Goal: Task Accomplishment & Management: Manage account settings

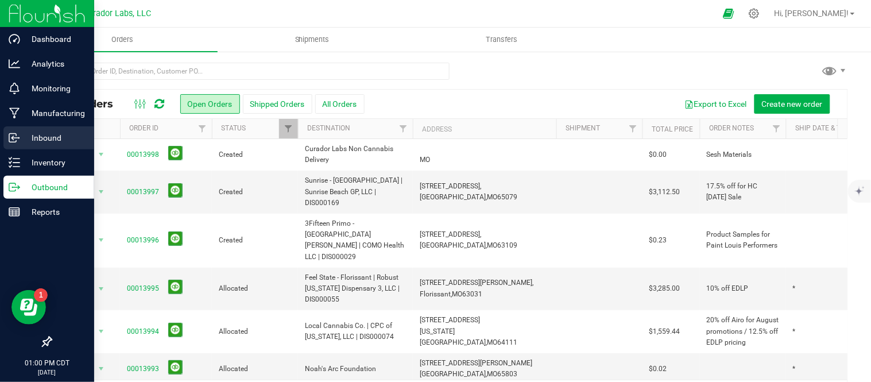
click at [27, 134] on p "Inbound" at bounding box center [54, 138] width 69 height 14
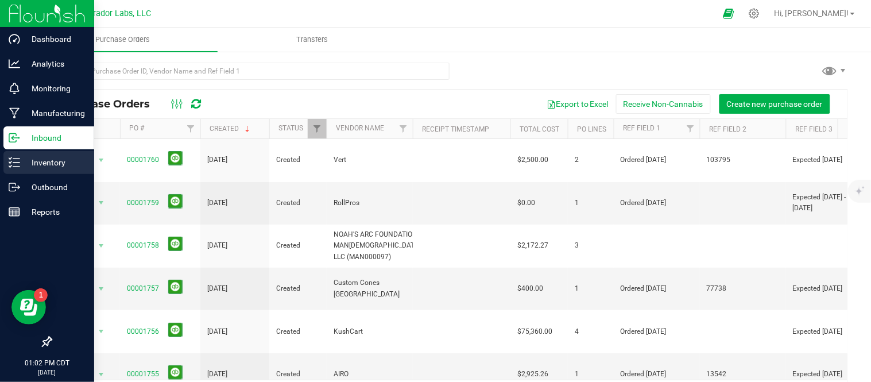
click at [25, 164] on p "Inventory" at bounding box center [54, 163] width 69 height 14
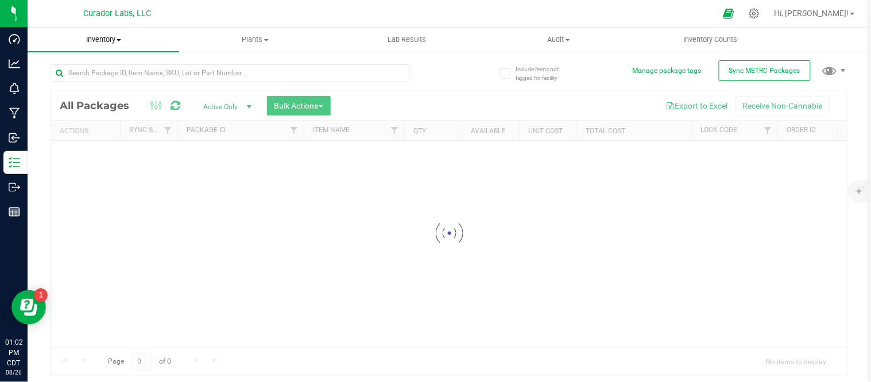
click at [126, 39] on span "Inventory" at bounding box center [103, 39] width 151 height 10
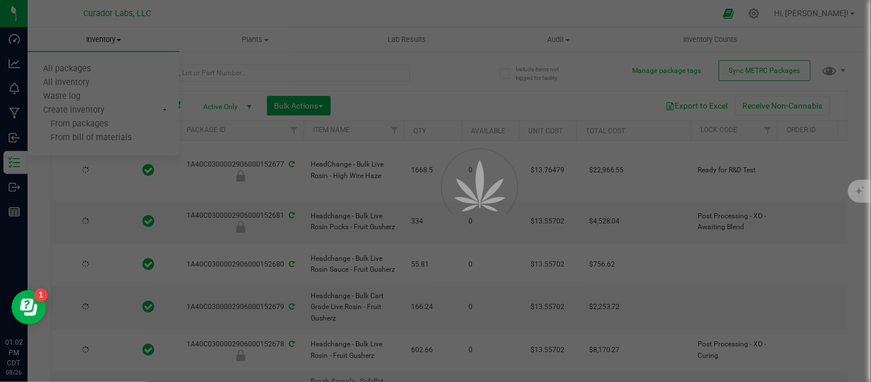
click at [98, 87] on div at bounding box center [435, 191] width 871 height 382
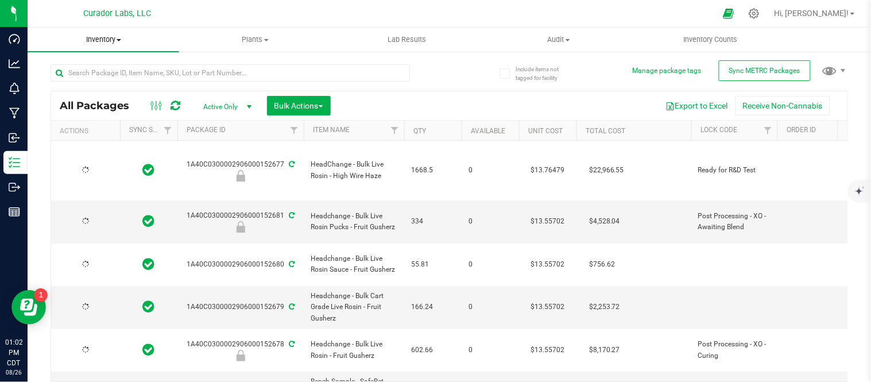
type input "2026-08-26"
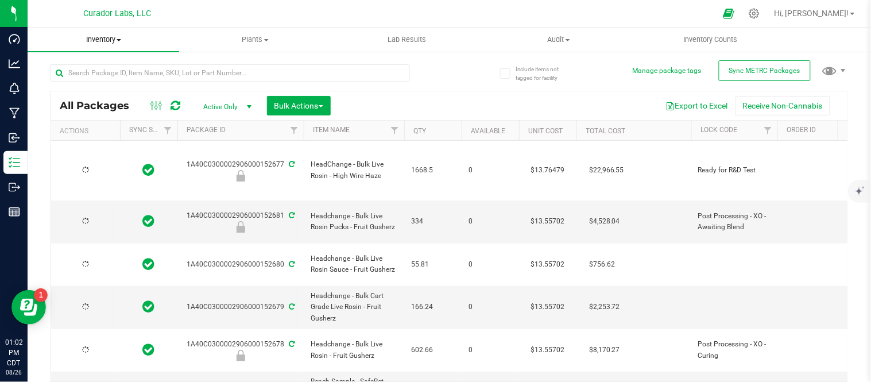
type input "2026-08-26"
type input "2026-08-19"
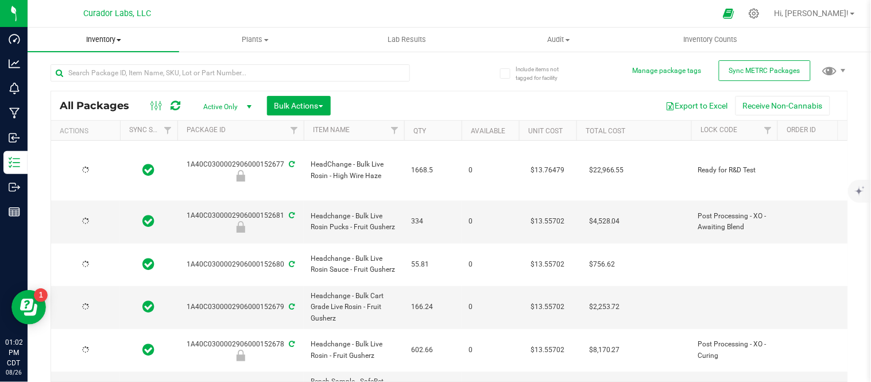
type input "2026-08-19"
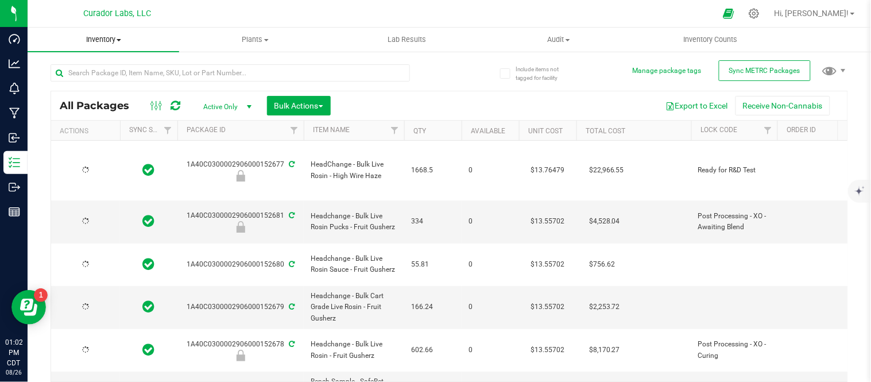
type input "2026-08-19"
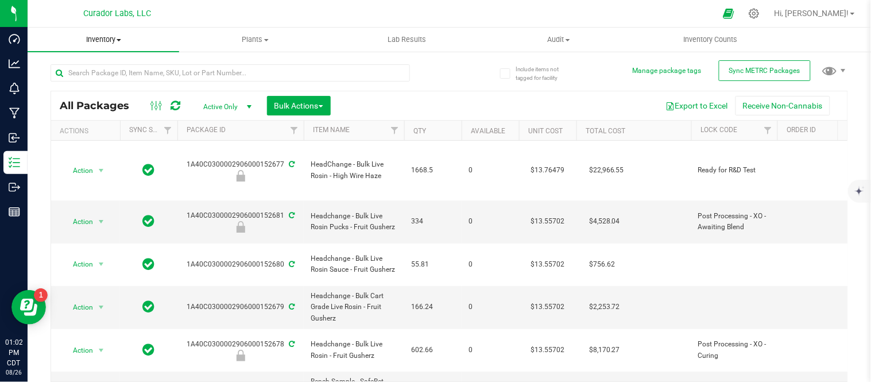
click at [118, 45] on uib-tab-heading "Inventory All packages All inventory Waste log Create inventory" at bounding box center [103, 40] width 151 height 24
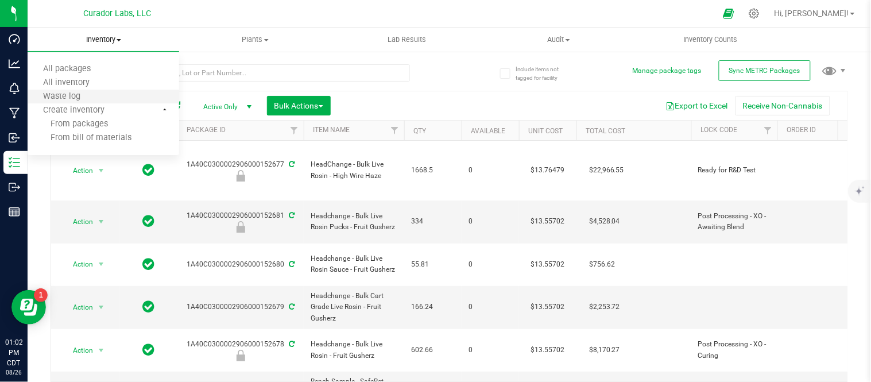
click at [79, 90] on li "Waste log" at bounding box center [103, 97] width 151 height 14
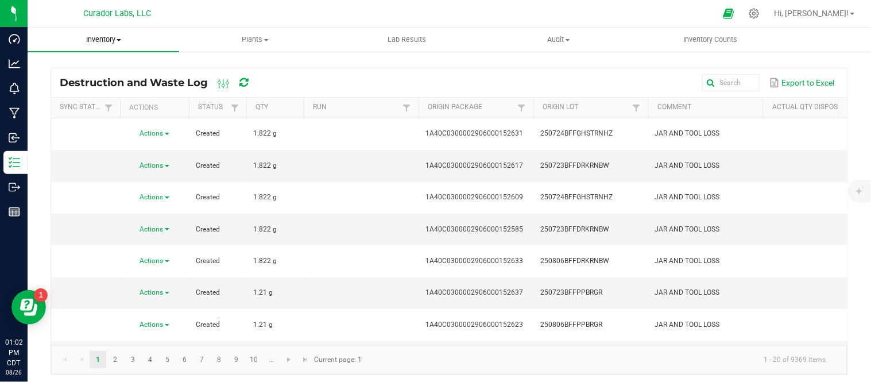
click at [121, 38] on span "Inventory" at bounding box center [103, 39] width 151 height 10
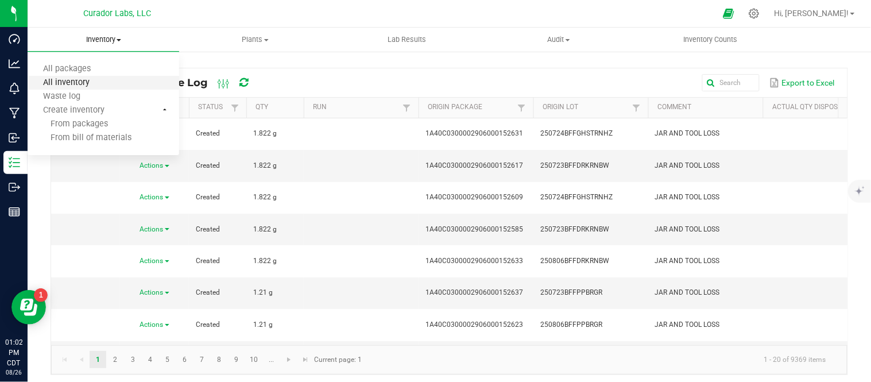
click at [93, 79] on span "All inventory" at bounding box center [66, 83] width 77 height 10
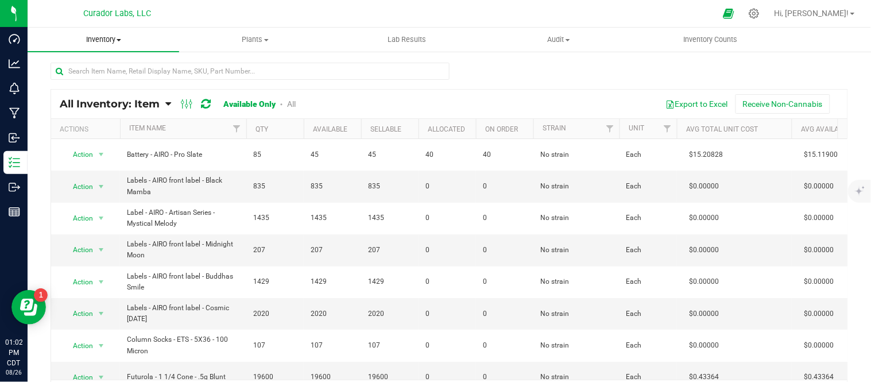
click at [118, 40] on span at bounding box center [118, 40] width 5 height 2
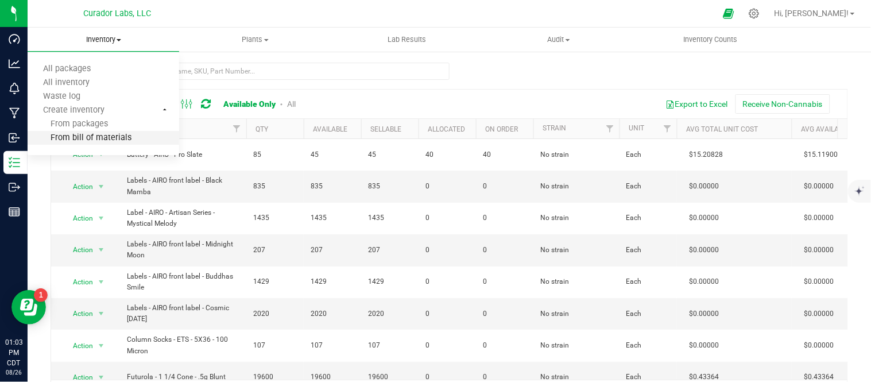
click at [108, 134] on span "From bill of materials" at bounding box center [80, 138] width 104 height 10
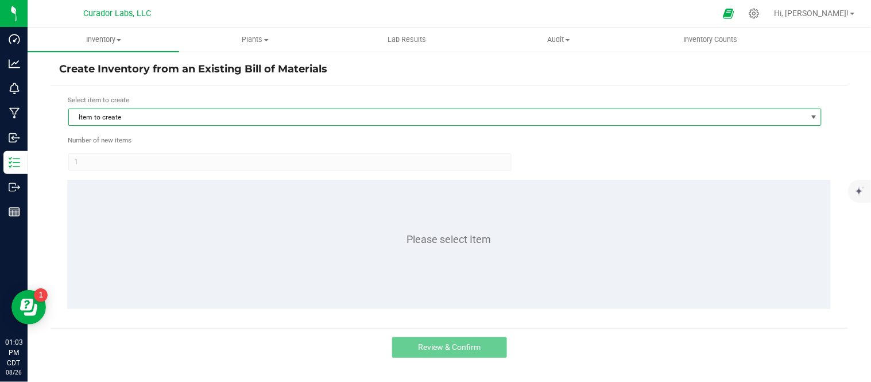
click at [170, 116] on span "Item to create" at bounding box center [437, 117] width 737 height 16
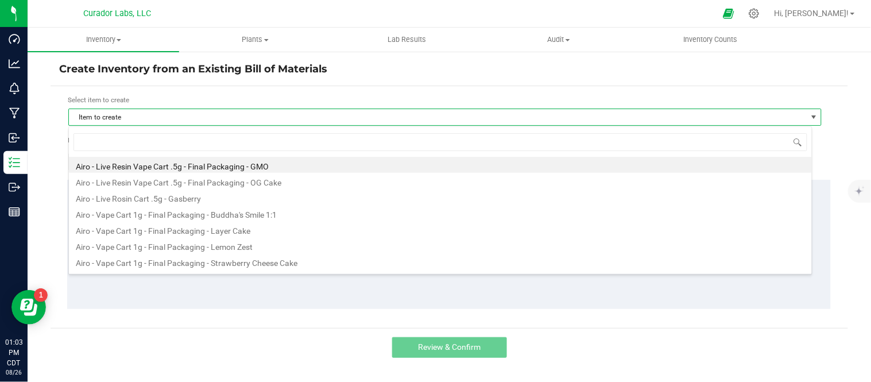
scroll to position [17, 743]
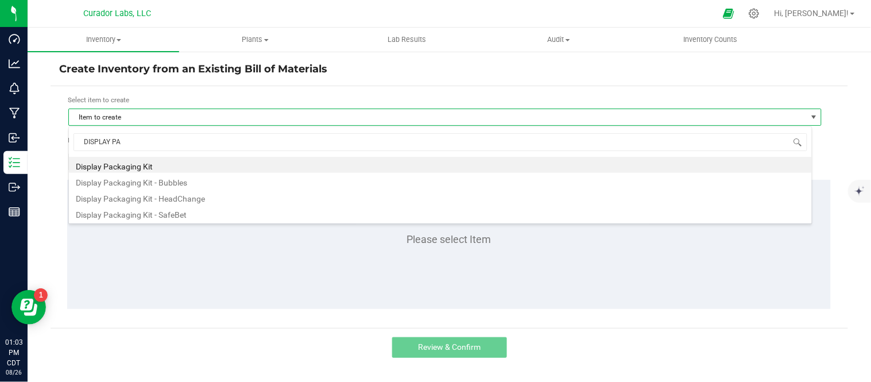
type input "DISPLAY PAC"
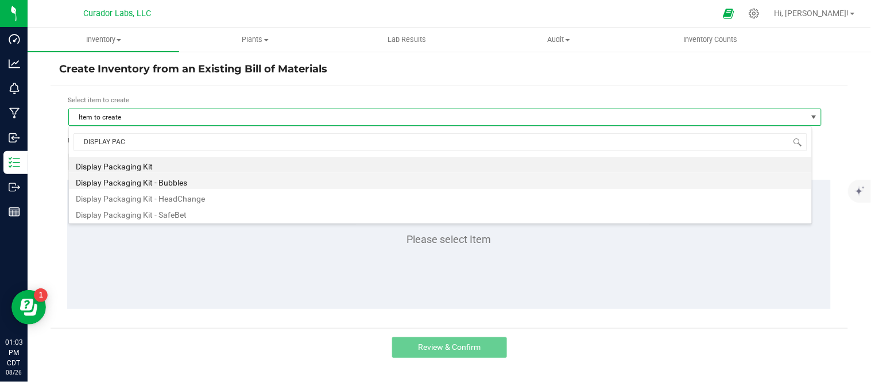
click at [162, 180] on li "Display Packaging Kit - Bubbles" at bounding box center [440, 181] width 743 height 16
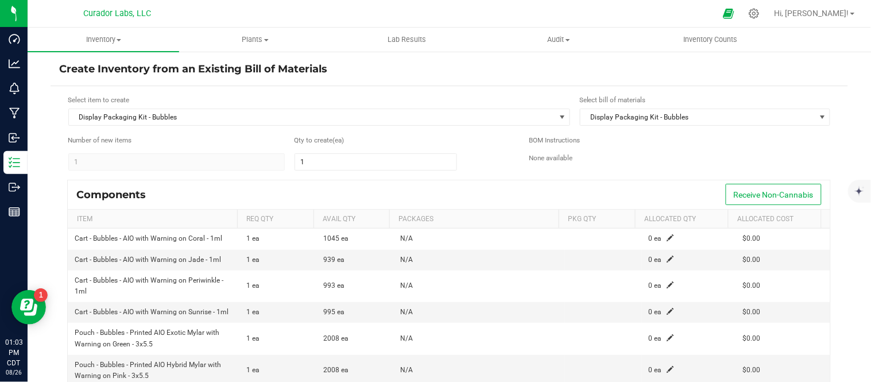
scroll to position [64, 0]
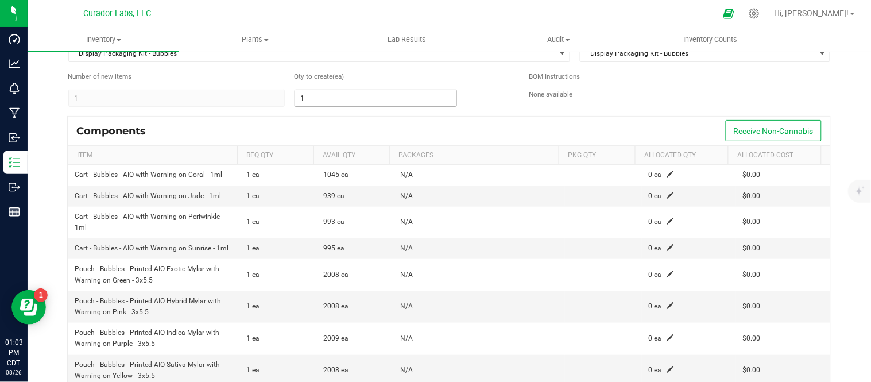
click at [314, 95] on input "1" at bounding box center [375, 98] width 161 height 16
type input "5"
type input "35"
click at [458, 116] on div "Components Receive Non-Cannabis" at bounding box center [449, 130] width 762 height 29
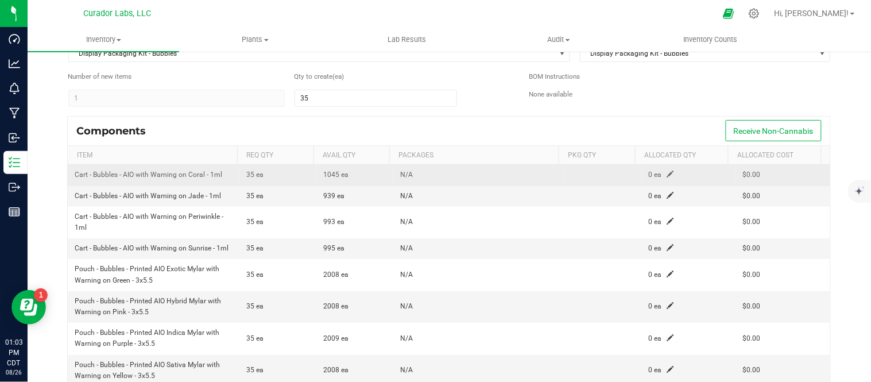
click at [667, 176] on span at bounding box center [670, 173] width 7 height 7
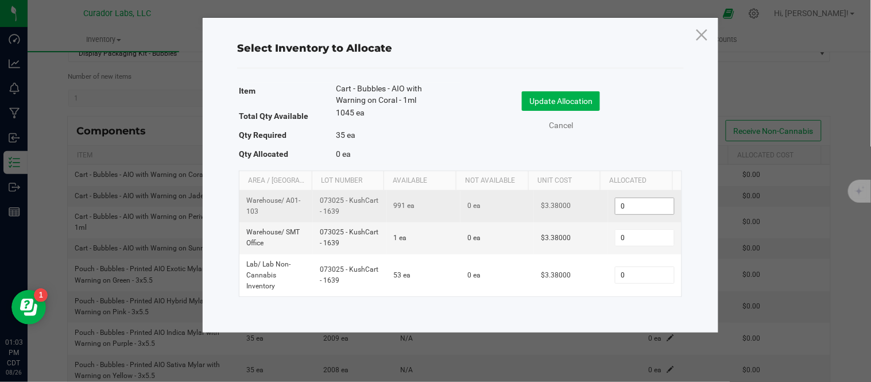
click at [630, 207] on input "0" at bounding box center [644, 206] width 59 height 16
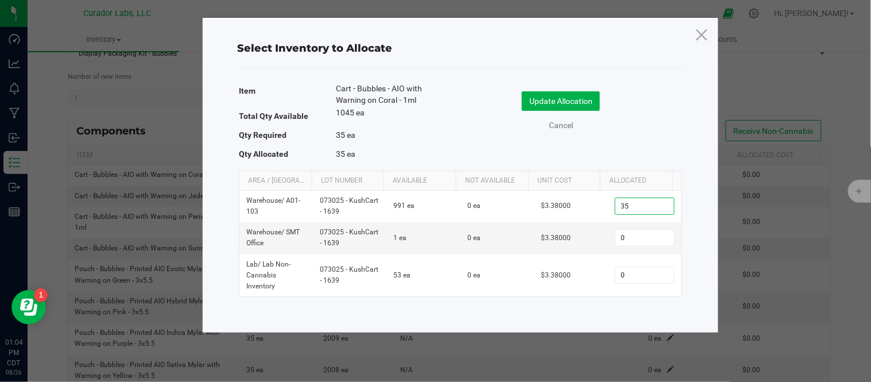
type input "35"
click at [630, 134] on div "Update Allocation Cancel" at bounding box center [571, 113] width 204 height 60
click at [588, 111] on button "Update Allocation" at bounding box center [561, 101] width 78 height 20
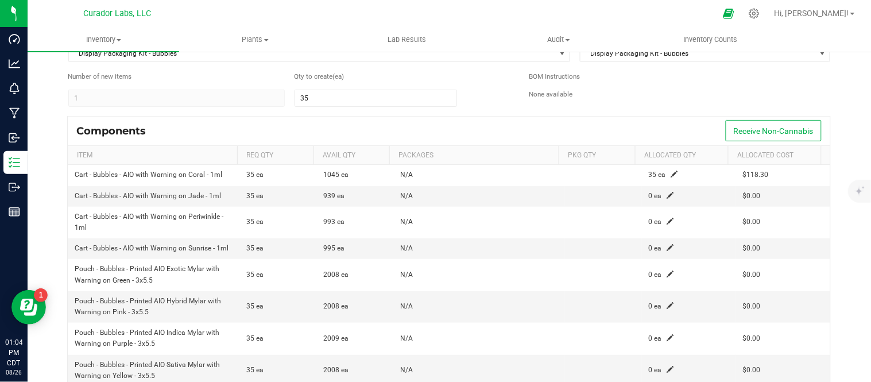
scroll to position [69, 0]
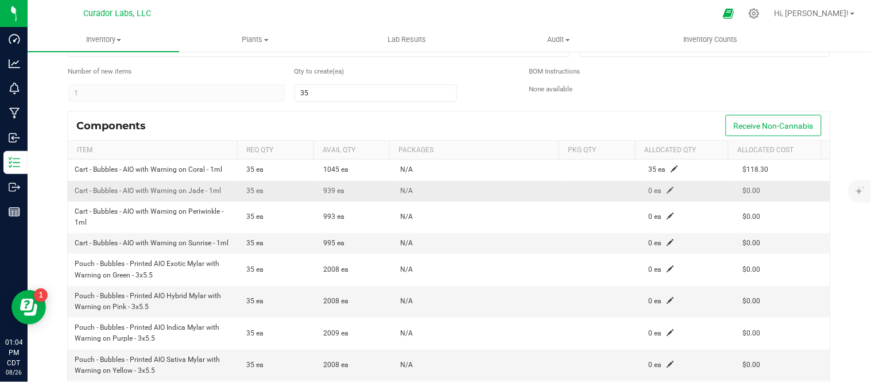
click at [667, 193] on span at bounding box center [670, 189] width 7 height 7
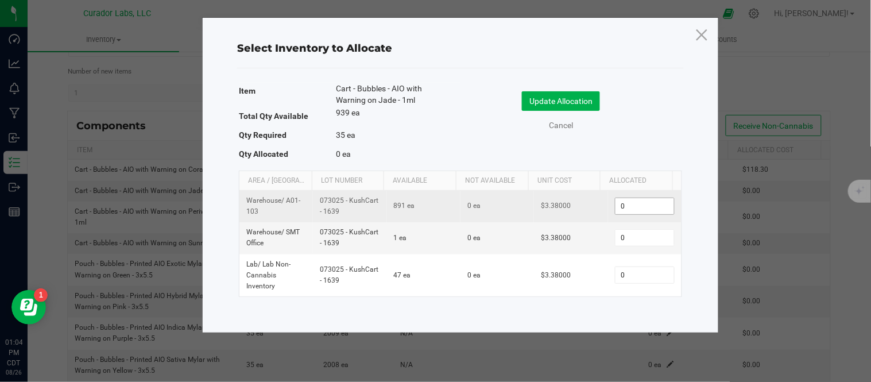
click at [628, 209] on input "0" at bounding box center [644, 206] width 59 height 16
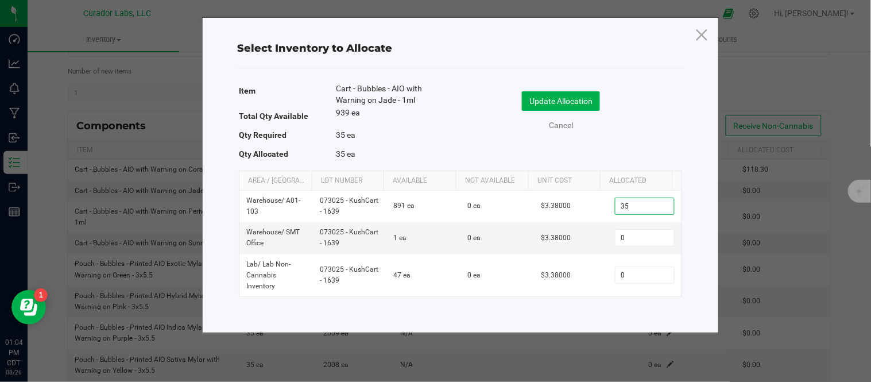
type input "35"
click at [635, 143] on div "Item Cart - Bubbles - AIO with Warning on Jade - 1ml Total Qty Available 939 ea…" at bounding box center [460, 124] width 443 height 82
click at [581, 107] on button "Update Allocation" at bounding box center [561, 101] width 78 height 20
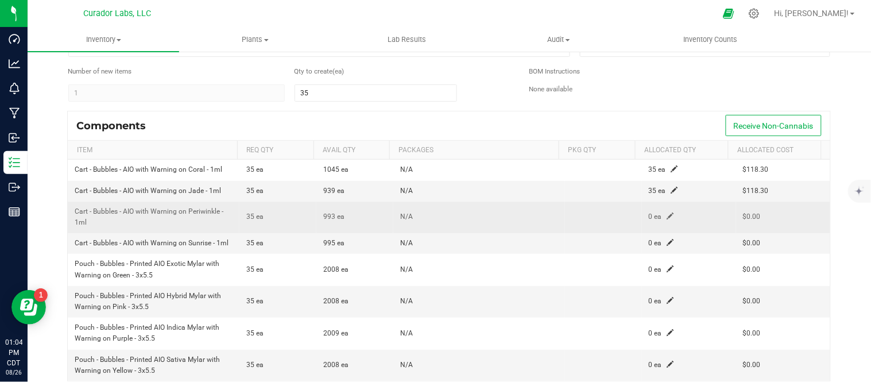
click at [667, 217] on span at bounding box center [670, 215] width 7 height 7
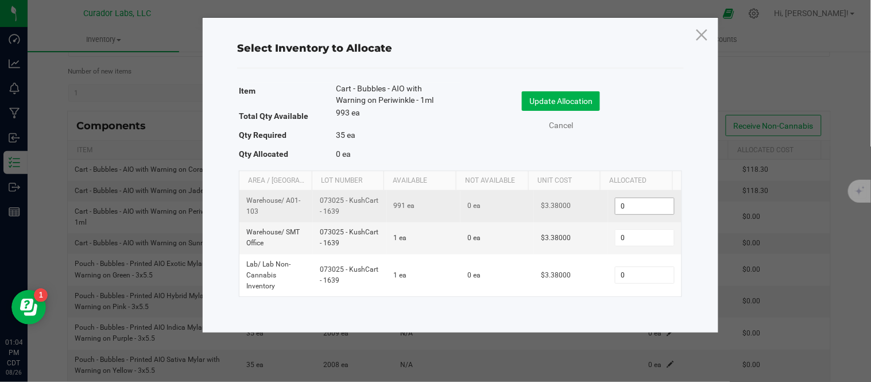
click at [635, 210] on input "0" at bounding box center [644, 206] width 59 height 16
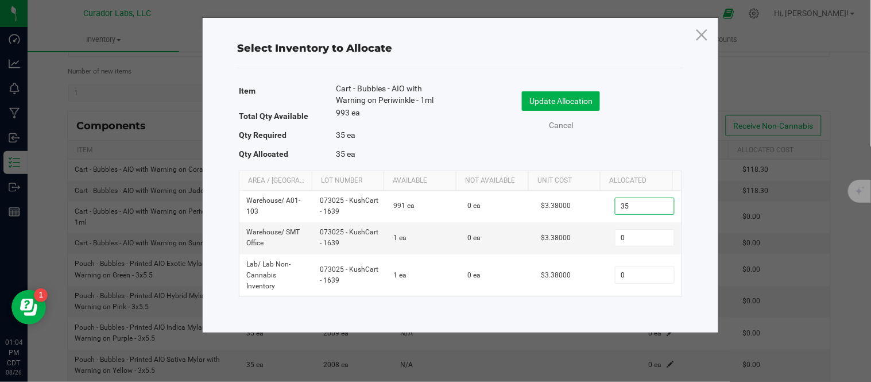
type input "35"
click at [611, 159] on div "Item Cart - Bubbles - AIO with Warning on Periwinkle - 1ml Total Qty Available …" at bounding box center [460, 124] width 443 height 82
click at [580, 106] on button "Update Allocation" at bounding box center [561, 101] width 78 height 20
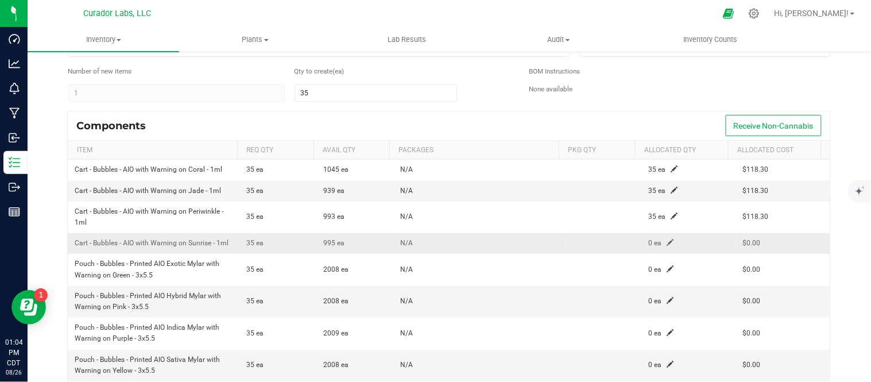
click at [659, 243] on td "0 ea" at bounding box center [689, 243] width 94 height 21
click at [667, 244] on span at bounding box center [670, 242] width 7 height 7
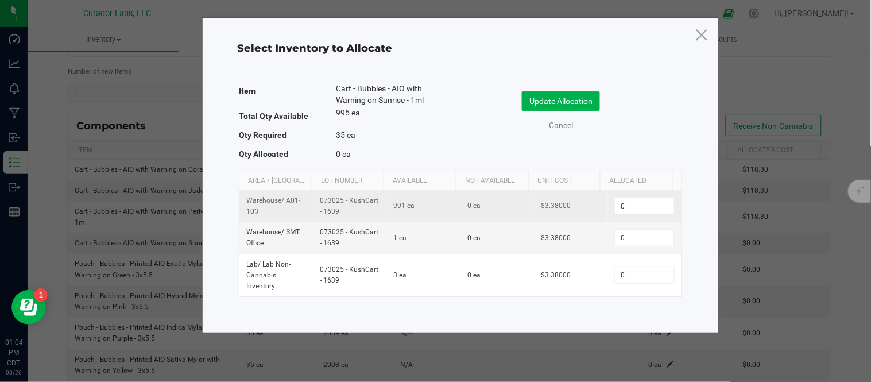
click at [628, 219] on td "0" at bounding box center [644, 207] width 73 height 32
click at [632, 208] on input "0" at bounding box center [644, 206] width 59 height 16
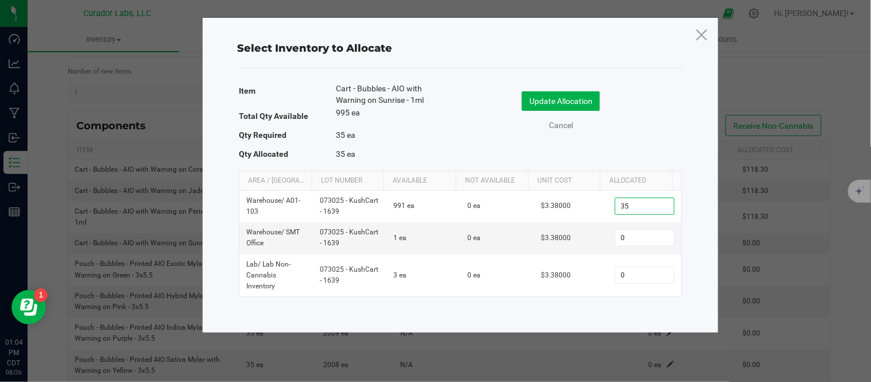
type input "35"
click at [633, 148] on div "Item Cart - Bubbles - AIO with Warning on Sunrise - 1ml Total Qty Available 995…" at bounding box center [460, 124] width 443 height 82
click at [588, 106] on button "Update Allocation" at bounding box center [561, 101] width 78 height 20
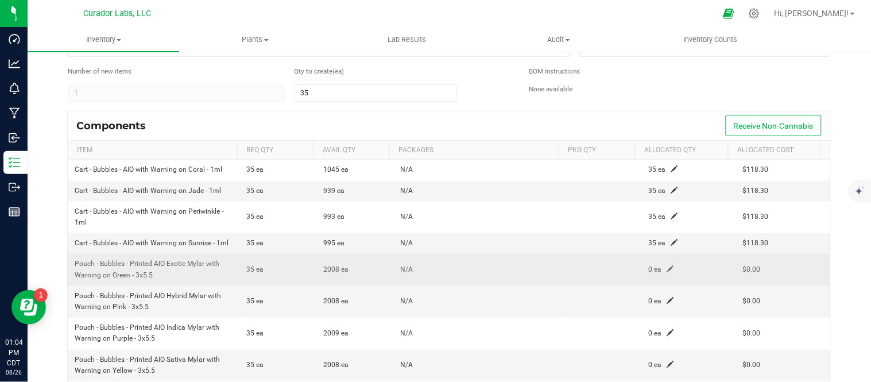
scroll to position [127, 0]
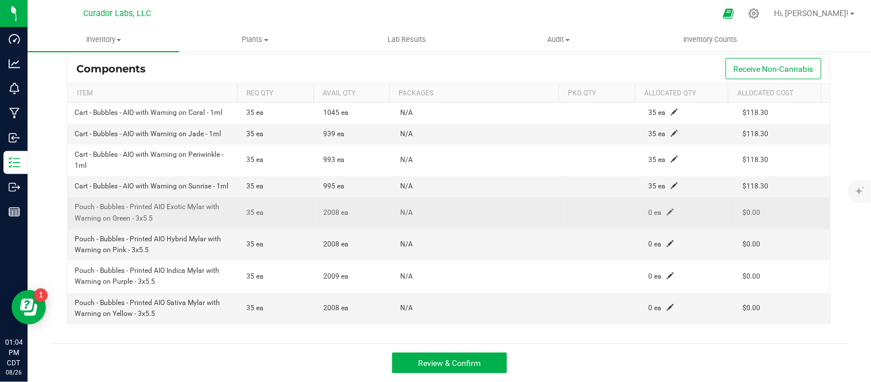
click at [652, 216] on td "0 ea" at bounding box center [689, 213] width 94 height 32
click at [667, 212] on span at bounding box center [670, 211] width 7 height 7
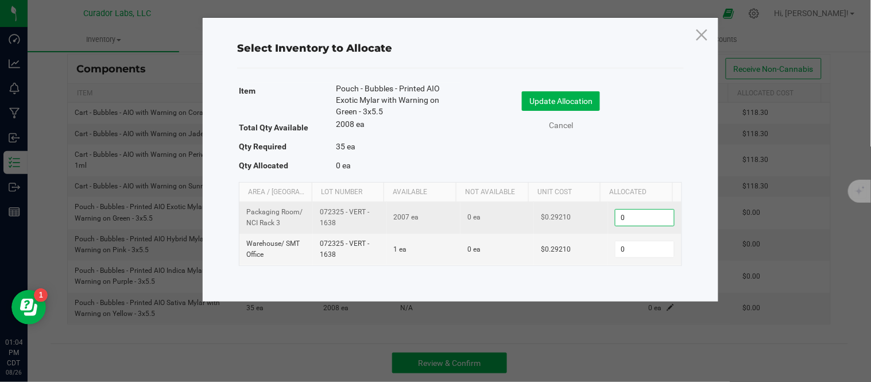
click at [640, 217] on input "0" at bounding box center [644, 217] width 59 height 16
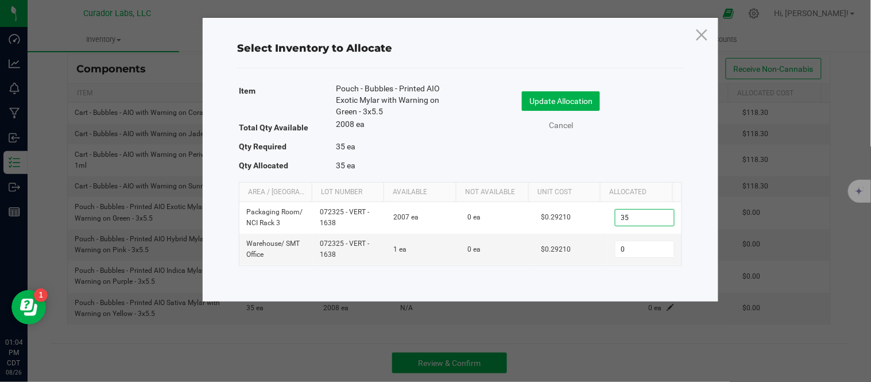
type input "35"
click at [669, 170] on div "Item Pouch - Bubbles - Printed AIO Exotic Mylar with Warning on Green - 3x5.5 T…" at bounding box center [460, 130] width 443 height 94
click at [589, 106] on button "Update Allocation" at bounding box center [561, 101] width 78 height 20
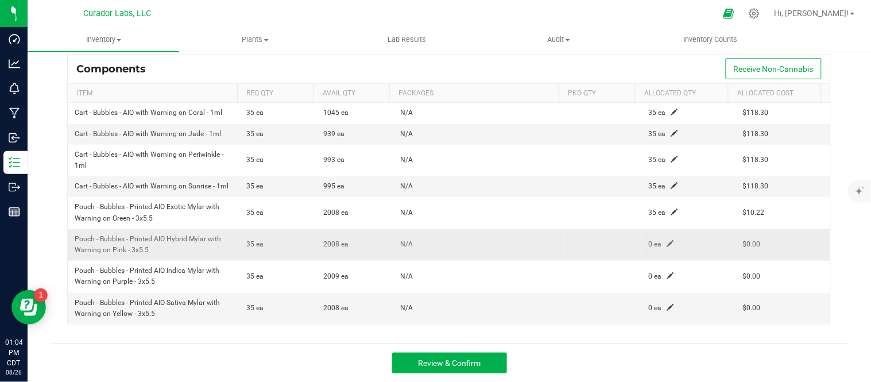
click at [667, 244] on span at bounding box center [670, 243] width 7 height 7
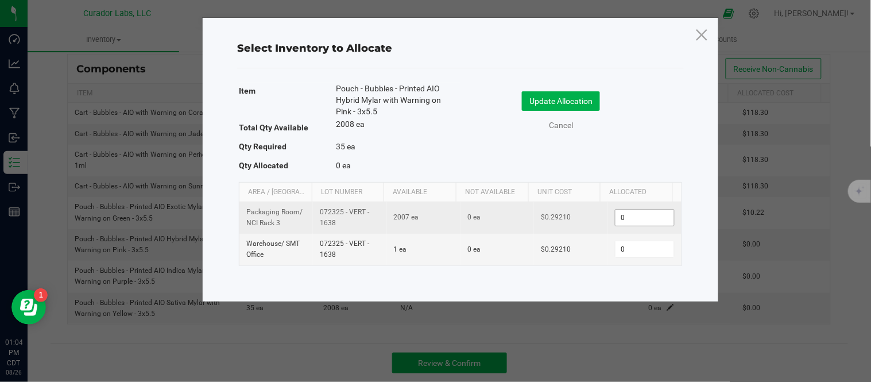
click at [627, 220] on input "0" at bounding box center [644, 217] width 59 height 16
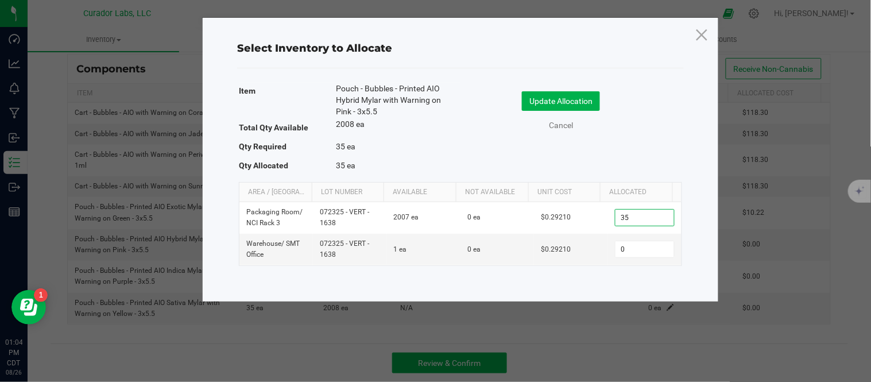
type input "35"
drag, startPoint x: 605, startPoint y: 142, endPoint x: 596, endPoint y: 112, distance: 31.2
click at [605, 142] on div "Update Allocation Cancel" at bounding box center [571, 113] width 204 height 60
click at [588, 92] on button "Update Allocation" at bounding box center [561, 101] width 78 height 20
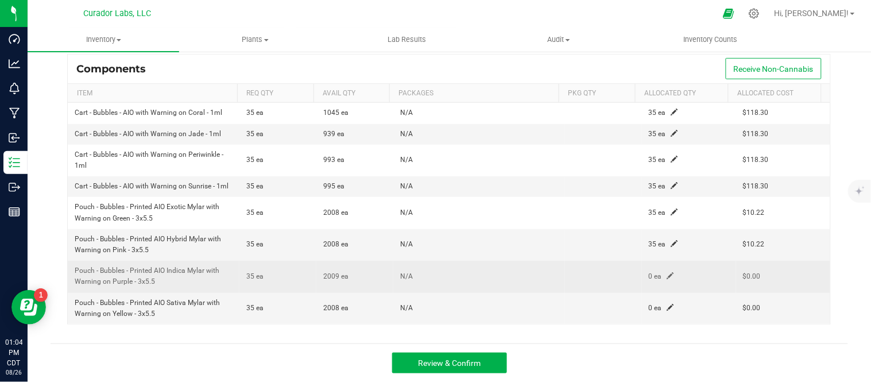
click at [660, 271] on td "0 ea" at bounding box center [689, 277] width 94 height 32
click at [667, 277] on span at bounding box center [670, 275] width 7 height 7
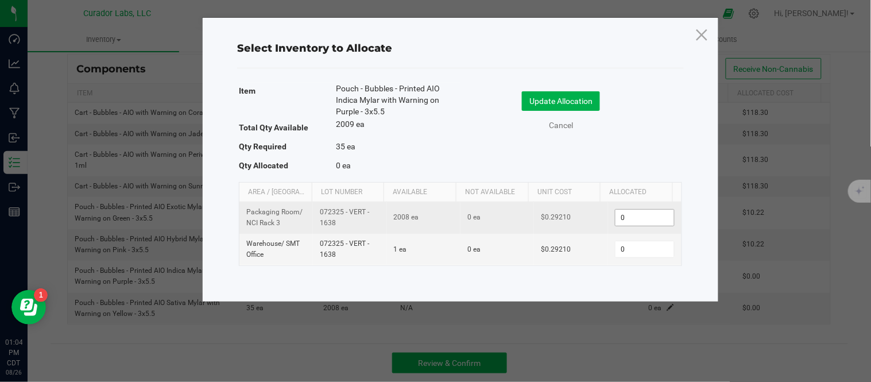
click at [632, 221] on input "0" at bounding box center [644, 217] width 59 height 16
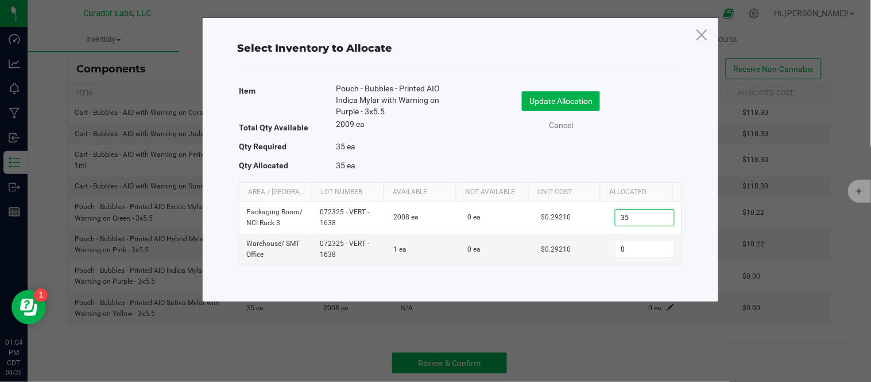
type input "35"
click at [663, 147] on div "Item Pouch - Bubbles - Printed AIO Indica Mylar with Warning on Purple - 3x5.5 …" at bounding box center [460, 130] width 443 height 94
click at [573, 105] on button "Update Allocation" at bounding box center [561, 101] width 78 height 20
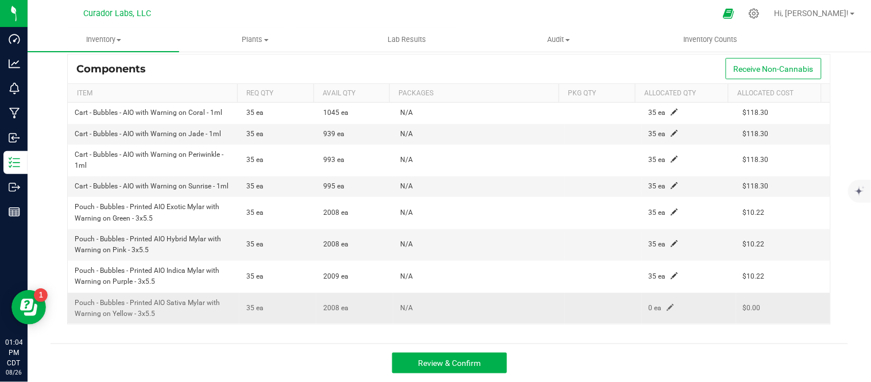
click at [659, 306] on td "0 ea" at bounding box center [689, 308] width 94 height 31
click at [667, 308] on span at bounding box center [670, 307] width 7 height 7
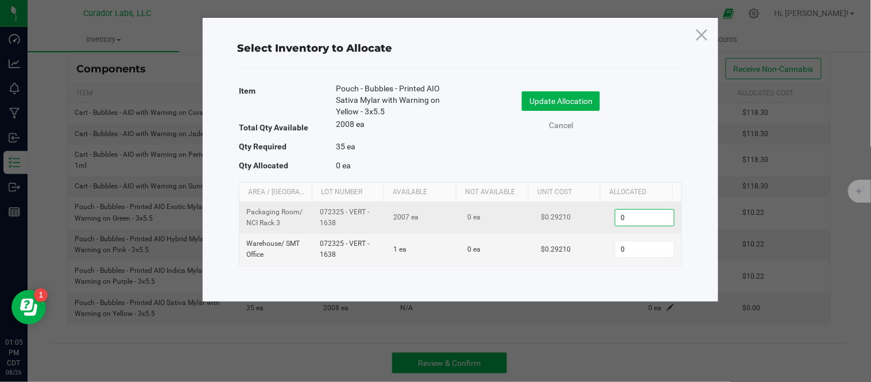
click at [624, 215] on input "0" at bounding box center [644, 217] width 59 height 16
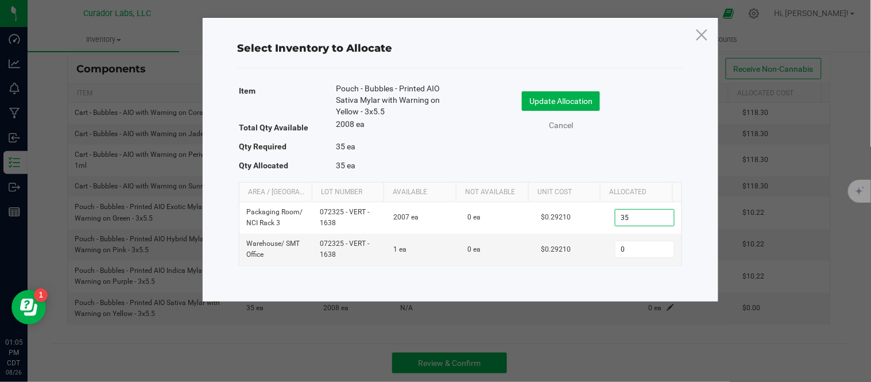
type input "35"
click at [618, 145] on div "Item Pouch - Bubbles - Printed AIO Sativa Mylar with Warning on Yellow - 3x5.5 …" at bounding box center [460, 130] width 443 height 94
click at [582, 92] on button "Update Allocation" at bounding box center [561, 101] width 78 height 20
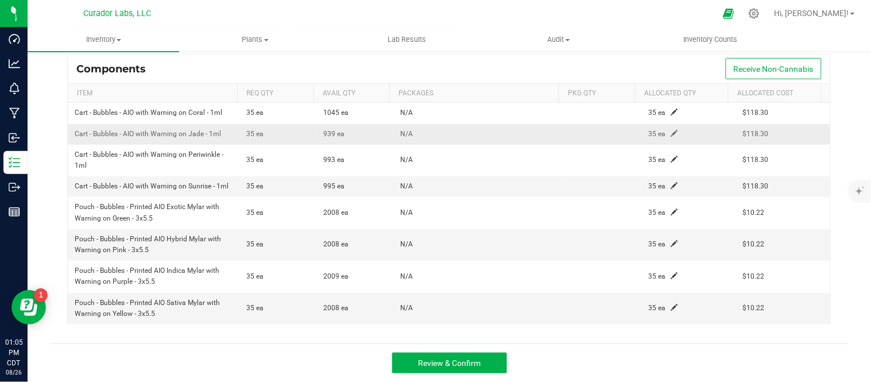
scroll to position [63, 0]
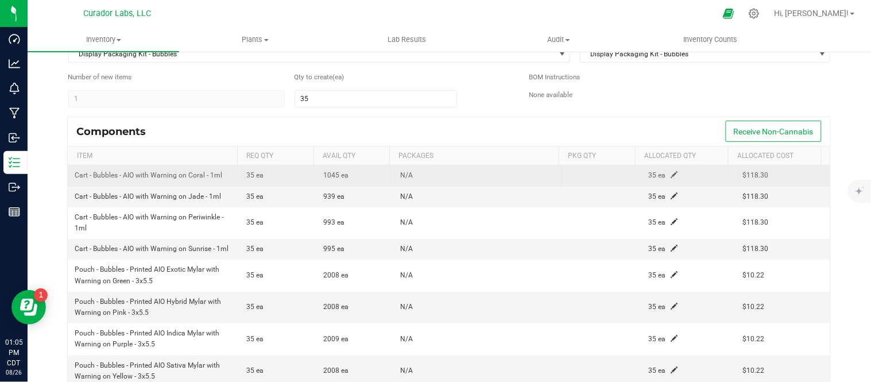
click at [671, 176] on span at bounding box center [674, 174] width 7 height 7
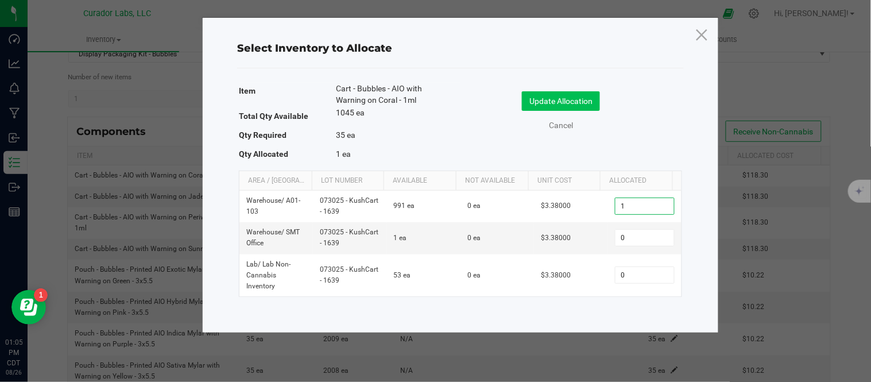
type input "1"
click at [585, 103] on button "Update Allocation" at bounding box center [561, 101] width 78 height 20
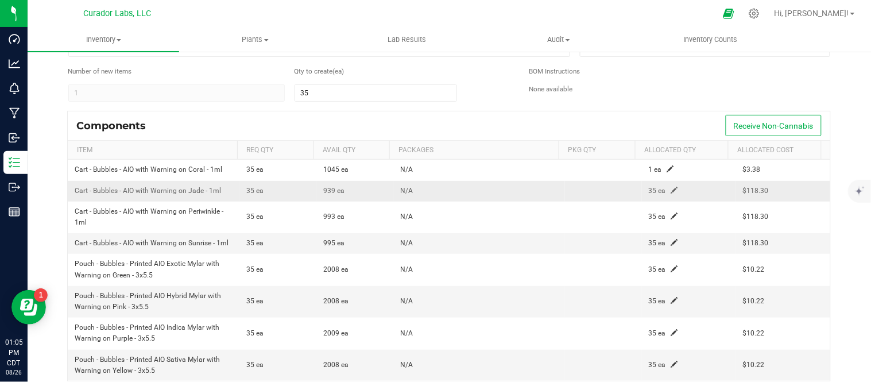
click at [671, 193] on span at bounding box center [674, 189] width 7 height 7
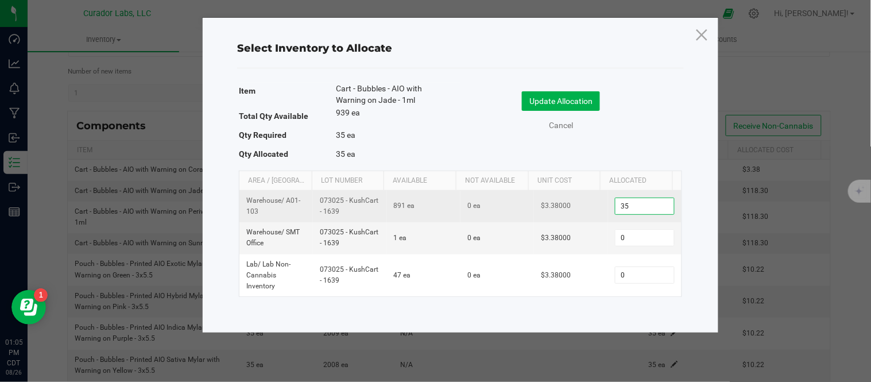
click at [643, 205] on input "35" at bounding box center [644, 206] width 59 height 16
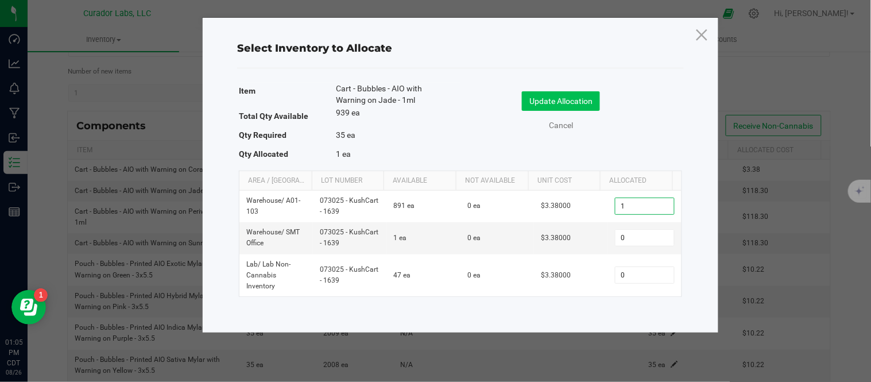
type input "1"
click at [589, 103] on button "Update Allocation" at bounding box center [561, 101] width 78 height 20
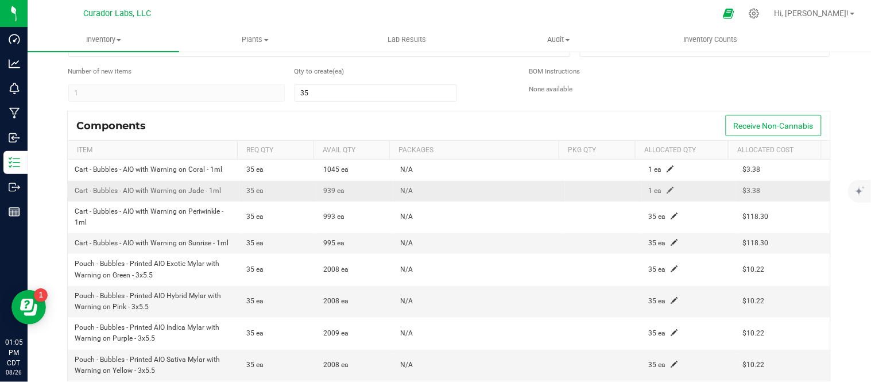
click at [667, 190] on span at bounding box center [670, 189] width 7 height 7
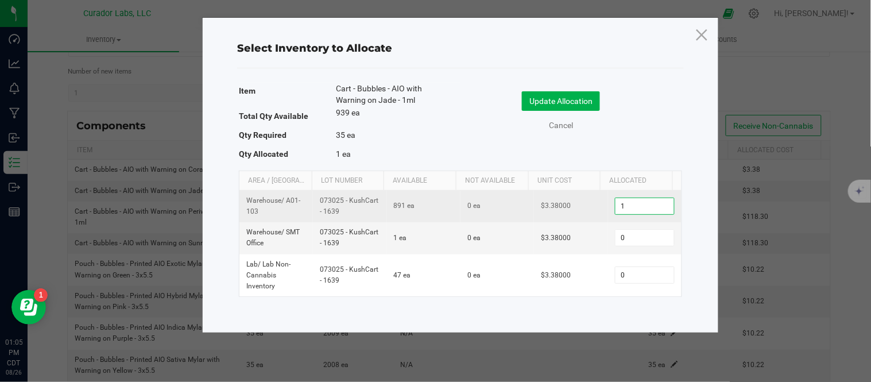
click at [623, 204] on input "1" at bounding box center [644, 206] width 59 height 16
type input "5"
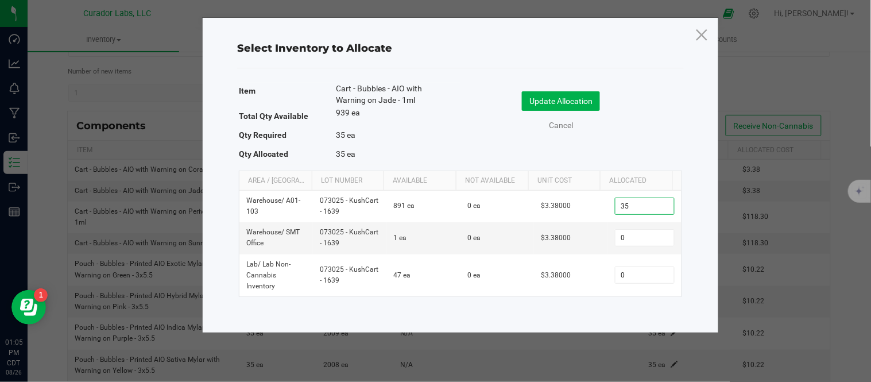
type input "35"
click at [630, 142] on div "Update Allocation Cancel" at bounding box center [571, 113] width 204 height 60
click at [586, 99] on button "Update Allocation" at bounding box center [561, 101] width 78 height 20
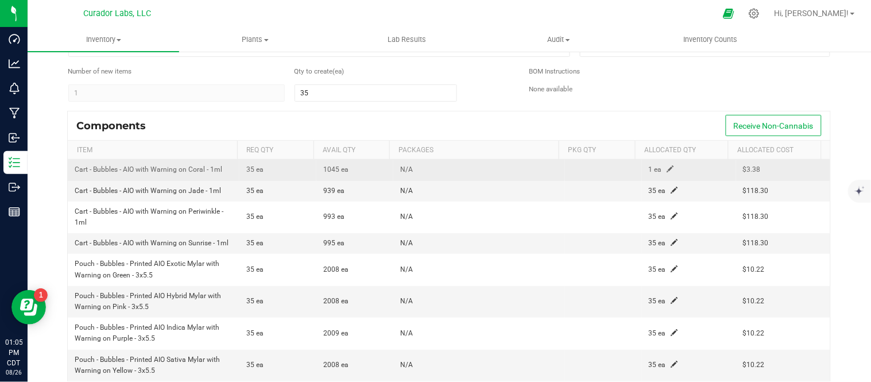
click at [658, 164] on td "1 ea" at bounding box center [689, 170] width 94 height 21
click at [667, 168] on span at bounding box center [670, 168] width 7 height 7
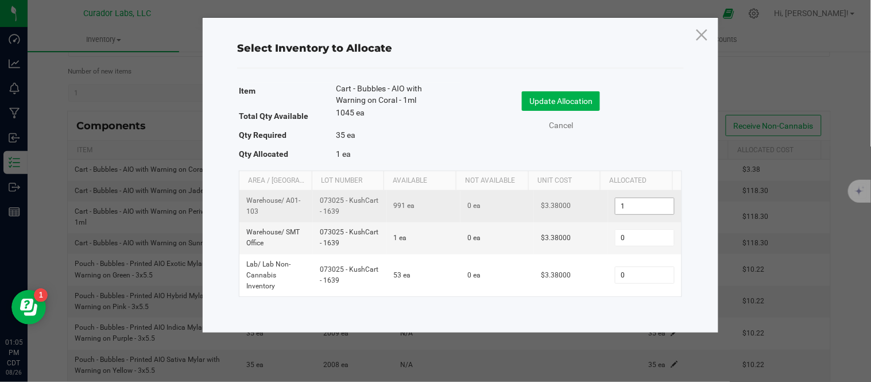
click at [629, 199] on input "1" at bounding box center [644, 206] width 59 height 16
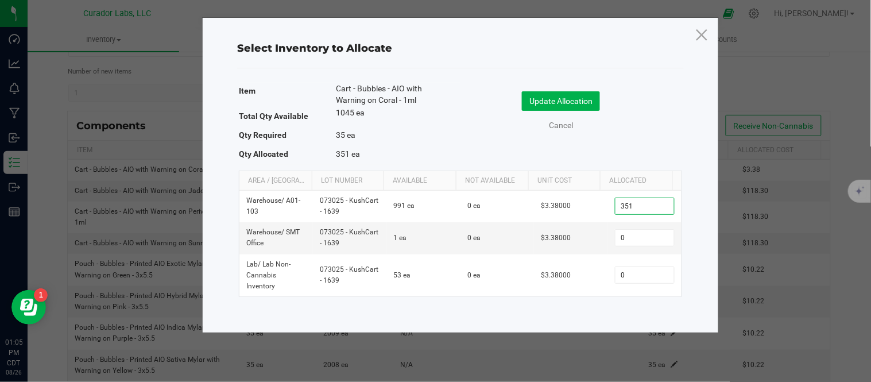
click at [634, 125] on div "Cancel" at bounding box center [571, 125] width 204 height 12
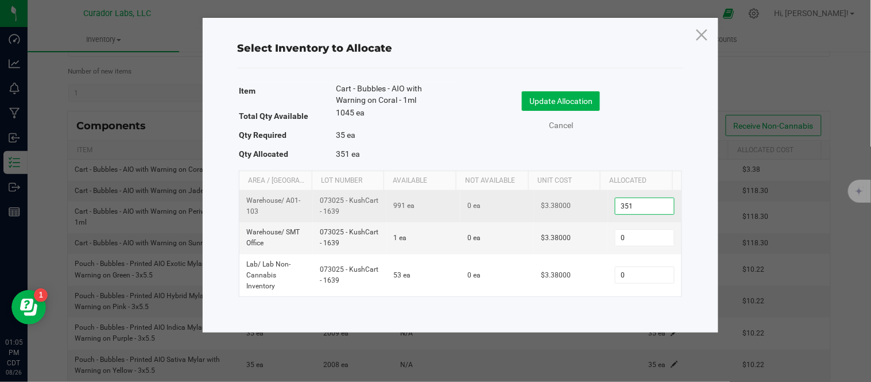
click at [640, 203] on input "351" at bounding box center [644, 206] width 59 height 16
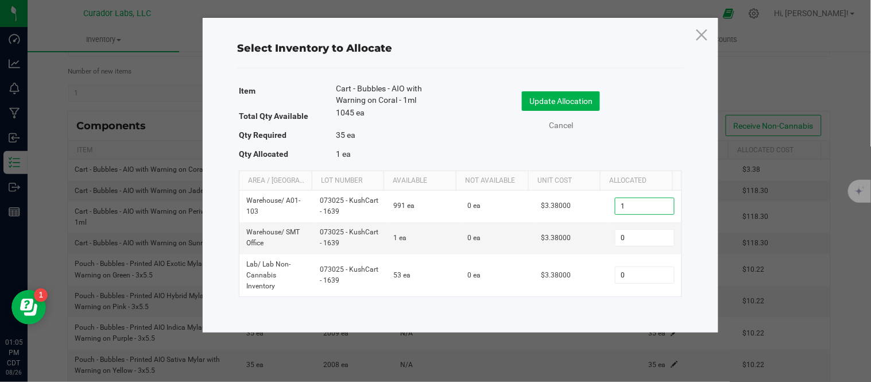
click at [624, 125] on div "Cancel" at bounding box center [571, 125] width 204 height 12
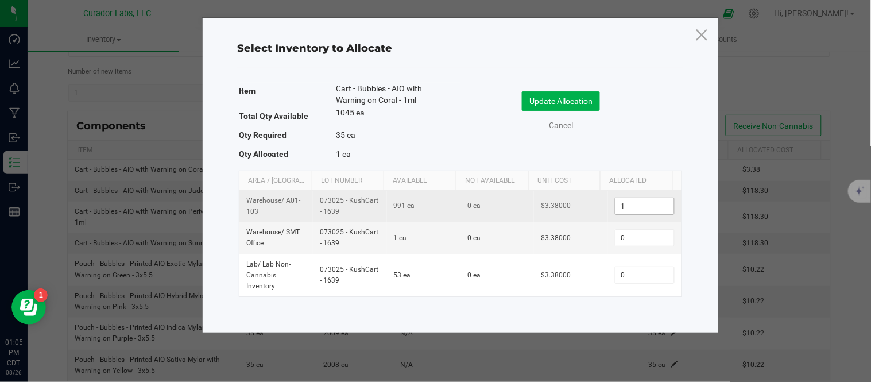
click at [624, 211] on input "1" at bounding box center [644, 206] width 59 height 16
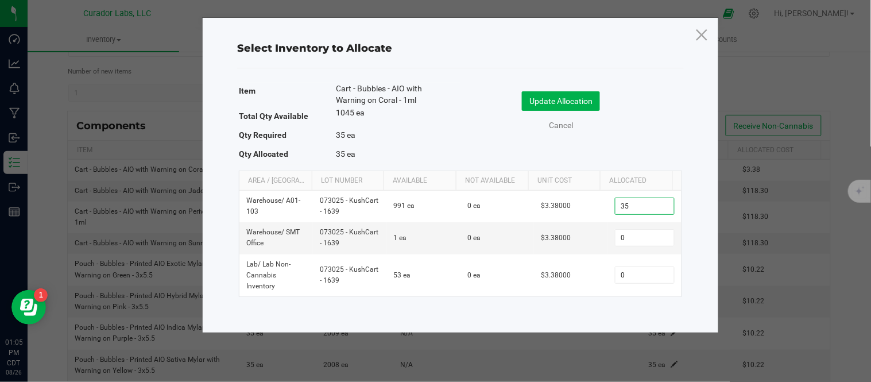
type input "35"
click at [630, 121] on div "Cancel" at bounding box center [571, 125] width 204 height 12
click at [581, 106] on button "Update Allocation" at bounding box center [561, 101] width 78 height 20
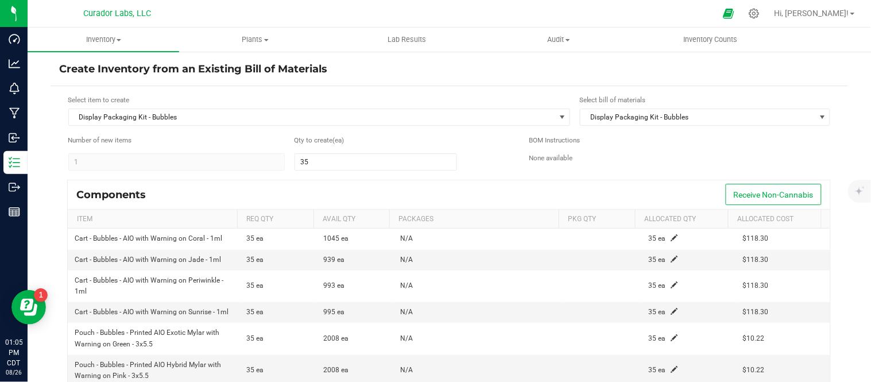
scroll to position [127, 0]
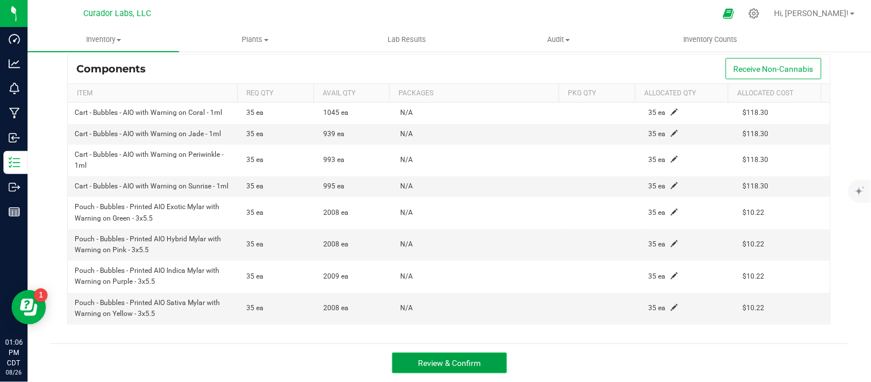
click at [450, 364] on span "Review & Confirm" at bounding box center [449, 362] width 63 height 9
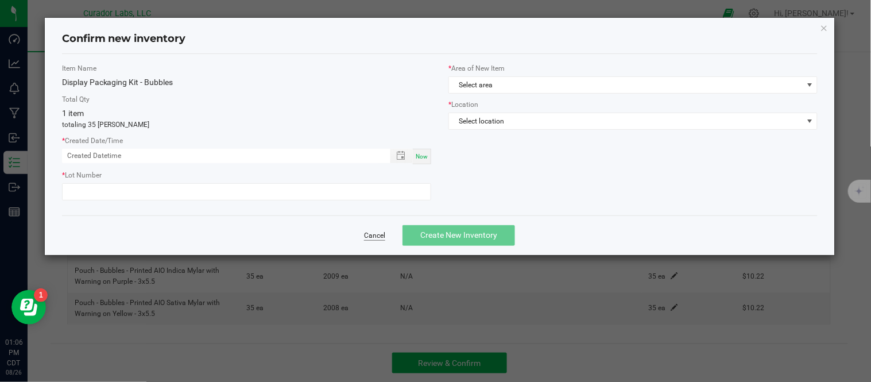
click at [380, 236] on link "Cancel" at bounding box center [374, 236] width 21 height 10
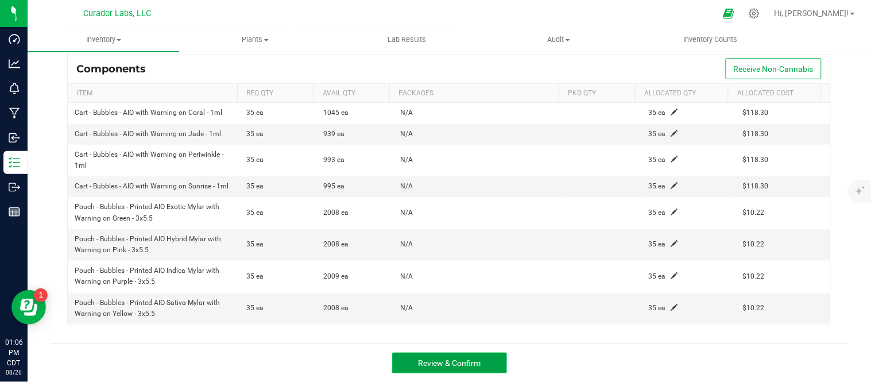
click at [452, 365] on span "Review & Confirm" at bounding box center [449, 362] width 63 height 9
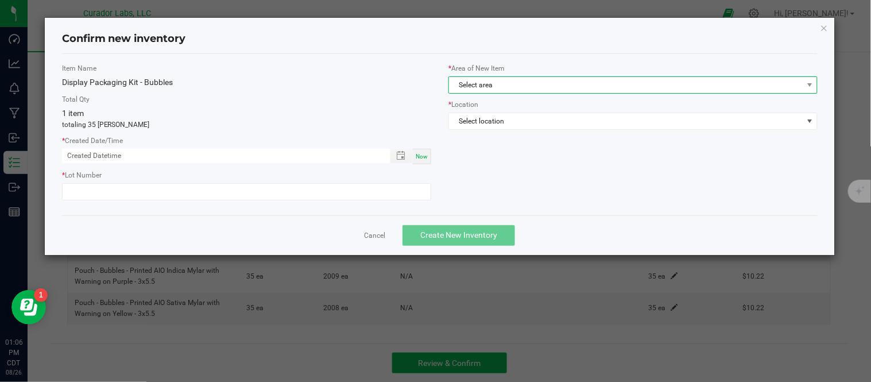
click at [619, 82] on span "Select area" at bounding box center [625, 85] width 353 height 16
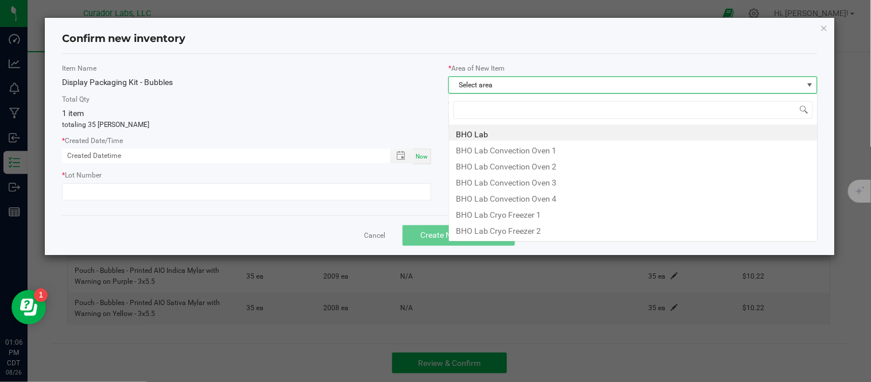
scroll to position [17, 370]
click at [363, 72] on label "Item Name" at bounding box center [246, 68] width 369 height 10
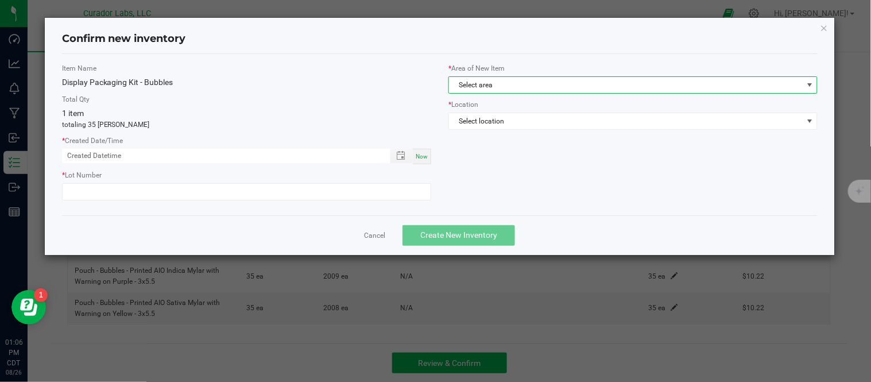
click at [533, 88] on span "Select area" at bounding box center [625, 85] width 353 height 16
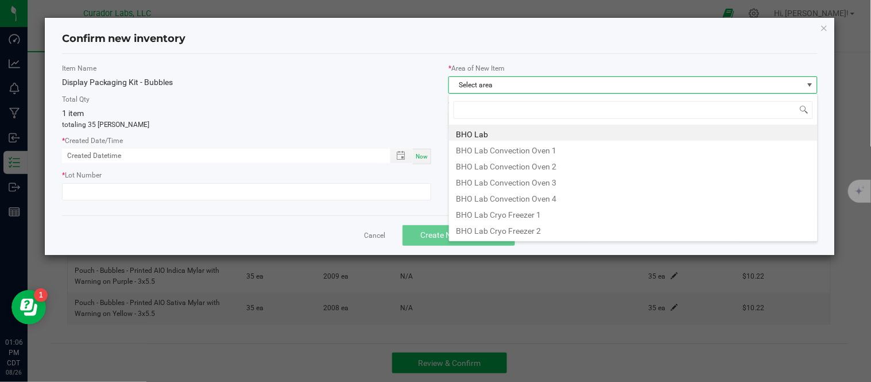
type input "W"
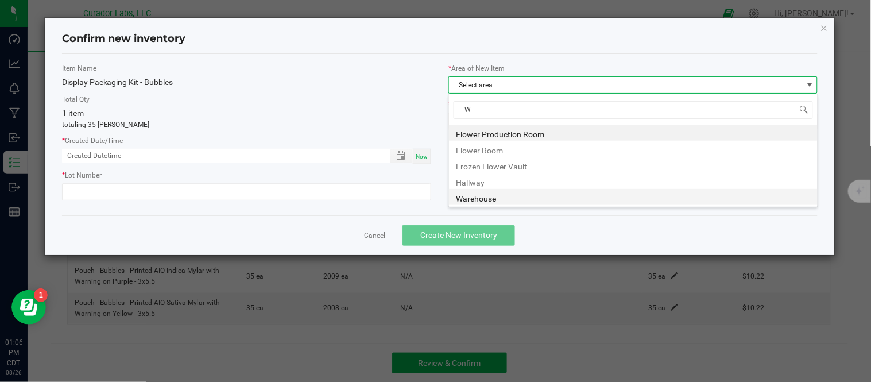
click at [506, 199] on li "Warehouse" at bounding box center [633, 197] width 368 height 16
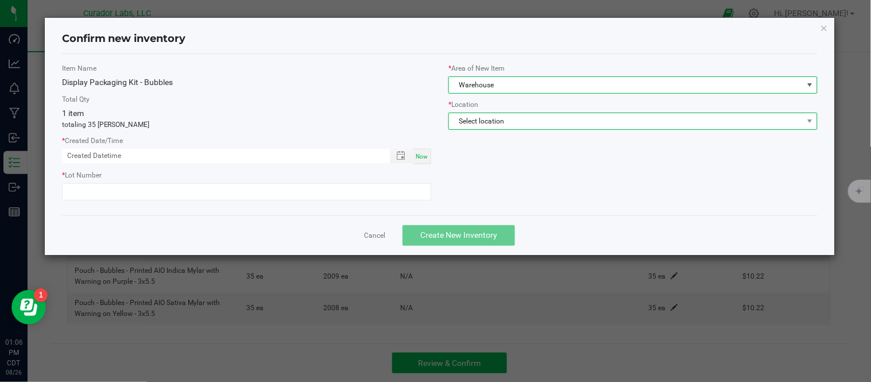
click at [546, 125] on span "Select location" at bounding box center [625, 121] width 353 height 16
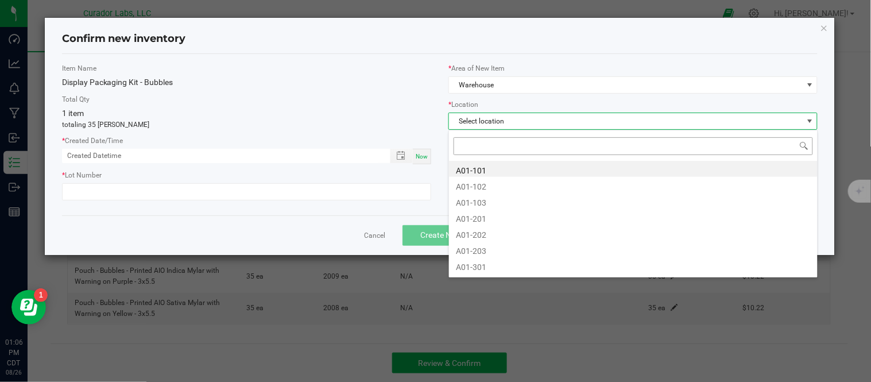
type input "A"
type input "SA"
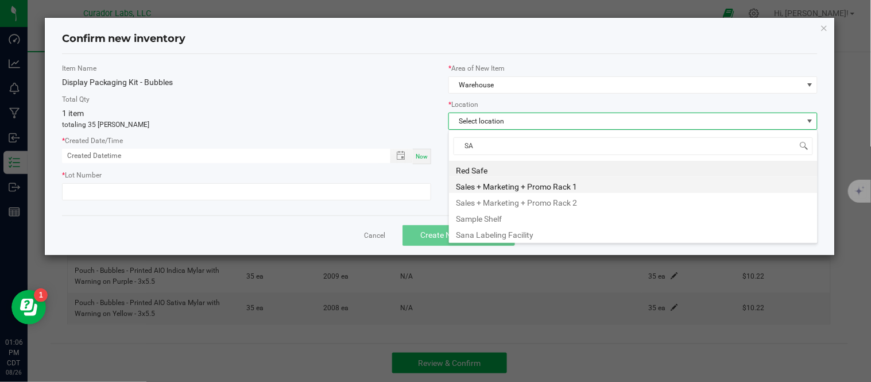
click at [522, 191] on li "Sales + Marketing + Promo Rack 1" at bounding box center [633, 185] width 368 height 16
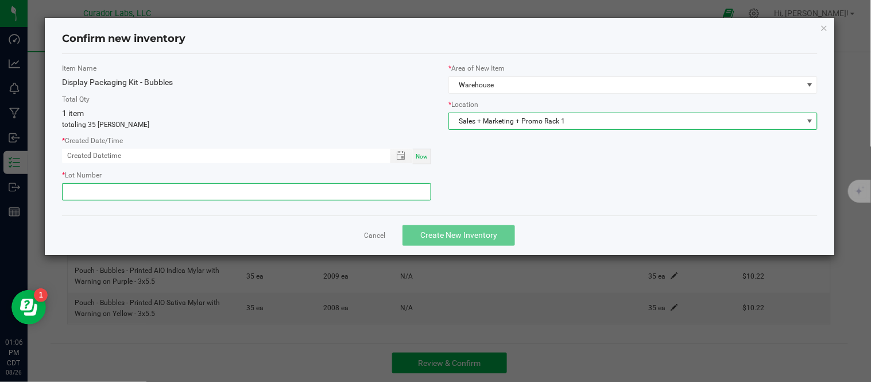
click at [321, 197] on input "text" at bounding box center [246, 191] width 369 height 17
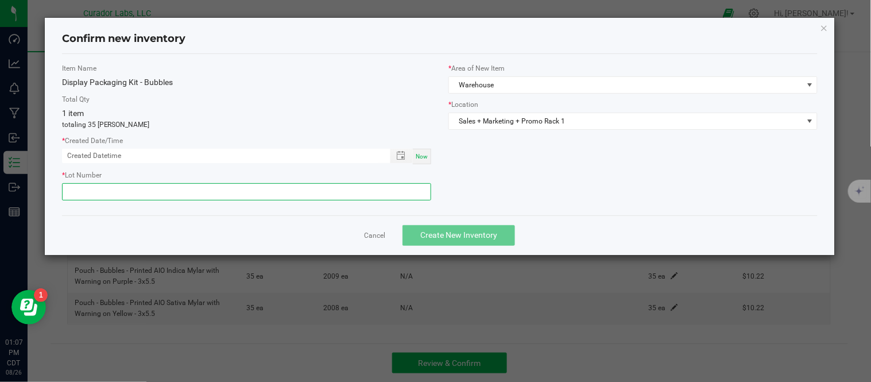
type input "8"
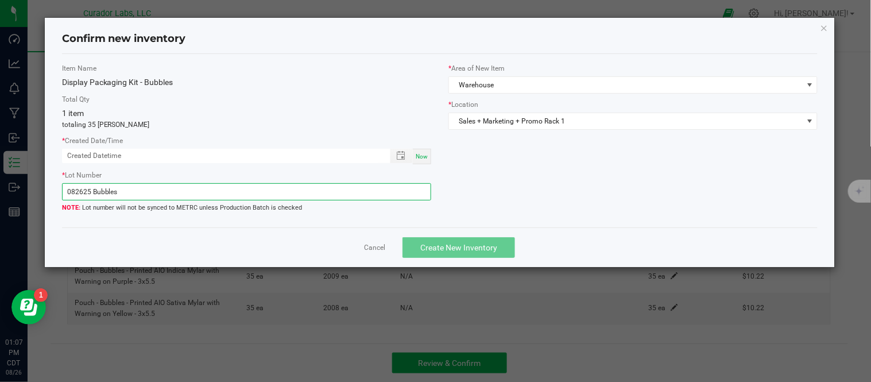
type input "082625 Bubbles"
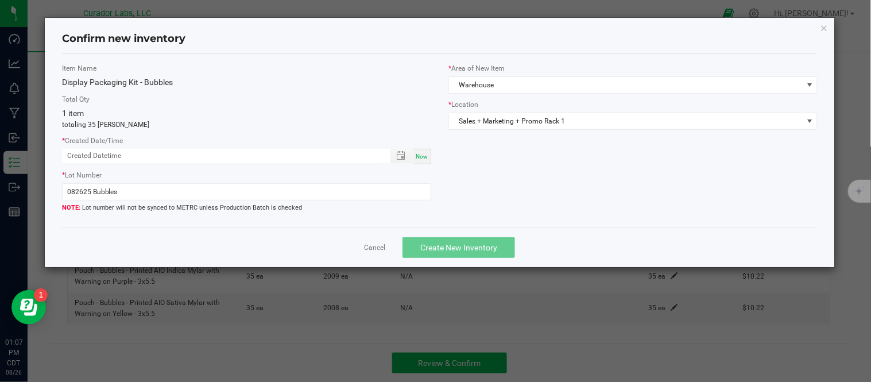
click at [426, 155] on span "Now" at bounding box center [421, 156] width 12 height 6
type input "08/26/2025 01:07 PM"
click at [463, 247] on span "Create New Inventory" at bounding box center [458, 247] width 77 height 9
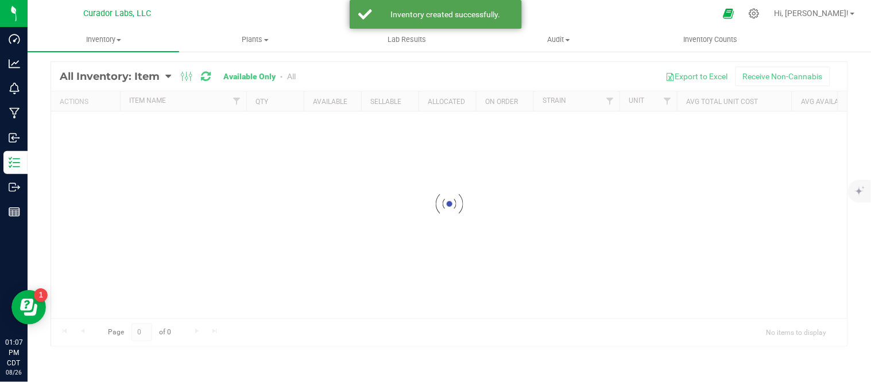
scroll to position [27, 0]
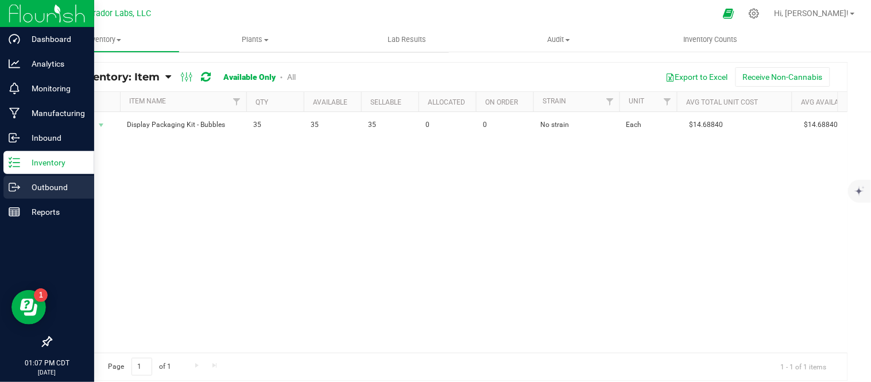
click at [34, 186] on p "Outbound" at bounding box center [54, 187] width 69 height 14
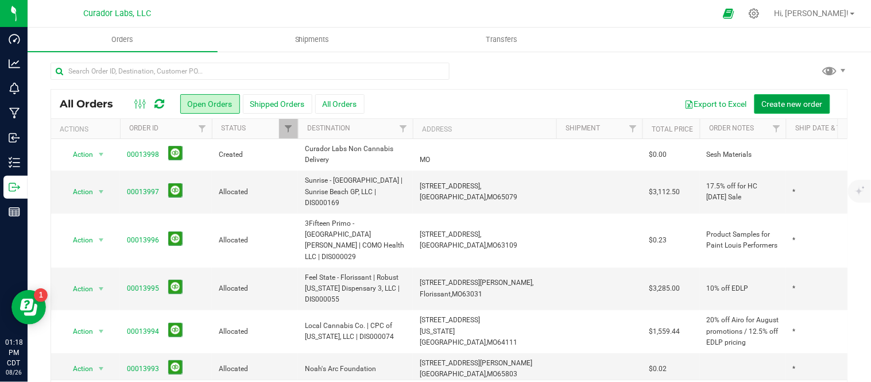
click at [807, 99] on span "Create new order" at bounding box center [791, 103] width 61 height 9
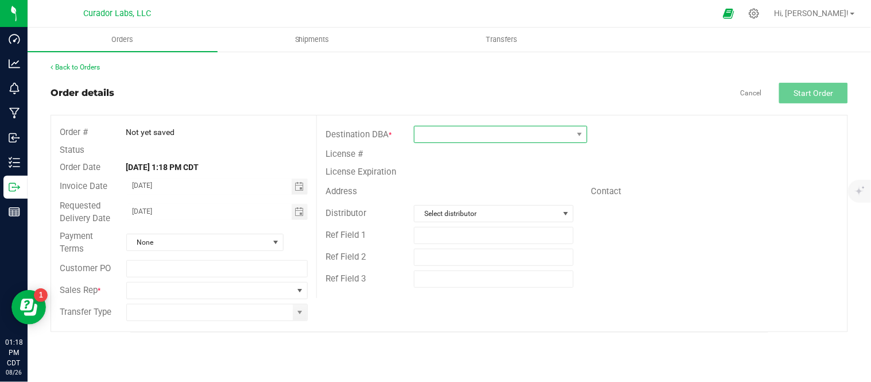
click at [463, 135] on span at bounding box center [493, 134] width 158 height 16
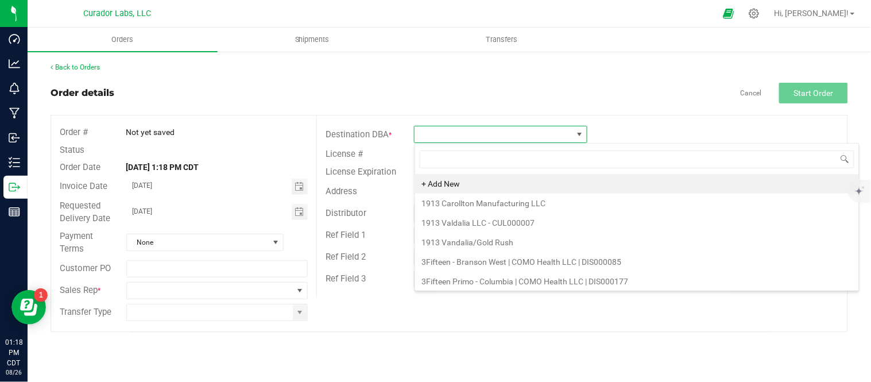
scroll to position [17, 173]
type input "non"
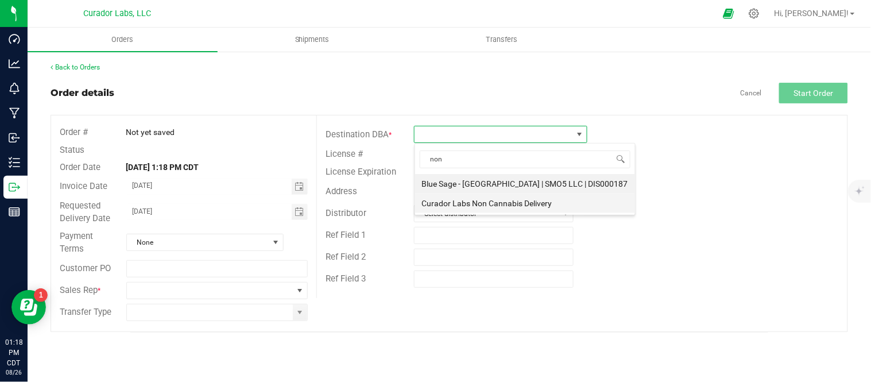
click at [472, 204] on li "Curador Labs Non Cannabis Delivery" at bounding box center [525, 203] width 220 height 20
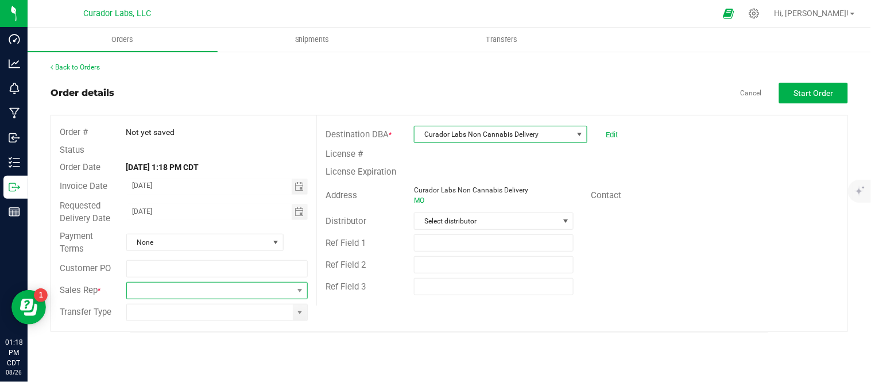
click at [203, 291] on span at bounding box center [210, 290] width 166 height 16
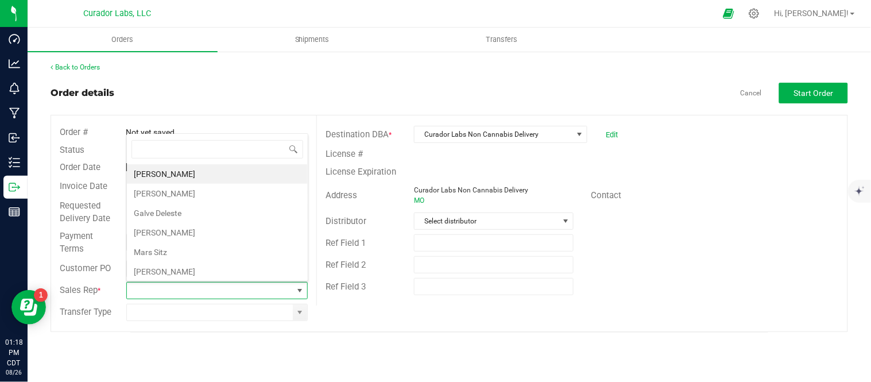
scroll to position [17, 180]
click at [162, 270] on li "[PERSON_NAME]" at bounding box center [217, 272] width 181 height 20
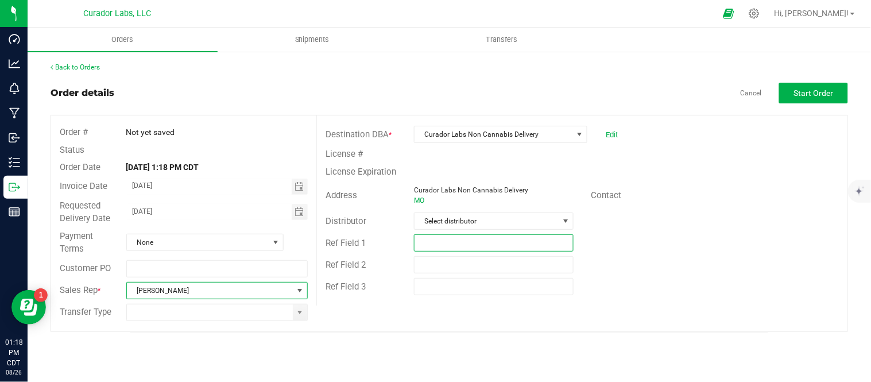
click at [549, 247] on input "text" at bounding box center [494, 242] width 160 height 17
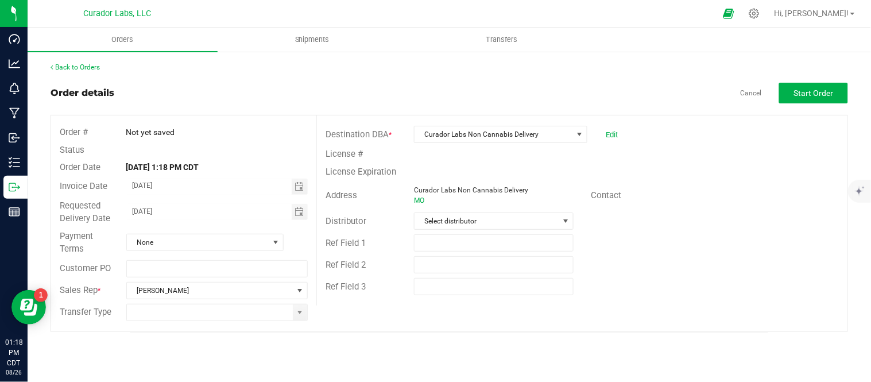
click at [737, 262] on div "Ref Field 2" at bounding box center [582, 265] width 530 height 22
click at [476, 242] on input "text" at bounding box center [494, 242] width 160 height 17
type input "[PERSON_NAME] Launch"
click at [735, 169] on div "License Expiration" at bounding box center [582, 172] width 530 height 18
click at [793, 99] on button "Start Order" at bounding box center [813, 93] width 69 height 21
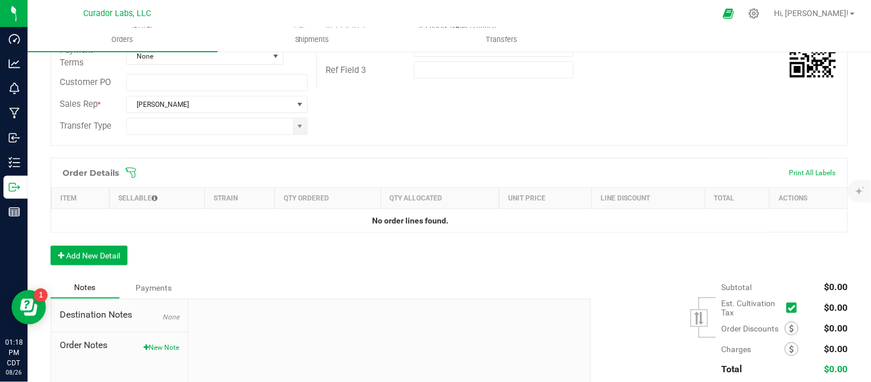
scroll to position [255, 0]
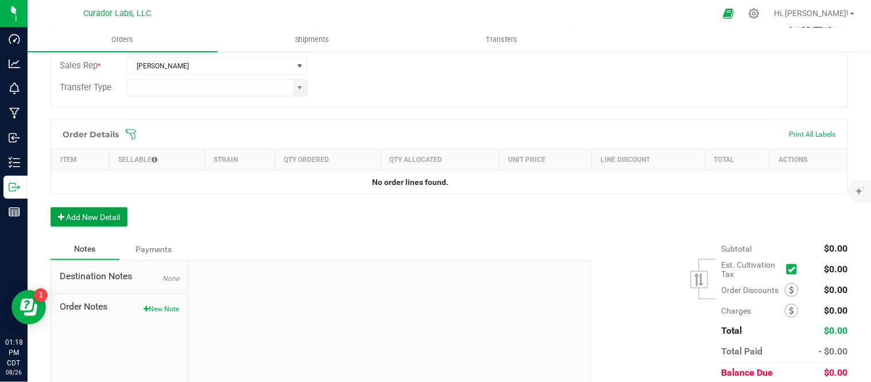
click at [127, 216] on button "Add New Detail" at bounding box center [88, 217] width 77 height 20
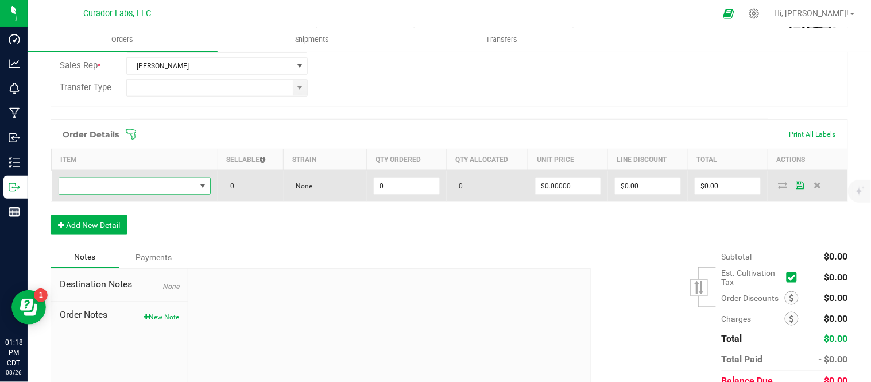
click at [167, 184] on span "NO DATA FOUND" at bounding box center [127, 186] width 137 height 16
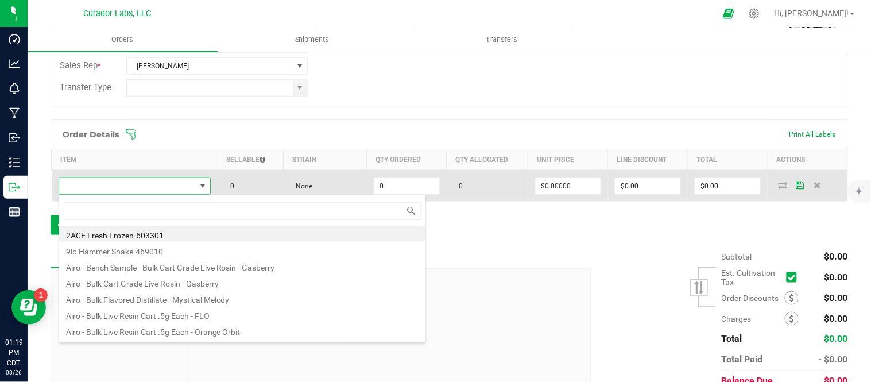
scroll to position [17, 147]
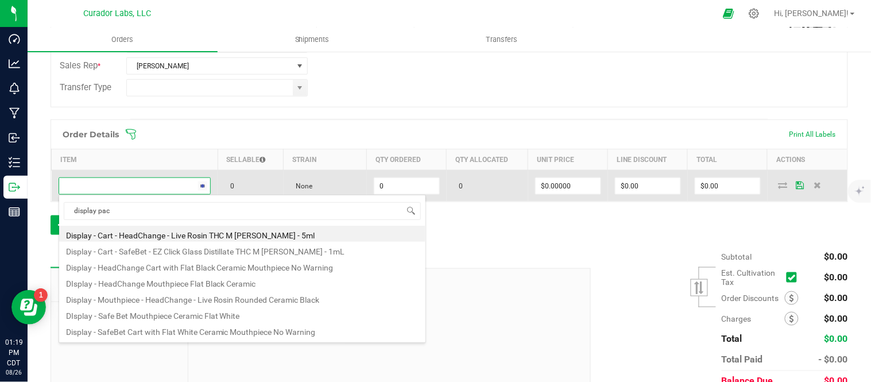
type input "display pack"
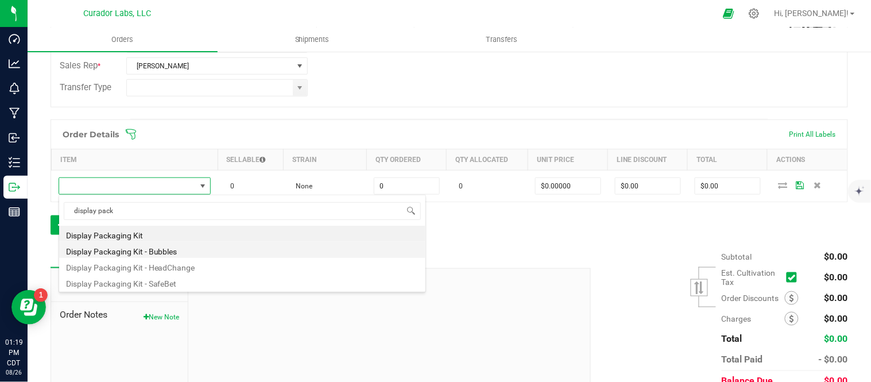
click at [171, 251] on li "Display Packaging Kit - Bubbles" at bounding box center [242, 250] width 366 height 16
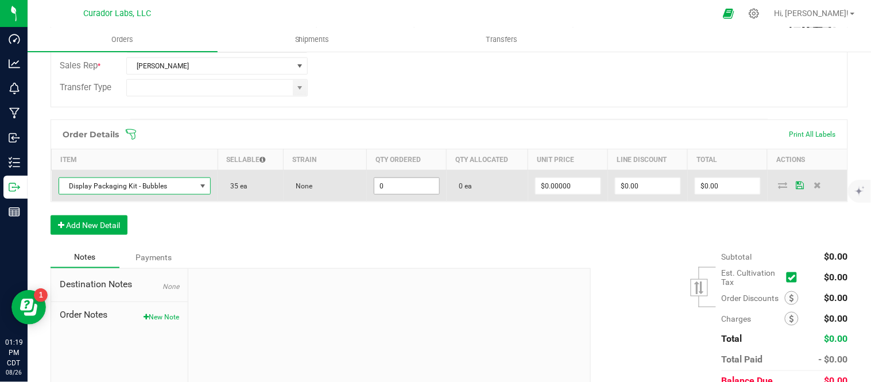
click at [382, 189] on input "0" at bounding box center [406, 186] width 65 height 16
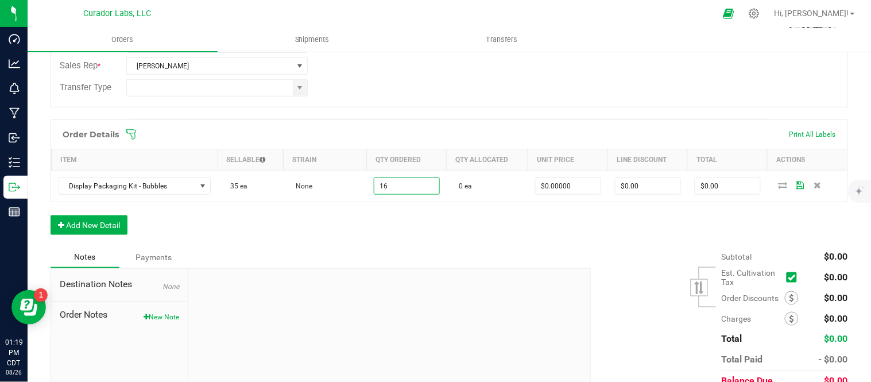
type input "16 ea"
click at [318, 230] on div "Order Details Print All Labels Item Sellable Strain Qty Ordered Qty Allocated U…" at bounding box center [448, 182] width 797 height 127
click at [127, 220] on button "Add New Detail" at bounding box center [88, 225] width 77 height 20
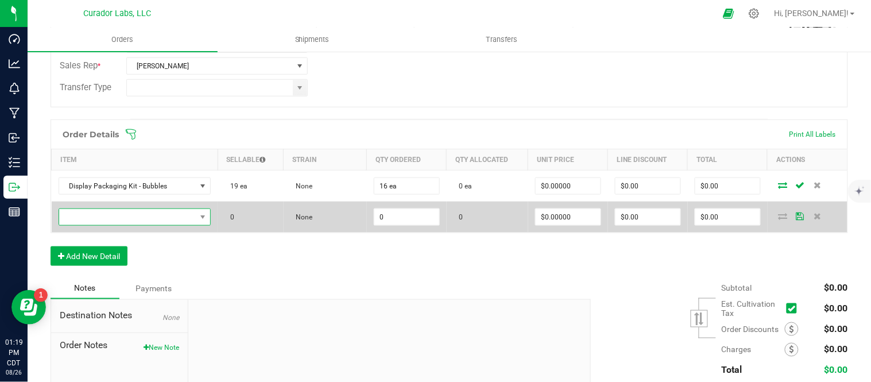
click at [166, 220] on span "NO DATA FOUND" at bounding box center [127, 217] width 137 height 16
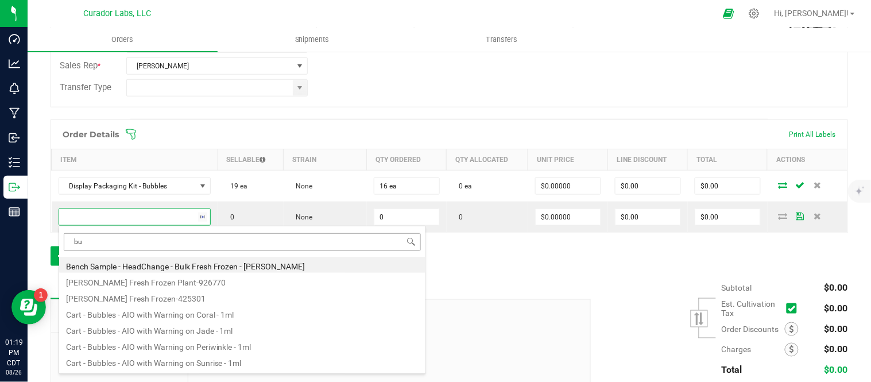
type input "b"
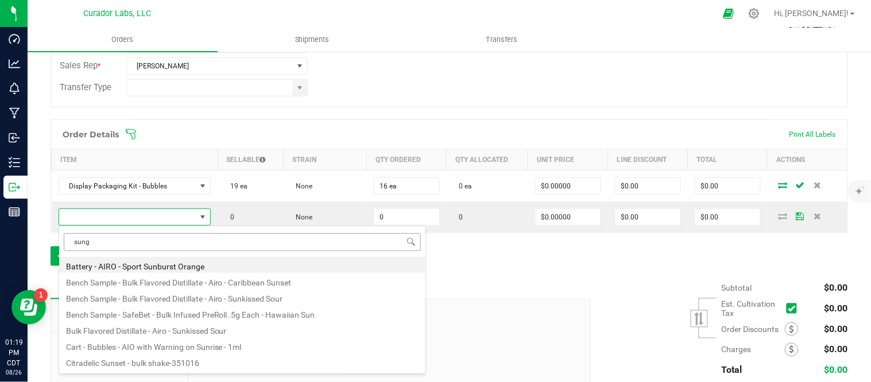
type input "sungl"
click at [217, 265] on li "Sunglasses - Bubbles - Caribbean Blue with Logo" at bounding box center [242, 265] width 366 height 16
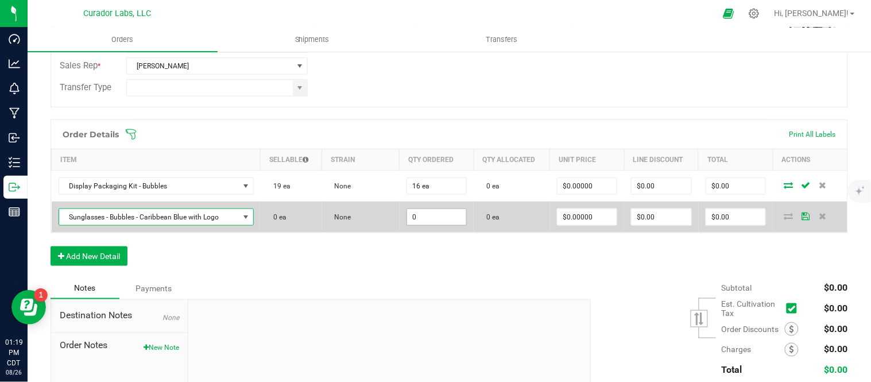
click at [413, 220] on input "0" at bounding box center [437, 217] width 60 height 16
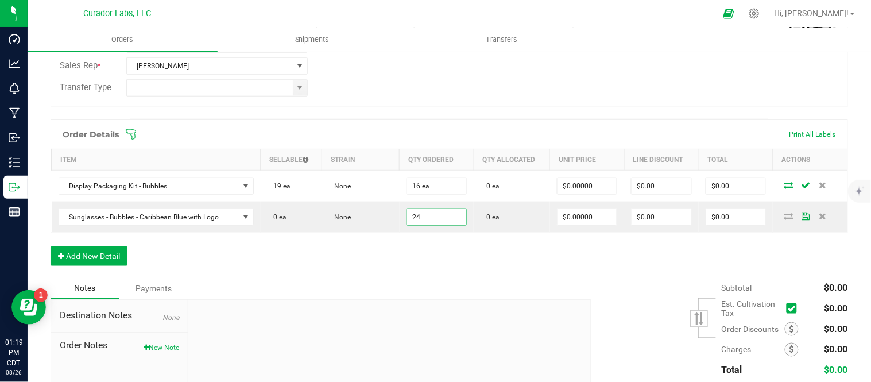
type input "24 ea"
click at [344, 236] on div "Order Details Print All Labels Item Sellable Strain Qty Ordered Qty Allocated U…" at bounding box center [448, 198] width 797 height 158
click at [99, 251] on button "Add New Detail" at bounding box center [88, 256] width 77 height 20
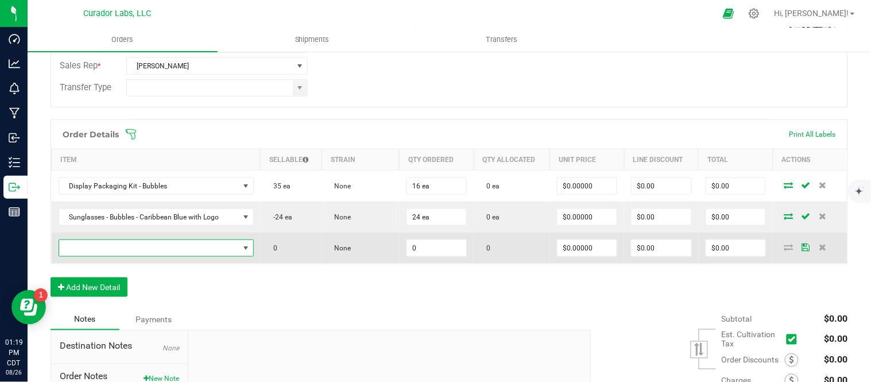
click at [115, 249] on span "NO DATA FOUND" at bounding box center [149, 248] width 180 height 16
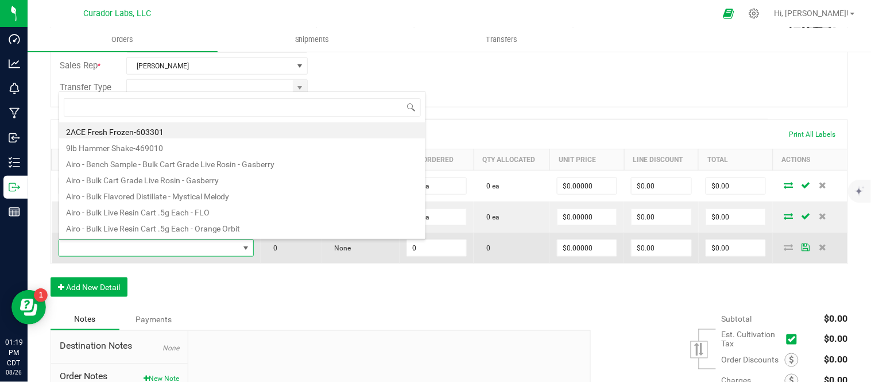
scroll to position [17, 189]
type input "sungla"
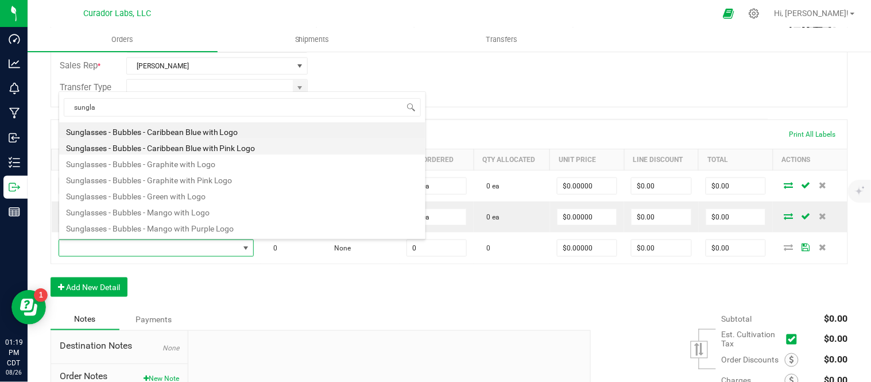
click at [260, 151] on li "Sunglasses - Bubbles - Caribbean Blue with Pink Logo" at bounding box center [242, 146] width 366 height 16
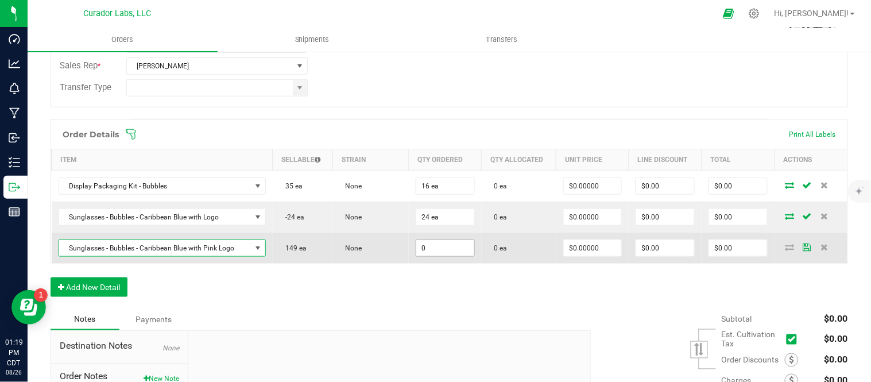
click at [445, 252] on input "0" at bounding box center [445, 248] width 58 height 16
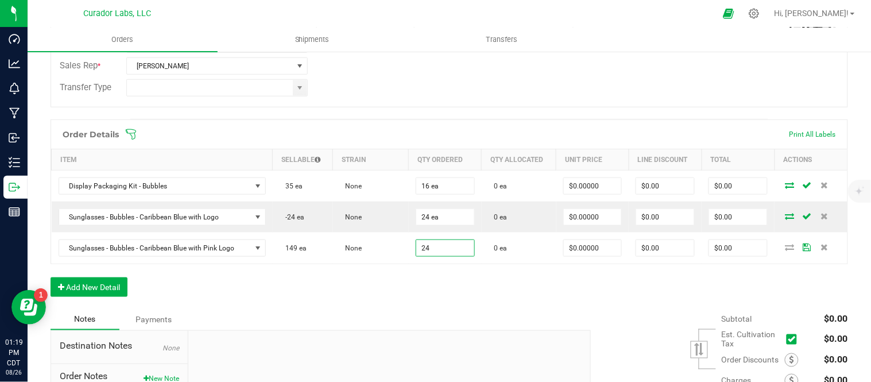
type input "24 ea"
click at [364, 290] on div "Order Details Print All Labels Item Sellable Strain Qty Ordered Qty Allocated U…" at bounding box center [448, 213] width 797 height 189
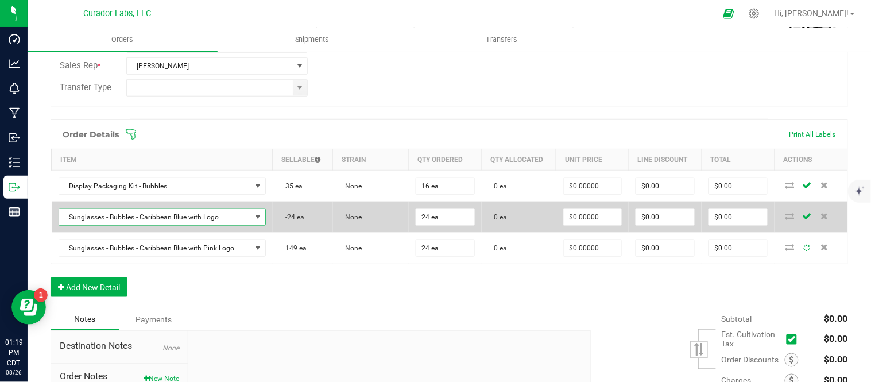
click at [251, 219] on span "NO DATA FOUND" at bounding box center [258, 217] width 14 height 16
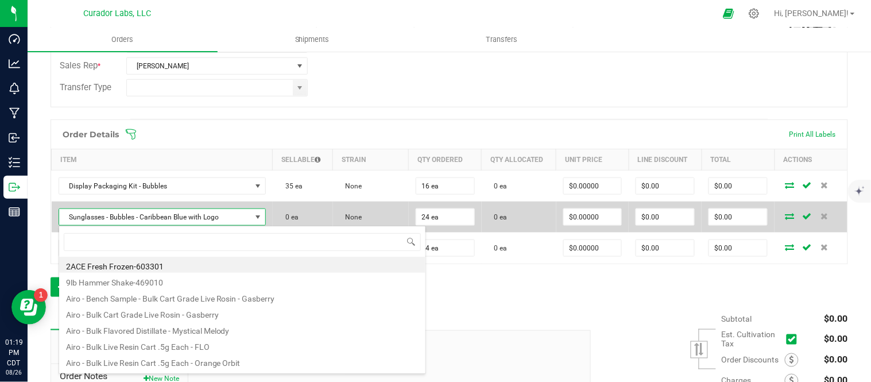
scroll to position [17, 200]
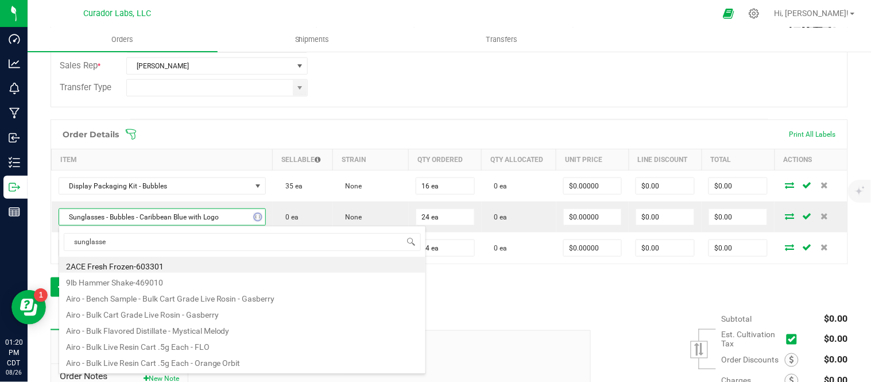
type input "sunglasses"
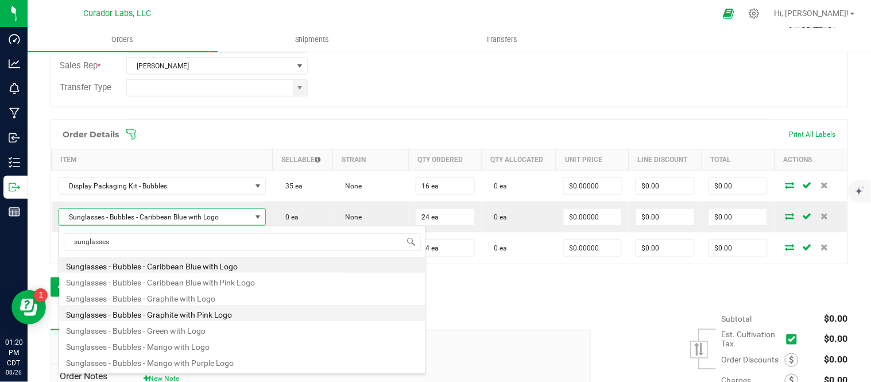
click at [214, 317] on li "Sunglasses - Bubbles - Graphite with Pink Logo" at bounding box center [242, 313] width 366 height 16
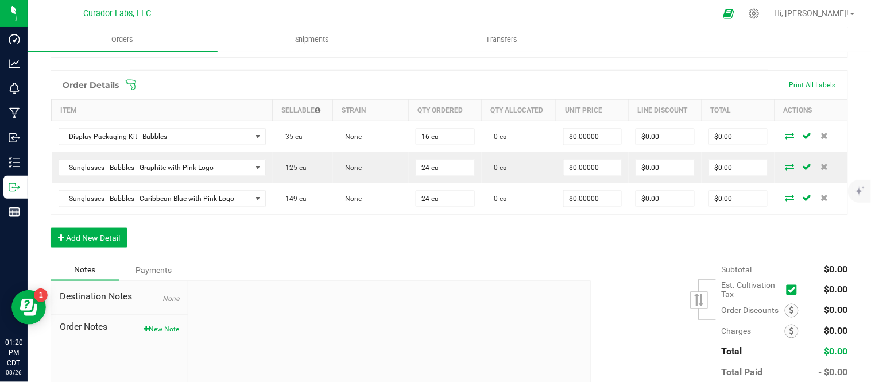
scroll to position [318, 0]
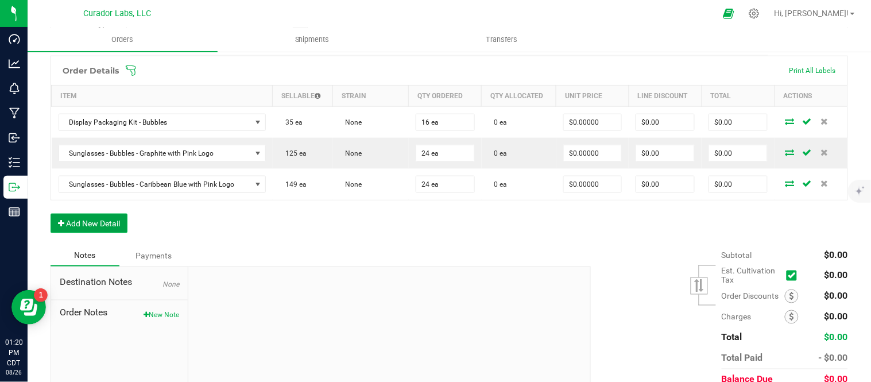
click at [108, 230] on button "Add New Detail" at bounding box center [88, 223] width 77 height 20
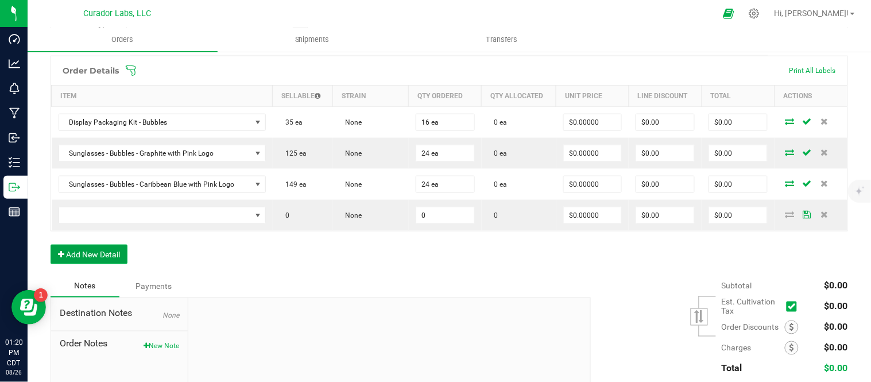
click at [108, 258] on button "Add New Detail" at bounding box center [88, 254] width 77 height 20
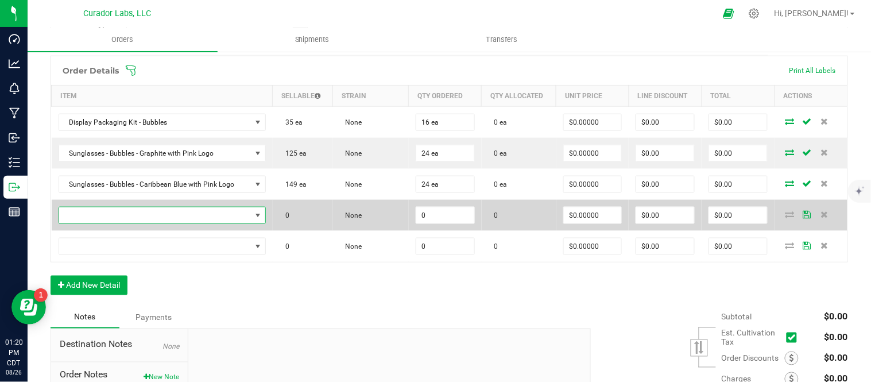
click at [201, 214] on span "NO DATA FOUND" at bounding box center [155, 215] width 192 height 16
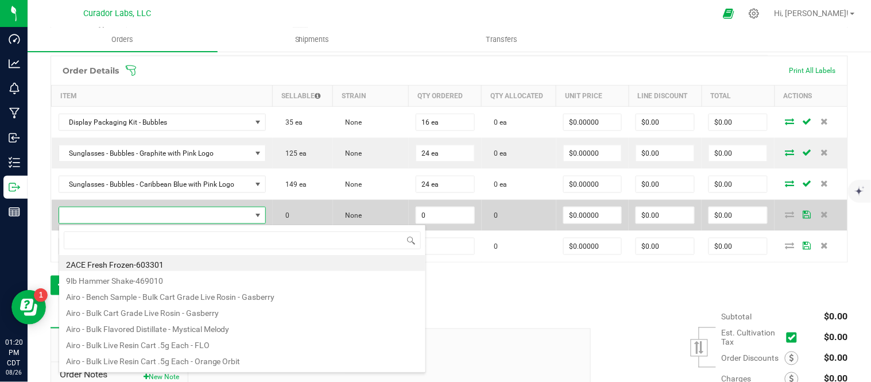
scroll to position [17, 200]
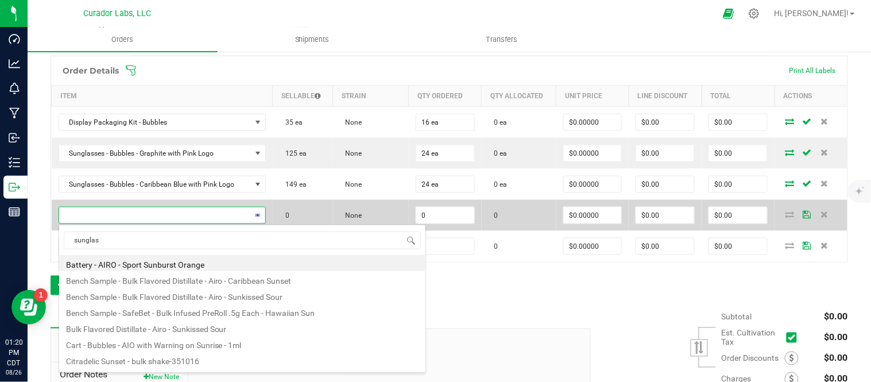
type input "sunglass"
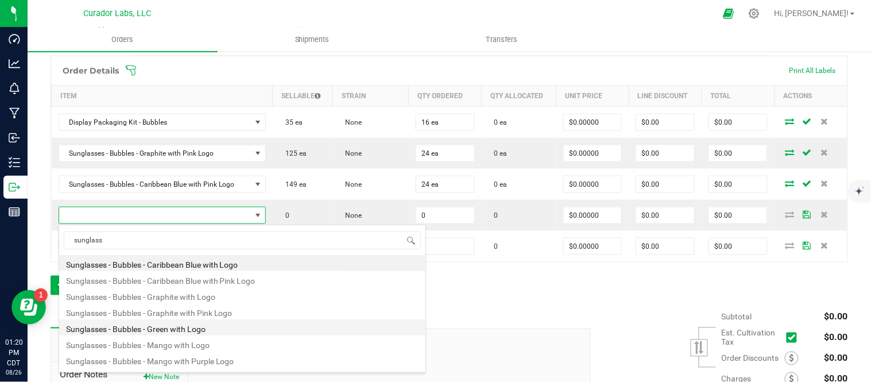
scroll to position [30, 0]
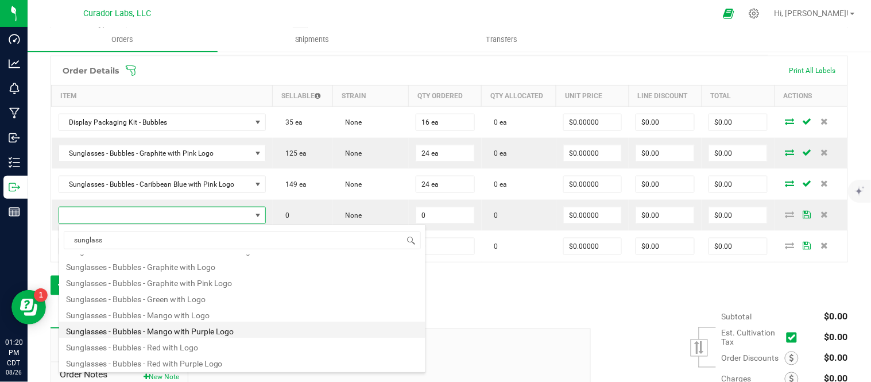
click at [220, 329] on li "Sunglasses - Bubbles - Mango with Purple Logo" at bounding box center [242, 329] width 366 height 16
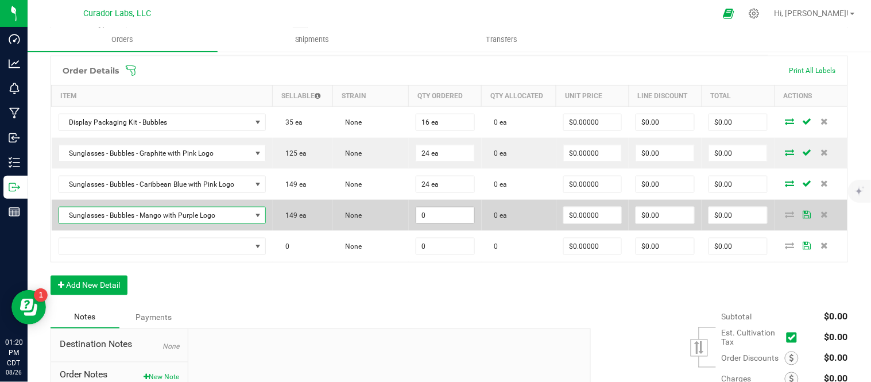
click at [425, 215] on input "0" at bounding box center [445, 215] width 58 height 16
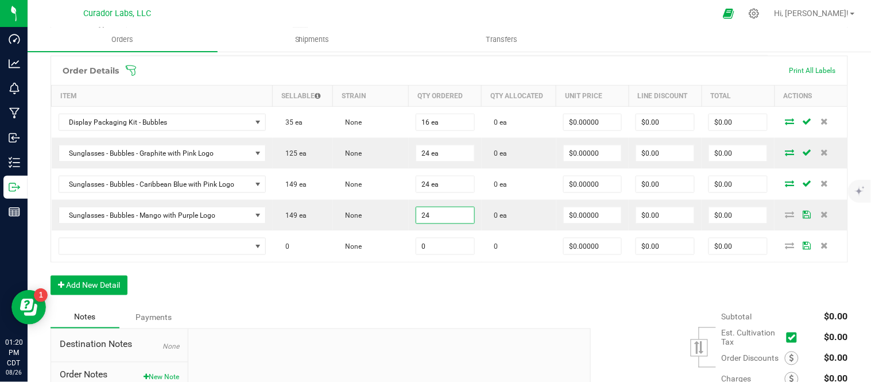
type input "24 ea"
click at [347, 299] on div "Order Details Print All Labels Item Sellable Strain Qty Ordered Qty Allocated U…" at bounding box center [448, 181] width 797 height 251
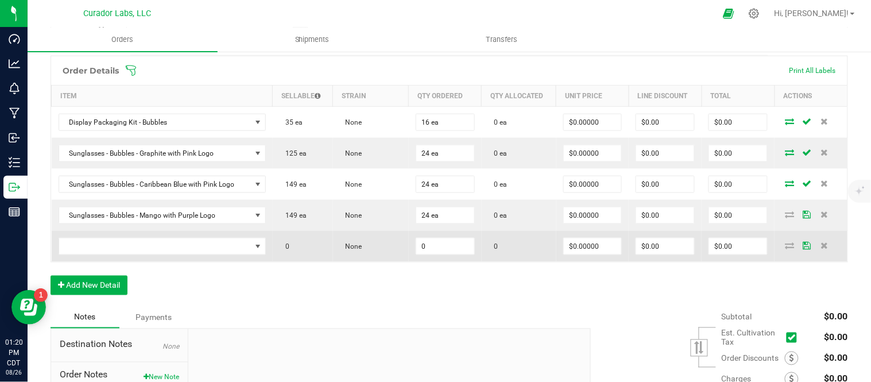
click at [244, 236] on td at bounding box center [162, 246] width 221 height 31
click at [253, 247] on span "NO DATA FOUND" at bounding box center [257, 246] width 9 height 9
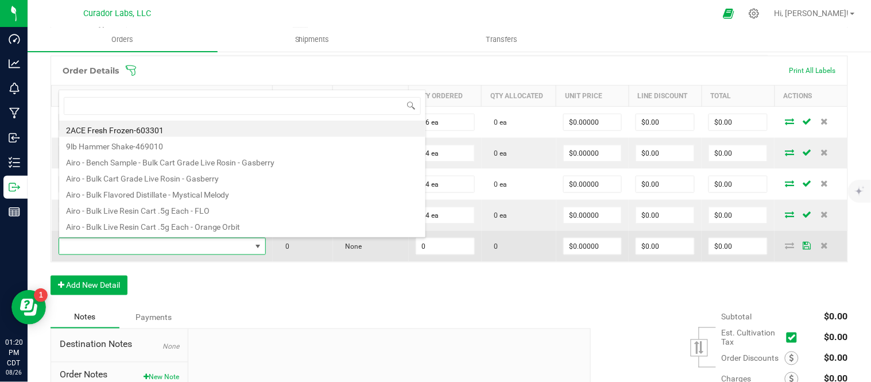
scroll to position [17, 200]
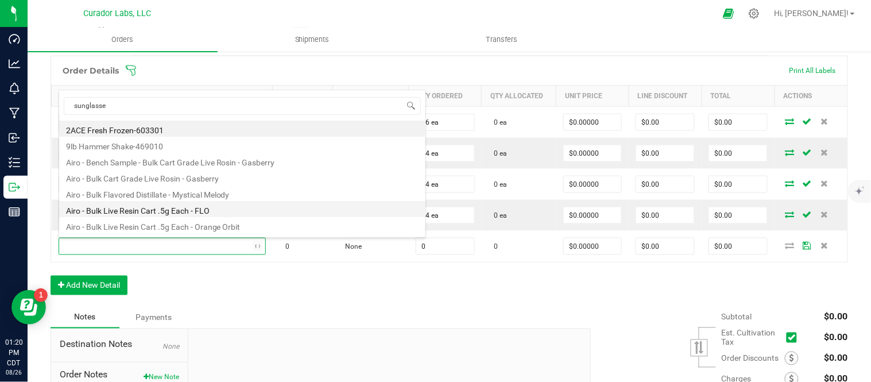
type input "sunglasses"
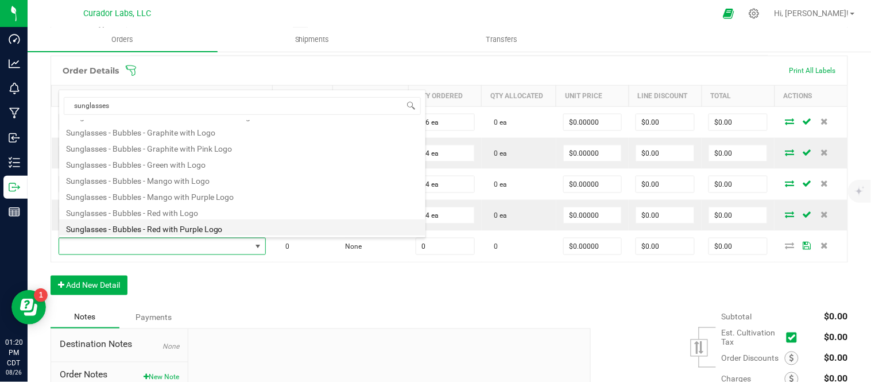
click at [204, 228] on li "Sunglasses - Bubbles - Red with Purple Logo" at bounding box center [242, 227] width 366 height 16
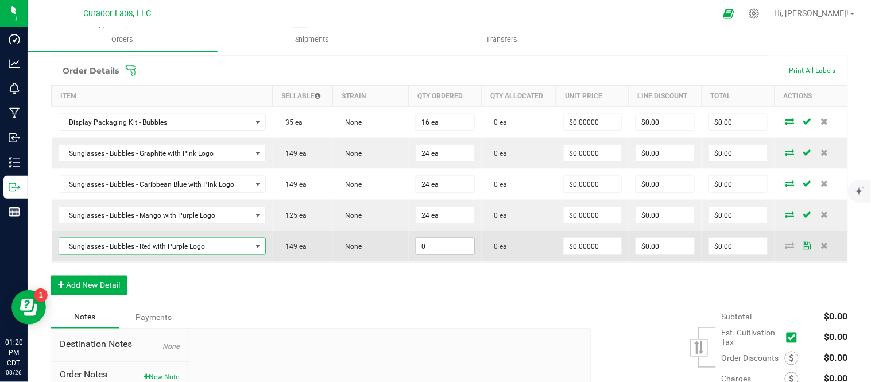
click at [437, 251] on input "0" at bounding box center [445, 246] width 58 height 16
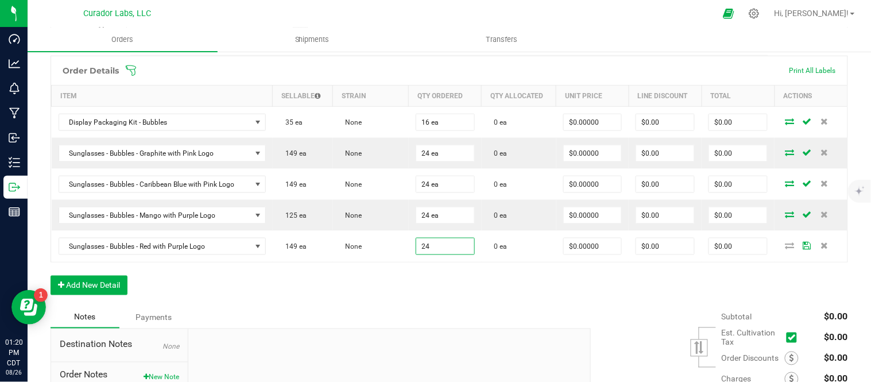
type input "24 ea"
click at [406, 290] on div "Order Details Print All Labels Item Sellable Strain Qty Ordered Qty Allocated U…" at bounding box center [448, 181] width 797 height 251
click at [94, 283] on button "Add New Detail" at bounding box center [88, 285] width 77 height 20
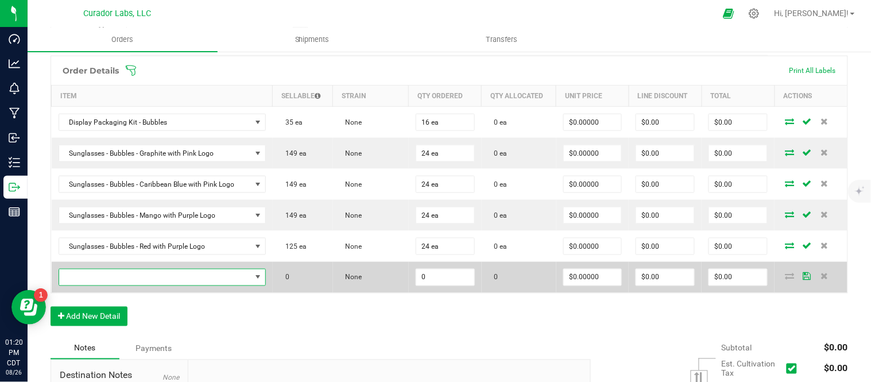
click at [123, 269] on span "NO DATA FOUND" at bounding box center [155, 277] width 192 height 16
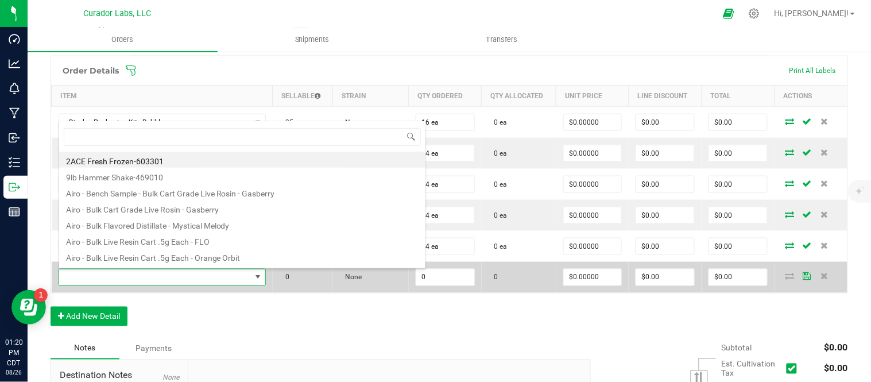
scroll to position [17, 200]
type input "b"
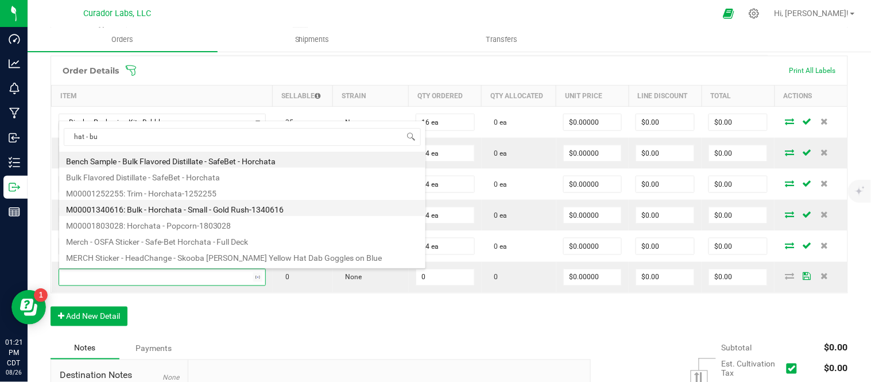
type input "hat - bub"
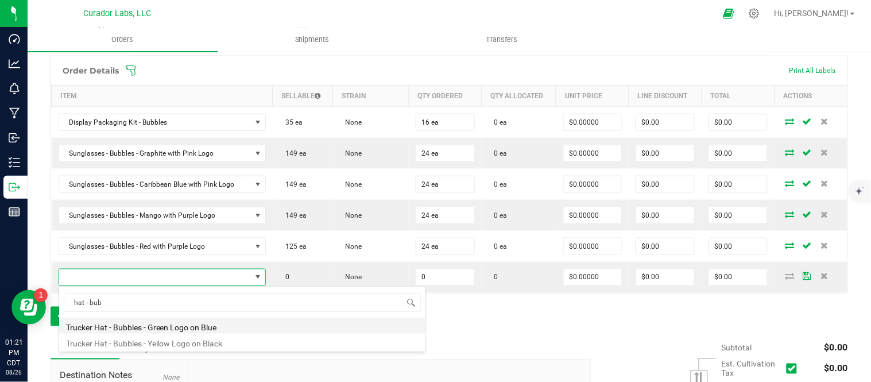
click at [179, 329] on li "Trucker Hat - Bubbles - Green Logo on Blue" at bounding box center [242, 325] width 366 height 16
type input "0 ea"
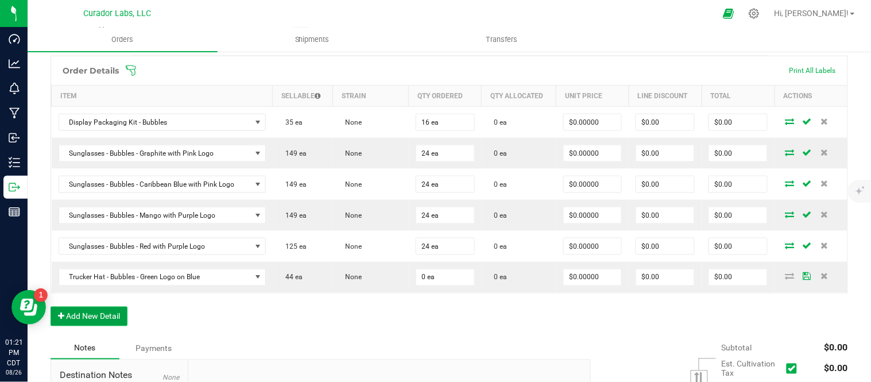
click at [116, 313] on button "Add New Detail" at bounding box center [88, 316] width 77 height 20
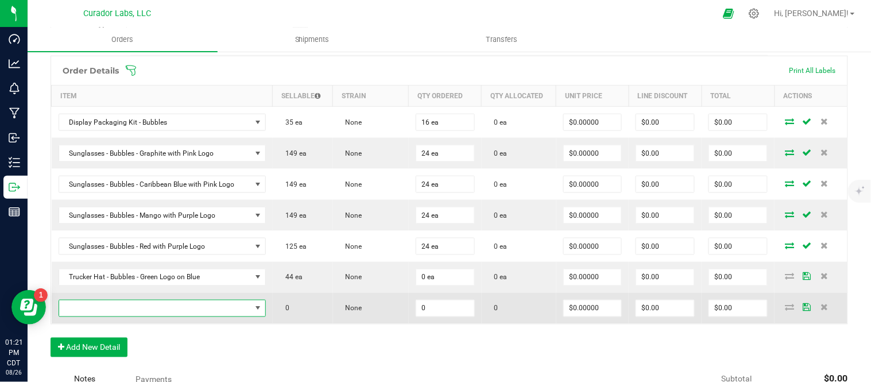
click at [128, 310] on span "NO DATA FOUND" at bounding box center [155, 308] width 192 height 16
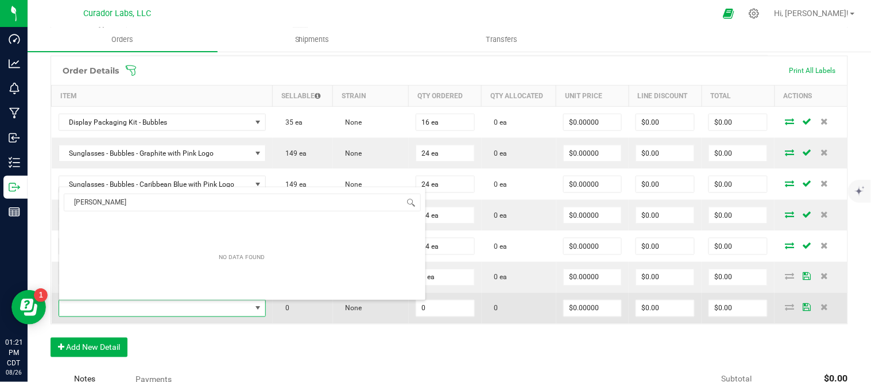
type input "trucker"
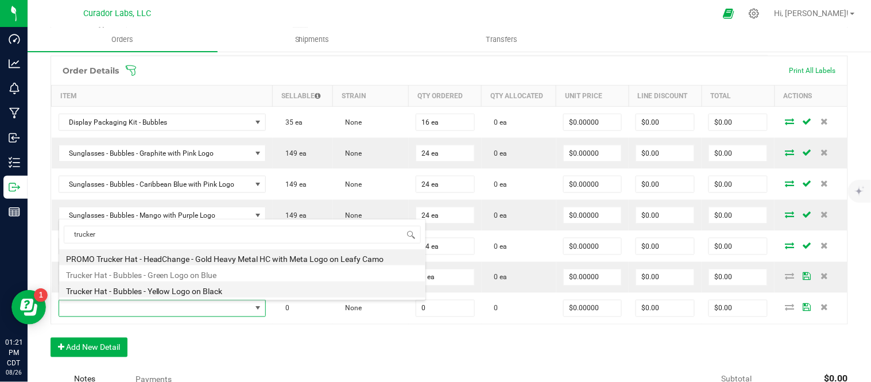
click at [174, 293] on li "Trucker Hat - Bubbles - Yellow Logo on Black" at bounding box center [242, 289] width 366 height 16
type input "0 ea"
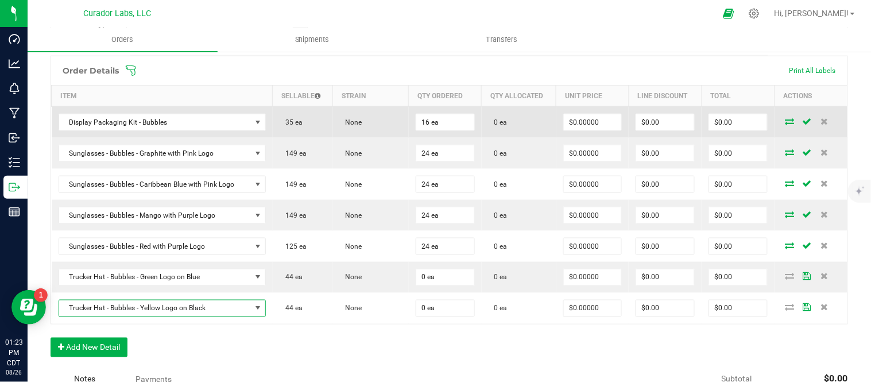
click at [785, 123] on icon at bounding box center [789, 121] width 9 height 7
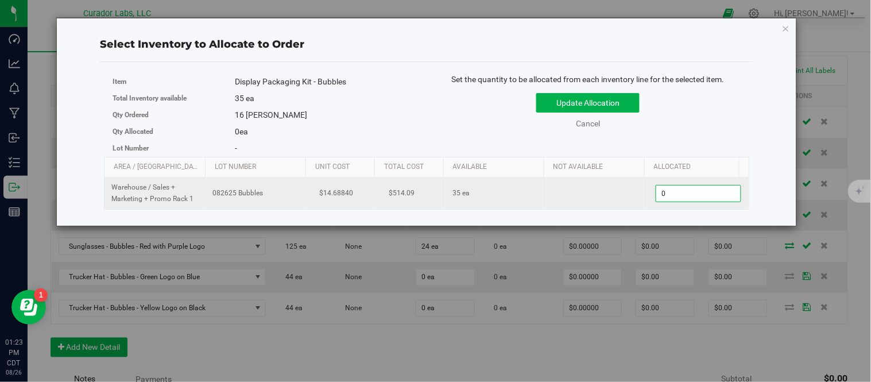
click at [678, 191] on span "0 0" at bounding box center [698, 193] width 86 height 17
type input "16"
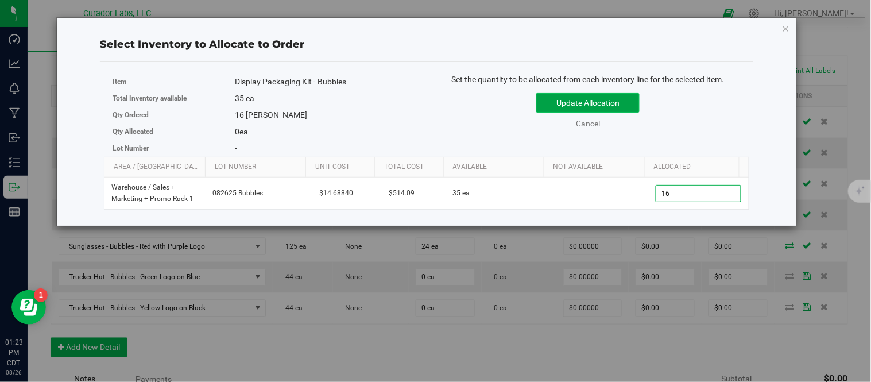
type input "16"
click at [636, 105] on button "Update Allocation" at bounding box center [587, 103] width 103 height 20
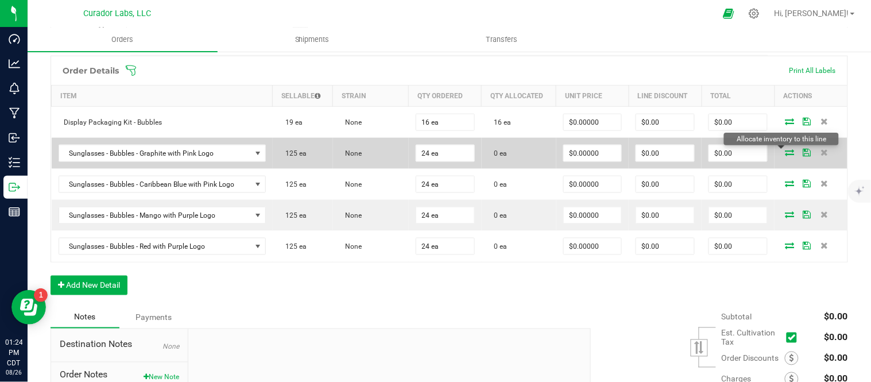
click at [785, 153] on icon at bounding box center [789, 152] width 9 height 7
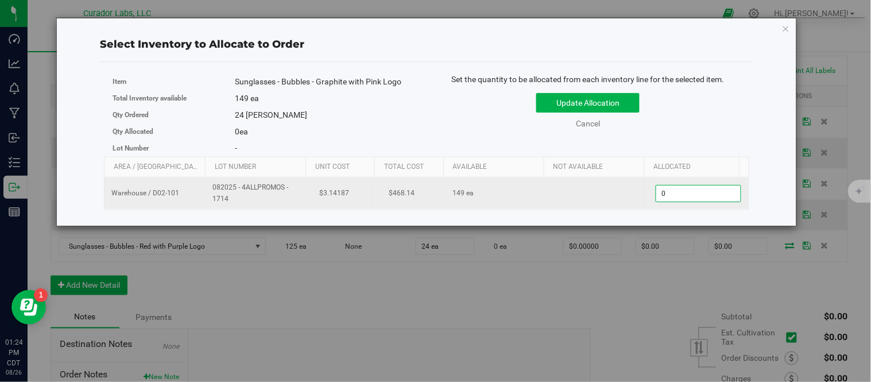
click at [662, 197] on span "0 0" at bounding box center [698, 193] width 86 height 17
type input "24"
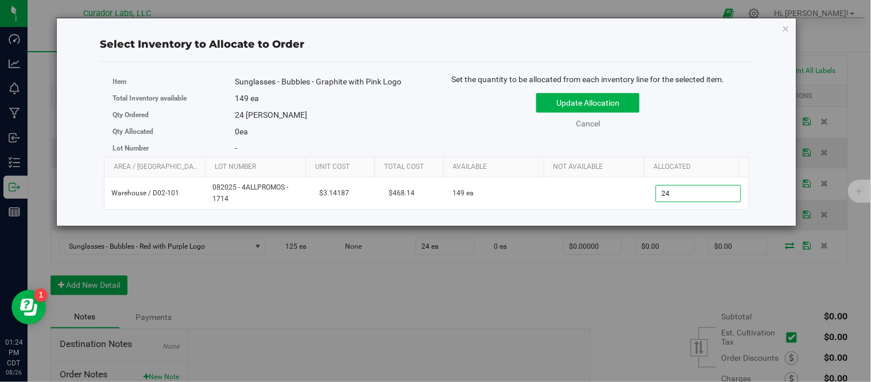
type input "24"
click at [678, 135] on div "Set the quantity to be allocated from each inventory line for the selected item…" at bounding box center [587, 106] width 322 height 67
click at [622, 103] on button "Update Allocation" at bounding box center [587, 103] width 103 height 20
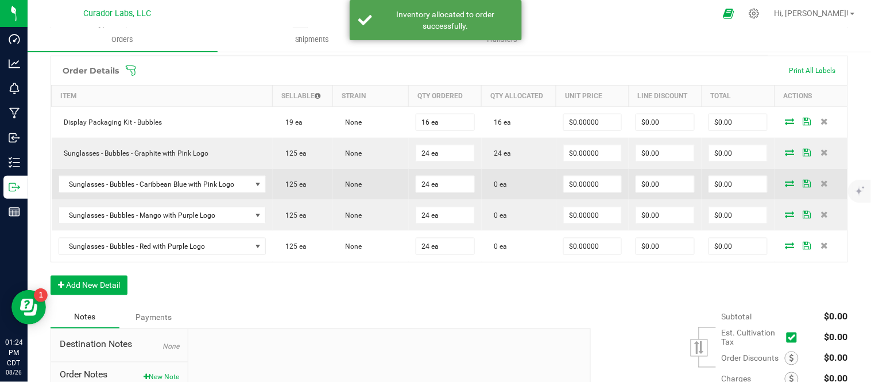
click at [785, 185] on icon at bounding box center [789, 183] width 9 height 7
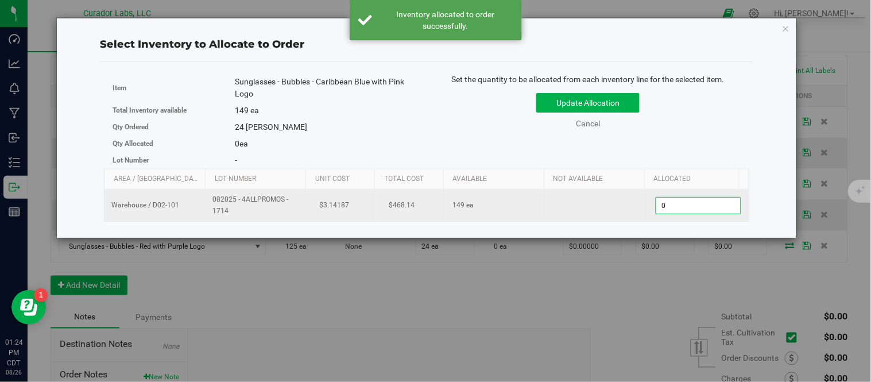
click at [680, 208] on span "0 0" at bounding box center [698, 205] width 86 height 17
type input "24"
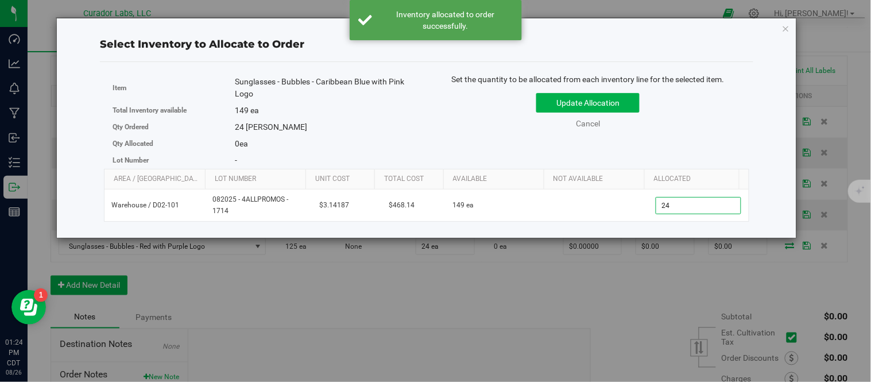
type input "24"
click at [651, 143] on div "Item Sunglasses - Bubbles - Caribbean Blue with Pink Logo Total Inventory avail…" at bounding box center [426, 120] width 645 height 95
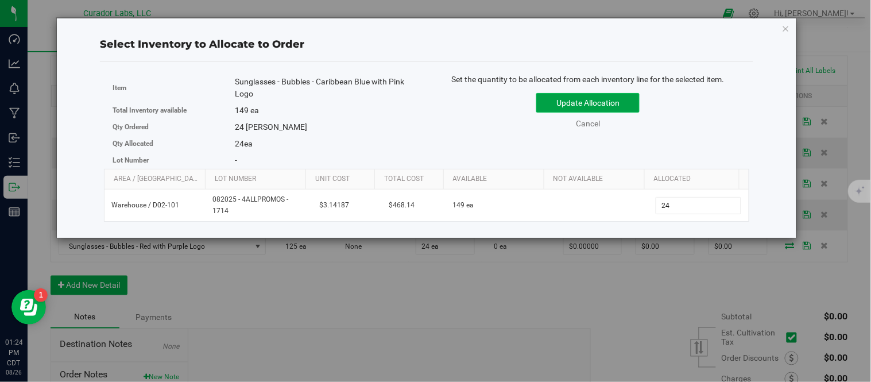
click at [638, 104] on button "Update Allocation" at bounding box center [587, 103] width 103 height 20
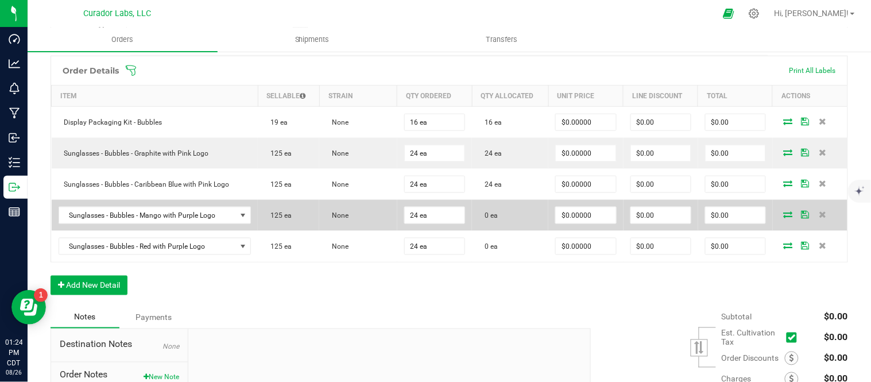
click at [783, 217] on icon at bounding box center [787, 214] width 9 height 7
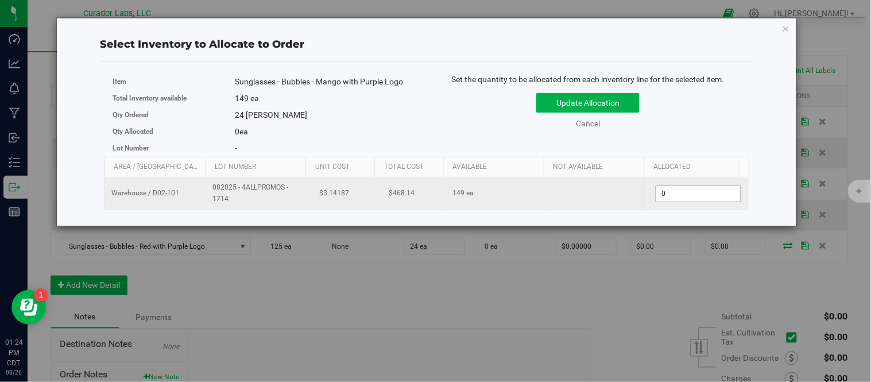
click at [689, 190] on span "0 0" at bounding box center [698, 193] width 86 height 17
type input "24"
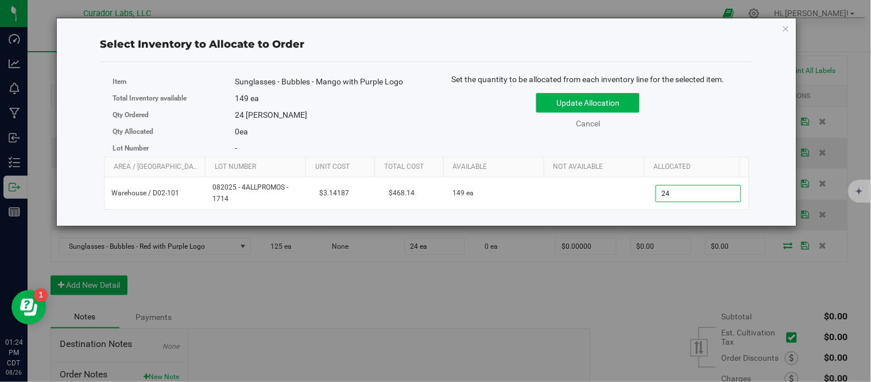
type input "24"
click at [668, 107] on div "Update Allocation Cancel" at bounding box center [587, 109] width 305 height 42
click at [622, 94] on button "Update Allocation" at bounding box center [587, 103] width 103 height 20
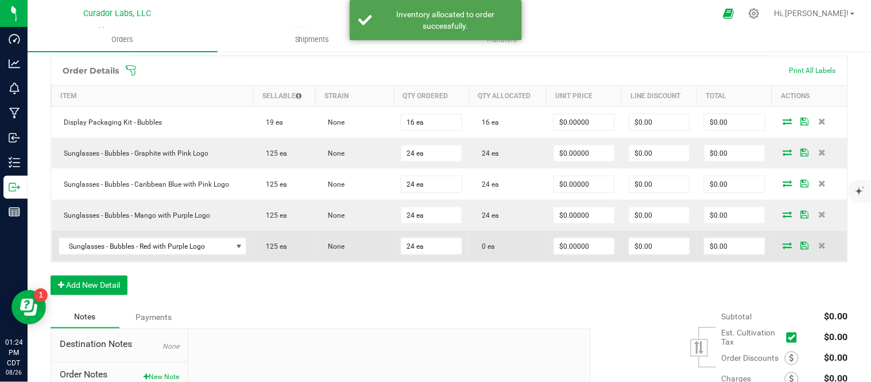
click at [783, 246] on icon at bounding box center [787, 245] width 9 height 7
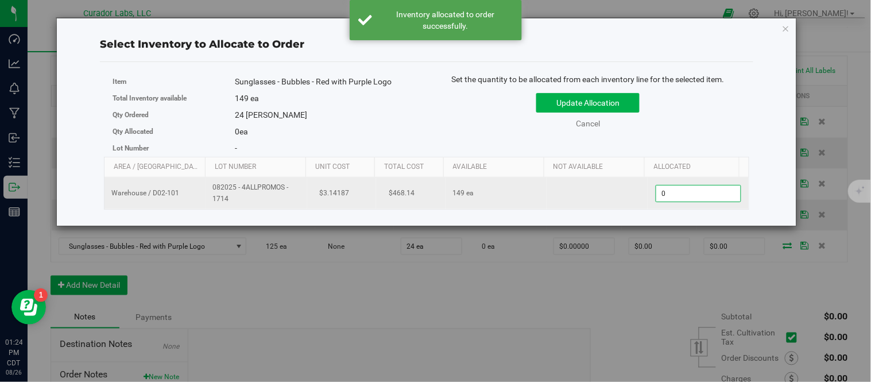
click at [684, 197] on span "0 0" at bounding box center [698, 193] width 86 height 17
type input "24"
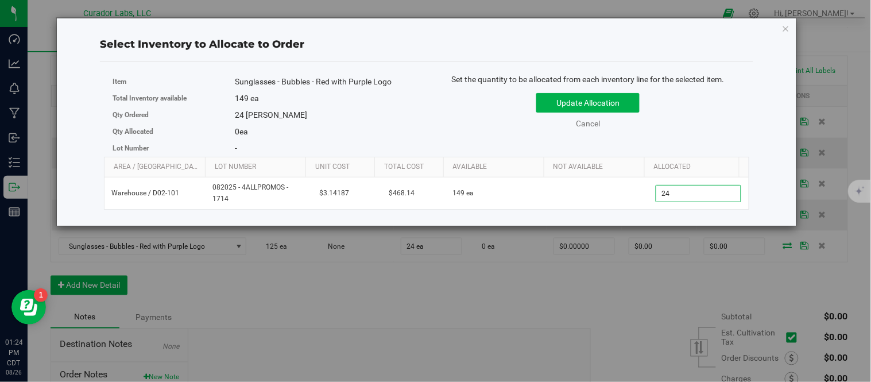
type input "24"
click at [685, 127] on div "Update Allocation Cancel" at bounding box center [587, 109] width 305 height 42
click at [621, 95] on button "Update Allocation" at bounding box center [587, 103] width 103 height 20
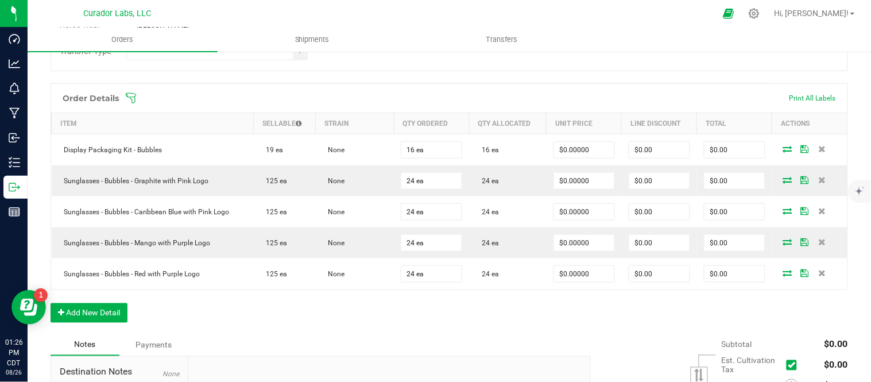
scroll to position [318, 0]
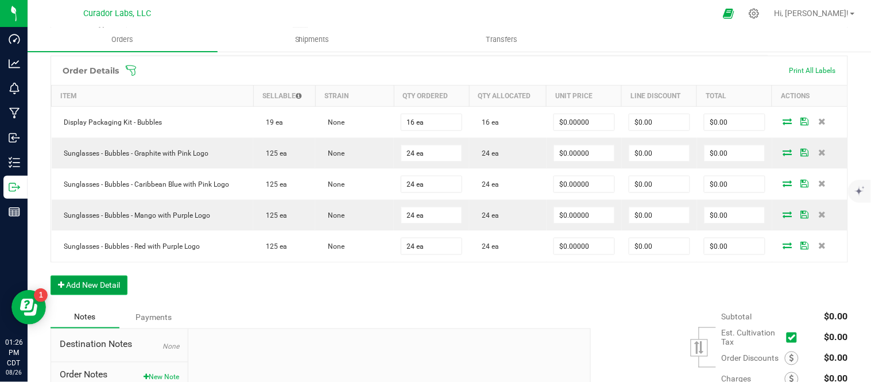
click at [108, 292] on button "Add New Detail" at bounding box center [88, 285] width 77 height 20
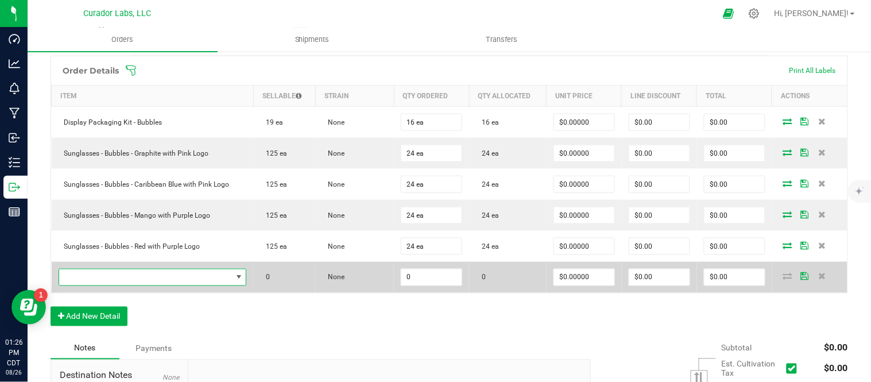
click at [194, 277] on span "NO DATA FOUND" at bounding box center [145, 277] width 173 height 16
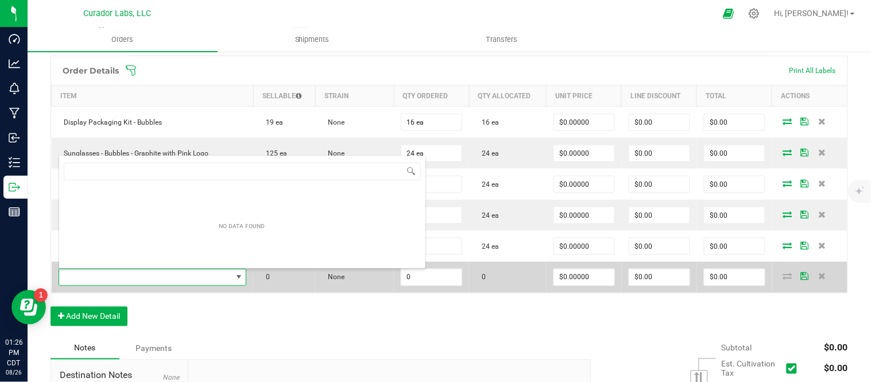
scroll to position [17, 181]
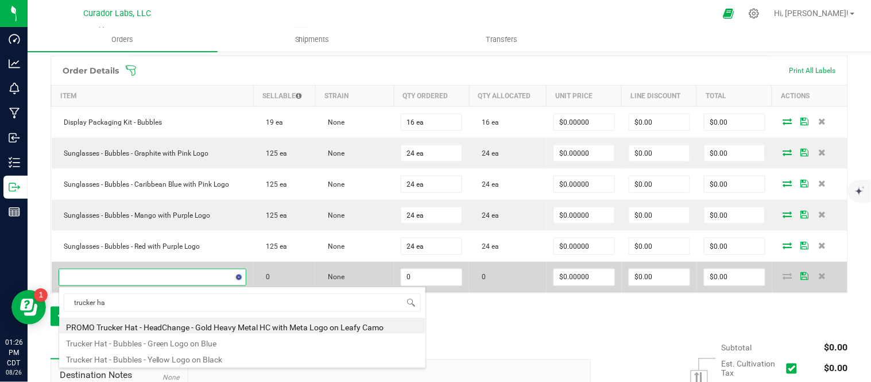
type input "trucker hat"
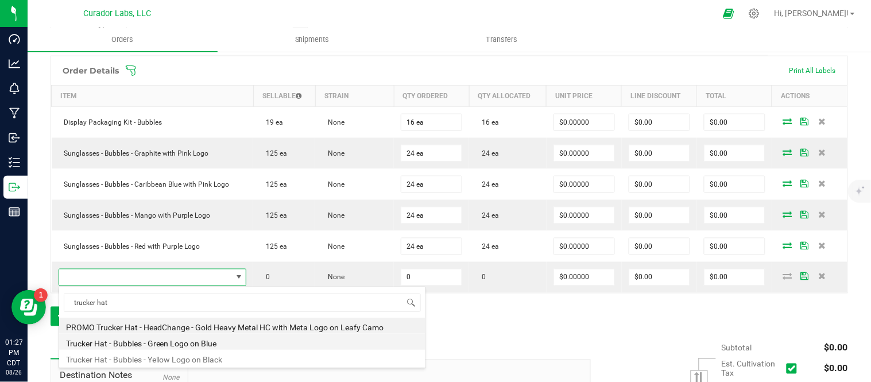
click at [192, 344] on li "Trucker Hat - Bubbles - Green Logo on Blue" at bounding box center [242, 341] width 366 height 16
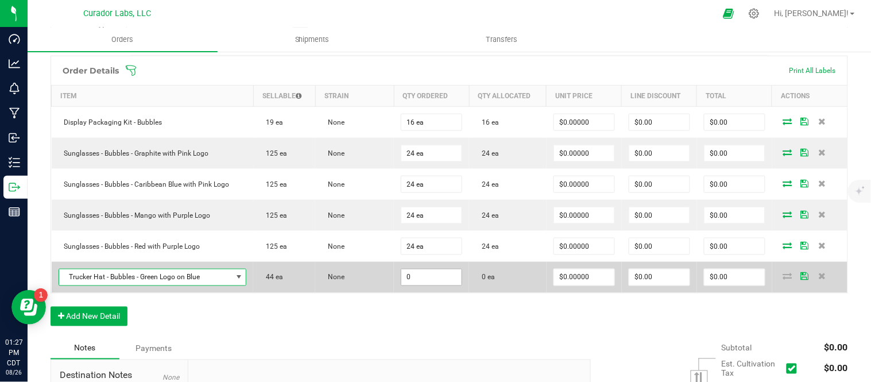
click at [437, 279] on input "0" at bounding box center [431, 277] width 60 height 16
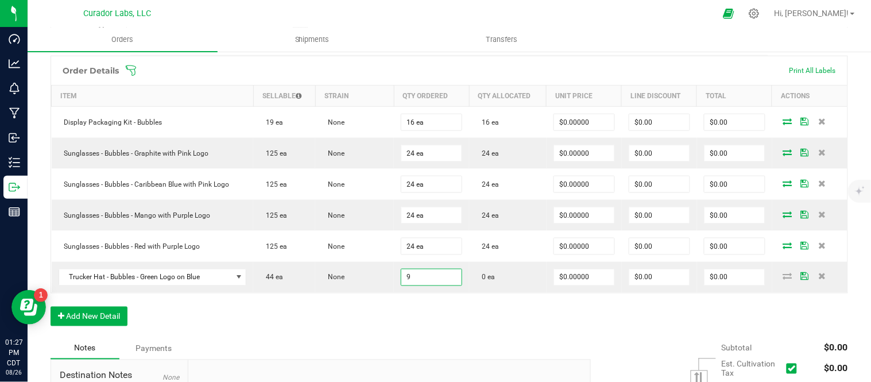
type input "9 ea"
click at [387, 310] on div "Order Details Print All Labels Item Sellable Strain Qty Ordered Qty Allocated U…" at bounding box center [448, 197] width 797 height 282
click at [116, 317] on button "Add New Detail" at bounding box center [88, 316] width 77 height 20
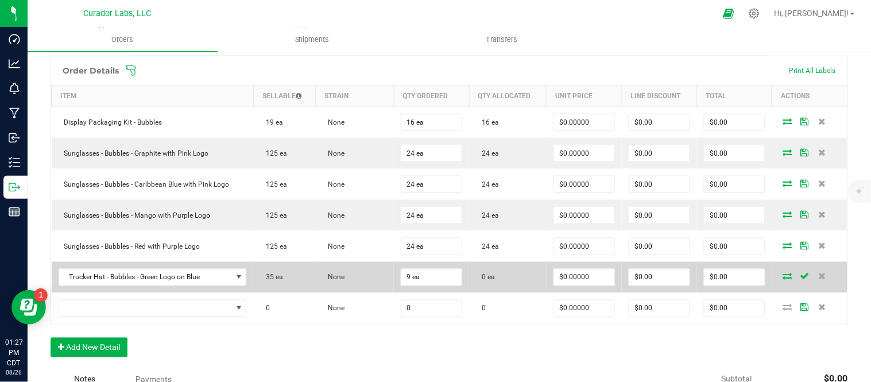
click at [783, 276] on icon at bounding box center [787, 276] width 9 height 7
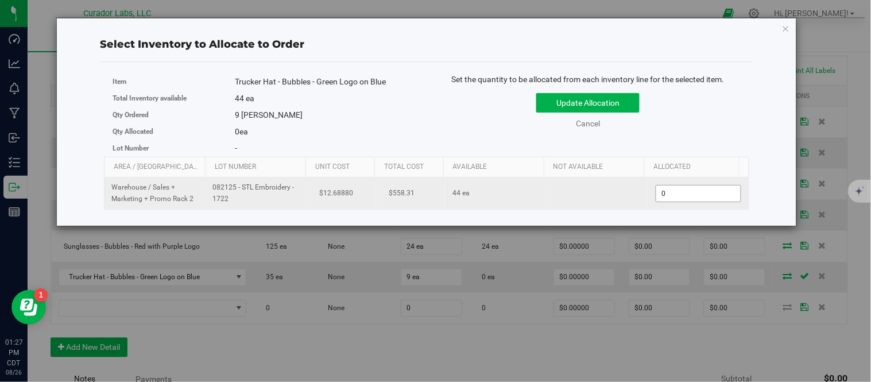
click at [681, 191] on span "0 0" at bounding box center [698, 193] width 86 height 17
type input "9"
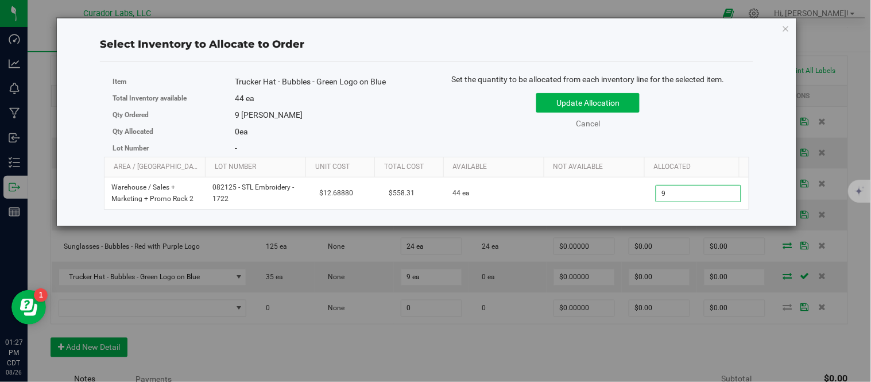
type input "9"
click at [684, 104] on div "Update Allocation Cancel" at bounding box center [587, 109] width 305 height 42
click at [632, 99] on button "Update Allocation" at bounding box center [587, 103] width 103 height 20
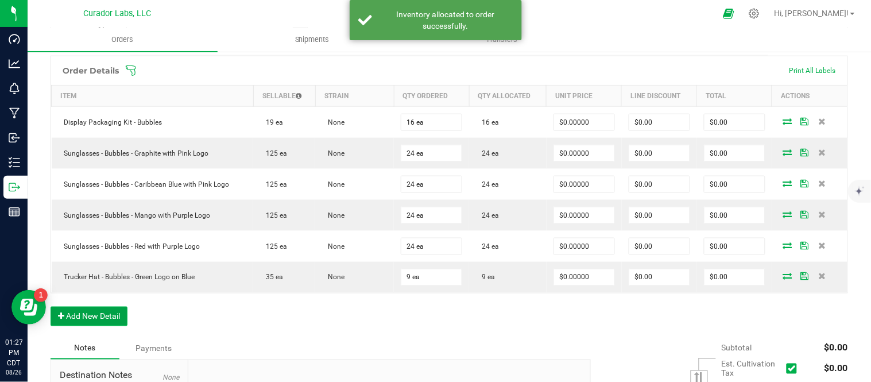
click at [106, 310] on button "Add New Detail" at bounding box center [88, 316] width 77 height 20
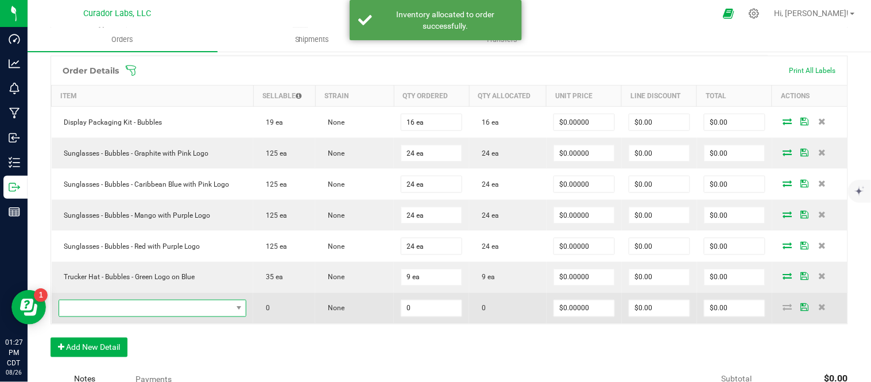
click at [117, 302] on span "NO DATA FOUND" at bounding box center [145, 308] width 173 height 16
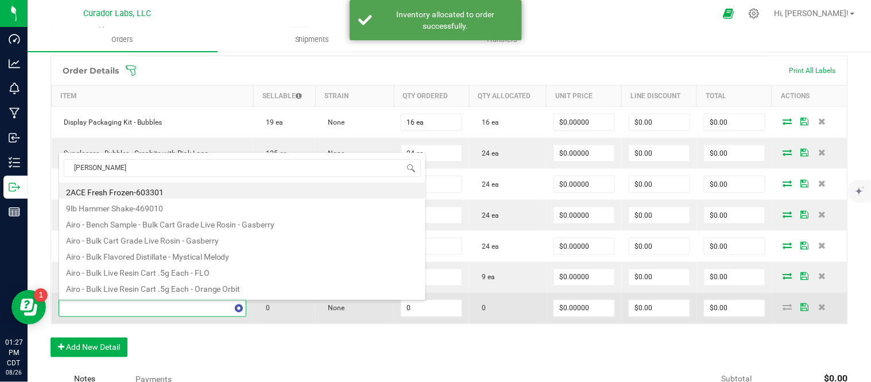
type input "trucker"
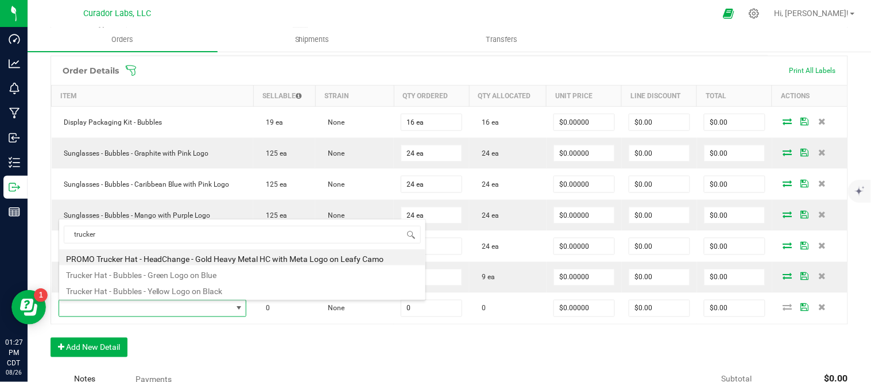
click at [133, 294] on li "Trucker Hat - Bubbles - Yellow Logo on Black" at bounding box center [242, 289] width 366 height 16
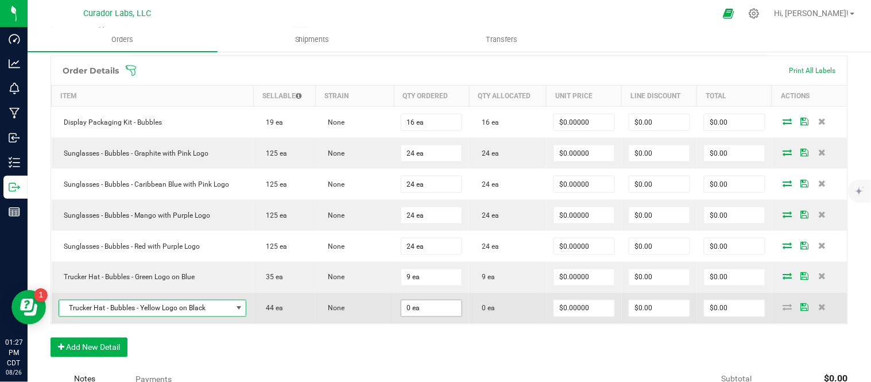
type input "0"
click at [422, 313] on input "0" at bounding box center [431, 308] width 60 height 16
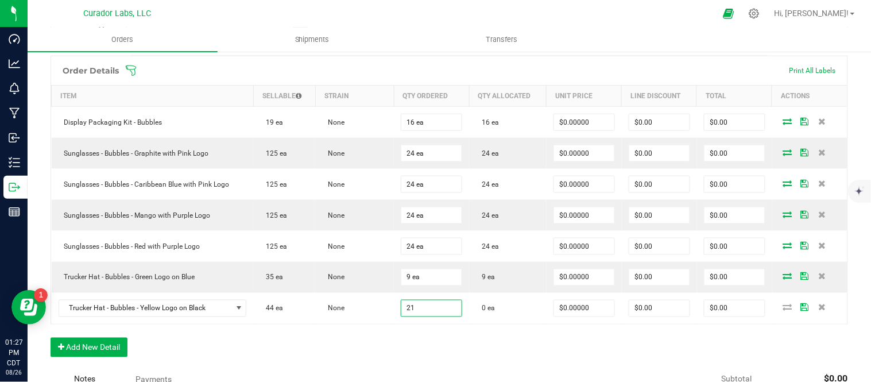
type input "21 ea"
click at [382, 336] on div "Order Details Print All Labels Item Sellable Strain Qty Ordered Qty Allocated U…" at bounding box center [448, 212] width 797 height 313
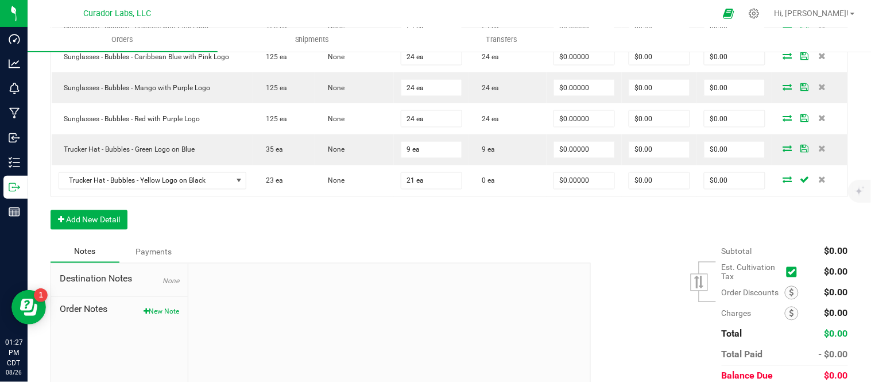
scroll to position [494, 0]
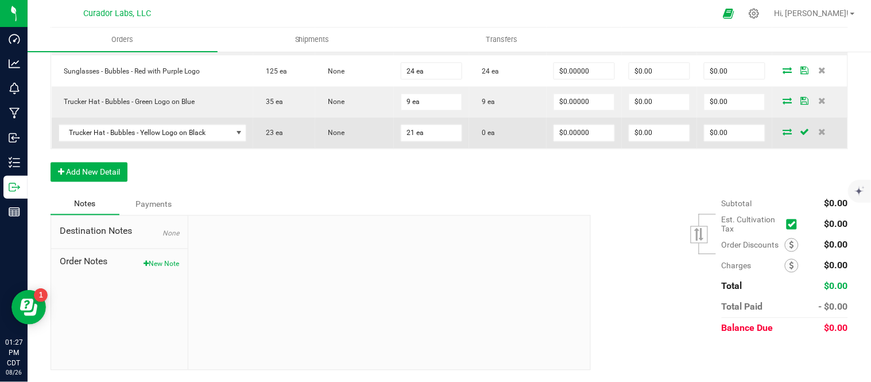
click at [783, 134] on icon at bounding box center [787, 132] width 9 height 7
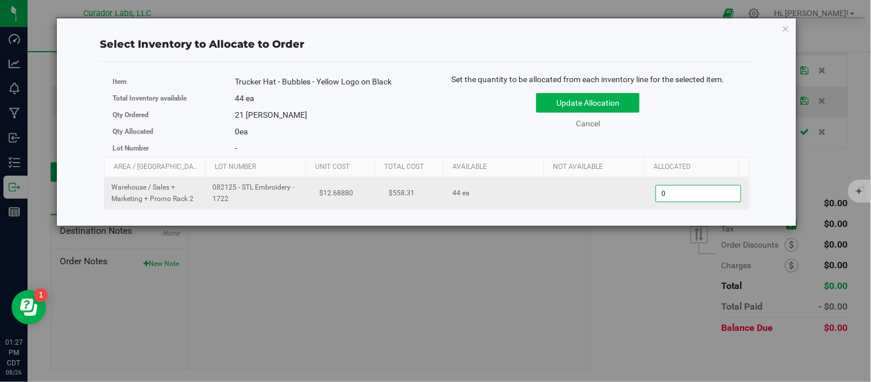
click at [670, 197] on span "0 0" at bounding box center [698, 193] width 86 height 17
type input "21"
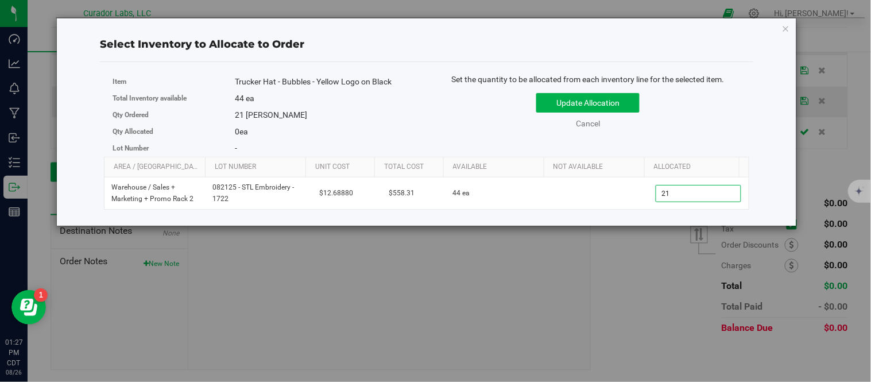
type input "21"
click at [667, 138] on div "Set the quantity to be allocated from each inventory line for the selected item…" at bounding box center [587, 106] width 322 height 67
click at [615, 104] on button "Update Allocation" at bounding box center [587, 103] width 103 height 20
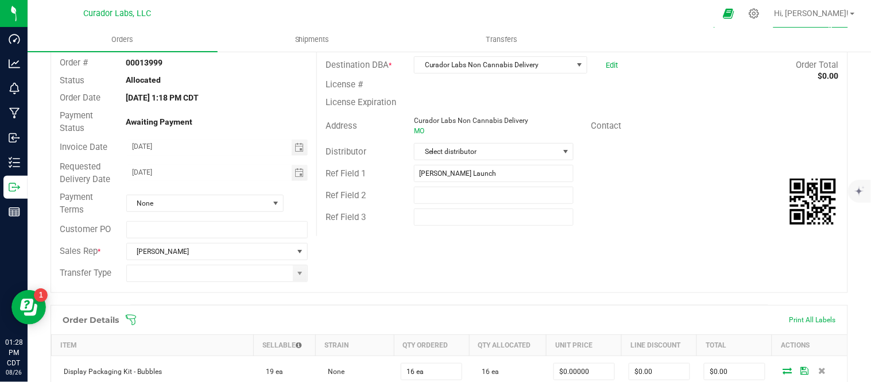
scroll to position [0, 0]
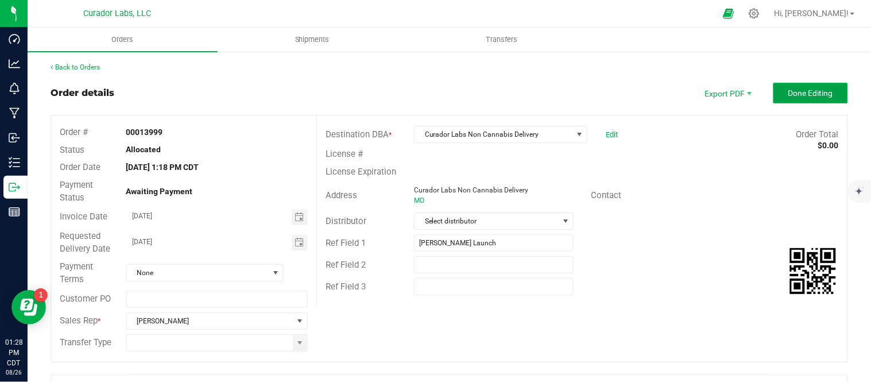
click at [813, 96] on span "Done Editing" at bounding box center [810, 92] width 45 height 9
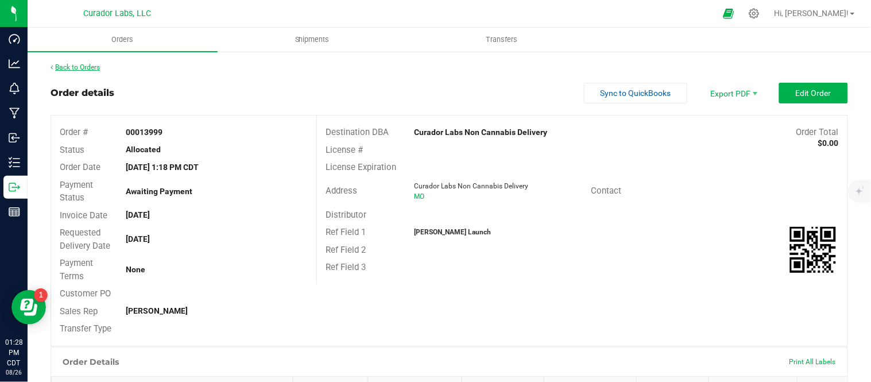
click at [98, 66] on link "Back to Orders" at bounding box center [74, 67] width 49 height 8
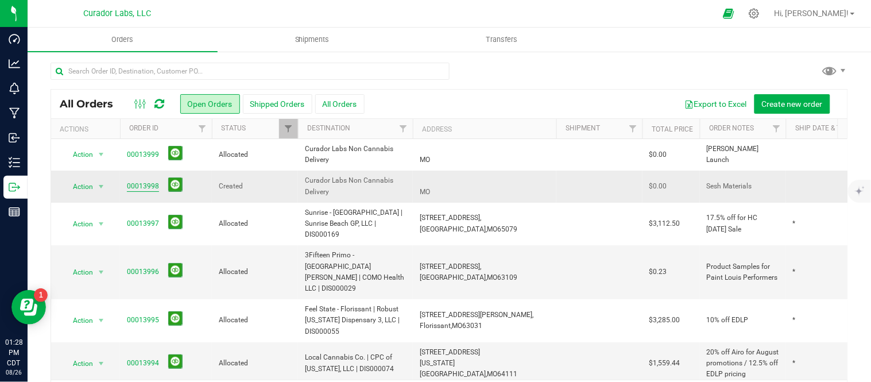
click at [130, 186] on link "00013998" at bounding box center [143, 186] width 32 height 11
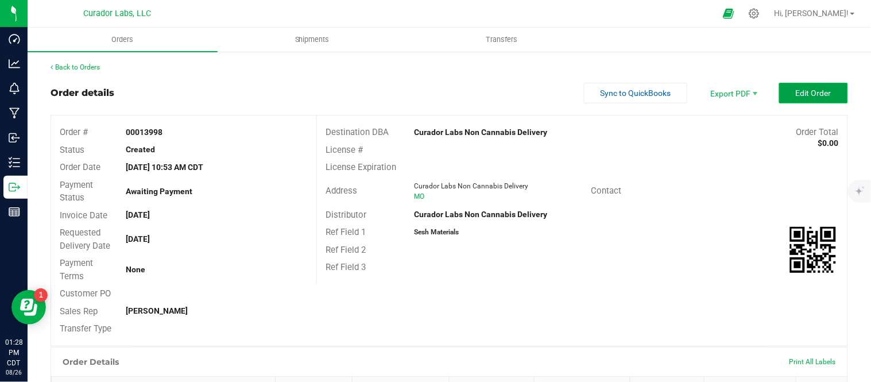
click at [811, 94] on span "Edit Order" at bounding box center [813, 92] width 36 height 9
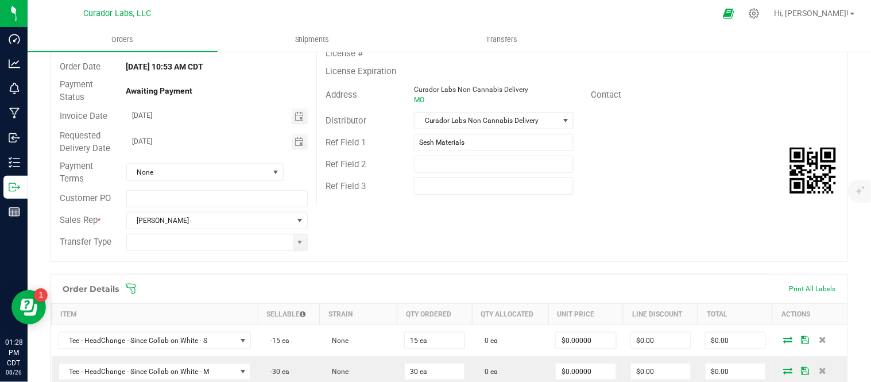
scroll to position [318, 0]
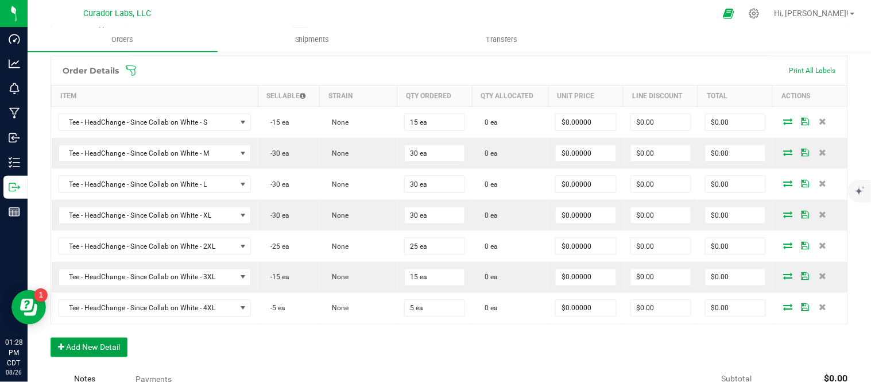
click at [86, 352] on button "Add New Detail" at bounding box center [88, 347] width 77 height 20
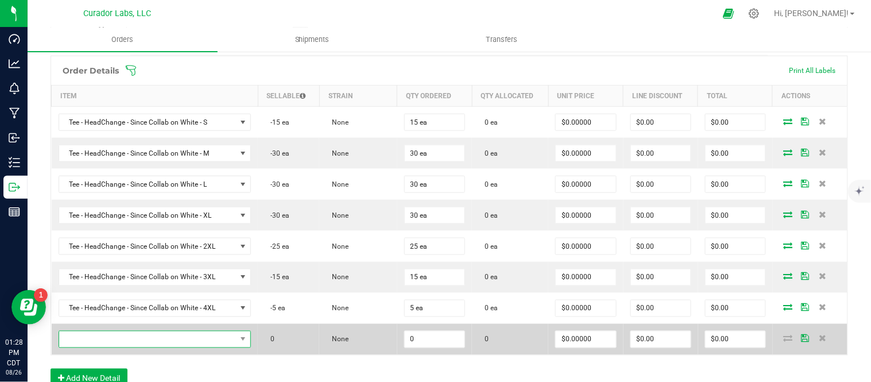
click at [157, 345] on span "NO DATA FOUND" at bounding box center [147, 339] width 177 height 16
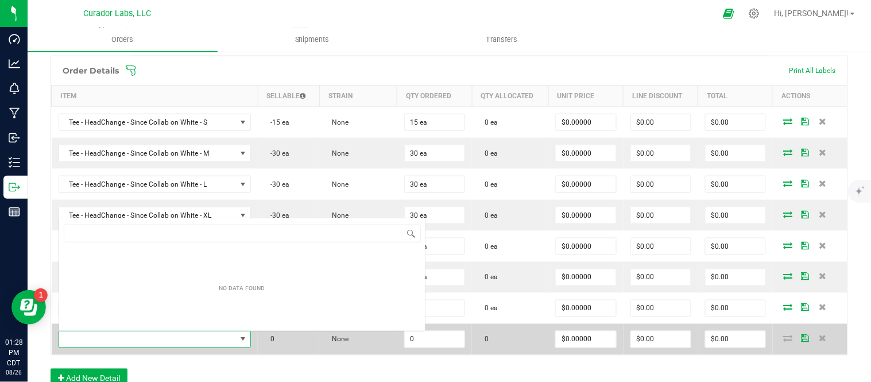
scroll to position [17, 186]
type input "s"
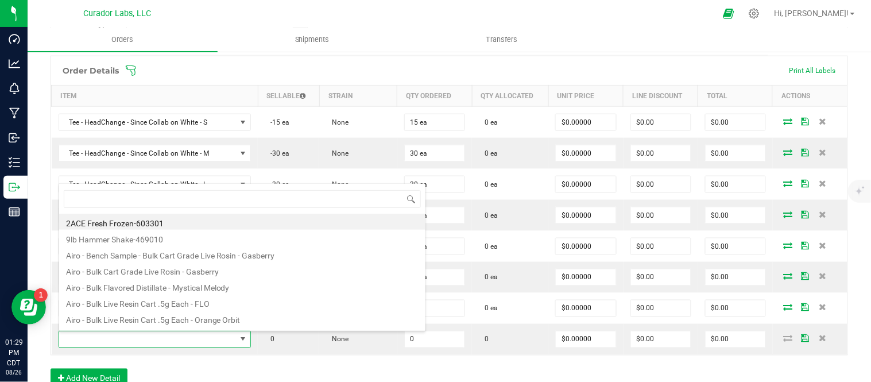
click at [255, 358] on div "Order Details Print All Labels Item Sellable Strain Qty Ordered Qty Allocated U…" at bounding box center [448, 228] width 797 height 344
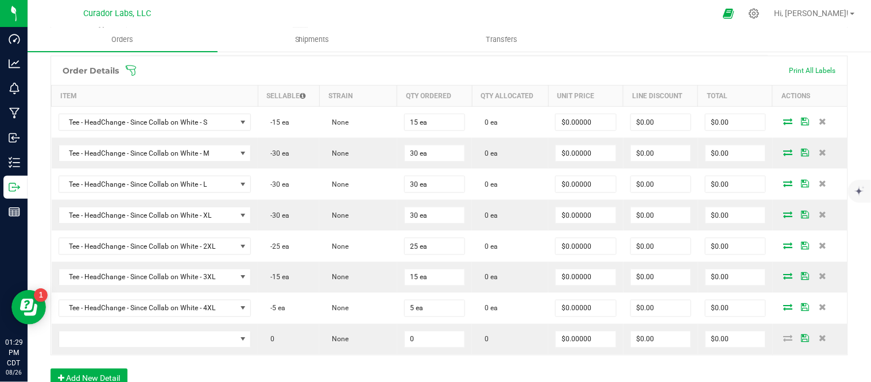
scroll to position [0, 0]
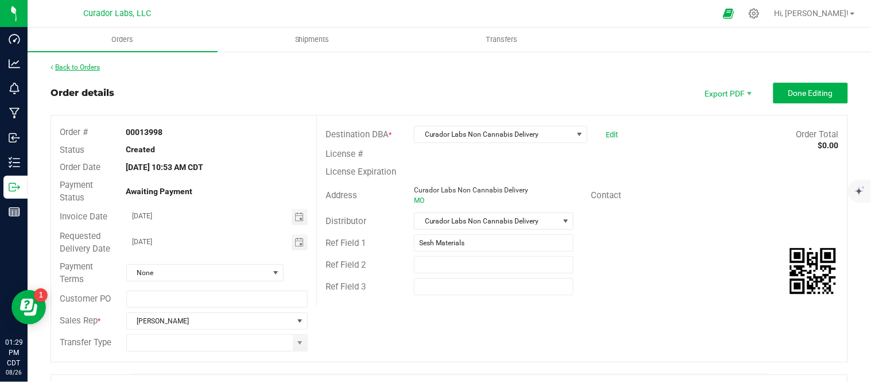
click at [88, 70] on link "Back to Orders" at bounding box center [74, 67] width 49 height 8
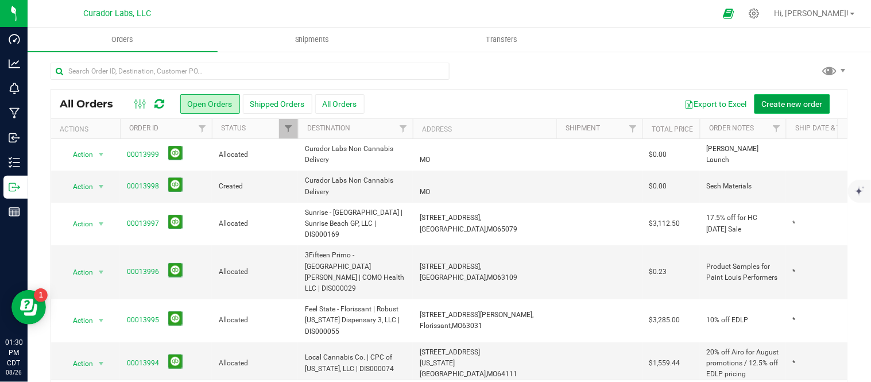
click at [764, 102] on span "Create new order" at bounding box center [791, 103] width 61 height 9
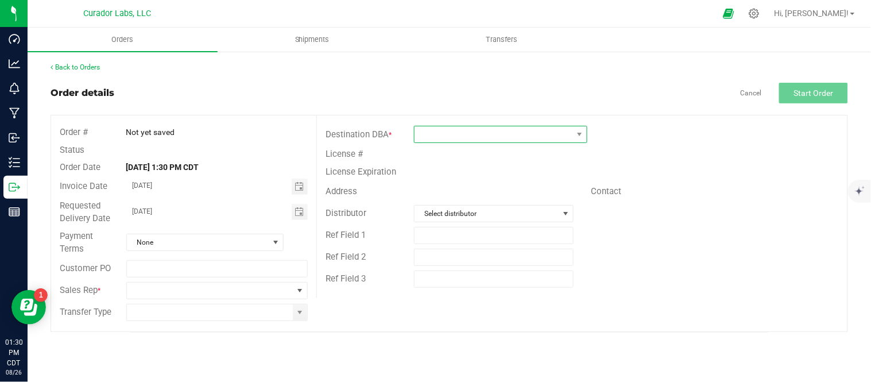
click at [500, 135] on span at bounding box center [493, 134] width 158 height 16
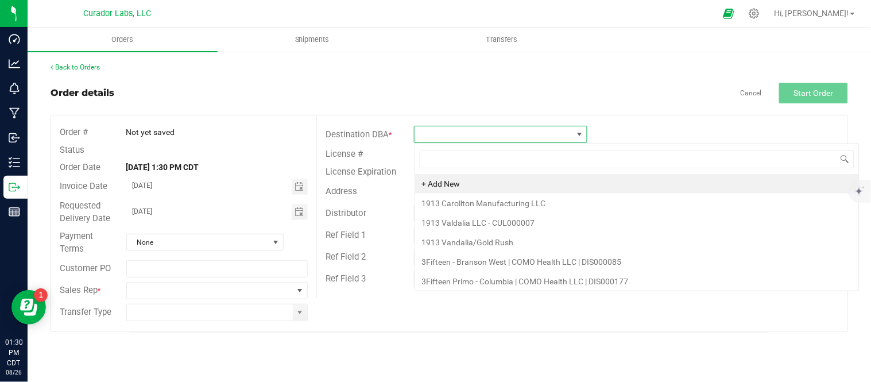
scroll to position [17, 173]
type input "non"
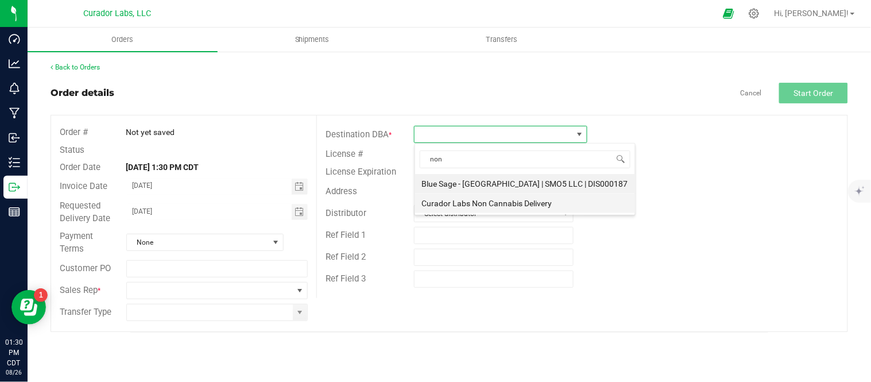
click at [494, 204] on li "Curador Labs Non Cannabis Delivery" at bounding box center [525, 203] width 220 height 20
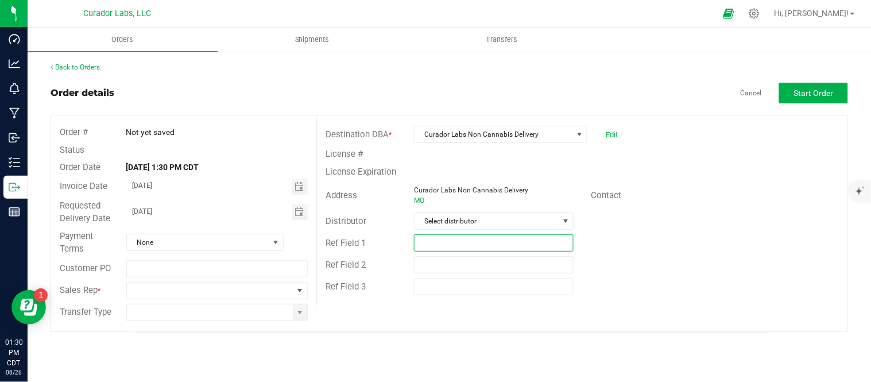
click at [494, 244] on input "text" at bounding box center [494, 242] width 160 height 17
type input "Ireland Bubbles Launch"
click at [694, 246] on div "Ref Field 1 Ireland Bubbles Launch" at bounding box center [582, 243] width 530 height 22
click at [268, 290] on span at bounding box center [210, 290] width 166 height 16
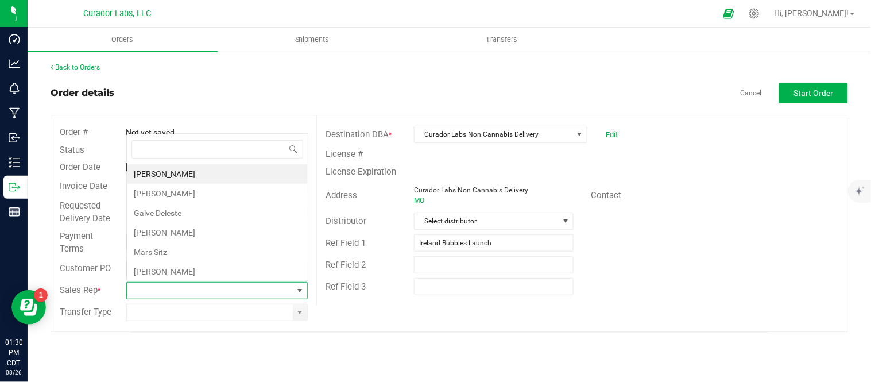
scroll to position [17, 180]
click at [193, 269] on li "[PERSON_NAME]" at bounding box center [217, 272] width 181 height 20
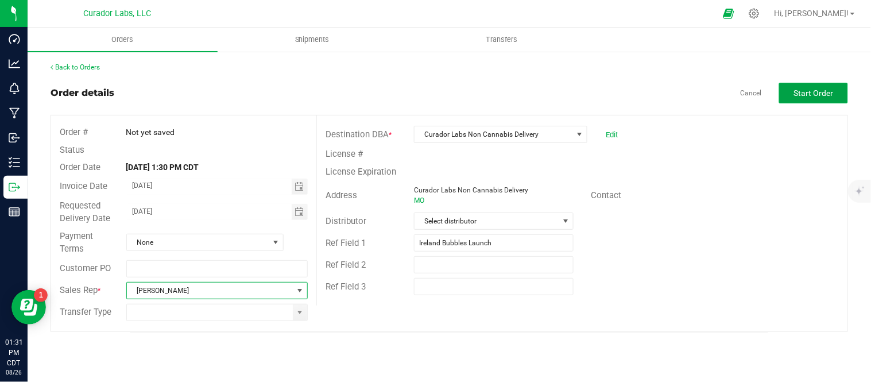
click at [822, 90] on span "Start Order" at bounding box center [814, 92] width 40 height 9
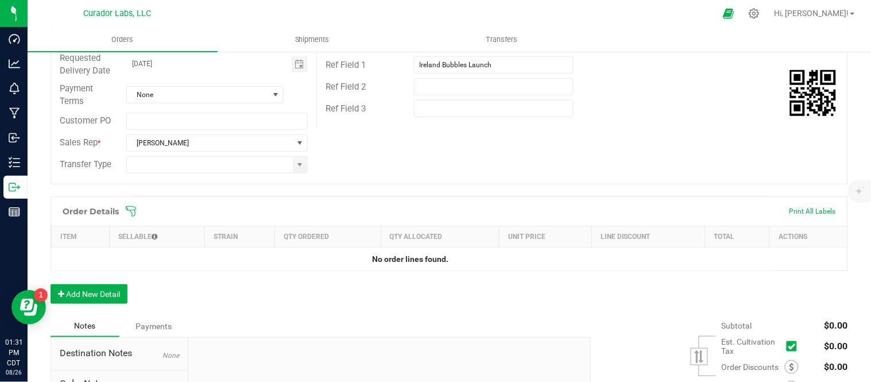
scroll to position [191, 0]
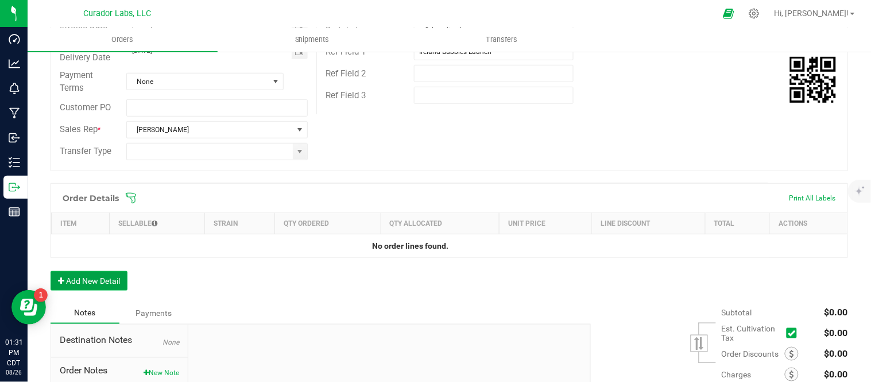
click at [98, 281] on button "Add New Detail" at bounding box center [88, 281] width 77 height 20
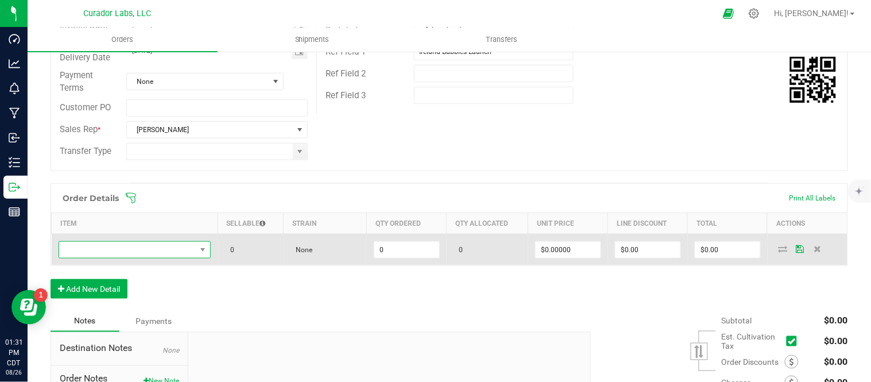
click at [130, 247] on span "NO DATA FOUND" at bounding box center [127, 250] width 137 height 16
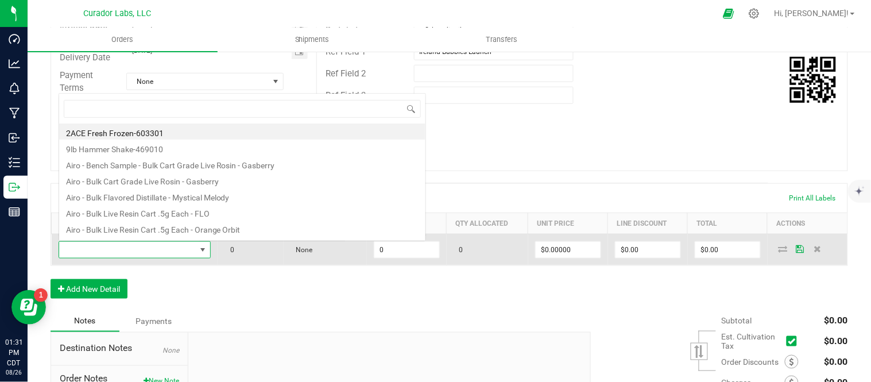
scroll to position [17, 147]
type input "bubble"
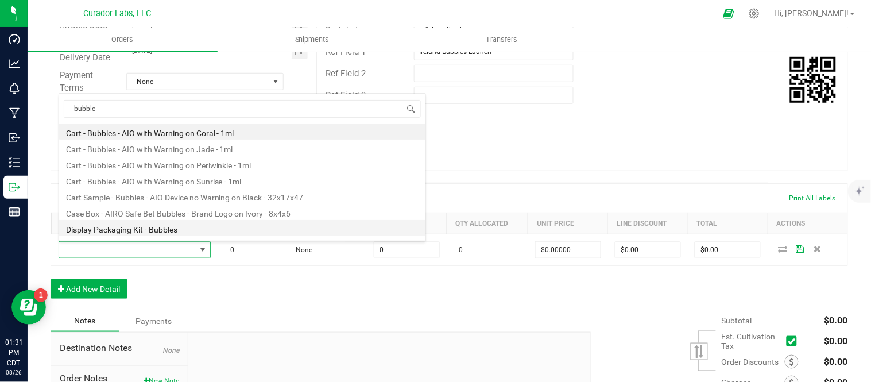
click at [141, 230] on li "Display Packaging Kit - Bubbles" at bounding box center [242, 228] width 366 height 16
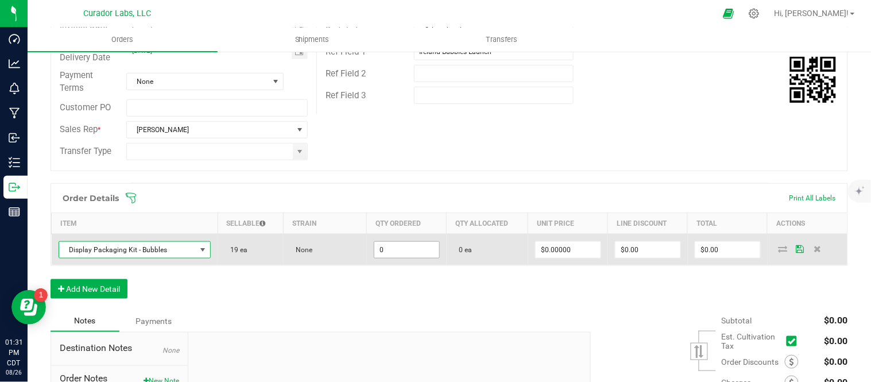
click at [392, 253] on input "0" at bounding box center [406, 250] width 65 height 16
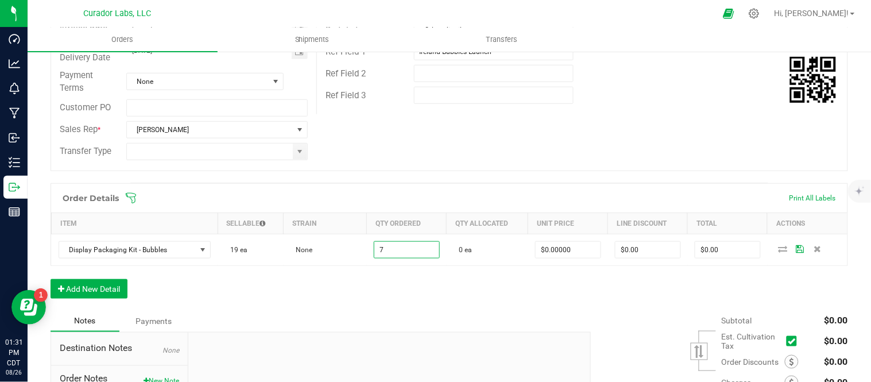
type input "7 ea"
click at [415, 277] on div "Order Details Print All Labels Item Sellable Strain Qty Ordered Qty Allocated U…" at bounding box center [448, 246] width 797 height 127
click at [71, 288] on button "Add New Detail" at bounding box center [88, 289] width 77 height 20
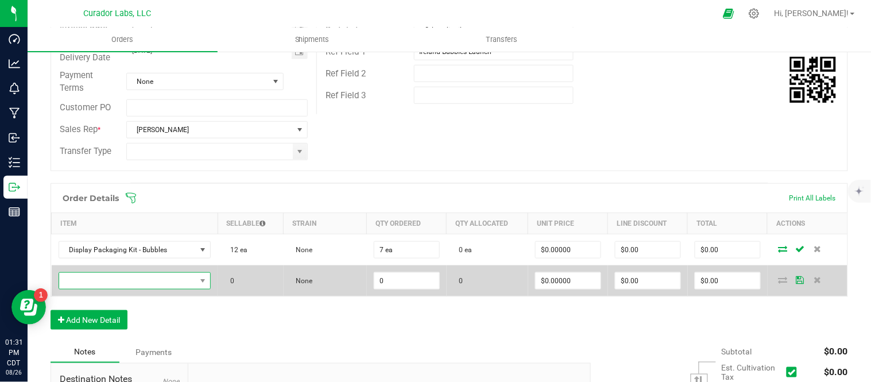
click at [123, 278] on span "NO DATA FOUND" at bounding box center [127, 281] width 137 height 16
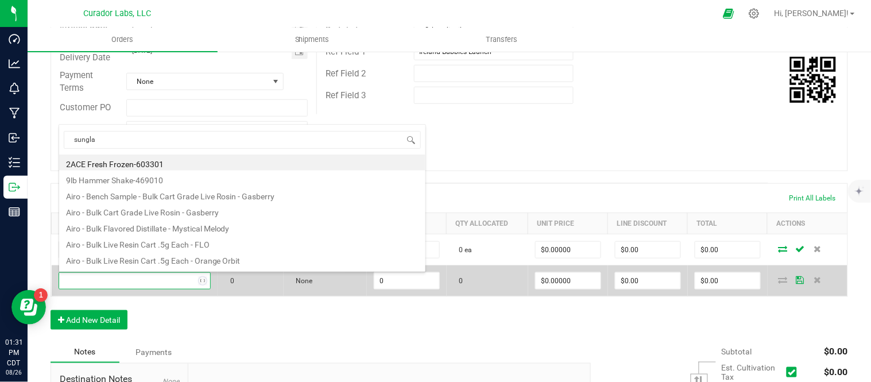
type input "sunglas"
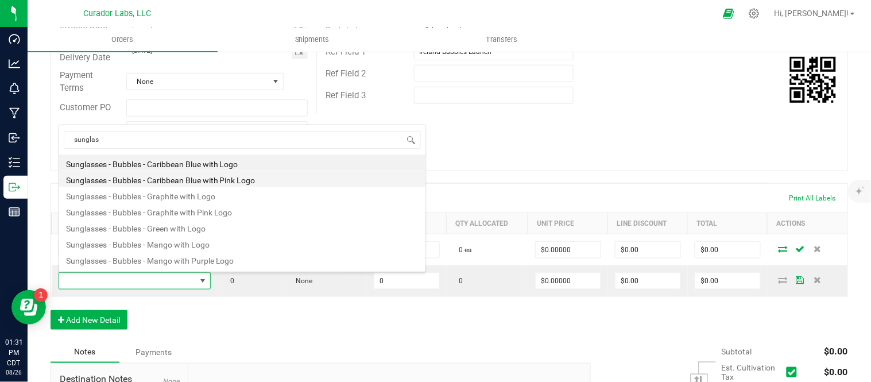
click at [237, 181] on li "Sunglasses - Bubbles - Caribbean Blue with Pink Logo" at bounding box center [242, 178] width 366 height 16
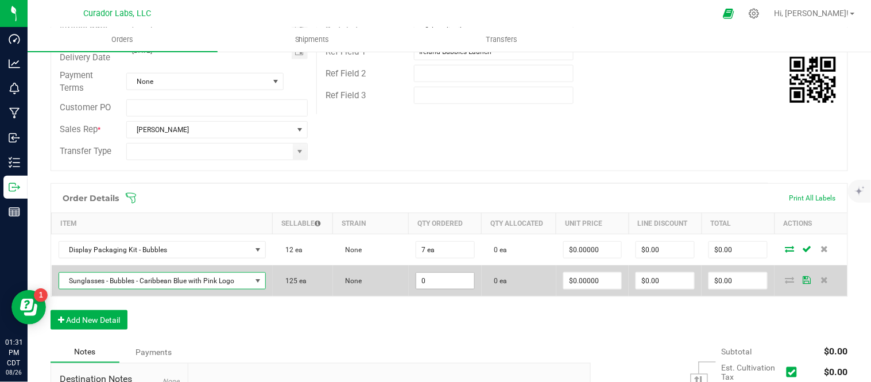
click at [434, 276] on input "0" at bounding box center [445, 281] width 58 height 16
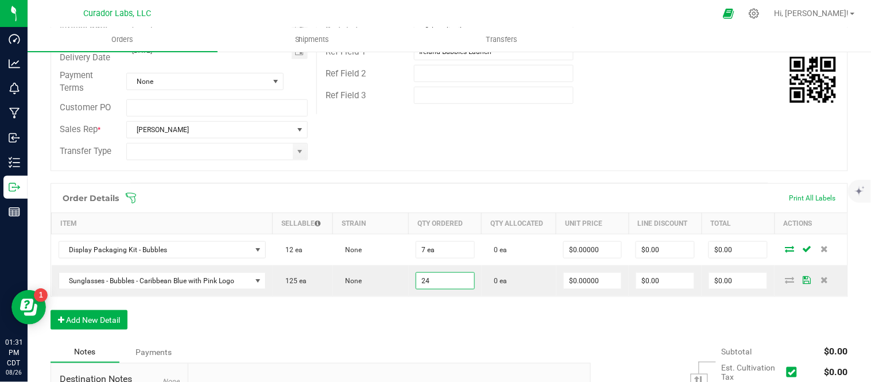
type input "24 ea"
click at [377, 316] on div "Order Details Print All Labels Item Sellable Strain Qty Ordered Qty Allocated U…" at bounding box center [448, 262] width 797 height 158
click at [111, 322] on button "Add New Detail" at bounding box center [88, 320] width 77 height 20
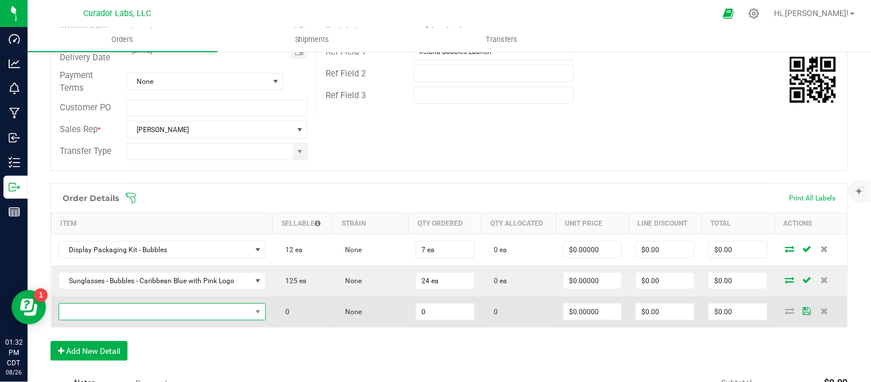
click at [118, 312] on span "NO DATA FOUND" at bounding box center [155, 312] width 192 height 16
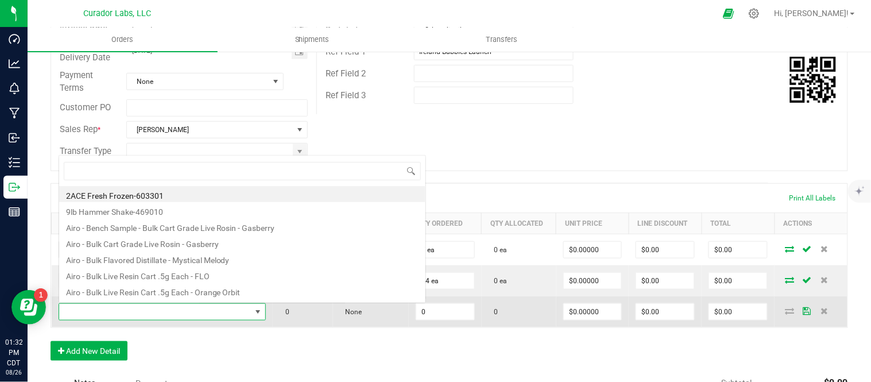
scroll to position [17, 200]
type input "sungl"
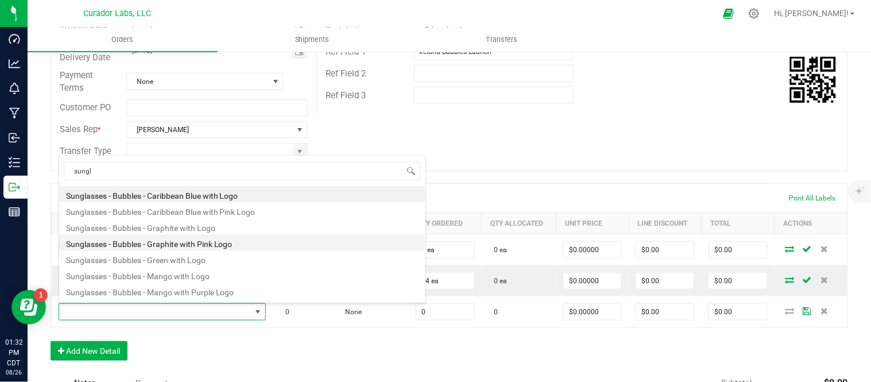
click at [174, 237] on li "Sunglasses - Bubbles - Graphite with Pink Logo" at bounding box center [242, 242] width 366 height 16
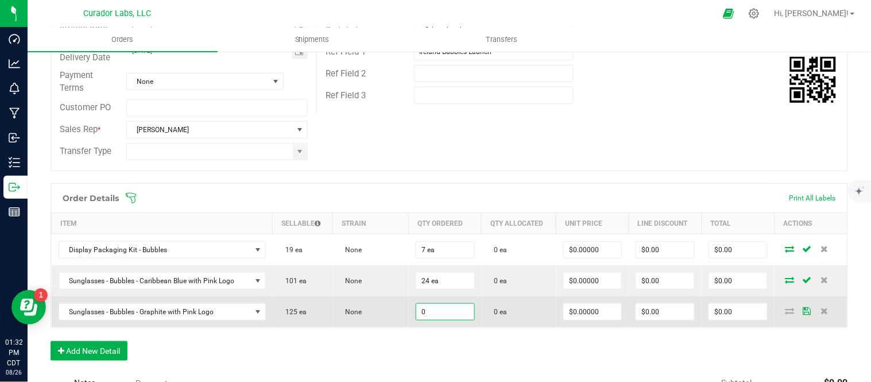
click at [458, 314] on input "0" at bounding box center [445, 312] width 58 height 16
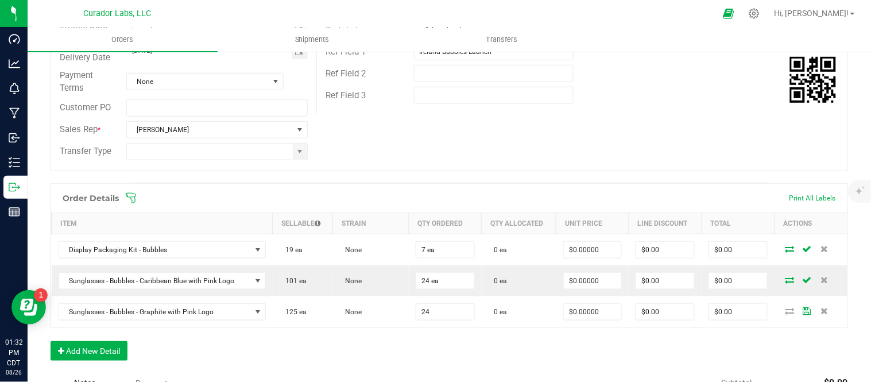
type input "24 ea"
click at [375, 336] on div "Order Details Print All Labels Item Sellable Strain Qty Ordered Qty Allocated U…" at bounding box center [448, 277] width 797 height 189
click at [89, 355] on button "Add New Detail" at bounding box center [88, 351] width 77 height 20
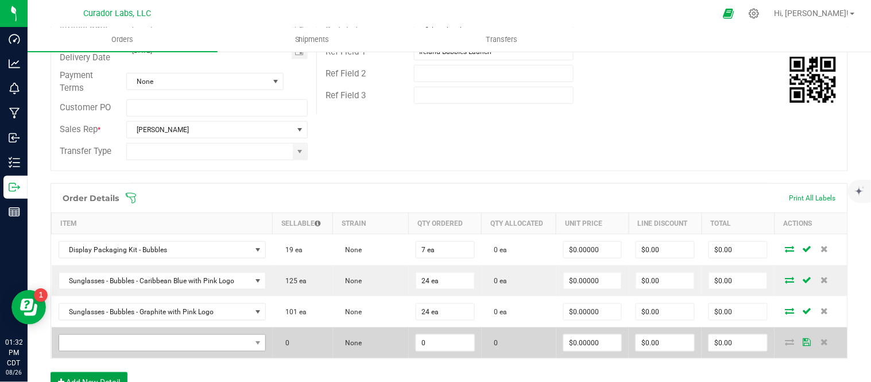
scroll to position [255, 0]
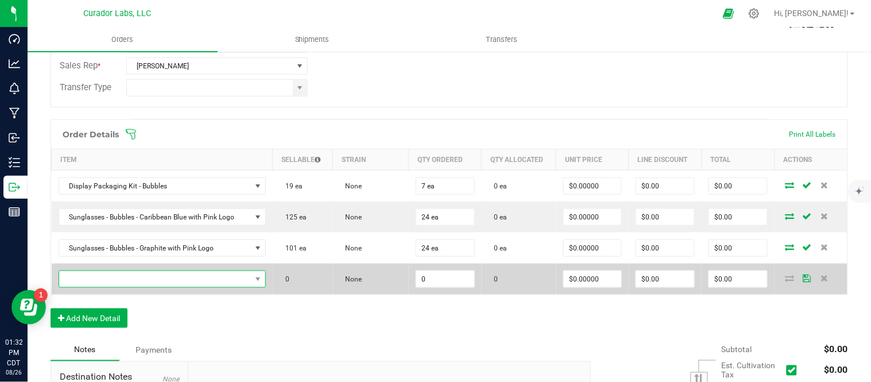
click at [197, 283] on span "NO DATA FOUND" at bounding box center [155, 279] width 192 height 16
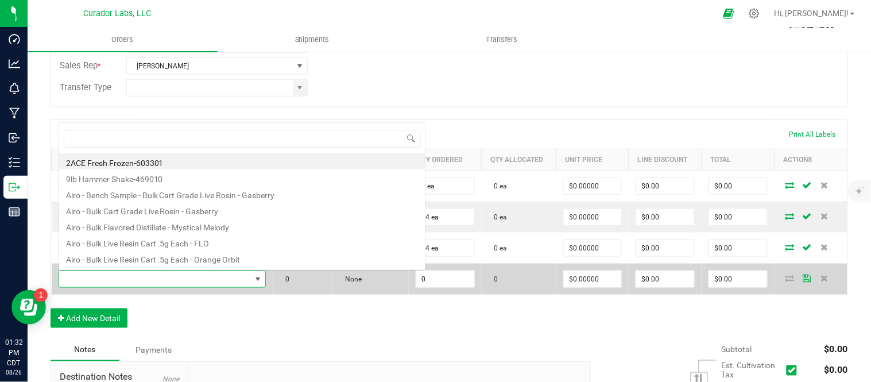
scroll to position [17, 200]
type input "sunglas"
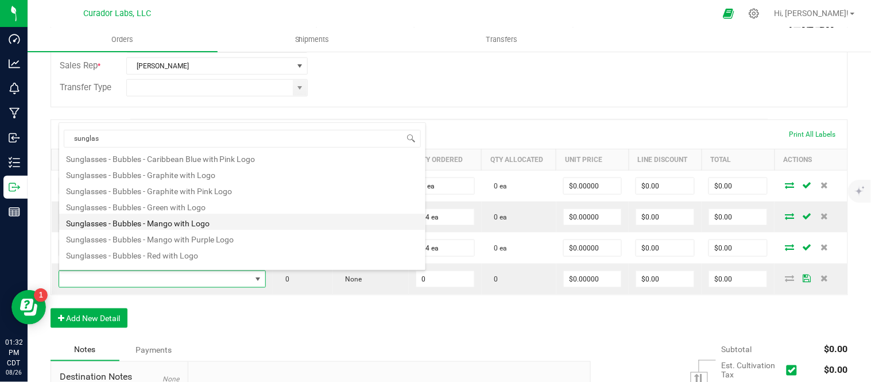
scroll to position [30, 0]
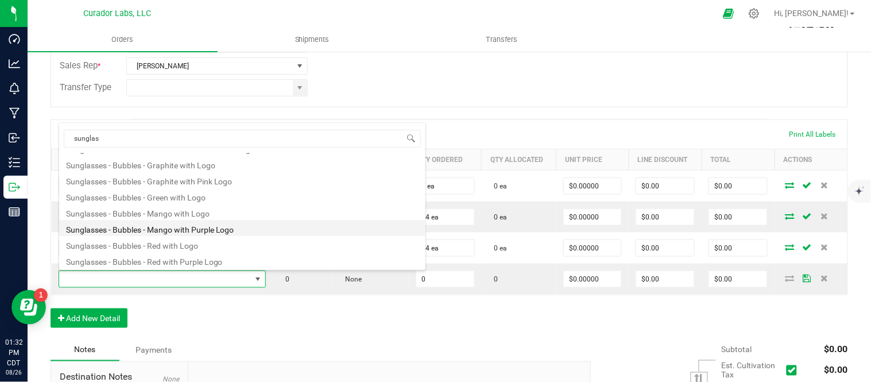
click at [228, 228] on li "Sunglasses - Bubbles - Mango with Purple Logo" at bounding box center [242, 228] width 366 height 16
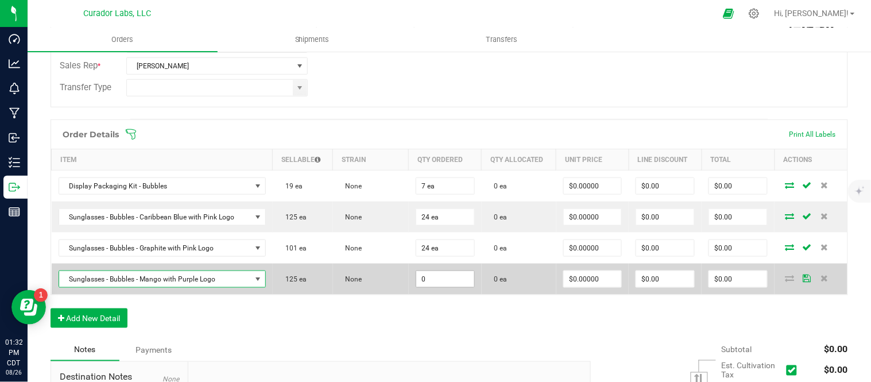
click at [450, 283] on input "0" at bounding box center [445, 279] width 58 height 16
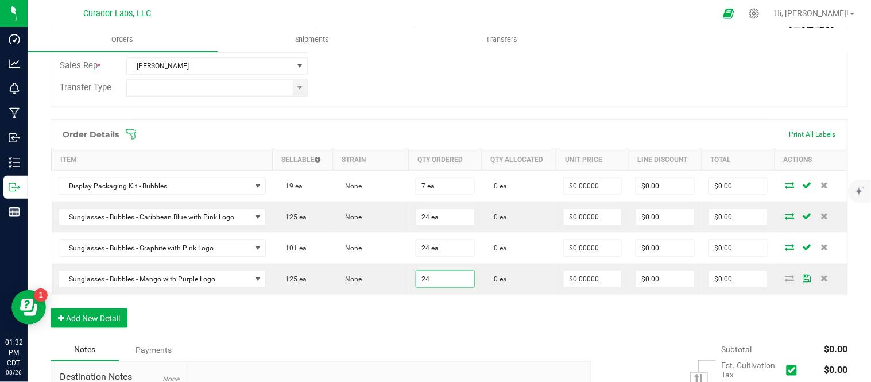
type input "24 ea"
drag, startPoint x: 410, startPoint y: 329, endPoint x: 384, endPoint y: 335, distance: 26.5
click at [410, 330] on div "Order Details Print All Labels Item Sellable Strain Qty Ordered Qty Allocated U…" at bounding box center [448, 229] width 797 height 220
click at [98, 318] on button "Add New Detail" at bounding box center [88, 318] width 77 height 20
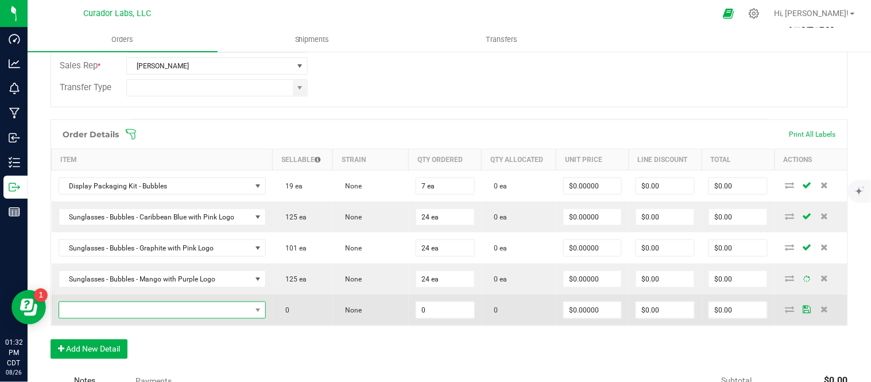
click at [121, 313] on span "NO DATA FOUND" at bounding box center [155, 310] width 192 height 16
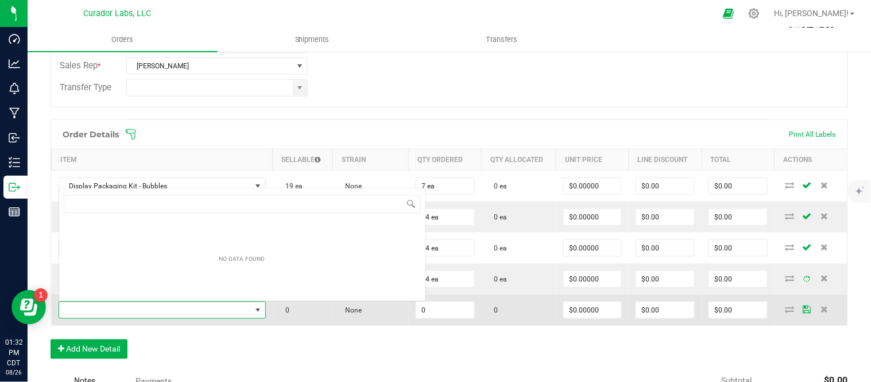
scroll to position [17, 200]
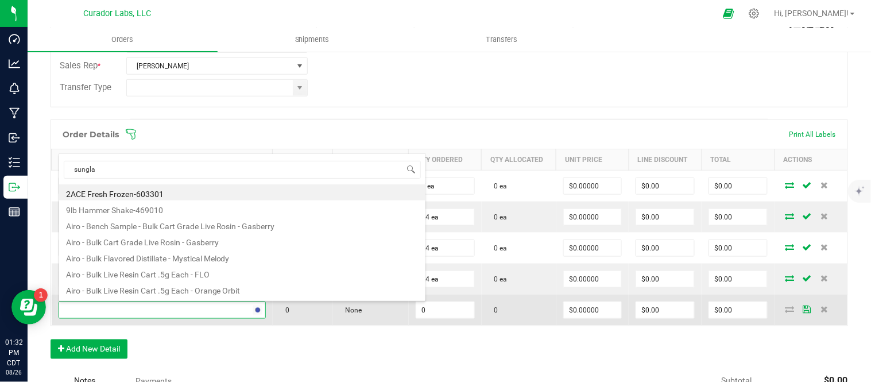
type input "sunglas"
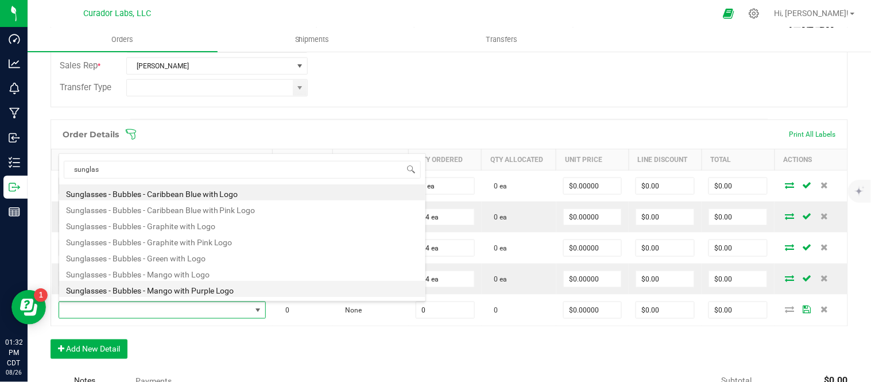
scroll to position [30, 0]
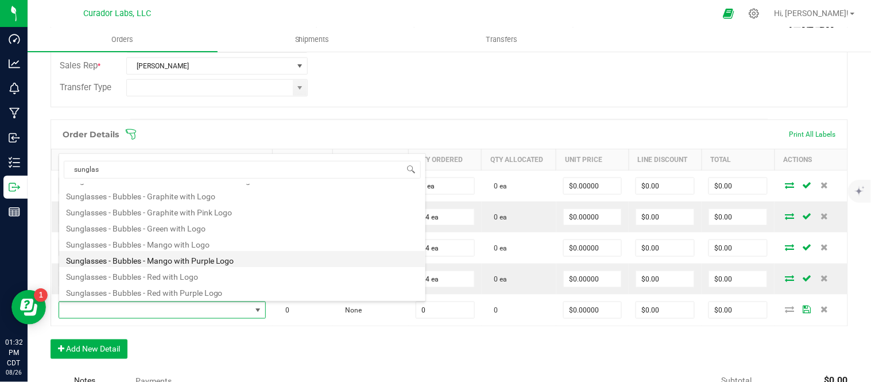
click at [188, 293] on li "Sunglasses - Bubbles - Red with Purple Logo" at bounding box center [242, 291] width 366 height 16
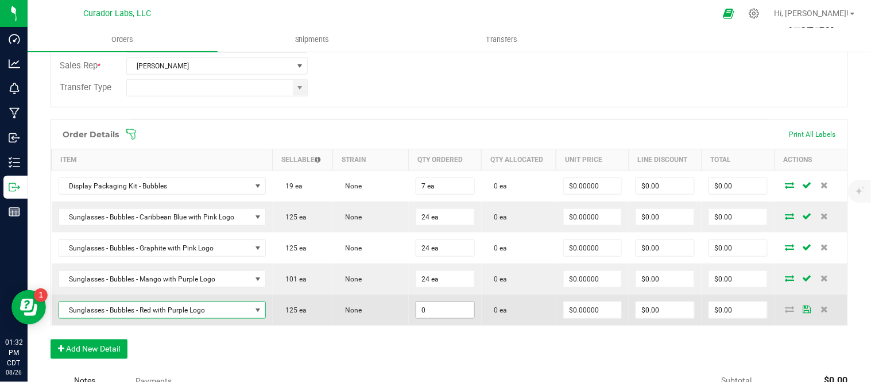
click at [450, 314] on input "0" at bounding box center [445, 310] width 58 height 16
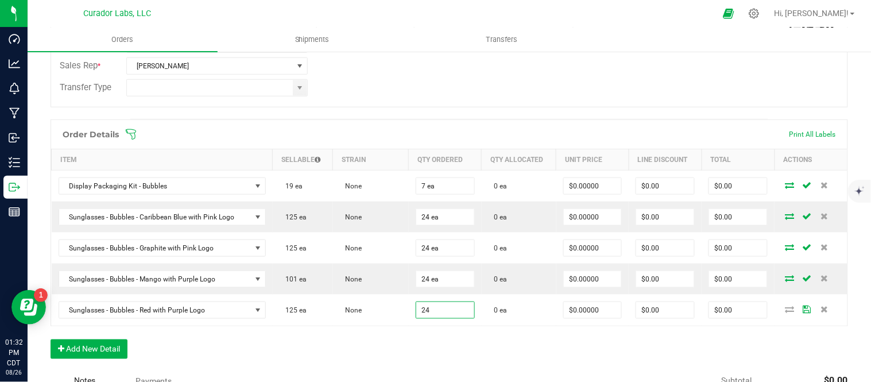
type input "24 ea"
click at [345, 375] on div "Notes Payments" at bounding box center [315, 381] width 531 height 22
click at [108, 348] on button "Add New Detail" at bounding box center [88, 349] width 77 height 20
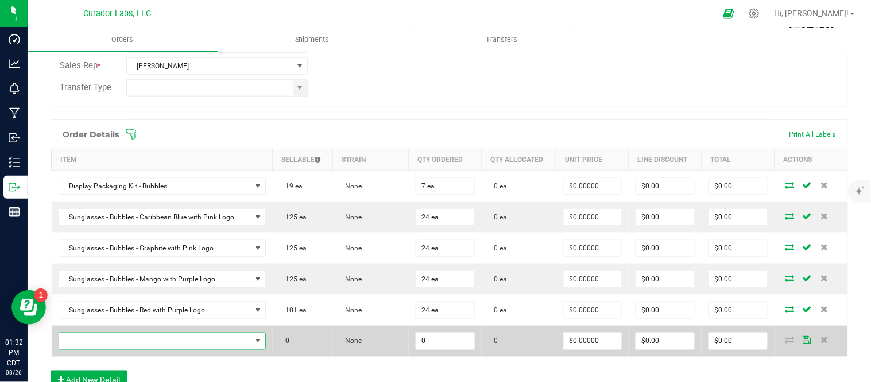
click at [121, 341] on span "NO DATA FOUND" at bounding box center [155, 341] width 192 height 16
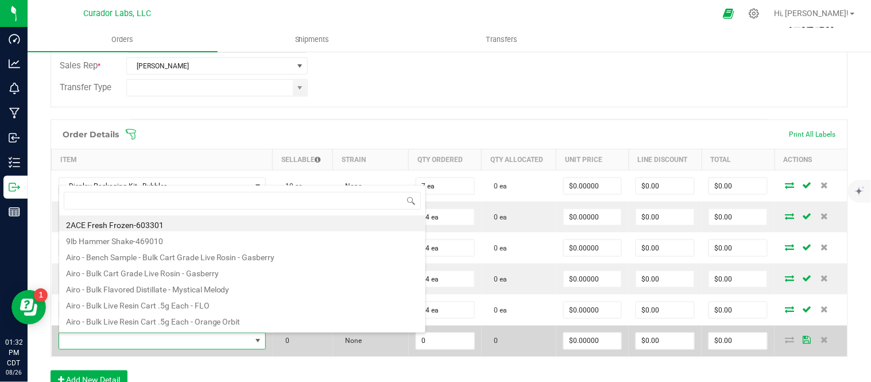
scroll to position [17, 200]
type input "h"
type input "trucker"
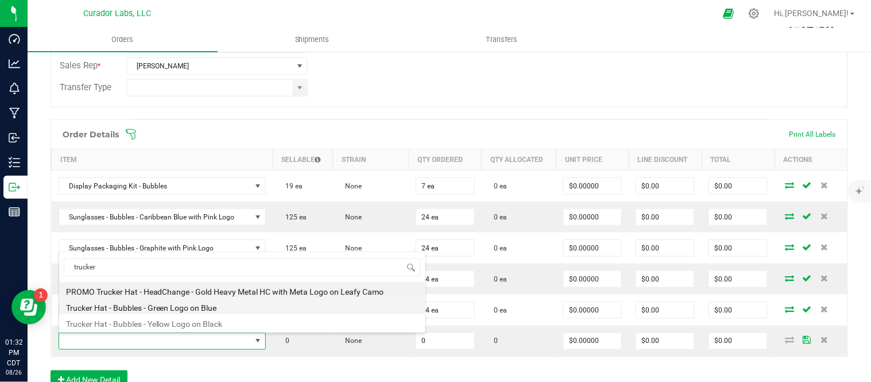
click at [180, 312] on li "Trucker Hat - Bubbles - Green Logo on Blue" at bounding box center [242, 306] width 366 height 16
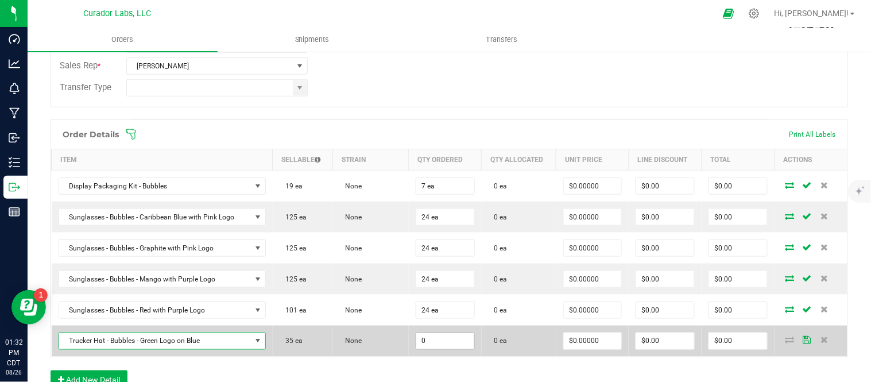
click at [458, 342] on input "0" at bounding box center [445, 341] width 58 height 16
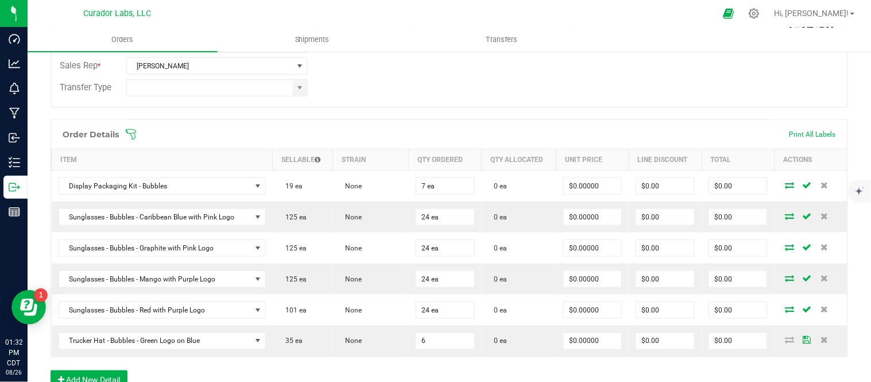
type input "6 ea"
click at [428, 363] on div "Order Details Print All Labels Item Sellable Strain Qty Ordered Qty Allocated U…" at bounding box center [448, 260] width 797 height 282
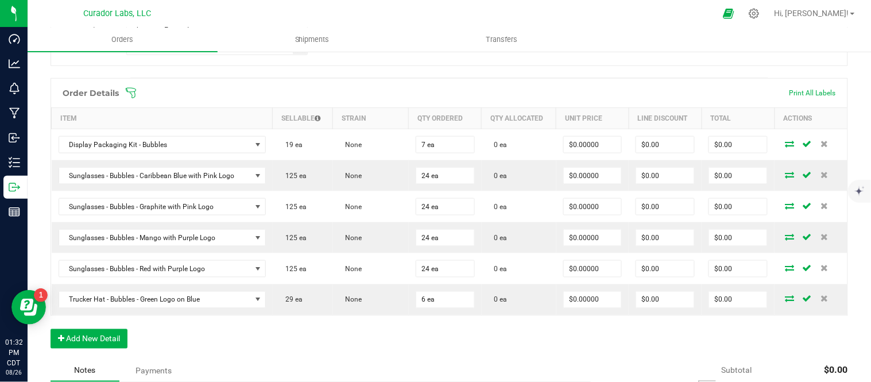
scroll to position [318, 0]
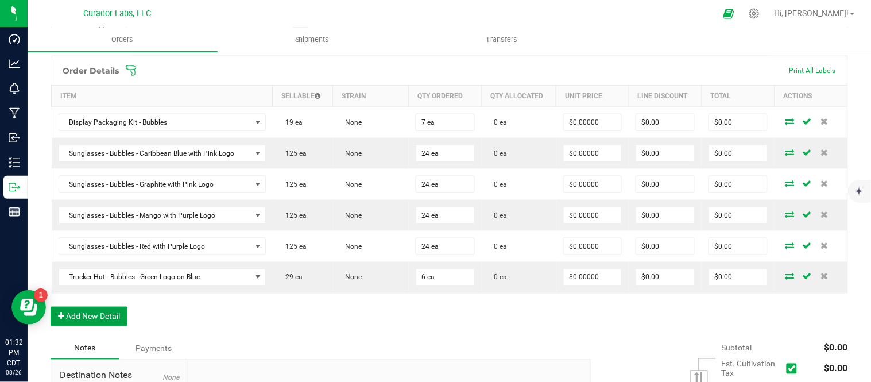
click at [100, 317] on button "Add New Detail" at bounding box center [88, 316] width 77 height 20
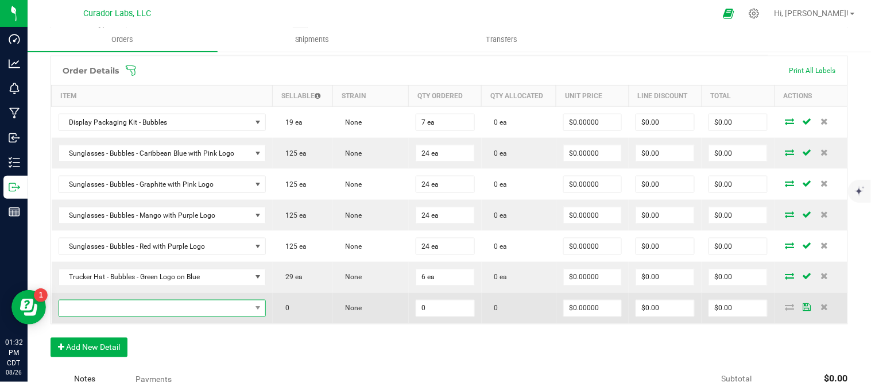
click at [128, 310] on span "NO DATA FOUND" at bounding box center [155, 308] width 192 height 16
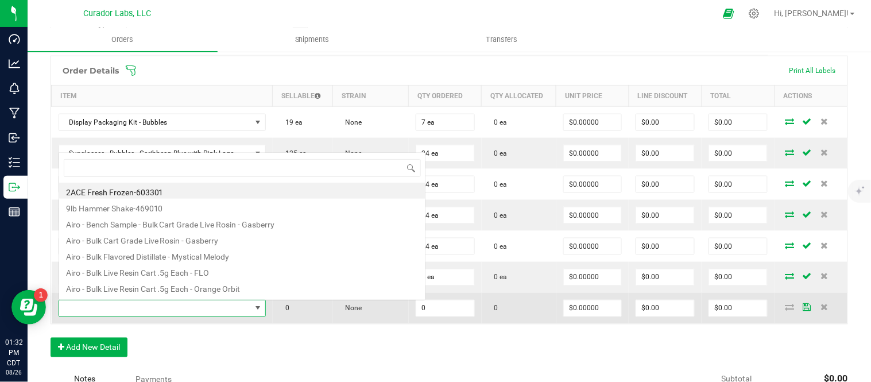
scroll to position [17, 200]
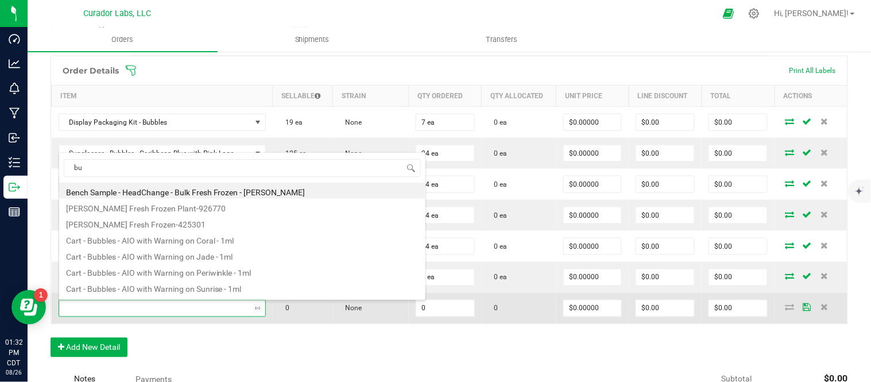
type input "b"
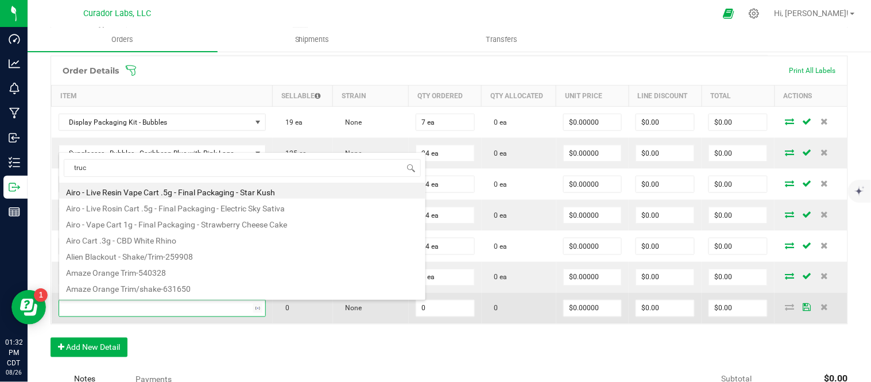
type input "truck"
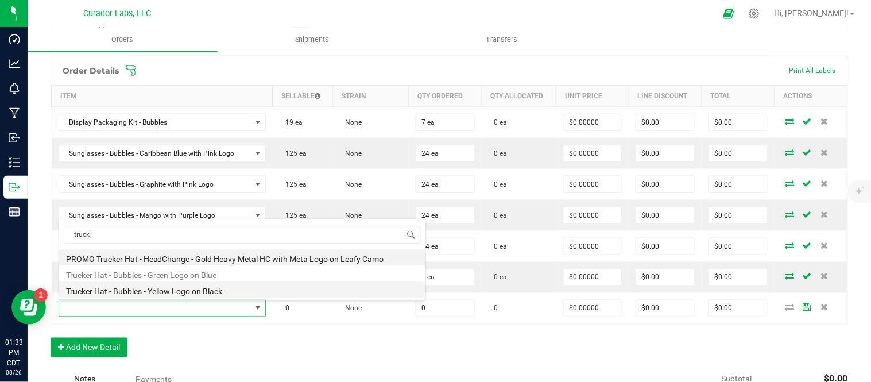
click at [192, 290] on li "Trucker Hat - Bubbles - Yellow Logo on Black" at bounding box center [242, 289] width 366 height 16
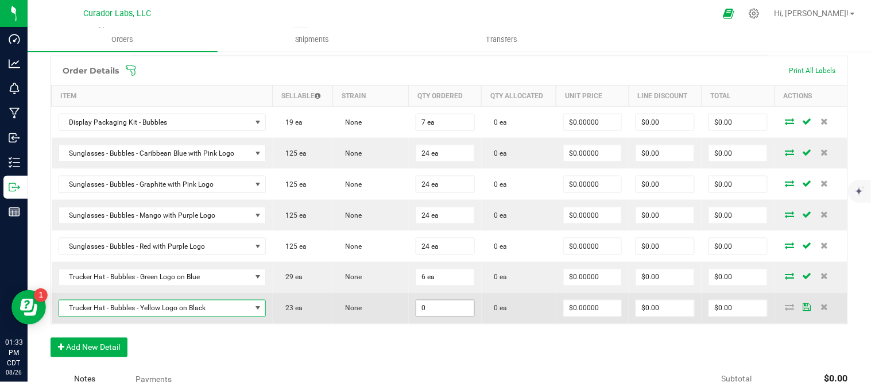
click at [445, 310] on input "0" at bounding box center [445, 308] width 58 height 16
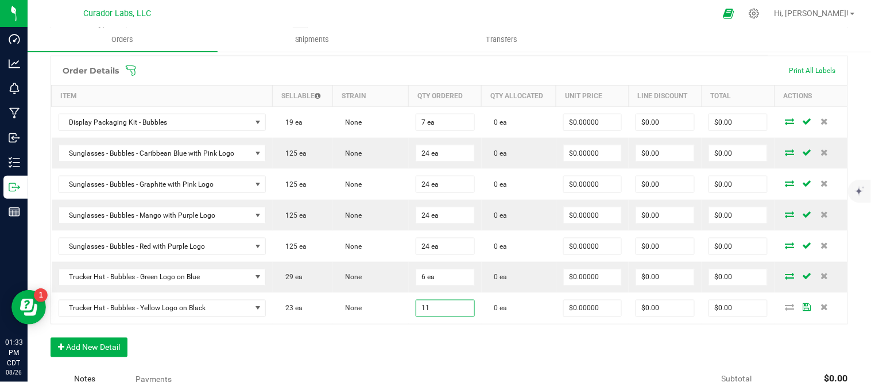
type input "11 ea"
click at [394, 336] on div "Order Details Print All Labels Item Sellable Strain Qty Ordered Qty Allocated U…" at bounding box center [448, 212] width 797 height 313
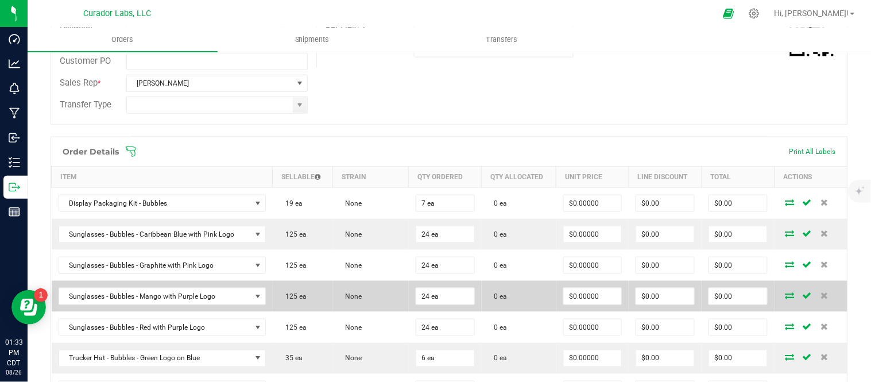
scroll to position [238, 0]
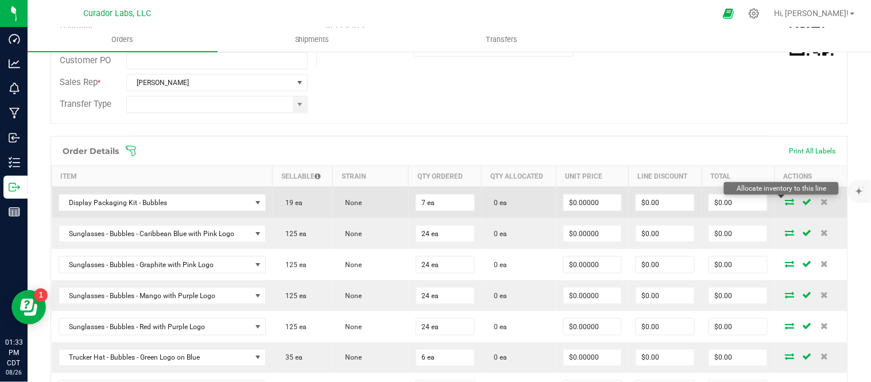
click at [785, 205] on icon at bounding box center [789, 201] width 9 height 7
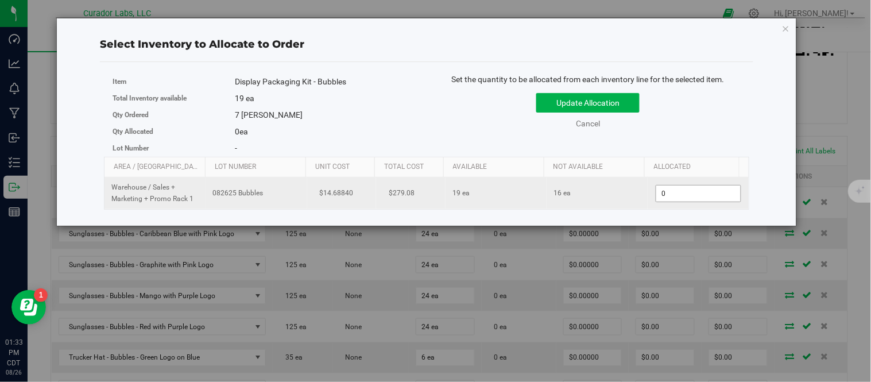
click at [685, 199] on span "0 0" at bounding box center [698, 193] width 86 height 17
type input "7"
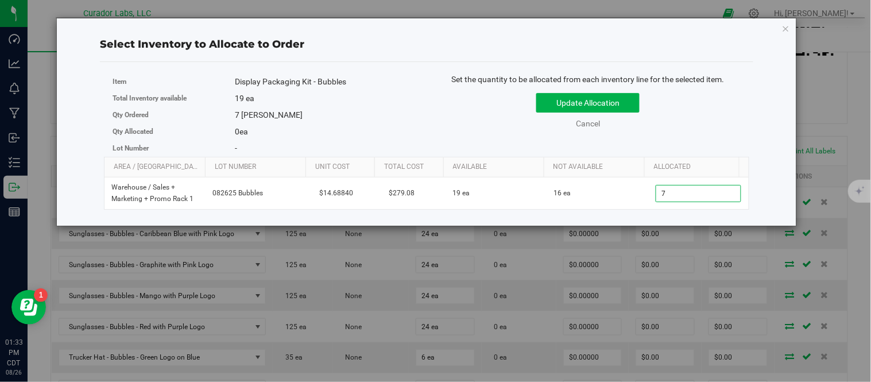
type input "7"
click at [651, 123] on div "Update Allocation Cancel" at bounding box center [587, 109] width 305 height 42
click at [628, 110] on button "Update Allocation" at bounding box center [587, 103] width 103 height 20
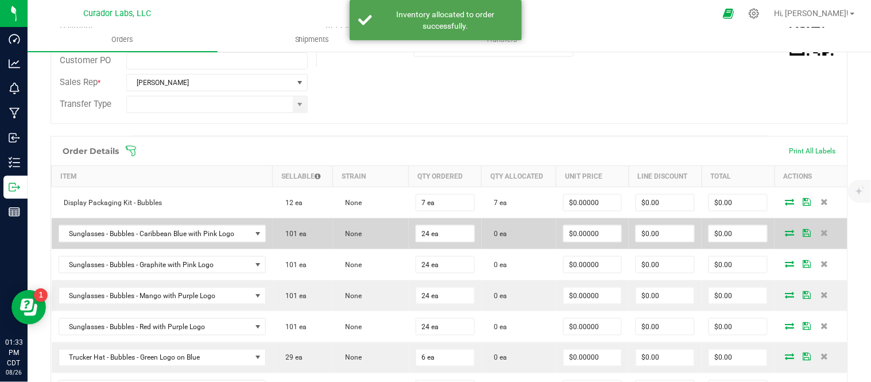
click at [785, 230] on icon at bounding box center [789, 232] width 9 height 7
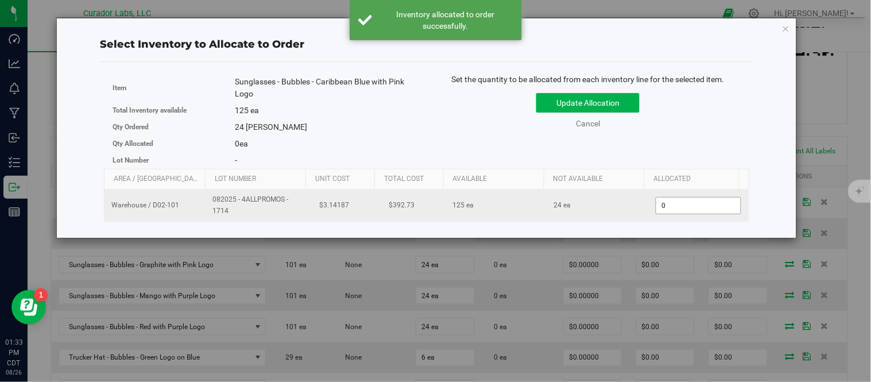
click at [686, 207] on span "0 0" at bounding box center [698, 205] width 86 height 17
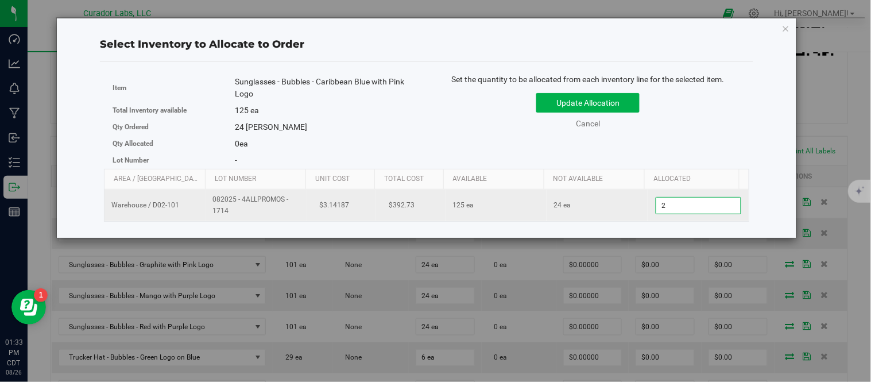
type input "24"
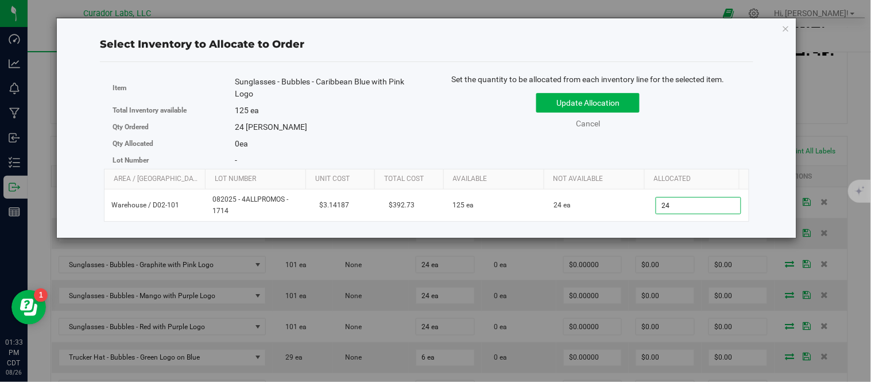
type input "24"
click at [747, 153] on div "Item Sunglasses - Bubbles - Caribbean Blue with Pink Logo Total Inventory avail…" at bounding box center [426, 120] width 645 height 95
click at [615, 104] on button "Update Allocation" at bounding box center [587, 103] width 103 height 20
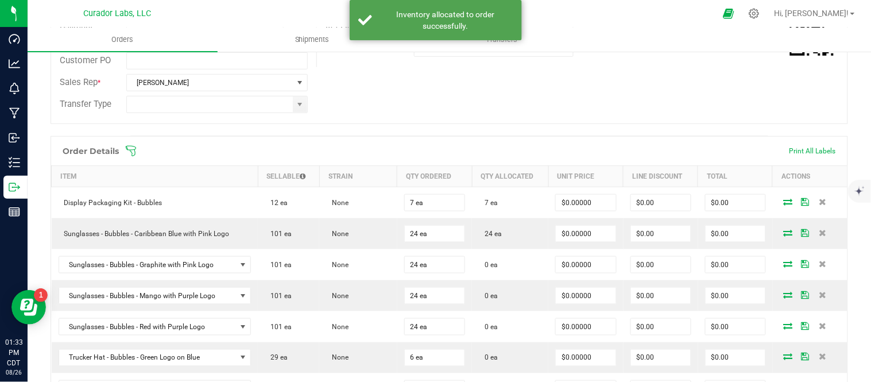
scroll to position [302, 0]
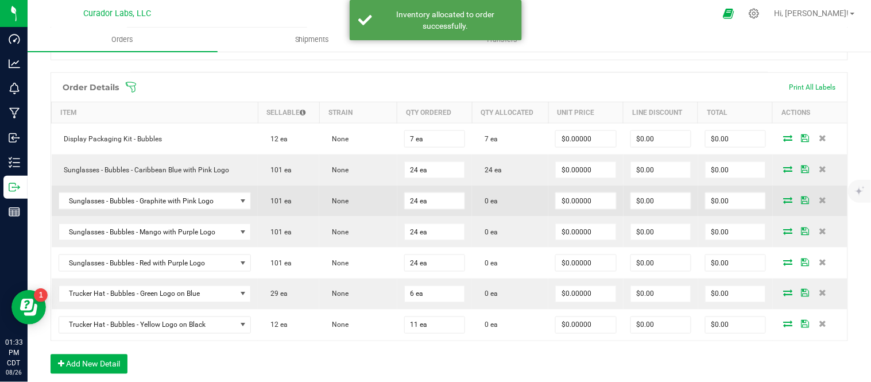
click at [783, 201] on icon at bounding box center [787, 199] width 9 height 7
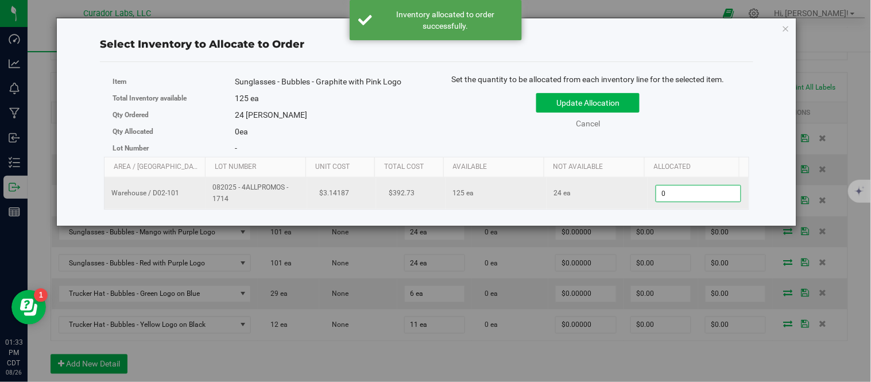
click at [669, 188] on span "0 0" at bounding box center [698, 193] width 86 height 17
type input "24"
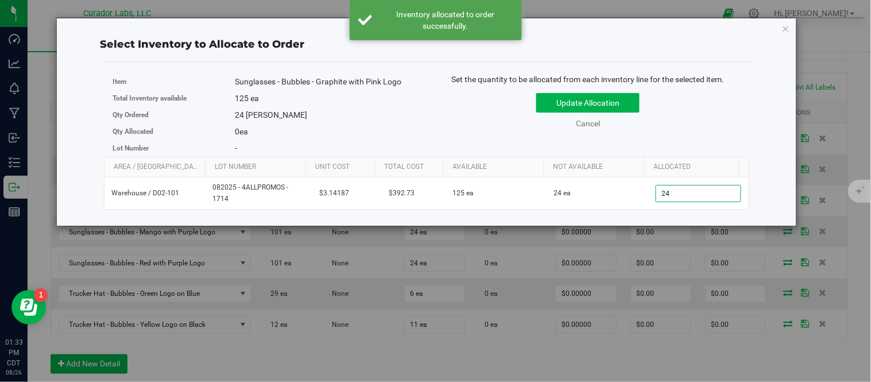
type input "24"
click at [717, 132] on div "Set the quantity to be allocated from each inventory line for the selected item…" at bounding box center [587, 106] width 322 height 67
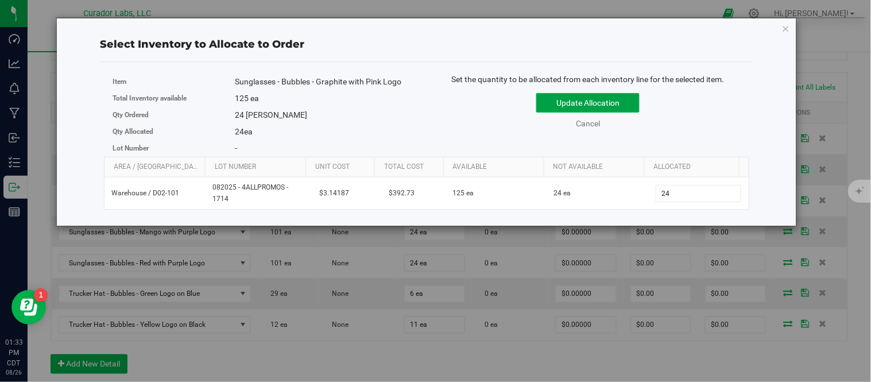
click at [630, 106] on button "Update Allocation" at bounding box center [587, 103] width 103 height 20
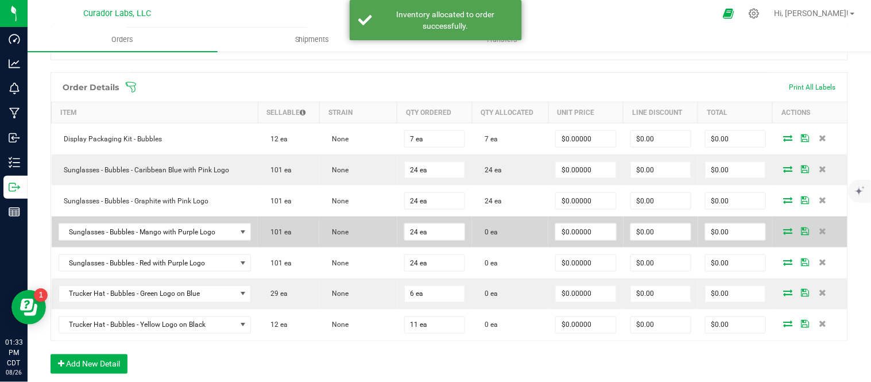
click at [783, 228] on icon at bounding box center [787, 230] width 9 height 7
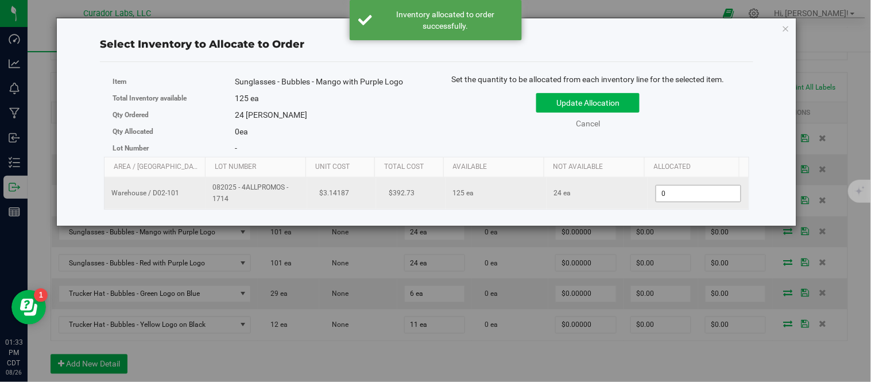
click at [683, 193] on span "0 0" at bounding box center [698, 193] width 86 height 17
type input "24"
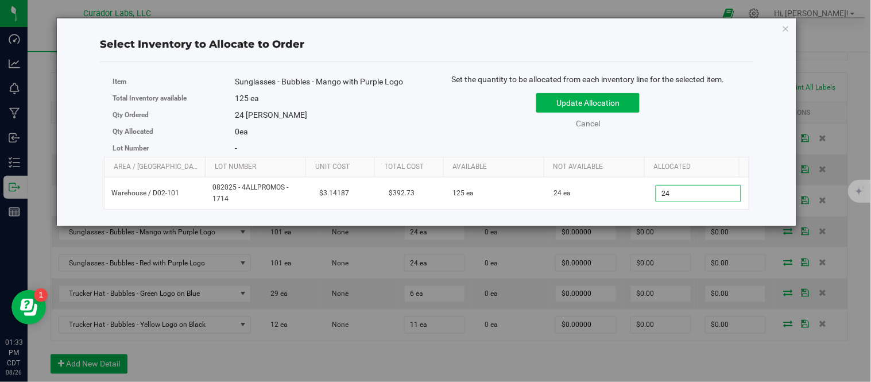
type input "24"
click at [733, 133] on div "Set the quantity to be allocated from each inventory line for the selected item…" at bounding box center [587, 106] width 322 height 67
click at [634, 101] on button "Update Allocation" at bounding box center [587, 103] width 103 height 20
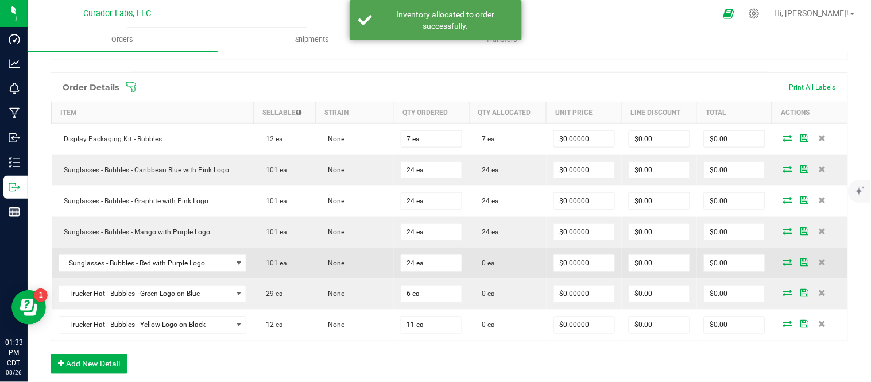
click at [783, 265] on icon at bounding box center [787, 261] width 9 height 7
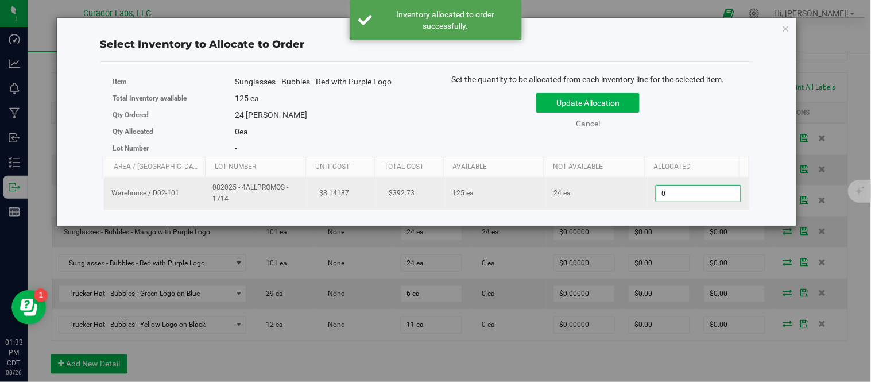
click at [677, 199] on span "0 0" at bounding box center [698, 193] width 86 height 17
type input "3"
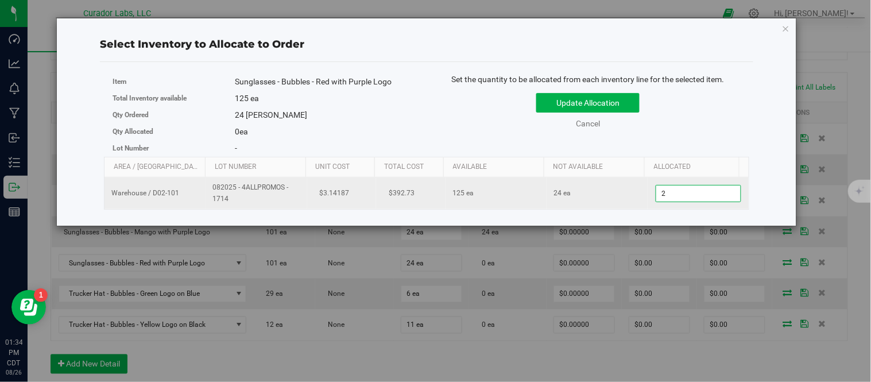
type input "24"
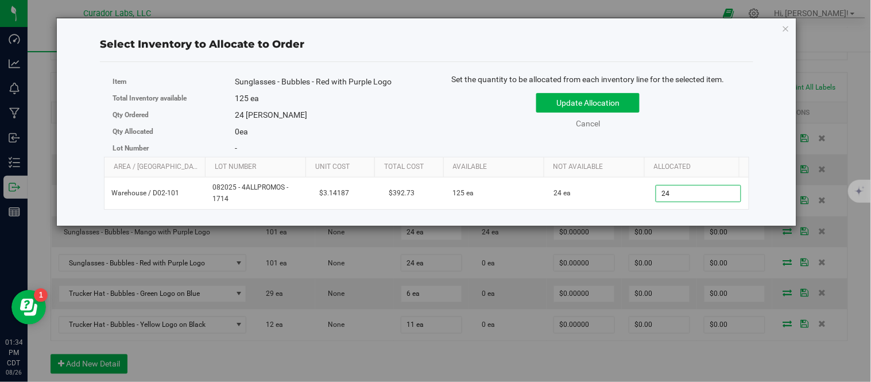
type input "24"
click at [713, 133] on div "Set the quantity to be allocated from each inventory line for the selected item…" at bounding box center [587, 106] width 322 height 67
click at [629, 111] on button "Update Allocation" at bounding box center [587, 103] width 103 height 20
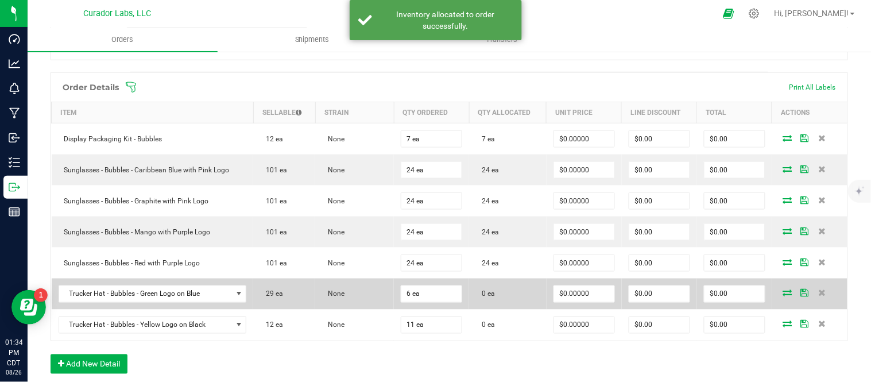
click at [783, 294] on icon at bounding box center [787, 292] width 9 height 7
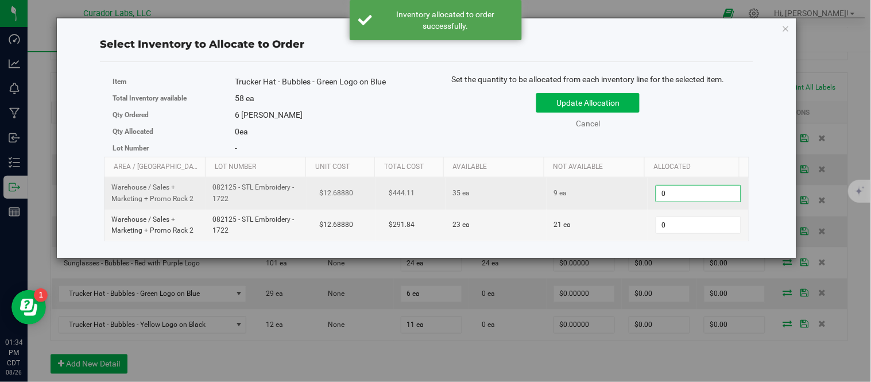
click at [675, 197] on span "0 0" at bounding box center [698, 193] width 86 height 17
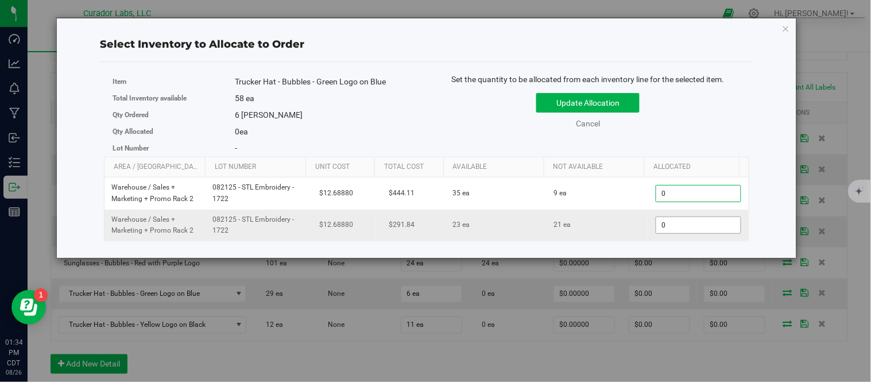
click at [682, 230] on span "0 0" at bounding box center [698, 224] width 86 height 17
type input "11"
click at [644, 299] on div "Select Inventory to Allocate to Order Item Trucker Hat - Bubbles - Green Logo o…" at bounding box center [439, 191] width 879 height 382
click at [670, 220] on span "11 11" at bounding box center [698, 224] width 86 height 17
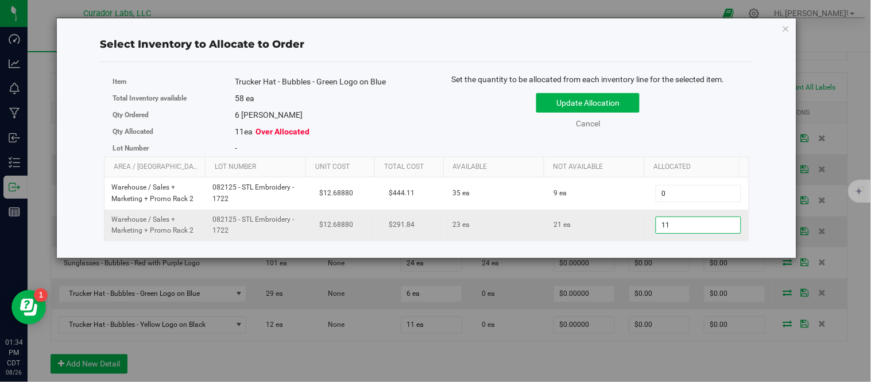
type input "1"
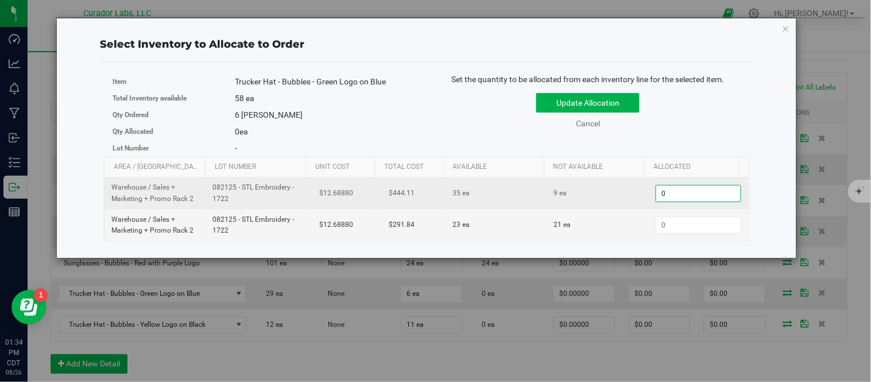
click at [687, 195] on span "0 0" at bounding box center [698, 193] width 86 height 17
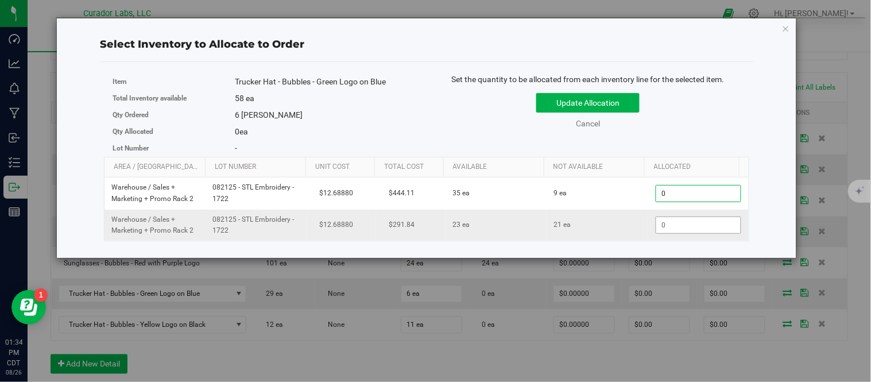
click at [685, 219] on span at bounding box center [698, 224] width 86 height 17
type input "6"
click at [706, 152] on div "Item Trucker Hat - Bubbles - Green Logo on Blue Total Inventory available 58 ea…" at bounding box center [426, 114] width 645 height 83
click at [622, 106] on button "Update Allocation" at bounding box center [587, 103] width 103 height 20
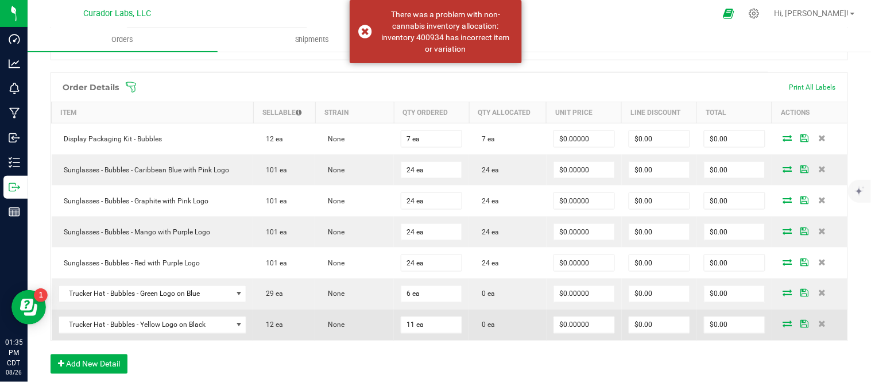
click at [783, 323] on icon at bounding box center [787, 323] width 9 height 7
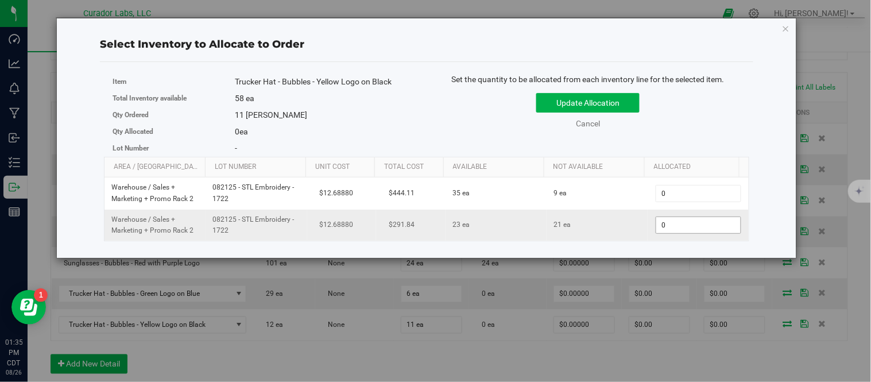
click at [703, 226] on span "0 0" at bounding box center [698, 224] width 86 height 17
type input "11"
click at [615, 107] on button "Update Allocation" at bounding box center [587, 103] width 103 height 20
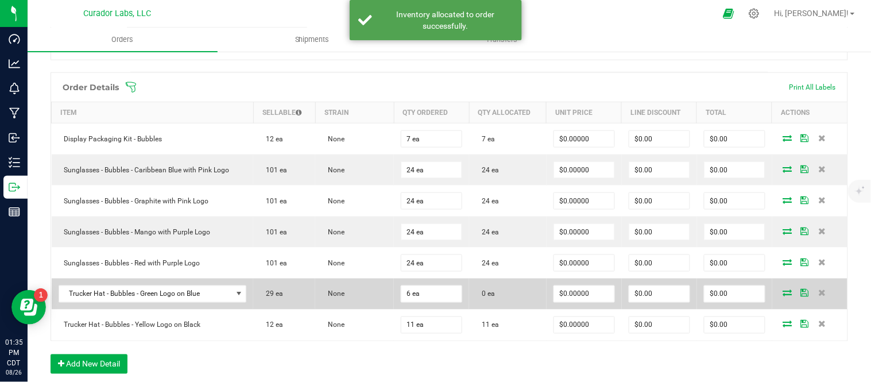
click at [783, 291] on icon at bounding box center [787, 292] width 9 height 7
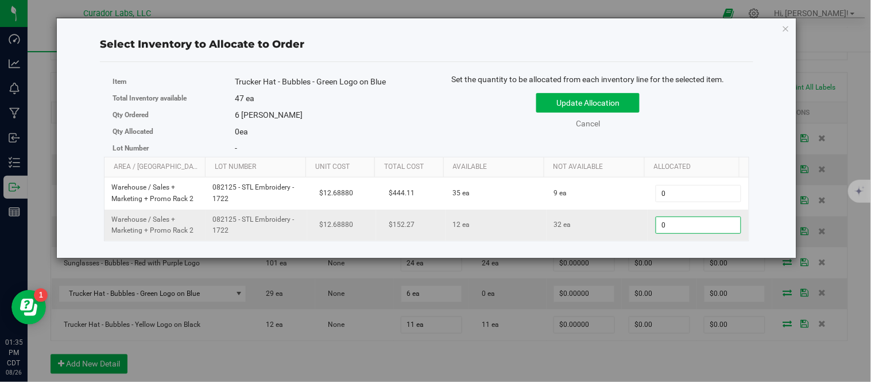
click at [699, 227] on span "0 0" at bounding box center [698, 224] width 86 height 17
type input "6"
click at [559, 130] on div "Set the quantity to be allocated from each inventory line for the selected item…" at bounding box center [587, 106] width 322 height 67
click at [559, 100] on button "Update Allocation" at bounding box center [587, 103] width 103 height 20
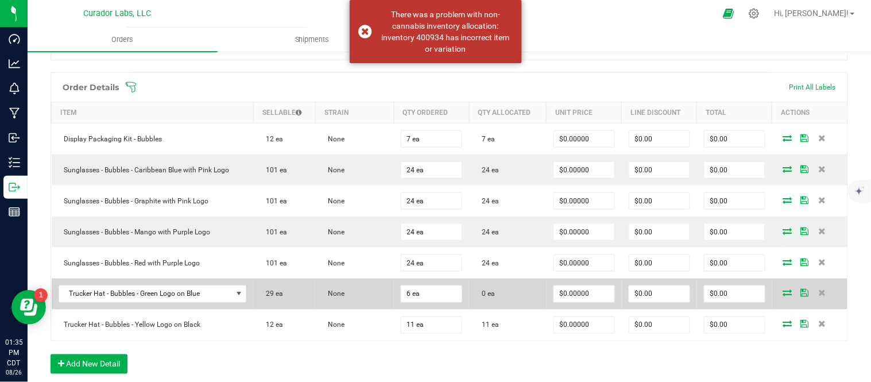
click at [783, 294] on icon at bounding box center [787, 292] width 9 height 7
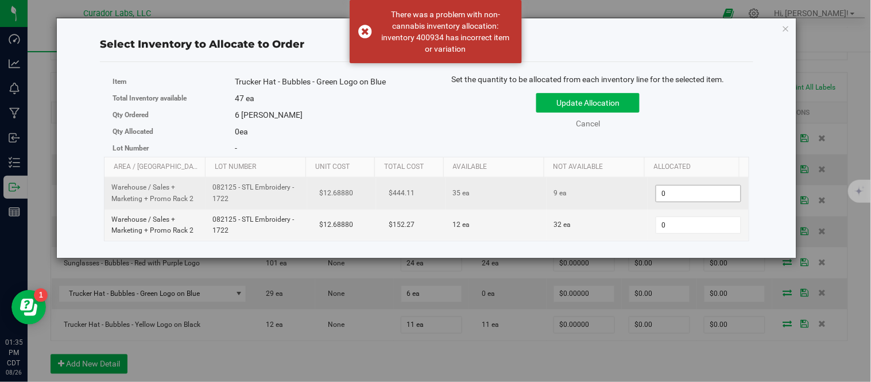
click at [672, 197] on span "0 0" at bounding box center [698, 193] width 86 height 17
type input "6"
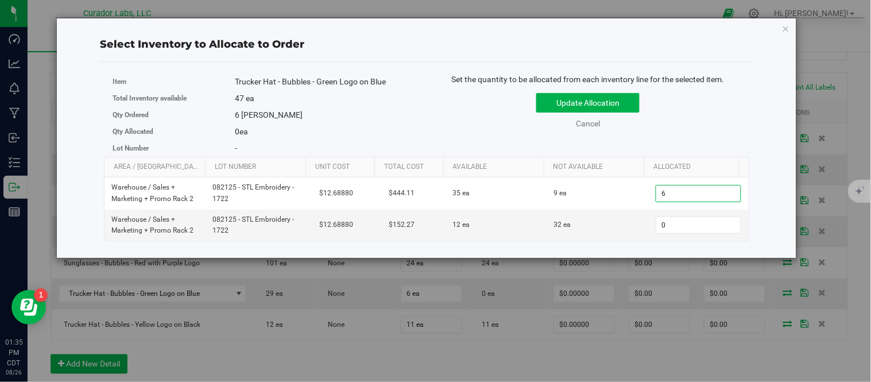
type input "6"
click at [701, 124] on div "Update Allocation Cancel" at bounding box center [587, 109] width 305 height 42
click at [624, 99] on button "Update Allocation" at bounding box center [587, 103] width 103 height 20
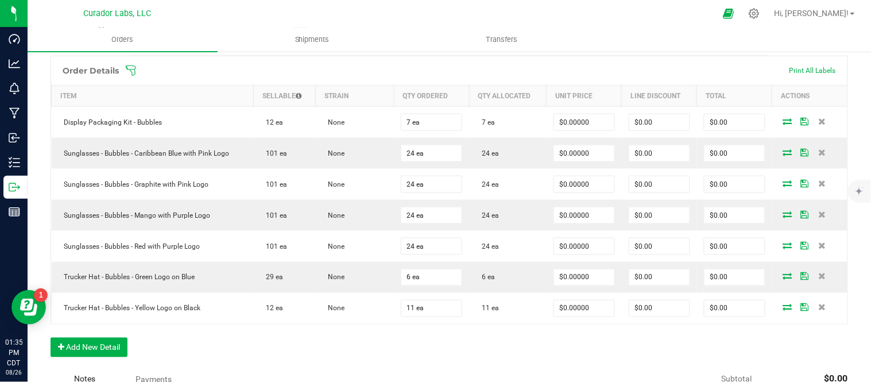
scroll to position [0, 0]
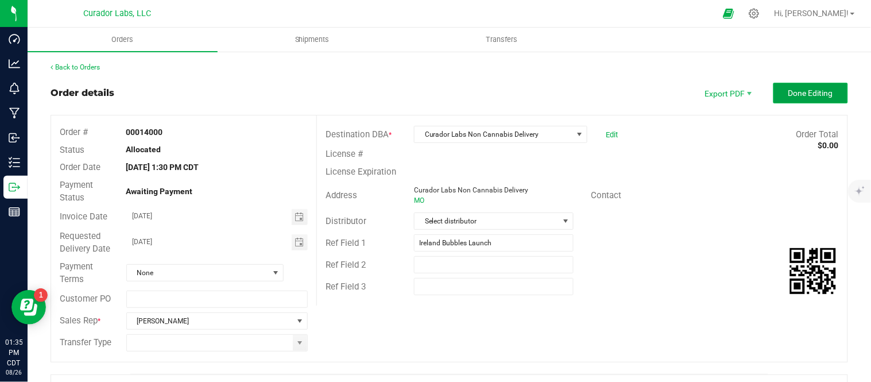
click at [801, 92] on span "Done Editing" at bounding box center [810, 92] width 45 height 9
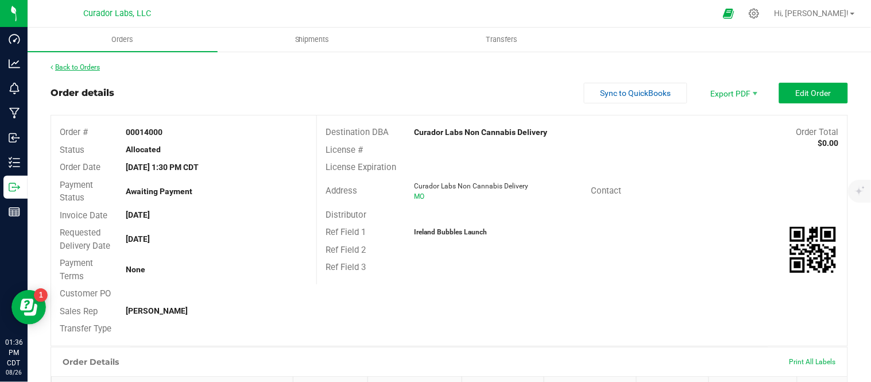
click at [67, 66] on link "Back to Orders" at bounding box center [74, 67] width 49 height 8
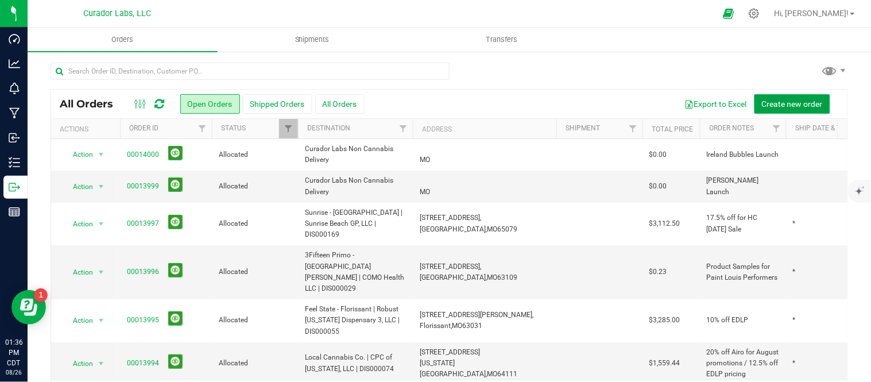
click at [793, 100] on span "Create new order" at bounding box center [791, 103] width 61 height 9
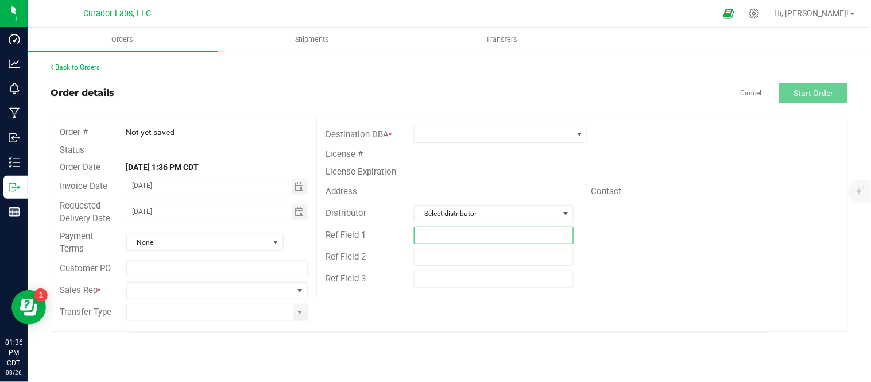
click at [500, 241] on input "text" at bounding box center [494, 235] width 160 height 17
type input "[PERSON_NAME] Launch"
click at [644, 260] on div "Ref Field 2" at bounding box center [582, 257] width 530 height 22
click at [223, 290] on span at bounding box center [210, 290] width 166 height 16
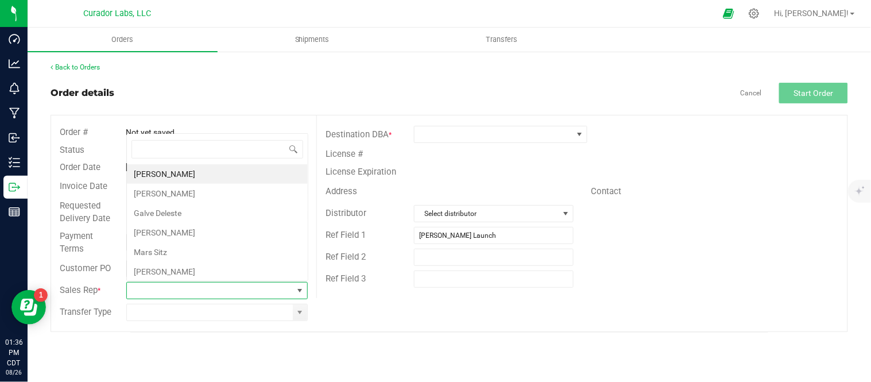
scroll to position [17, 180]
type input "d"
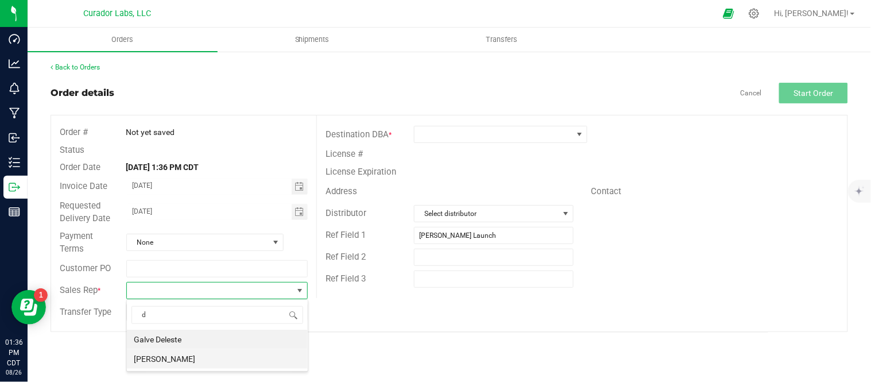
click at [199, 363] on li "[PERSON_NAME]" at bounding box center [217, 359] width 181 height 20
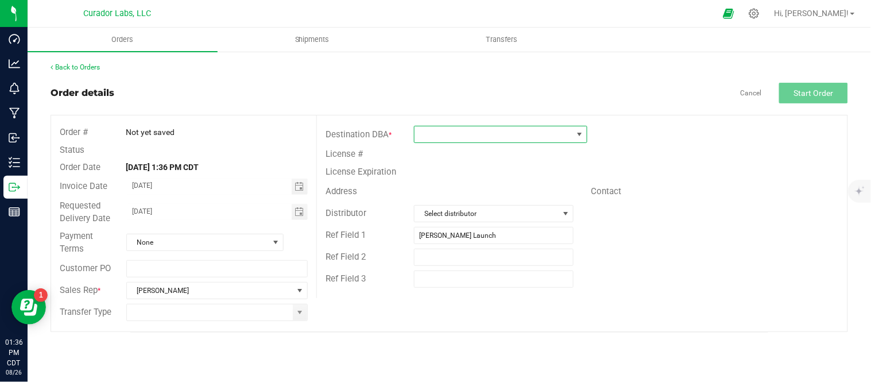
click at [483, 128] on span at bounding box center [493, 134] width 158 height 16
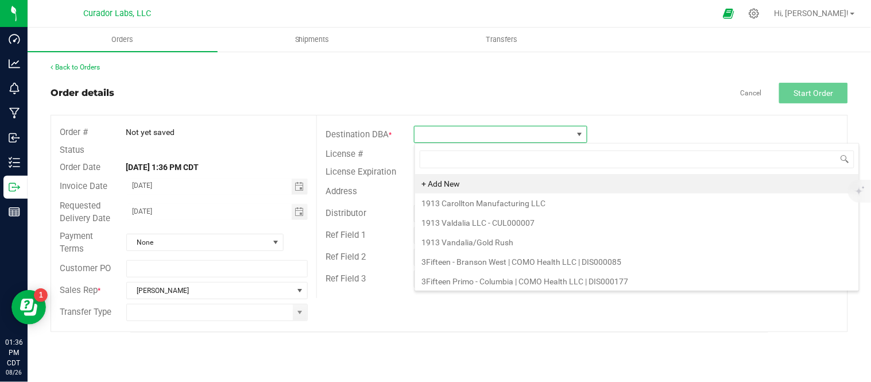
scroll to position [17, 173]
type input "non"
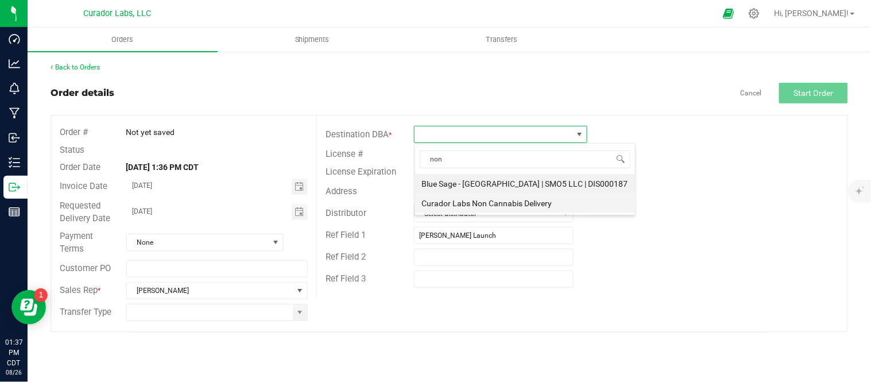
click at [492, 204] on li "Curador Labs Non Cannabis Delivery" at bounding box center [525, 203] width 220 height 20
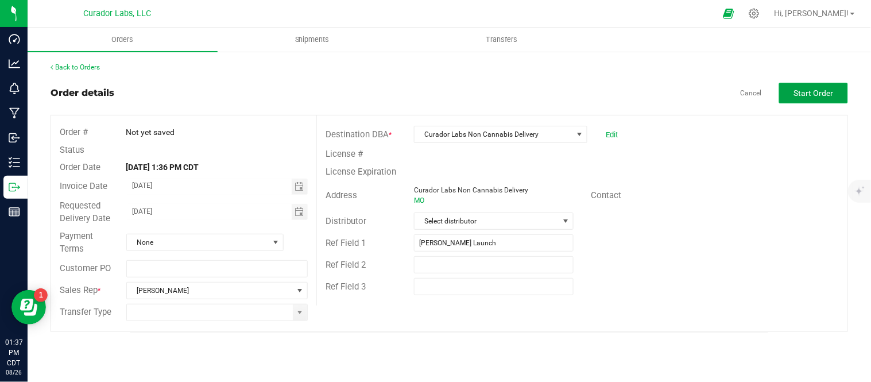
click at [817, 95] on span "Start Order" at bounding box center [814, 92] width 40 height 9
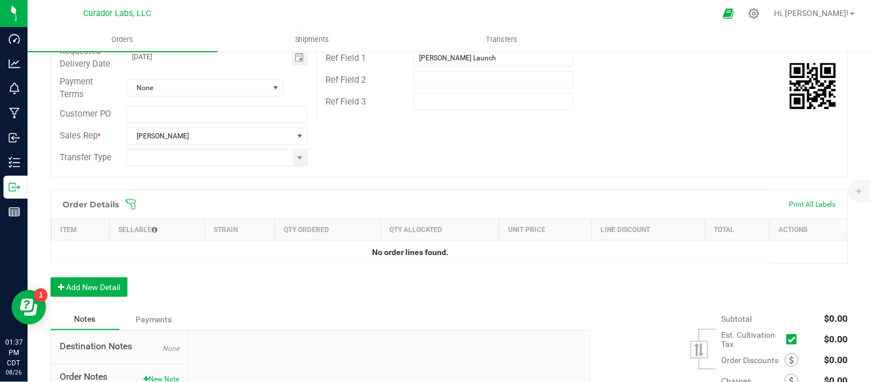
scroll to position [255, 0]
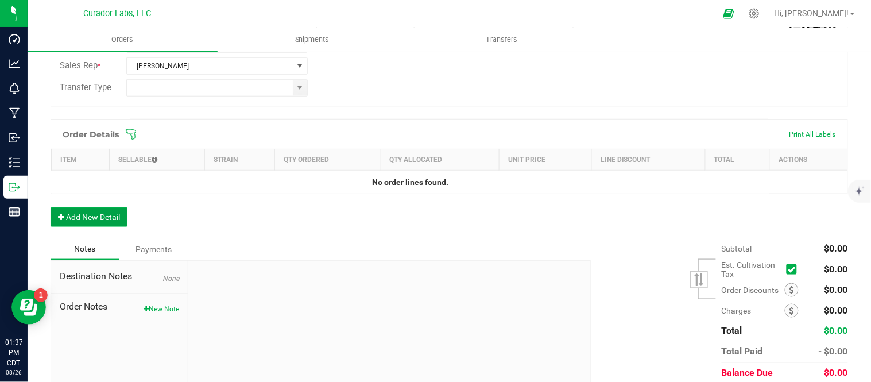
click at [59, 221] on button "Add New Detail" at bounding box center [88, 217] width 77 height 20
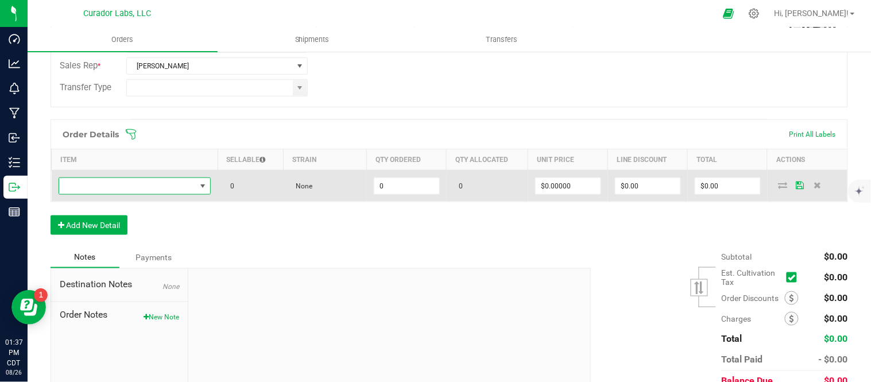
click at [110, 186] on span "NO DATA FOUND" at bounding box center [127, 186] width 137 height 16
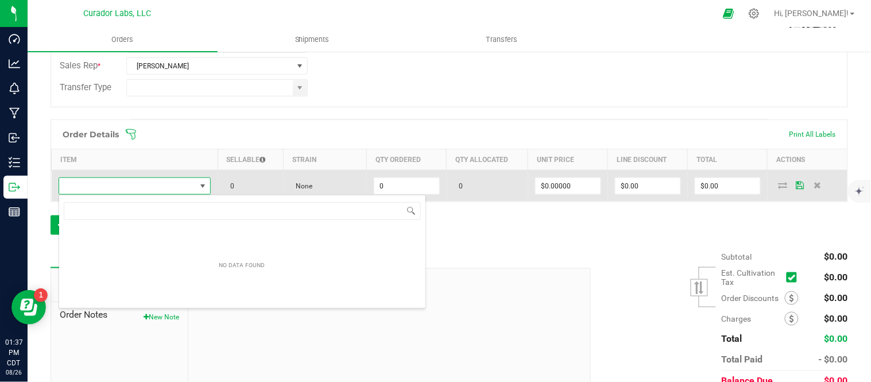
scroll to position [17, 147]
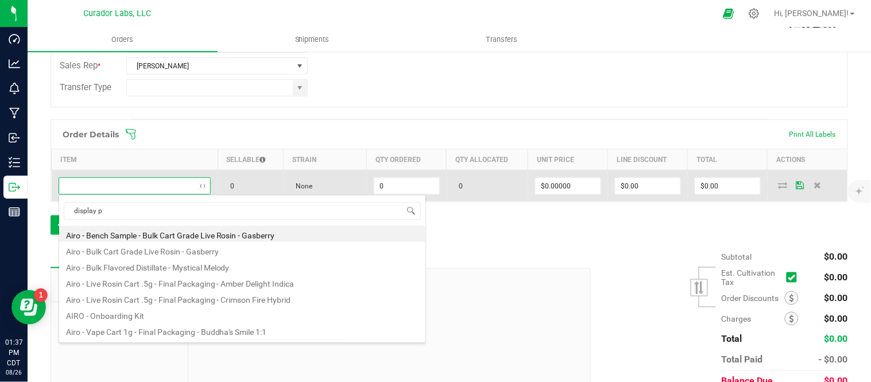
type input "display pa"
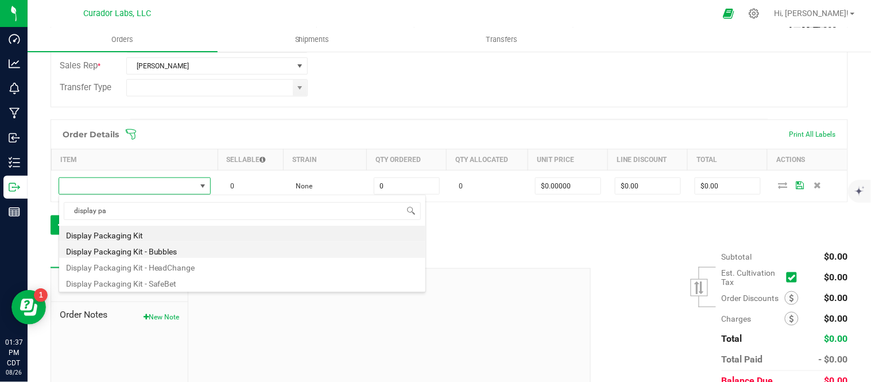
click at [135, 254] on li "Display Packaging Kit - Bubbles" at bounding box center [242, 250] width 366 height 16
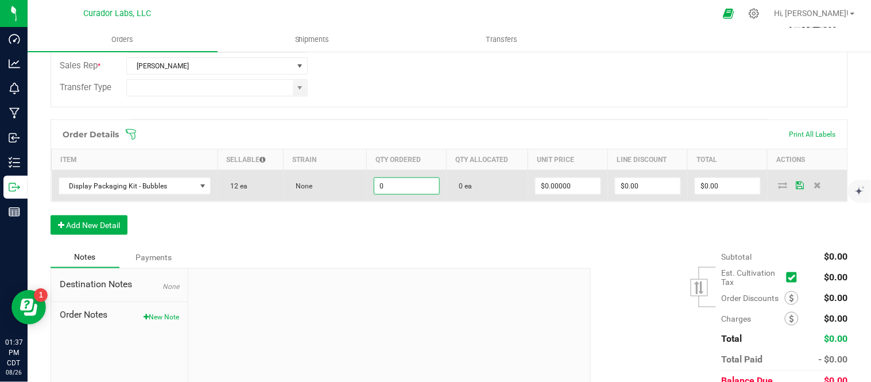
click at [401, 188] on input "0" at bounding box center [406, 186] width 65 height 16
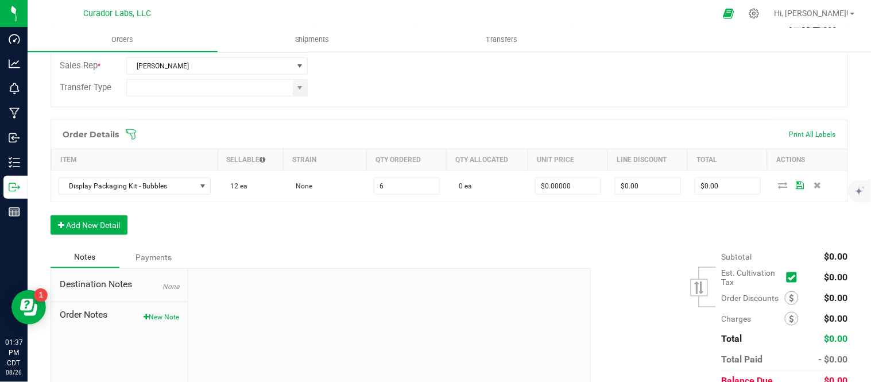
type input "6 ea"
click at [429, 237] on div "Order Details Print All Labels Item Sellable Strain Qty Ordered Qty Allocated U…" at bounding box center [448, 182] width 797 height 127
click at [126, 233] on button "Add New Detail" at bounding box center [88, 225] width 77 height 20
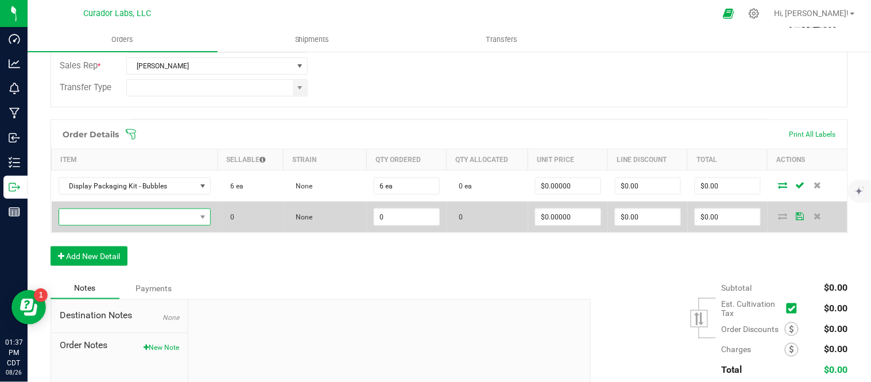
click at [134, 224] on span "NO DATA FOUND" at bounding box center [127, 217] width 137 height 16
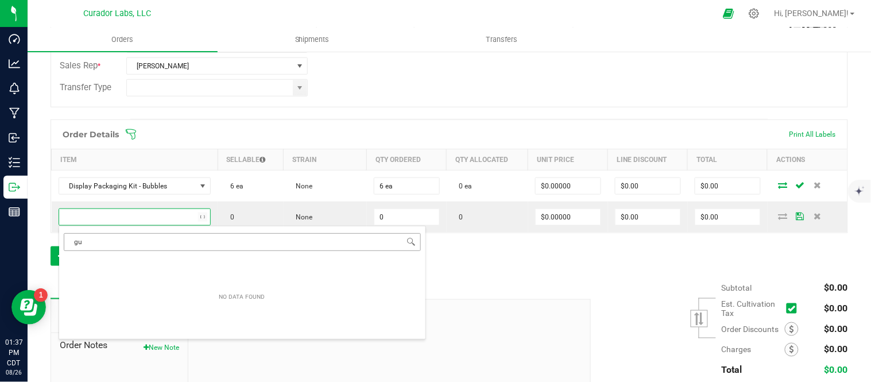
type input "g"
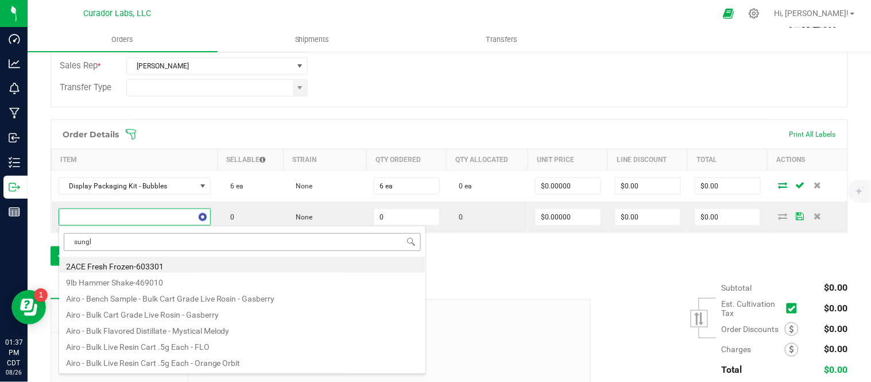
type input "sungla"
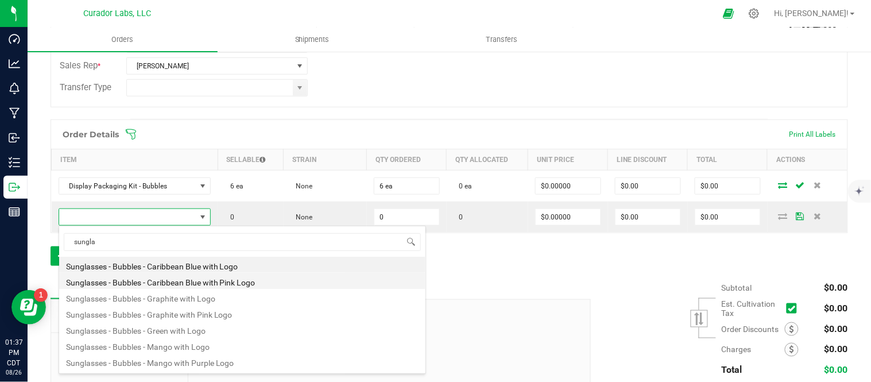
click at [234, 279] on li "Sunglasses - Bubbles - Caribbean Blue with Pink Logo" at bounding box center [242, 281] width 366 height 16
type input "0 ea"
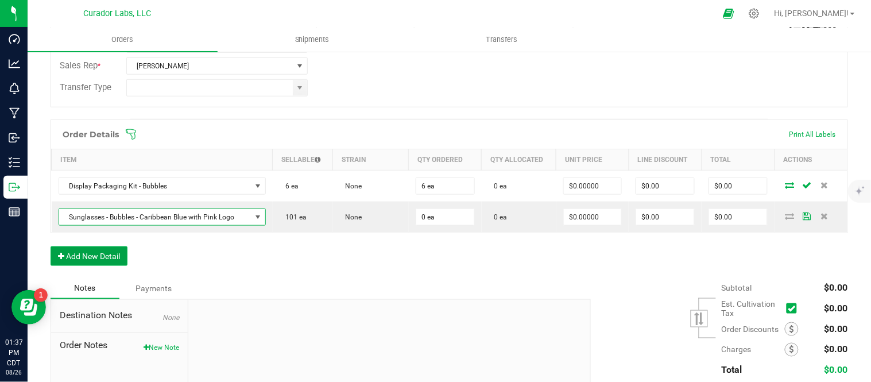
click at [84, 250] on button "Add New Detail" at bounding box center [88, 256] width 77 height 20
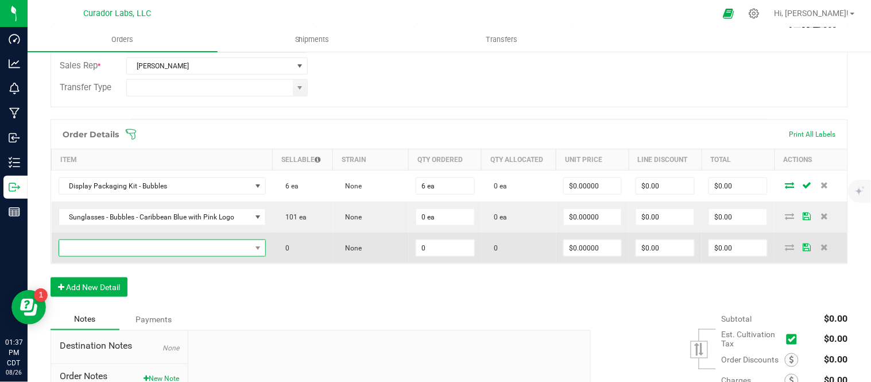
click at [104, 247] on span "NO DATA FOUND" at bounding box center [155, 248] width 192 height 16
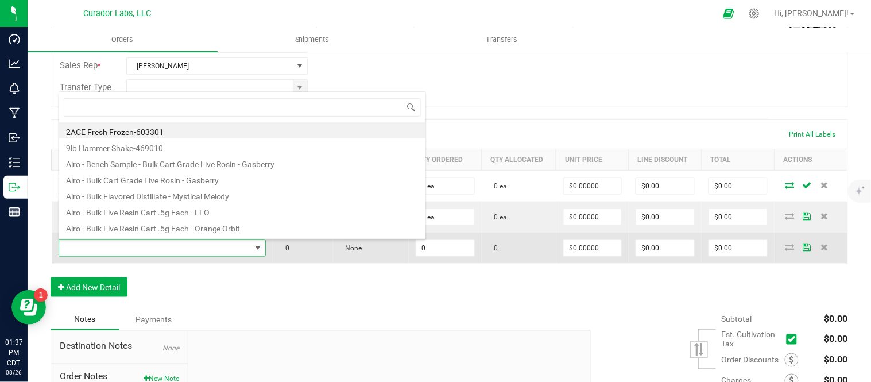
scroll to position [17, 200]
type input "sunglas"
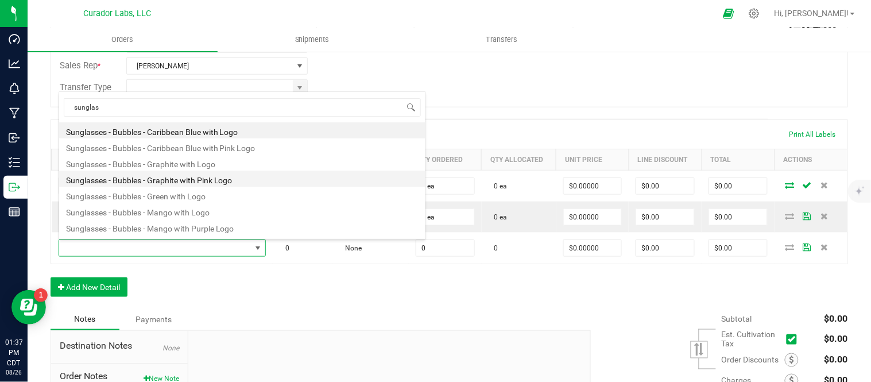
click at [142, 178] on li "Sunglasses - Bubbles - Graphite with Pink Logo" at bounding box center [242, 178] width 366 height 16
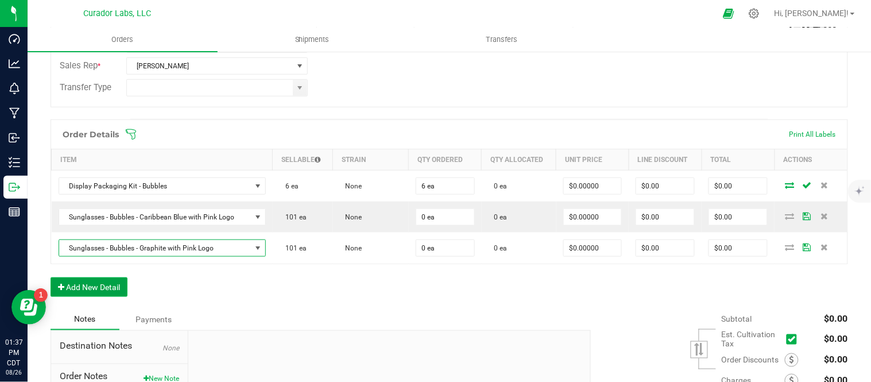
click at [69, 282] on button "Add New Detail" at bounding box center [88, 287] width 77 height 20
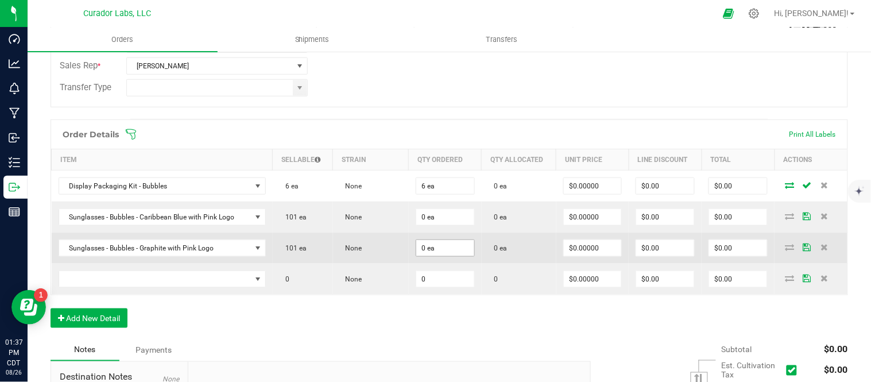
type input "0"
click at [441, 247] on input "0" at bounding box center [445, 248] width 58 height 16
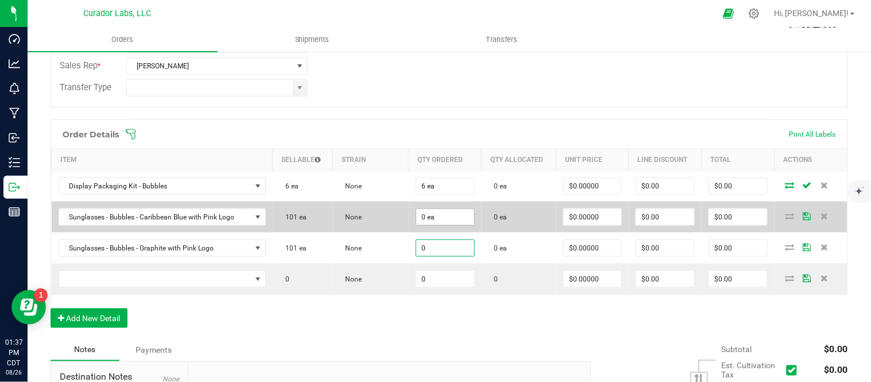
type input "0"
type input "0 ea"
click at [442, 214] on input "0" at bounding box center [445, 217] width 58 height 16
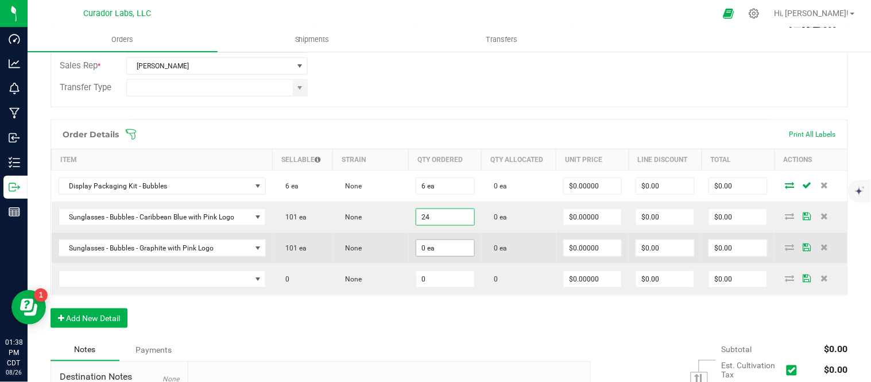
type input "24 ea"
click at [442, 240] on input "0" at bounding box center [445, 248] width 58 height 16
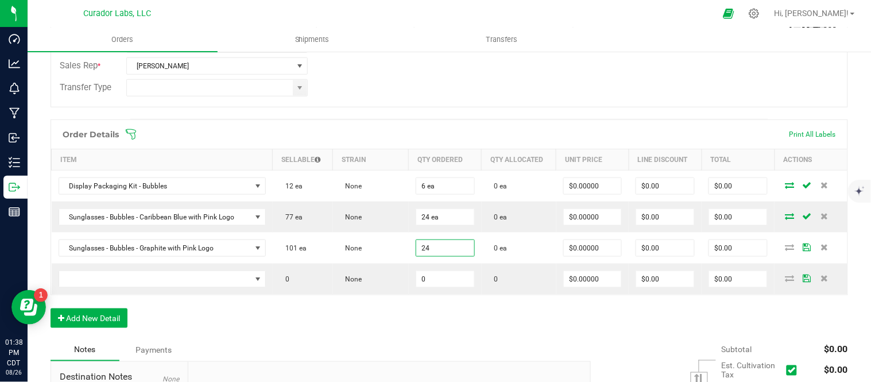
type input "24 ea"
click at [400, 308] on div "Order Details Print All Labels Item Sellable Strain Qty Ordered Qty Allocated U…" at bounding box center [448, 229] width 797 height 220
click at [219, 316] on div "Order Details Print All Labels Item Sellable Strain Qty Ordered Qty Allocated U…" at bounding box center [448, 229] width 797 height 220
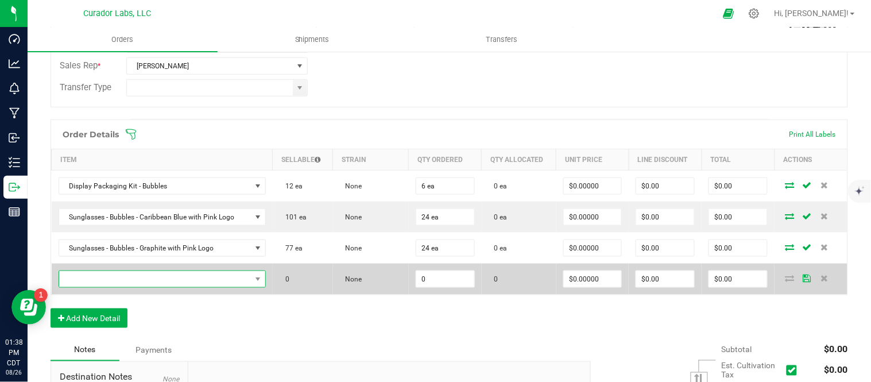
click at [217, 283] on span "NO DATA FOUND" at bounding box center [155, 279] width 192 height 16
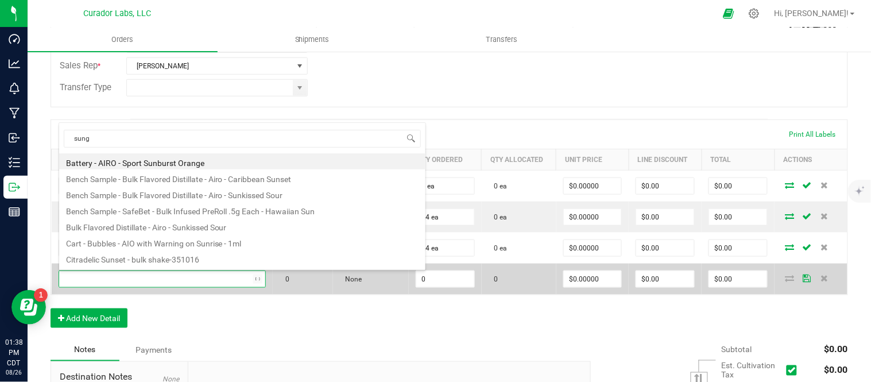
type input "sungl"
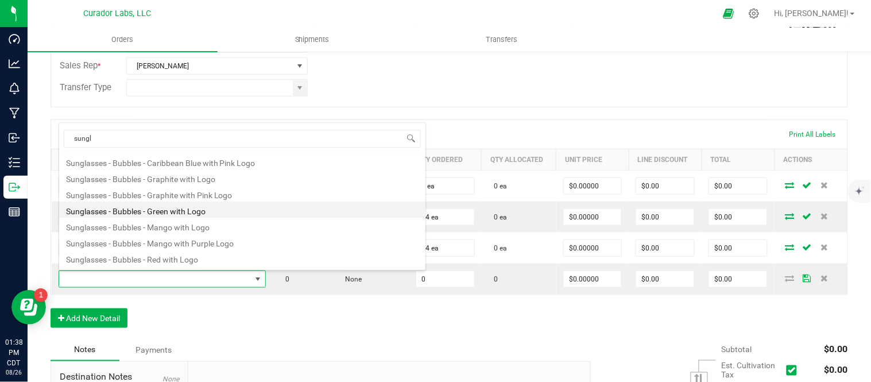
scroll to position [30, 0]
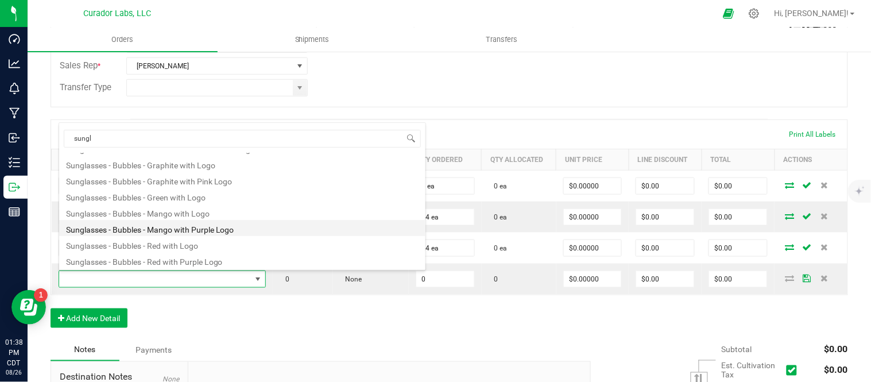
click at [224, 232] on li "Sunglasses - Bubbles - Mango with Purple Logo" at bounding box center [242, 228] width 366 height 16
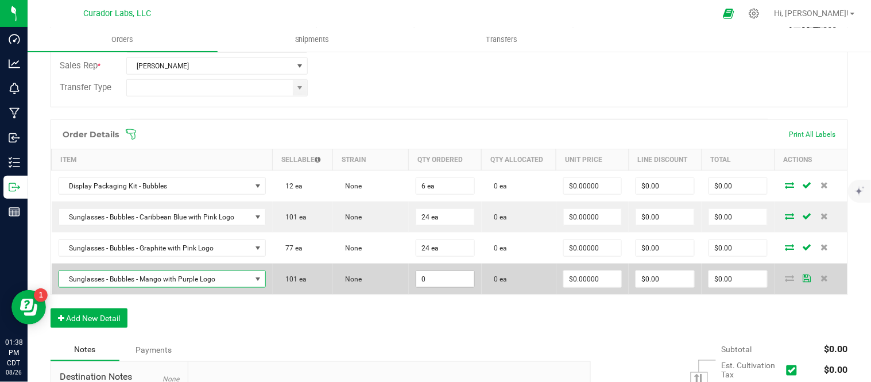
click at [432, 274] on input "0" at bounding box center [445, 279] width 58 height 16
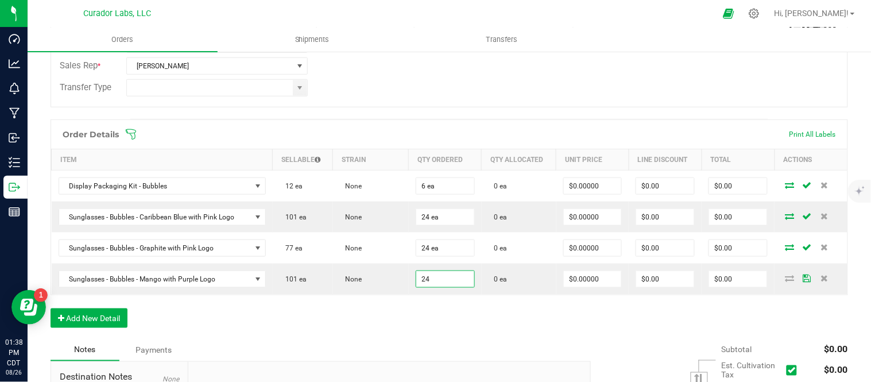
type input "24 ea"
click at [419, 317] on div "Order Details Print All Labels Item Sellable Strain Qty Ordered Qty Allocated U…" at bounding box center [448, 229] width 797 height 220
click at [118, 313] on button "Add New Detail" at bounding box center [88, 318] width 77 height 20
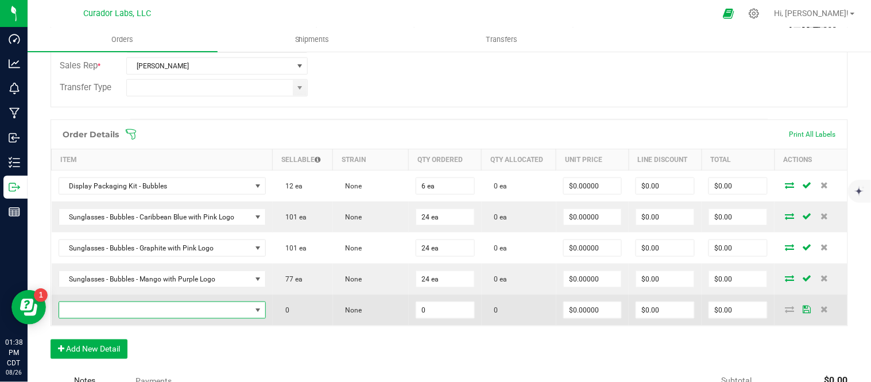
click at [125, 303] on span "NO DATA FOUND" at bounding box center [155, 310] width 192 height 16
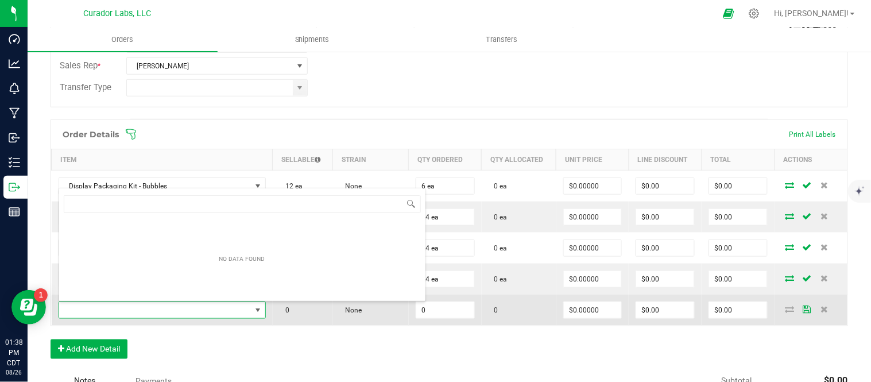
scroll to position [17, 200]
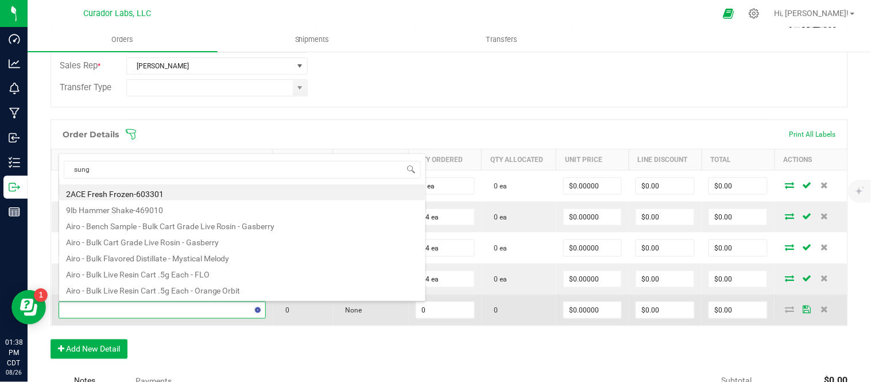
type input "sungl"
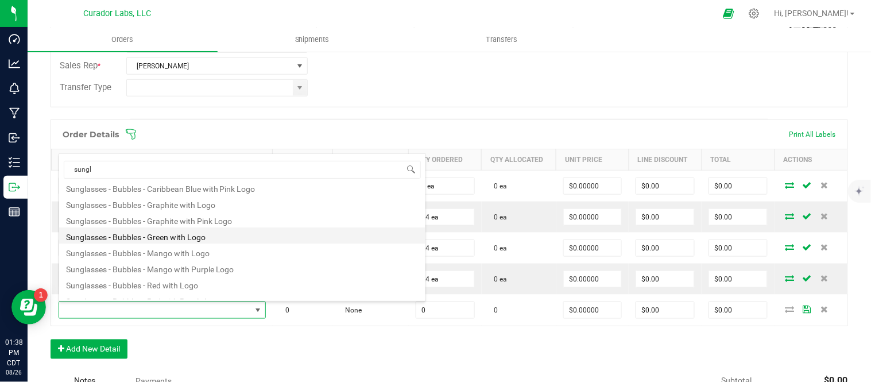
scroll to position [30, 0]
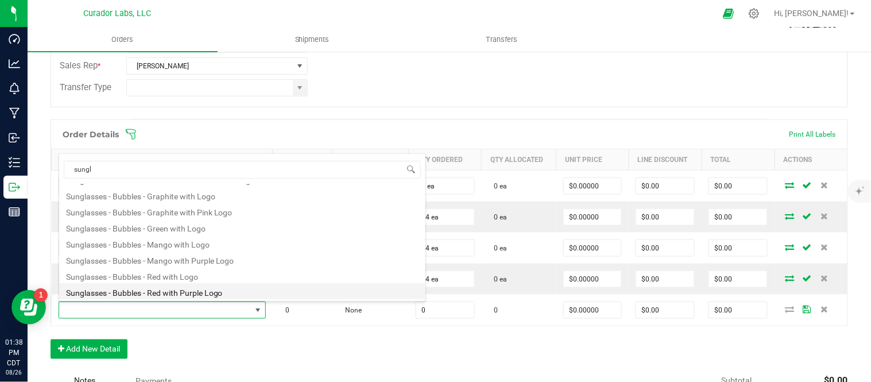
click at [155, 290] on li "Sunglasses - Bubbles - Red with Purple Logo" at bounding box center [242, 291] width 366 height 16
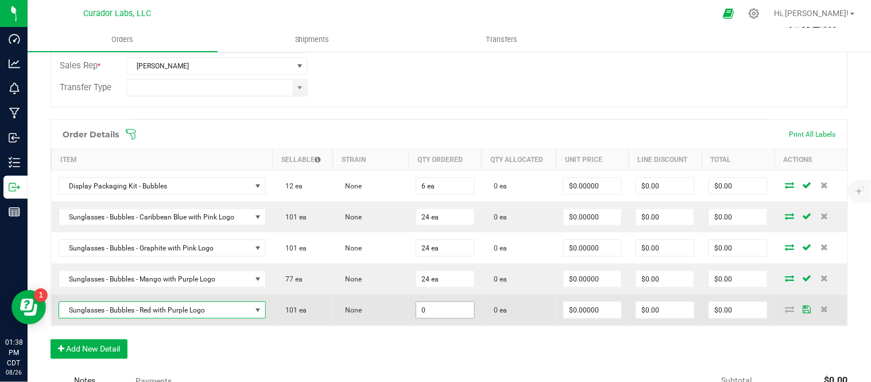
click at [454, 312] on input "0" at bounding box center [445, 310] width 58 height 16
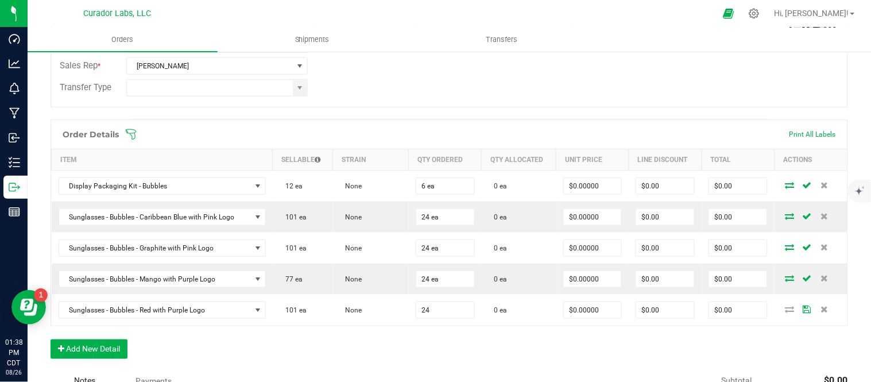
type input "24 ea"
click at [454, 342] on div "Order Details Print All Labels Item Sellable Strain Qty Ordered Qty Allocated U…" at bounding box center [448, 244] width 797 height 251
click at [418, 349] on div "Order Details Print All Labels Item Sellable Strain Qty Ordered Qty Allocated U…" at bounding box center [448, 244] width 797 height 251
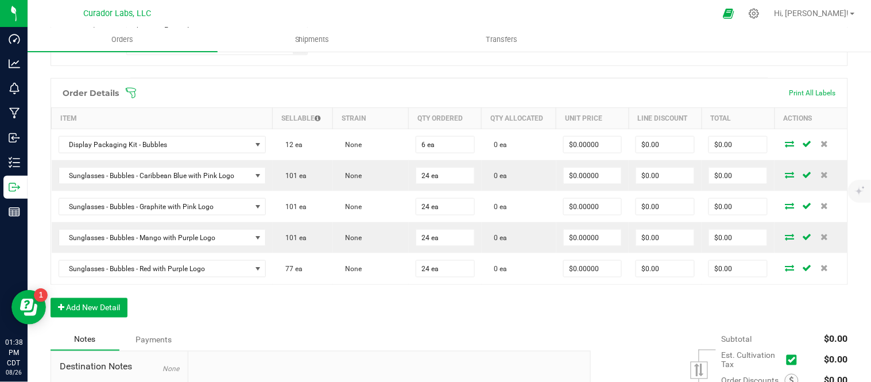
scroll to position [318, 0]
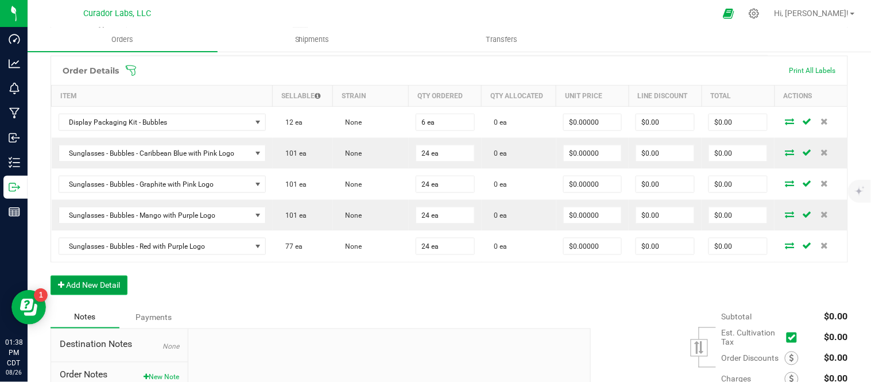
click at [101, 288] on button "Add New Detail" at bounding box center [88, 285] width 77 height 20
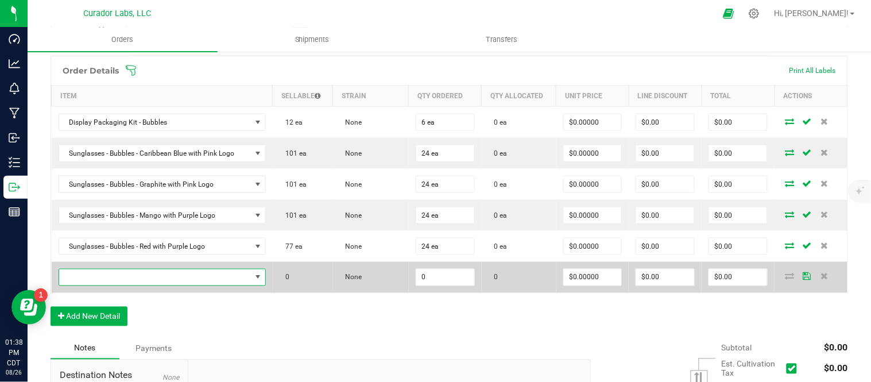
click at [114, 277] on span "NO DATA FOUND" at bounding box center [155, 277] width 192 height 16
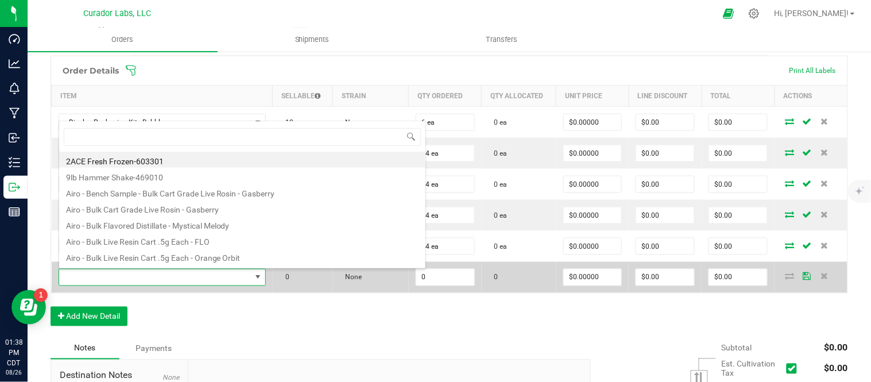
scroll to position [17, 200]
type input "h"
type input "trucker"
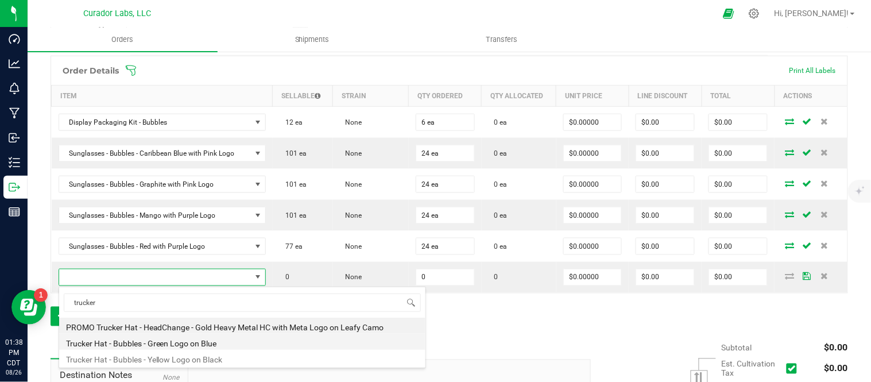
click at [168, 340] on li "Trucker Hat - Bubbles - Green Logo on Blue" at bounding box center [242, 341] width 366 height 16
type input "0 ea"
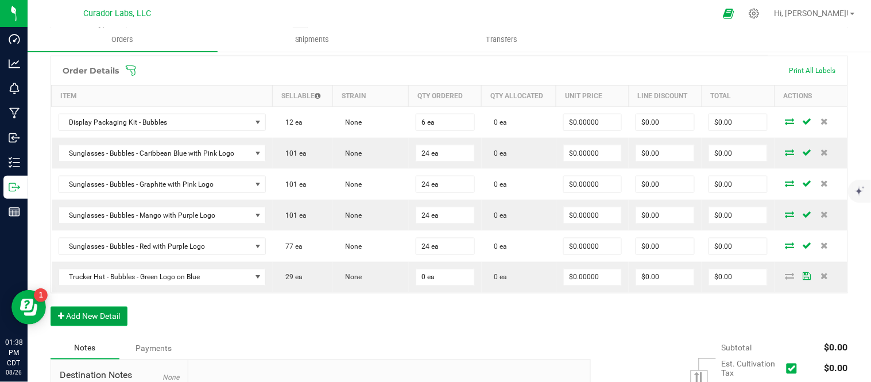
click at [122, 314] on button "Add New Detail" at bounding box center [88, 316] width 77 height 20
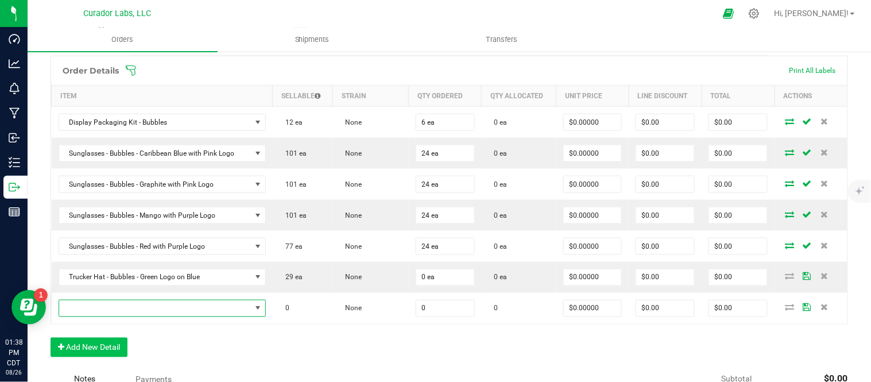
click at [122, 307] on span "NO DATA FOUND" at bounding box center [155, 308] width 192 height 16
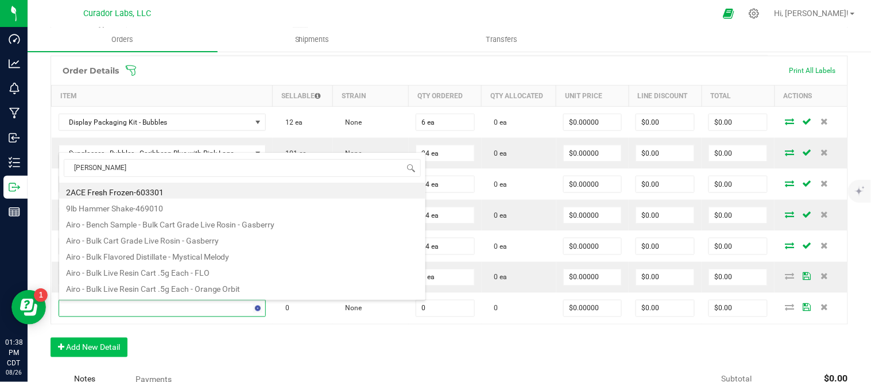
type input "trucker"
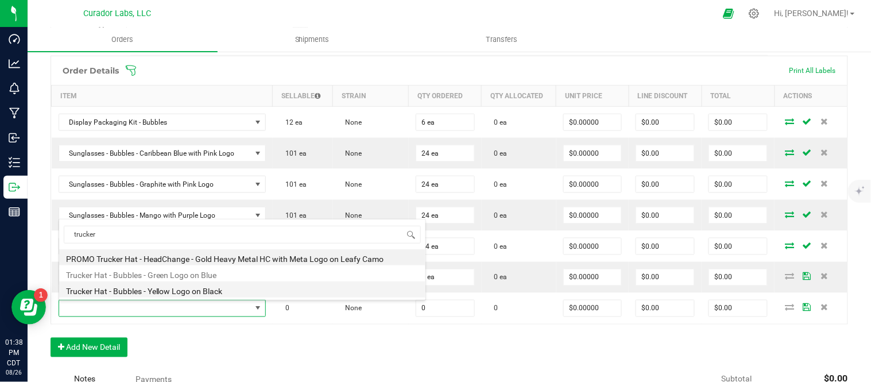
click at [203, 290] on li "Trucker Hat - Bubbles - Yellow Logo on Black" at bounding box center [242, 289] width 366 height 16
type input "0 ea"
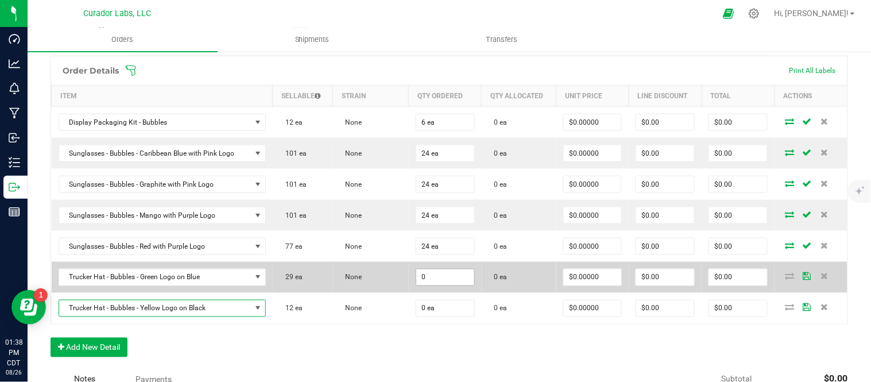
click at [446, 274] on input "0" at bounding box center [445, 277] width 58 height 16
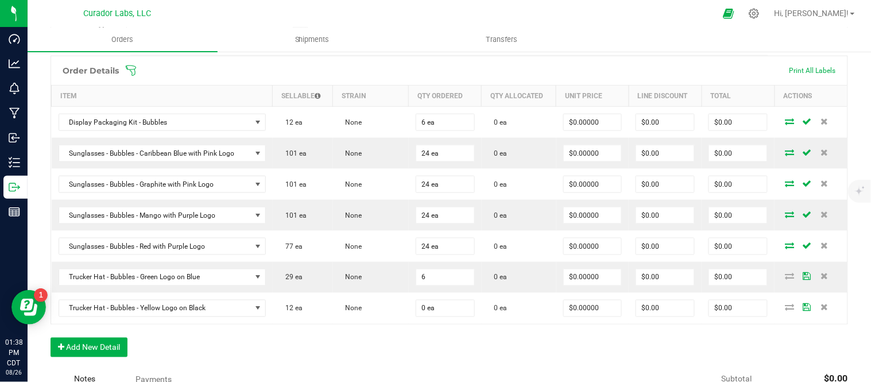
type input "6 ea"
click at [383, 335] on div "Order Details Print All Labels Item Sellable Strain Qty Ordered Qty Allocated U…" at bounding box center [448, 212] width 797 height 313
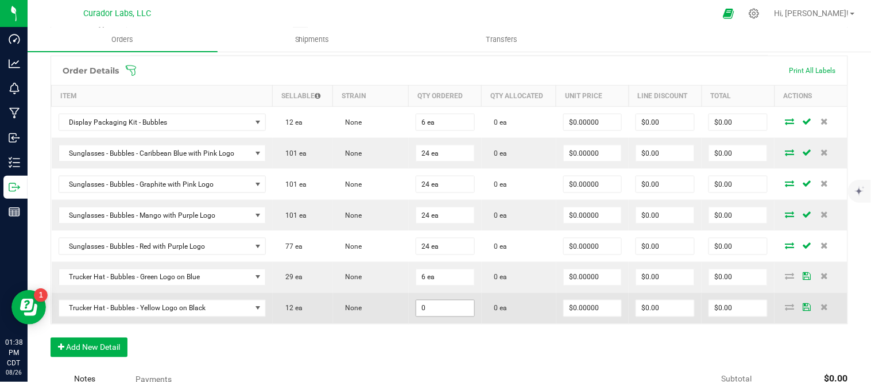
click at [438, 310] on input "0" at bounding box center [445, 308] width 58 height 16
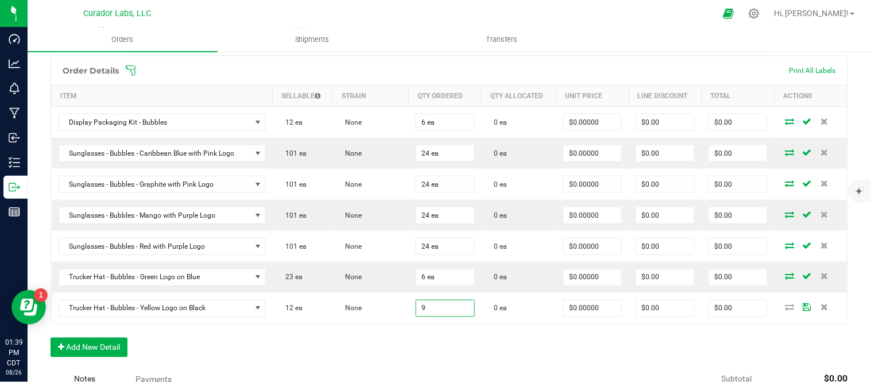
type input "9 ea"
click at [439, 343] on div "Order Details Print All Labels Item Sellable Strain Qty Ordered Qty Allocated U…" at bounding box center [448, 212] width 797 height 313
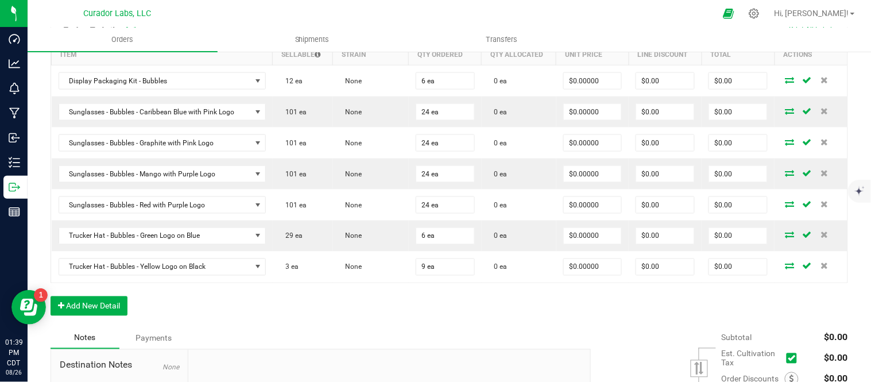
scroll to position [382, 0]
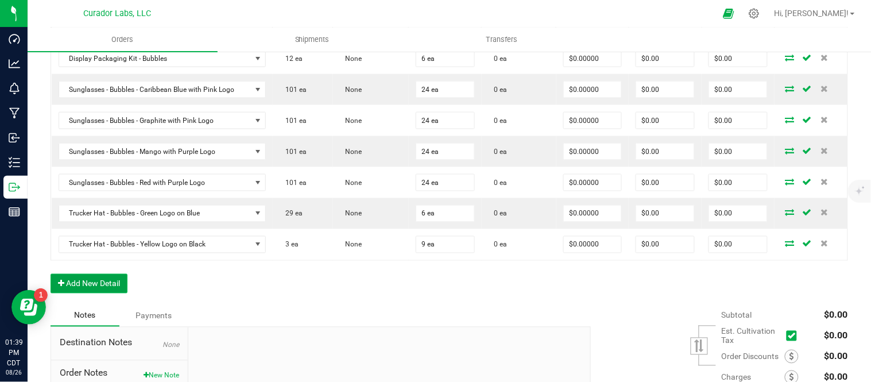
click at [107, 285] on button "Add New Detail" at bounding box center [88, 284] width 77 height 20
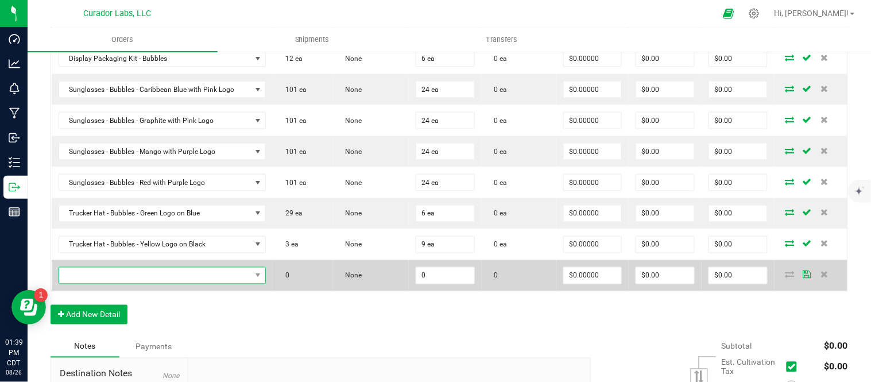
click at [137, 278] on span "NO DATA FOUND" at bounding box center [155, 275] width 192 height 16
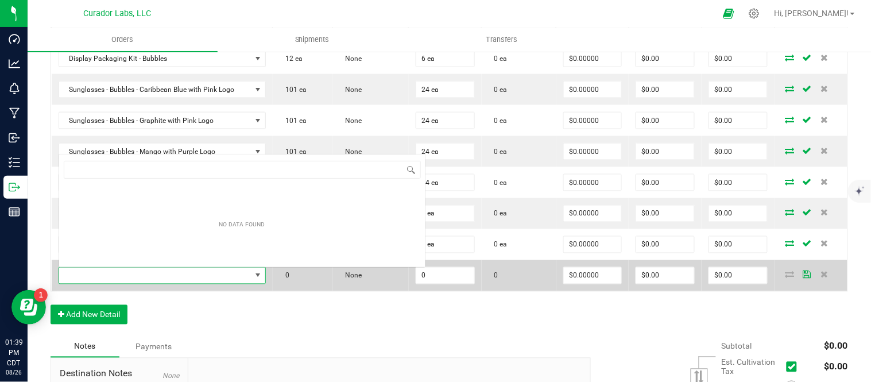
scroll to position [17, 200]
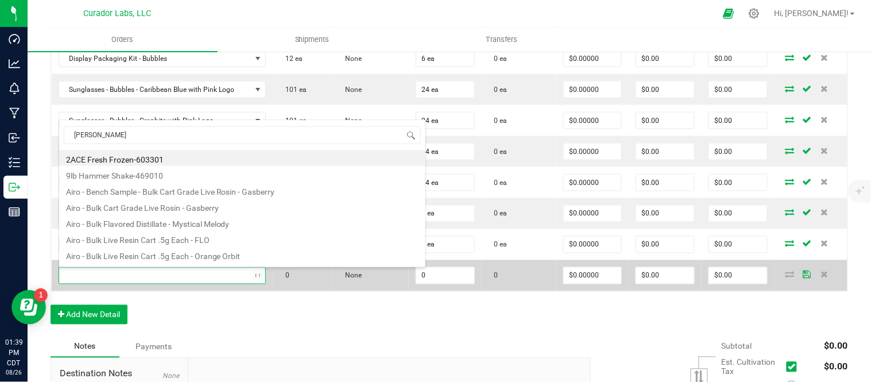
type input "trucker"
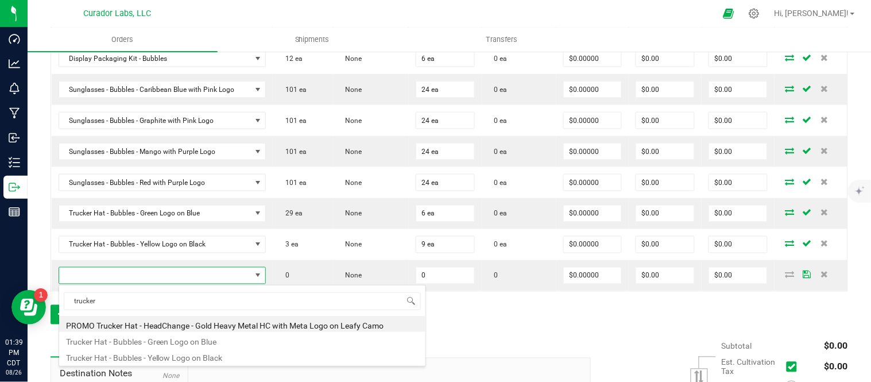
click at [539, 336] on div "Notes Payments" at bounding box center [315, 347] width 531 height 22
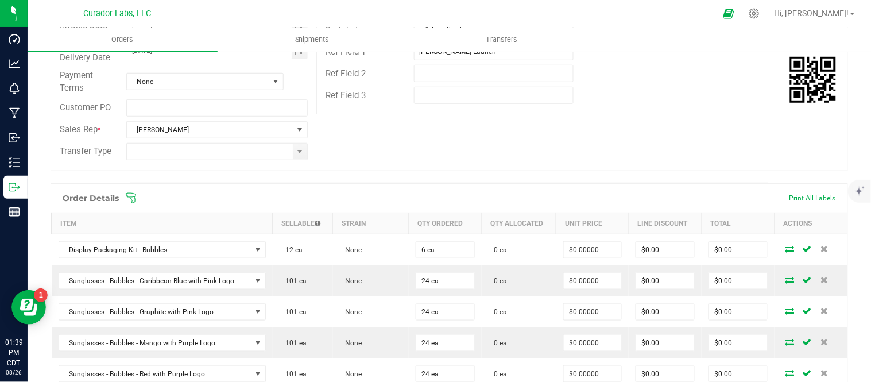
scroll to position [0, 0]
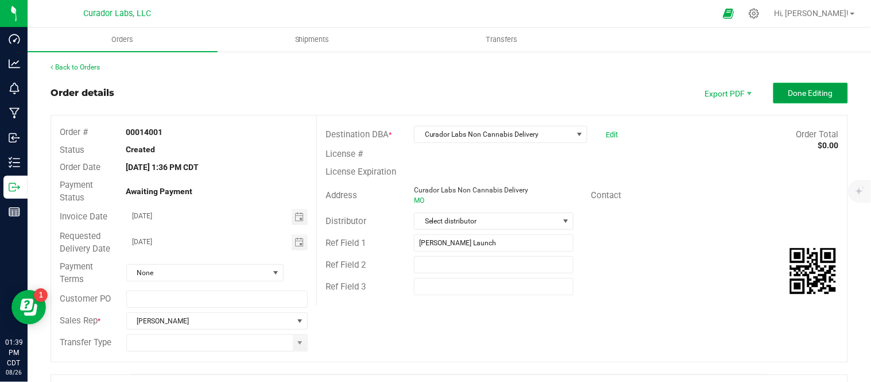
click at [805, 98] on button "Done Editing" at bounding box center [810, 93] width 75 height 21
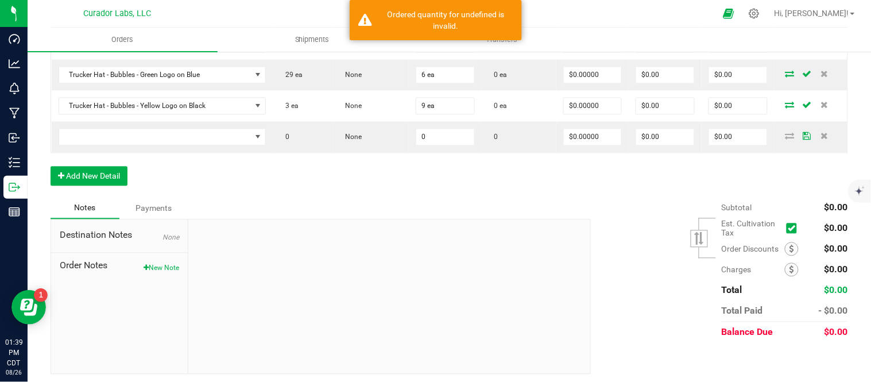
scroll to position [524, 0]
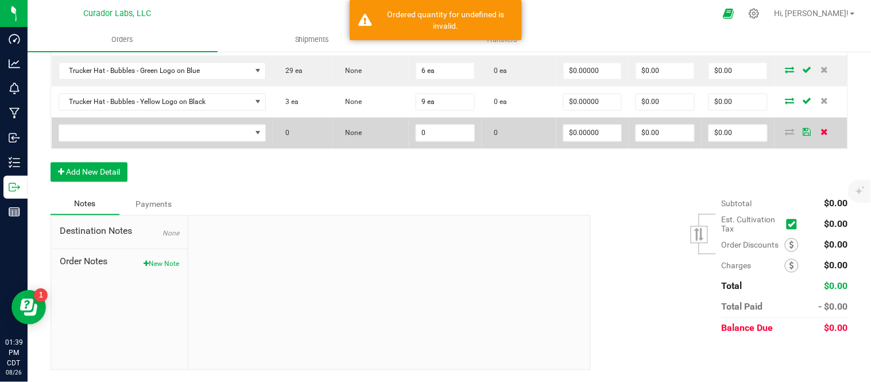
click at [821, 133] on icon at bounding box center [824, 132] width 7 height 7
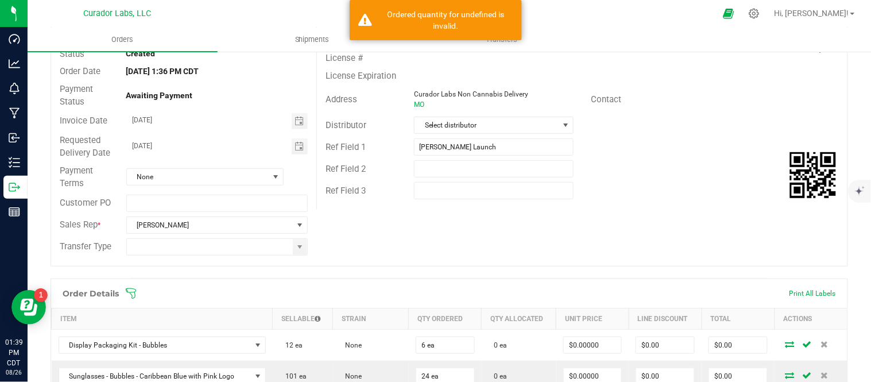
scroll to position [0, 0]
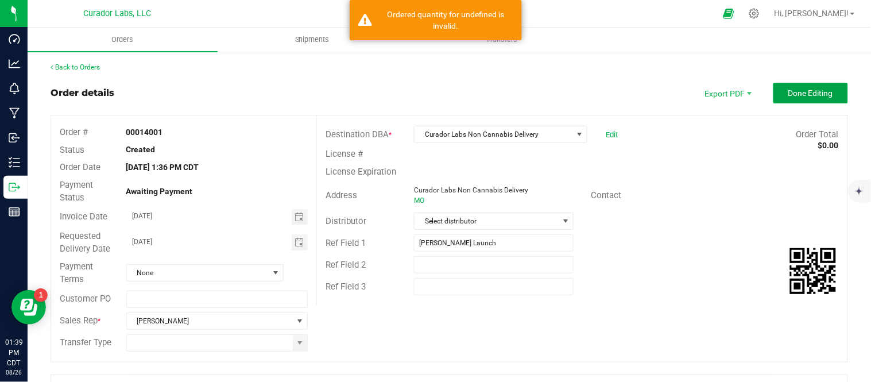
click at [788, 95] on span "Done Editing" at bounding box center [810, 92] width 45 height 9
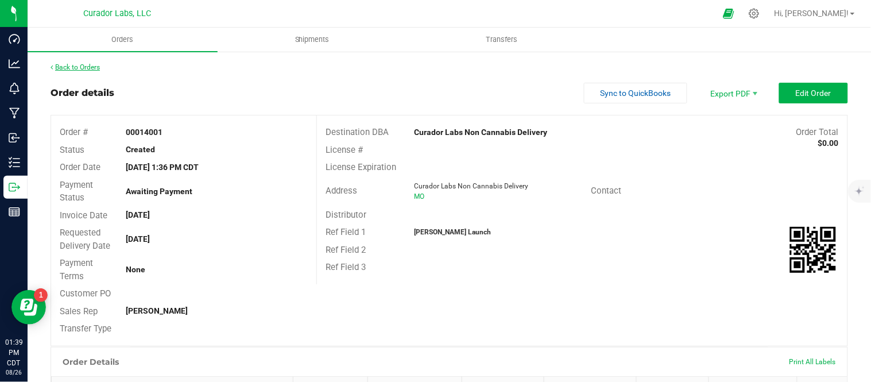
click at [92, 66] on link "Back to Orders" at bounding box center [74, 67] width 49 height 8
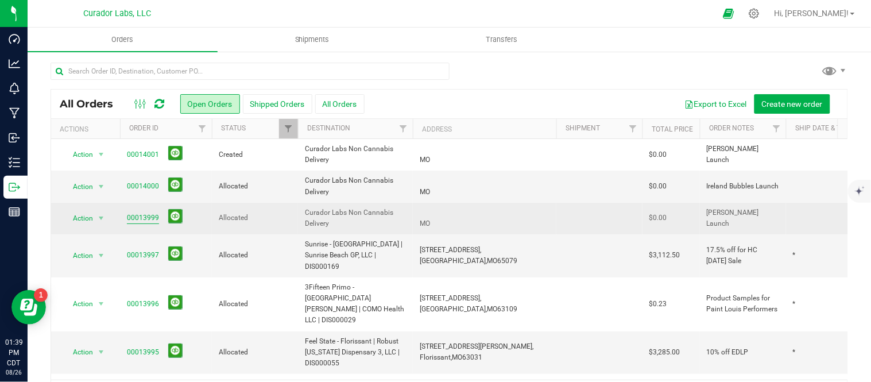
click at [135, 216] on link "00013999" at bounding box center [143, 217] width 32 height 11
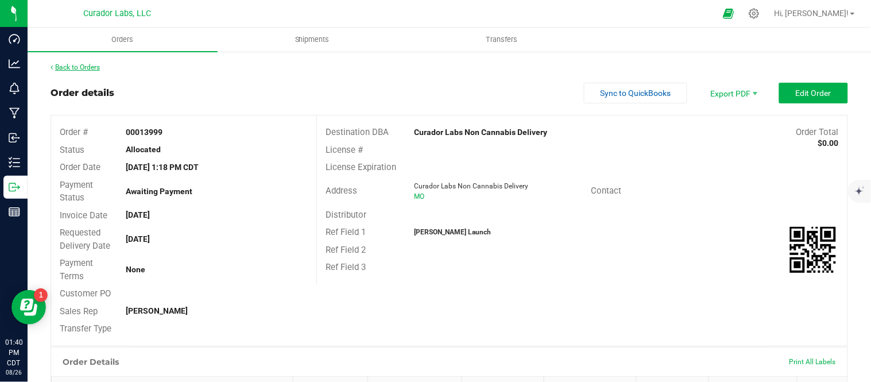
click at [59, 65] on link "Back to Orders" at bounding box center [74, 67] width 49 height 8
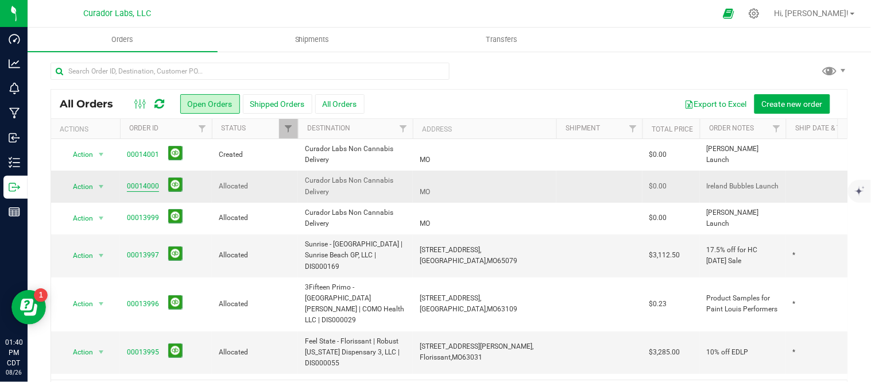
click at [135, 182] on link "00014000" at bounding box center [143, 186] width 32 height 11
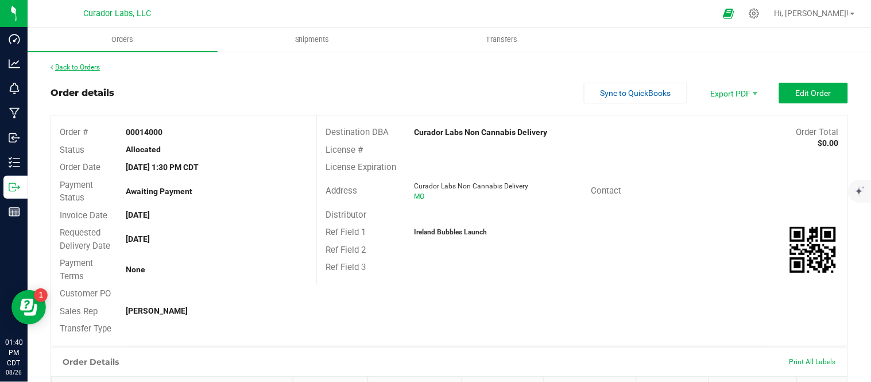
click at [90, 69] on link "Back to Orders" at bounding box center [74, 67] width 49 height 8
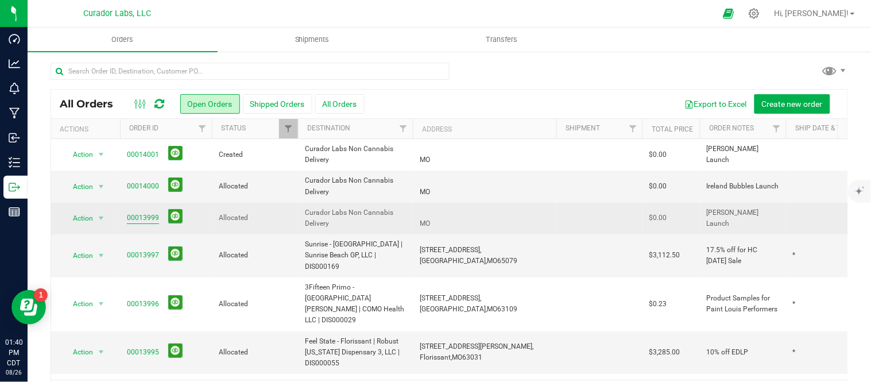
click at [152, 220] on link "00013999" at bounding box center [143, 217] width 32 height 11
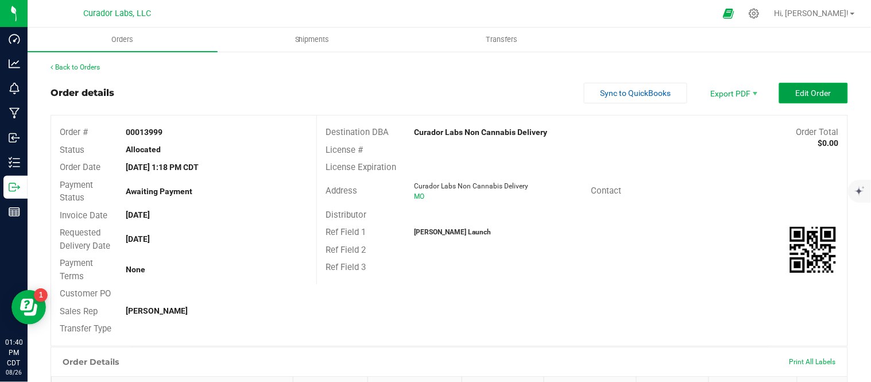
click at [795, 96] on span "Edit Order" at bounding box center [813, 92] width 36 height 9
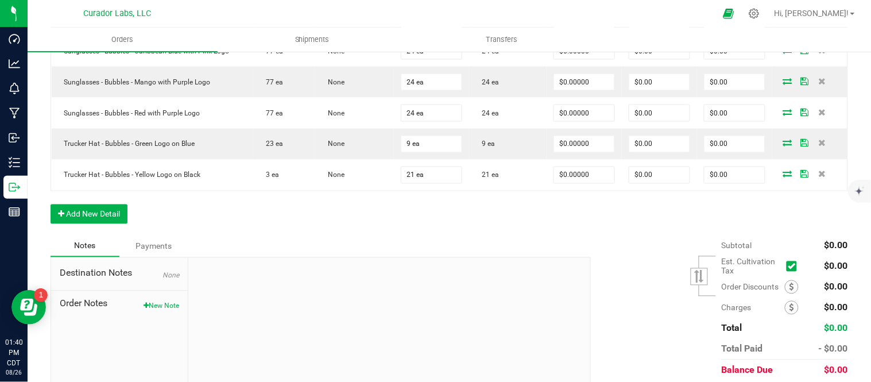
scroll to position [429, 0]
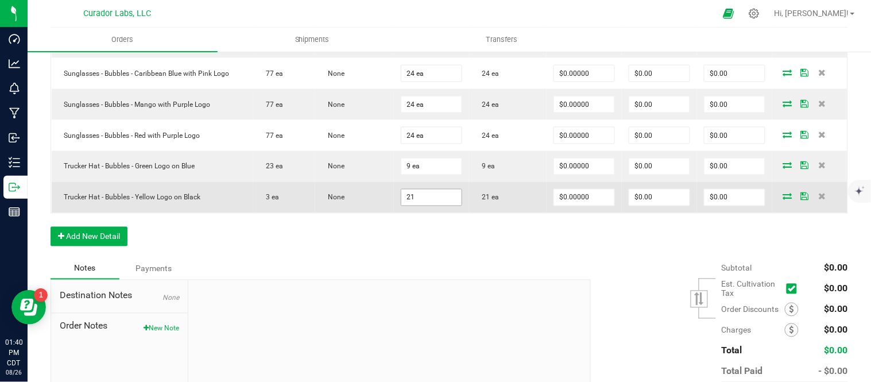
click at [414, 196] on input "21" at bounding box center [431, 197] width 60 height 16
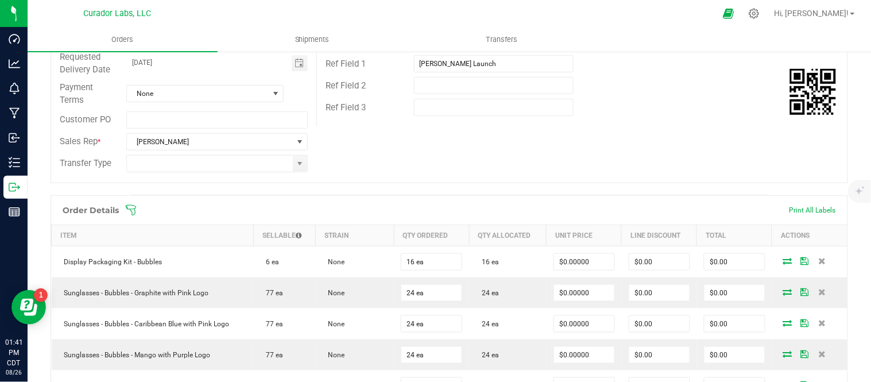
scroll to position [366, 0]
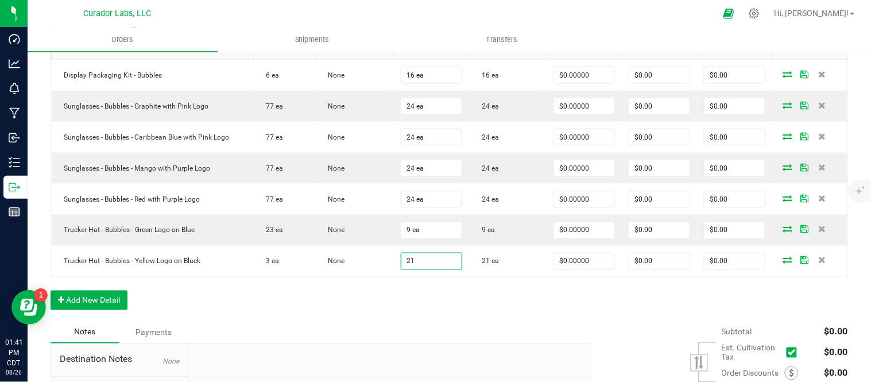
type input "21 ea"
click at [379, 282] on div "Order Details Print All Labels Item Sellable Strain Qty Ordered Qty Allocated U…" at bounding box center [448, 165] width 797 height 313
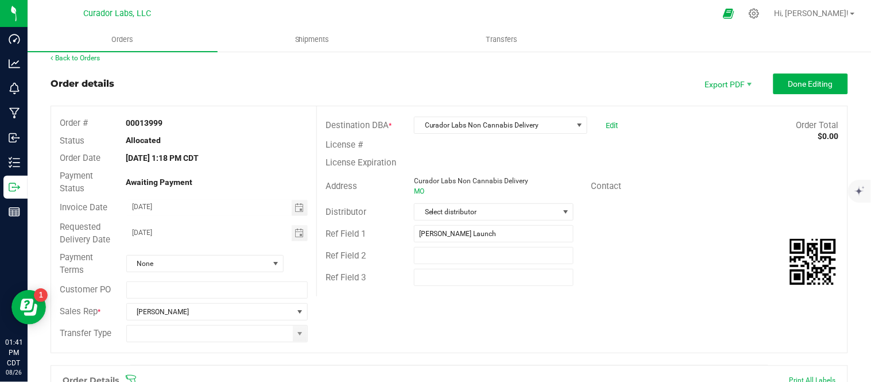
scroll to position [0, 0]
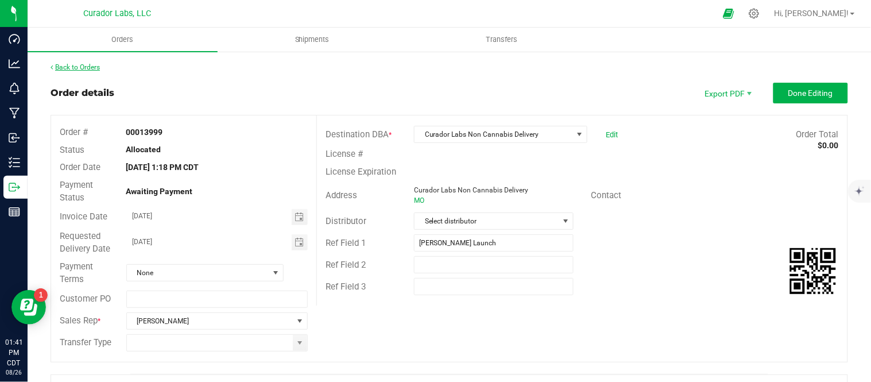
click at [81, 70] on link "Back to Orders" at bounding box center [74, 67] width 49 height 8
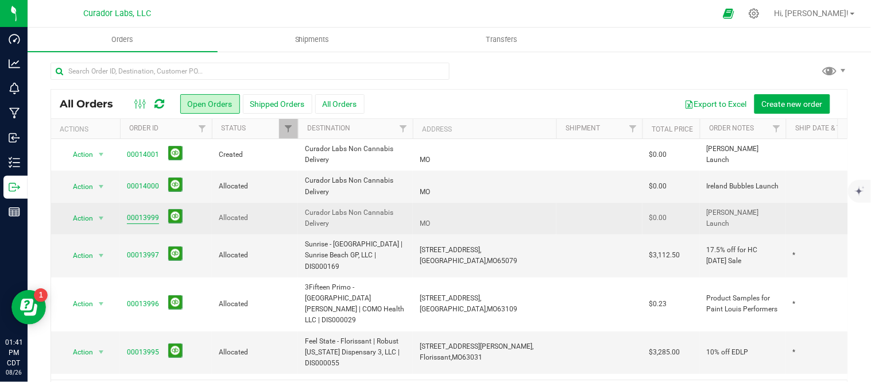
click at [147, 221] on link "00013999" at bounding box center [143, 217] width 32 height 11
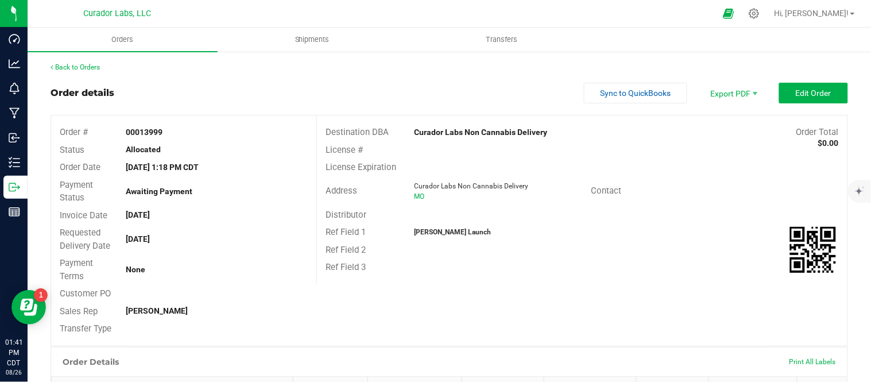
click at [78, 66] on link "Back to Orders" at bounding box center [74, 67] width 49 height 8
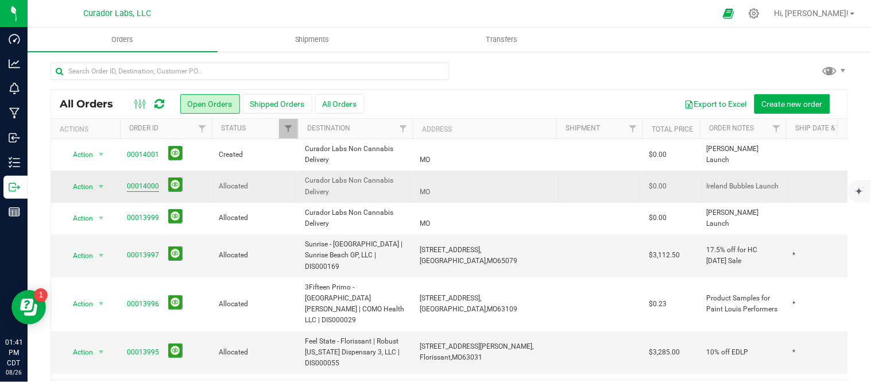
click at [154, 189] on link "00014000" at bounding box center [143, 186] width 32 height 11
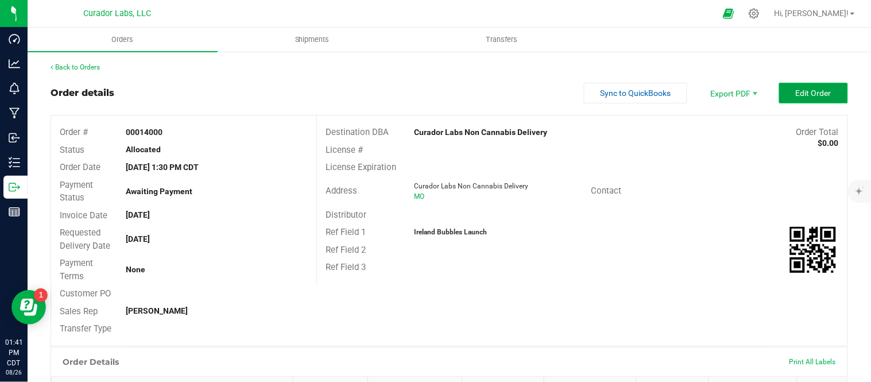
click at [795, 93] on span "Edit Order" at bounding box center [813, 92] width 36 height 9
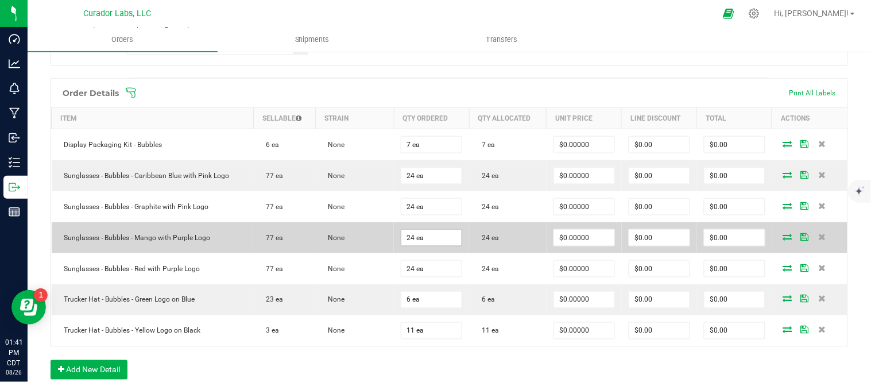
scroll to position [318, 0]
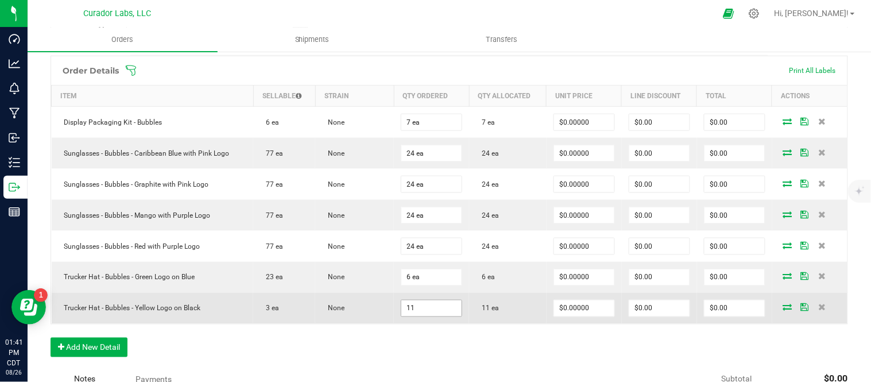
click at [426, 307] on input "11" at bounding box center [431, 308] width 60 height 16
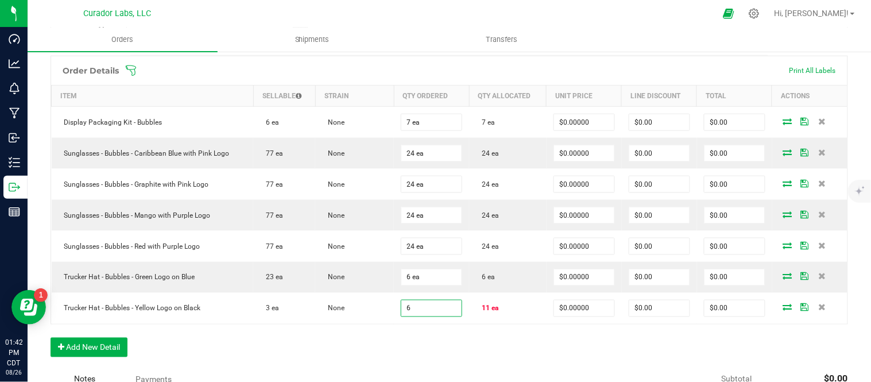
type input "6 ea"
click at [479, 343] on div "Order Details Print All Labels Item Sellable Strain Qty Ordered Qty Allocated U…" at bounding box center [448, 212] width 797 height 313
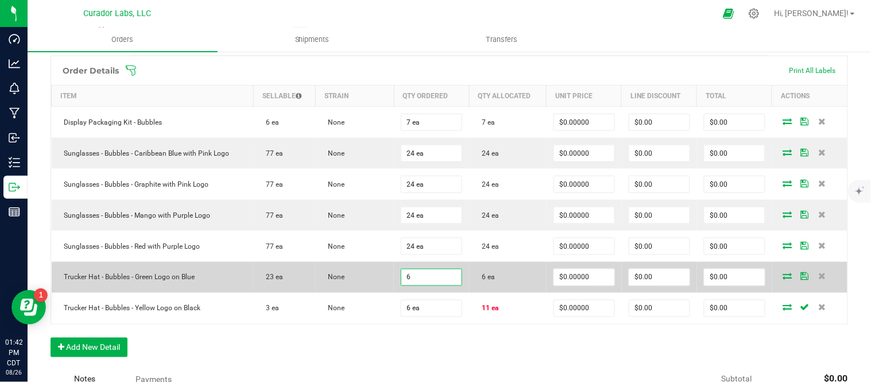
click at [433, 279] on input "6" at bounding box center [431, 277] width 60 height 16
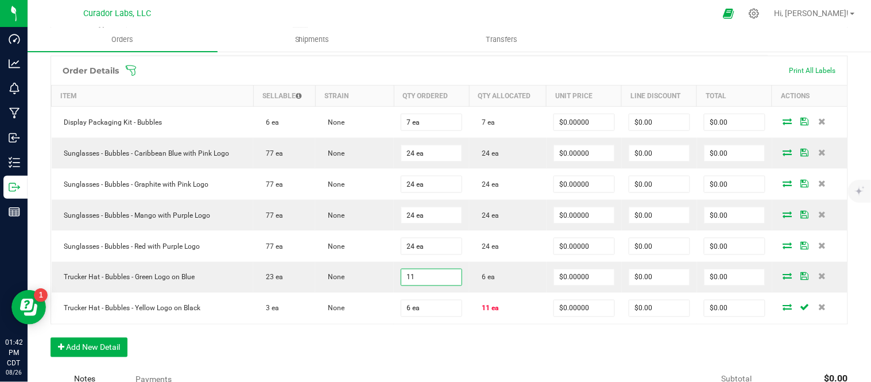
type input "11 ea"
click at [445, 339] on div "Order Details Print All Labels Item Sellable Strain Qty Ordered Qty Allocated U…" at bounding box center [448, 212] width 797 height 313
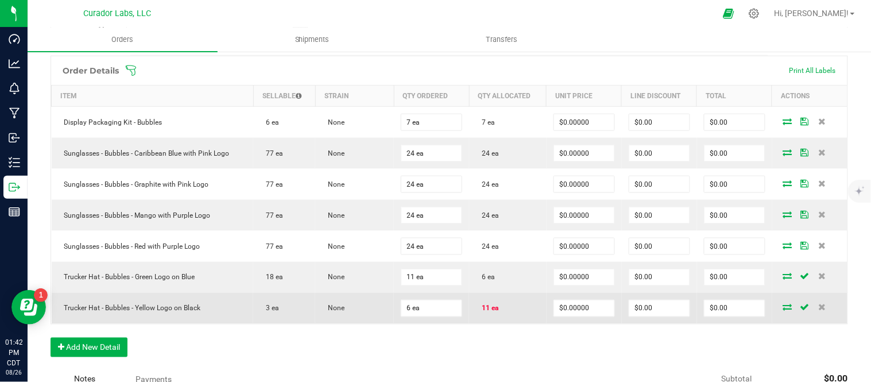
click at [783, 306] on icon at bounding box center [787, 307] width 9 height 7
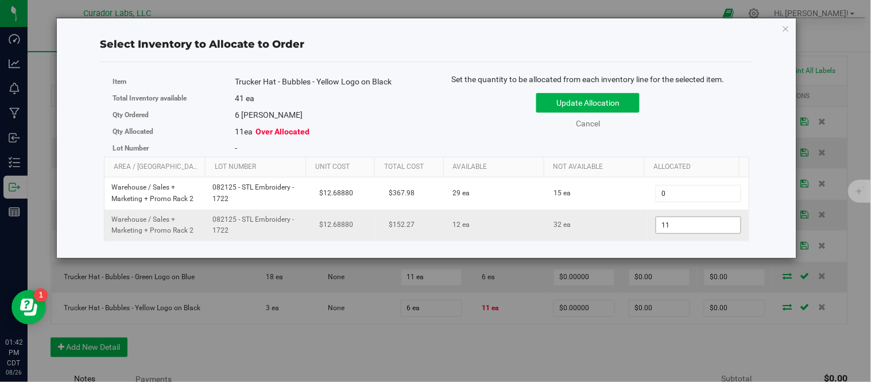
click at [671, 224] on span "11 11" at bounding box center [698, 224] width 86 height 17
type input "1"
type input "6"
click at [689, 152] on div "Item Trucker Hat - Bubbles - Yellow Logo on Black Total Inventory available 41 …" at bounding box center [426, 114] width 645 height 83
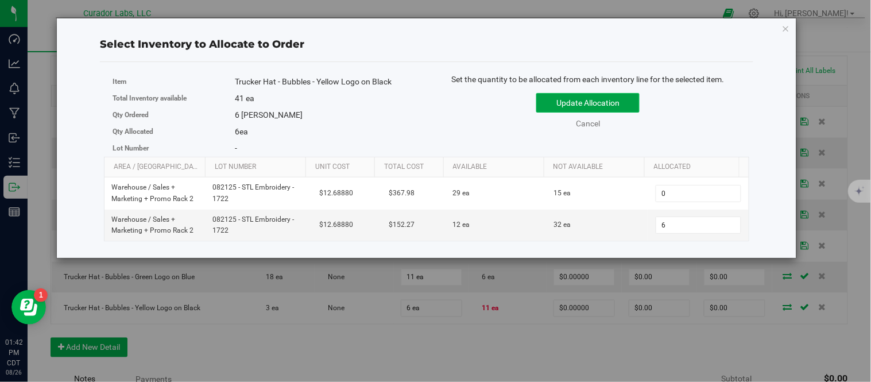
click at [608, 107] on button "Update Allocation" at bounding box center [587, 103] width 103 height 20
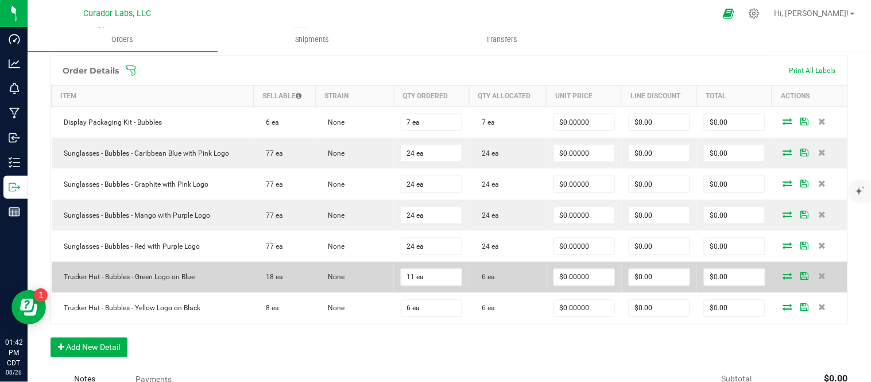
click at [783, 274] on icon at bounding box center [787, 276] width 9 height 7
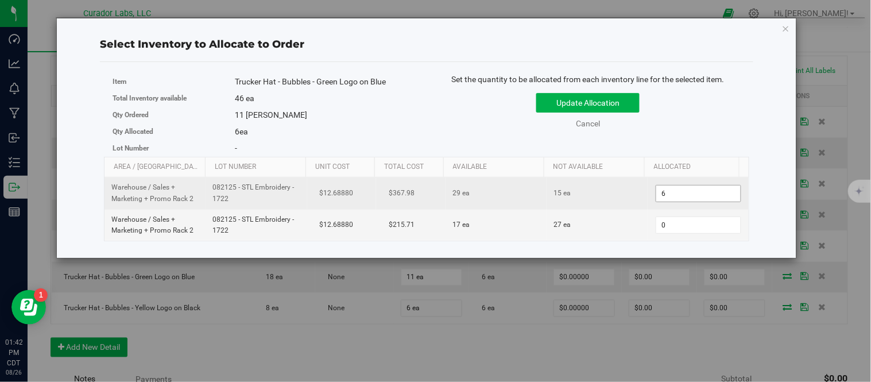
click at [685, 194] on span "6 6" at bounding box center [698, 193] width 86 height 17
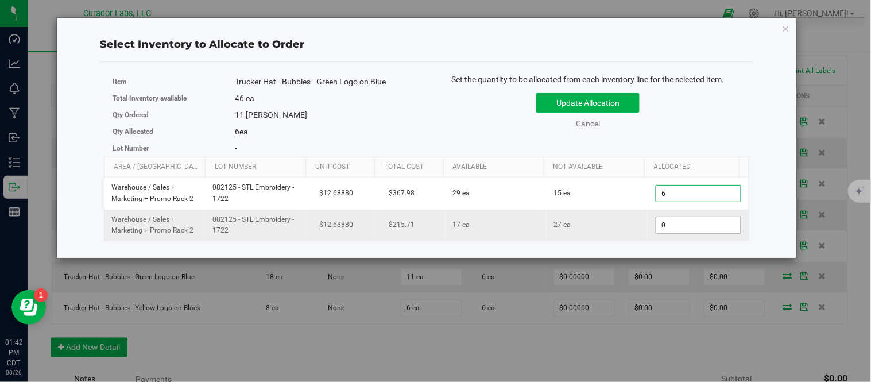
click at [679, 228] on span "0 0" at bounding box center [698, 224] width 86 height 17
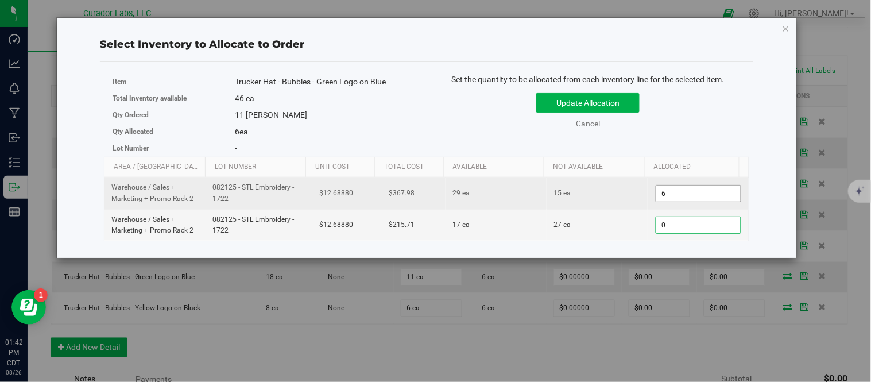
click at [701, 193] on span "6 6" at bounding box center [698, 193] width 86 height 17
type input "11"
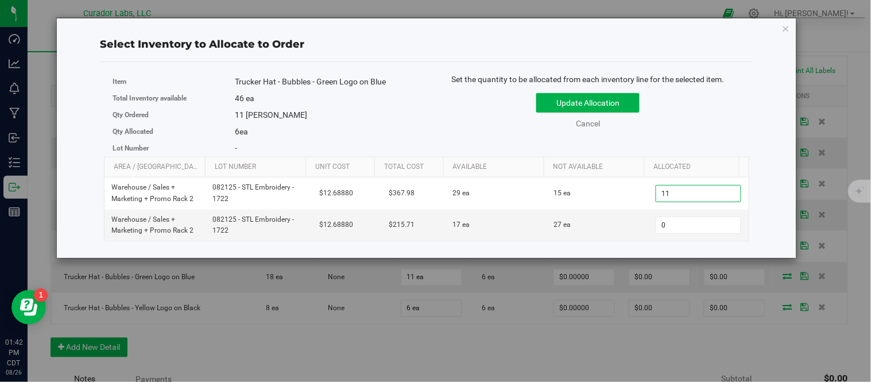
type input "11"
click at [686, 129] on div "Update Allocation Cancel" at bounding box center [587, 109] width 305 height 42
click at [616, 102] on button "Update Allocation" at bounding box center [587, 103] width 103 height 20
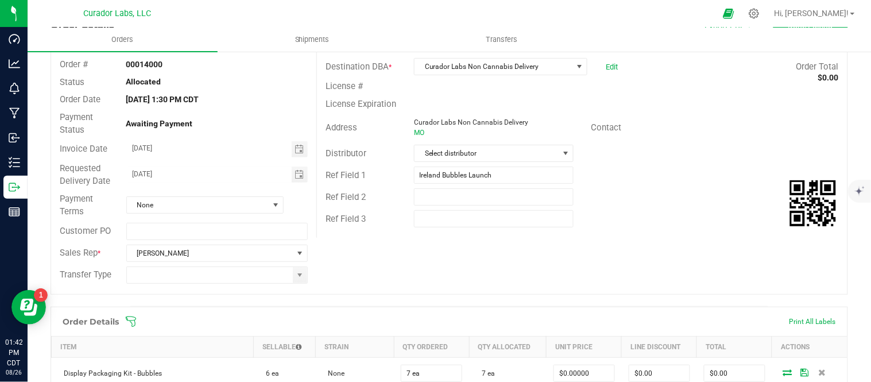
scroll to position [0, 0]
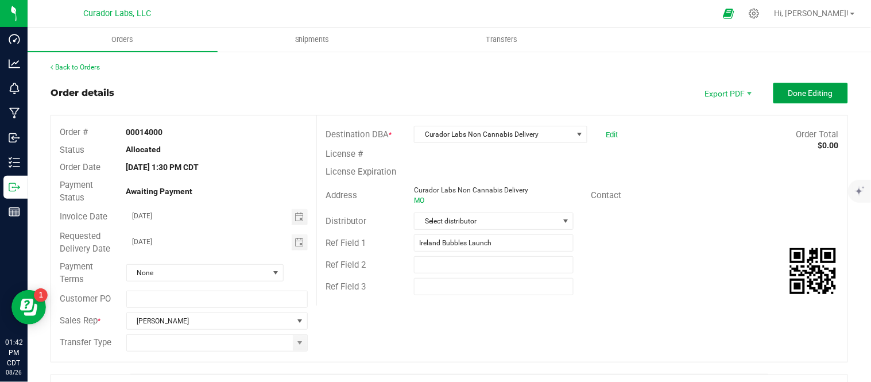
click at [813, 91] on span "Done Editing" at bounding box center [810, 92] width 45 height 9
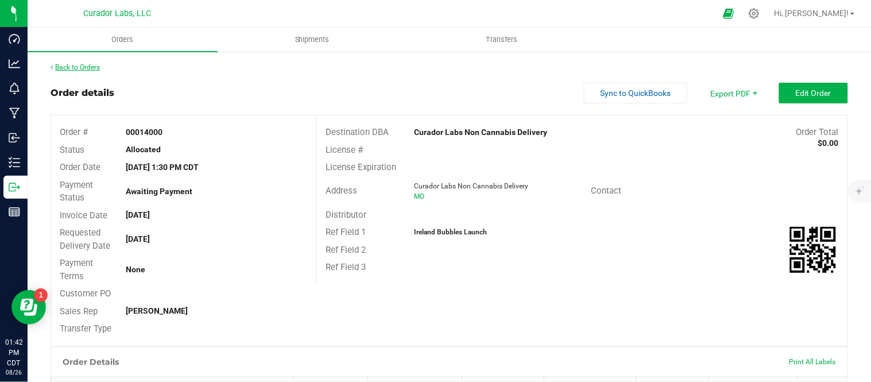
click at [77, 68] on link "Back to Orders" at bounding box center [74, 67] width 49 height 8
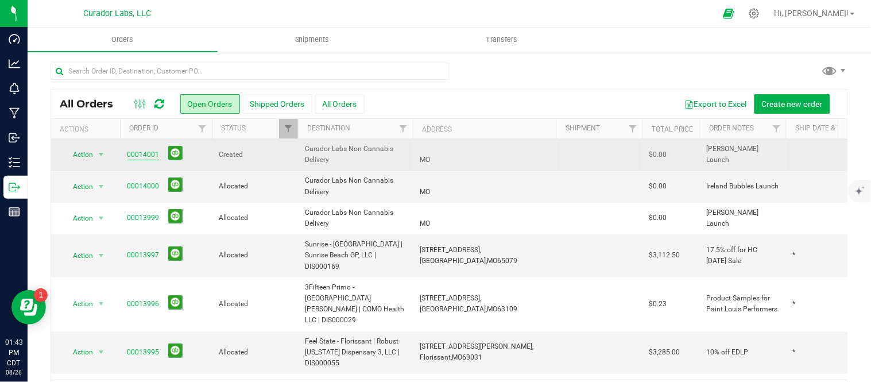
click at [134, 154] on link "00014001" at bounding box center [143, 154] width 32 height 11
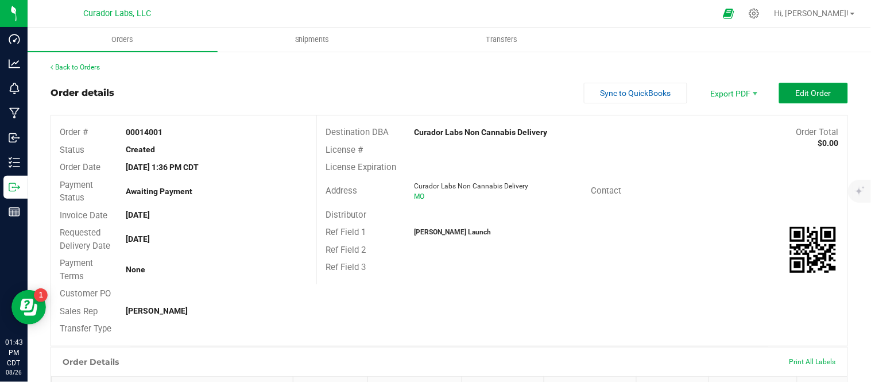
click at [802, 85] on button "Edit Order" at bounding box center [813, 93] width 69 height 21
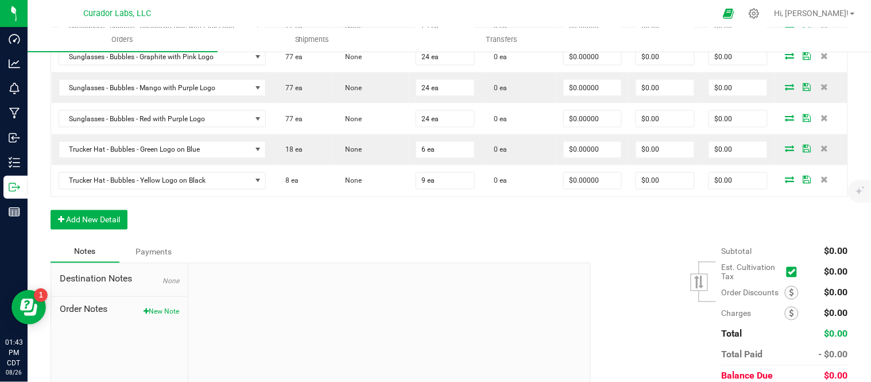
scroll to position [382, 0]
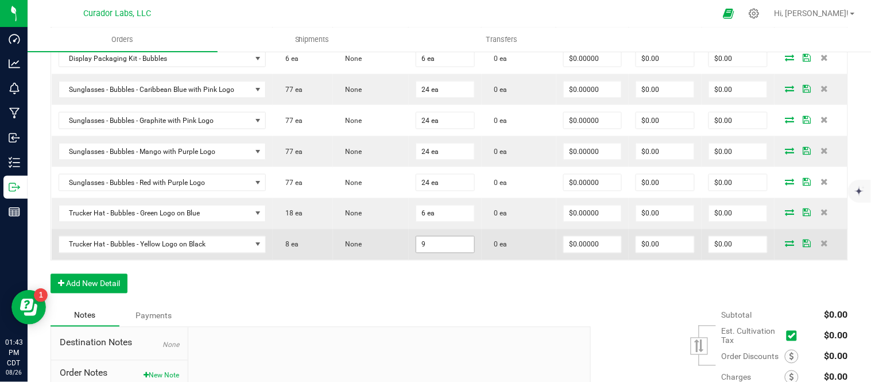
click at [458, 238] on input "9" at bounding box center [445, 244] width 58 height 16
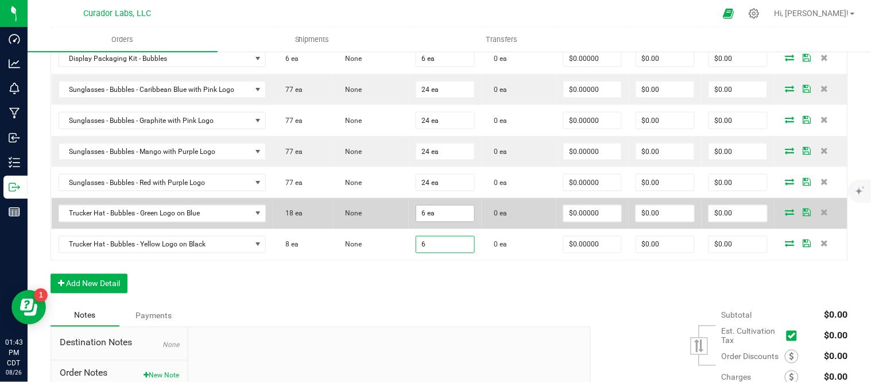
type input "6"
type input "6 ea"
click at [433, 216] on input "6" at bounding box center [445, 213] width 58 height 16
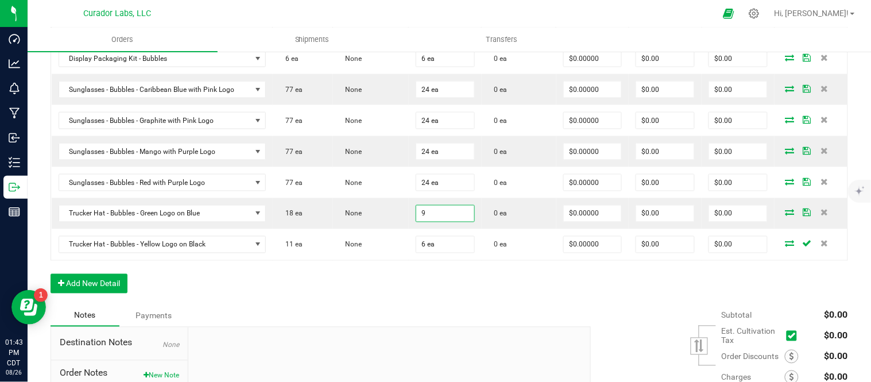
type input "9 ea"
click at [497, 282] on div "Order Details Print All Labels Item Sellable Strain Qty Ordered Qty Allocated U…" at bounding box center [448, 148] width 797 height 313
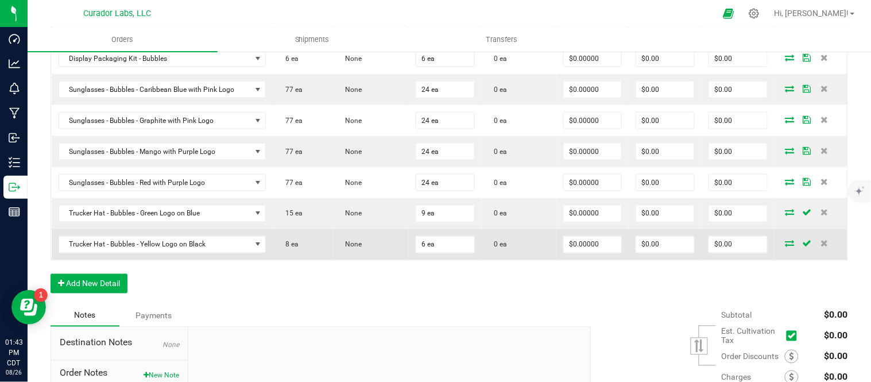
click at [785, 244] on icon at bounding box center [789, 243] width 9 height 7
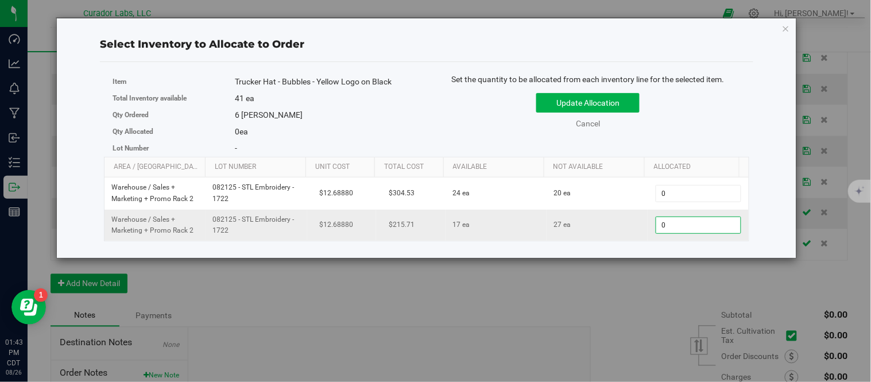
click at [699, 226] on span "0 0" at bounding box center [698, 224] width 86 height 17
type input "6"
click at [676, 133] on div "Set the quantity to be allocated from each inventory line for the selected item…" at bounding box center [587, 106] width 322 height 67
click at [625, 104] on button "Update Allocation" at bounding box center [587, 103] width 103 height 20
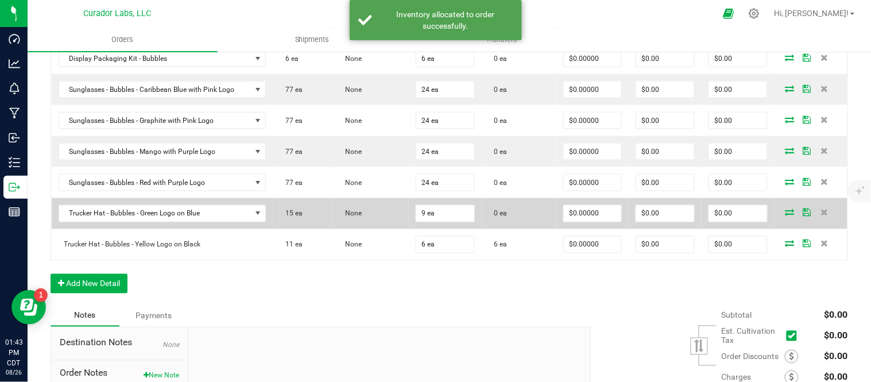
click at [785, 213] on icon at bounding box center [789, 212] width 9 height 7
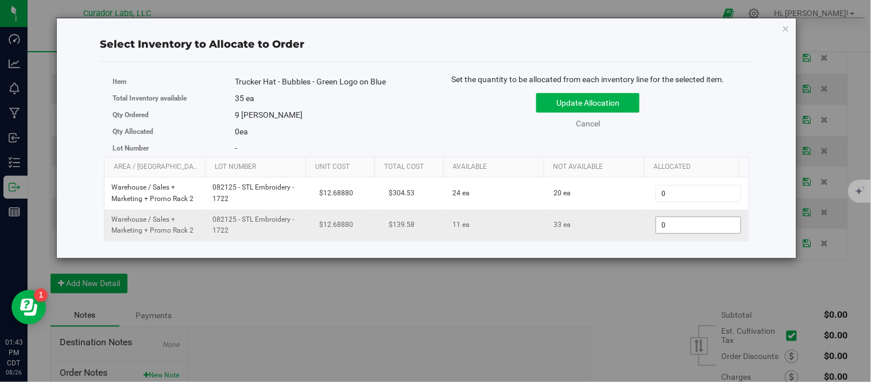
click at [690, 222] on span "0 0" at bounding box center [698, 224] width 86 height 17
type input "9"
click at [700, 145] on div "Item Trucker Hat - Bubbles - Green Logo on Blue Total Inventory available 35 ea…" at bounding box center [426, 114] width 645 height 83
click at [635, 107] on button "Update Allocation" at bounding box center [587, 103] width 103 height 20
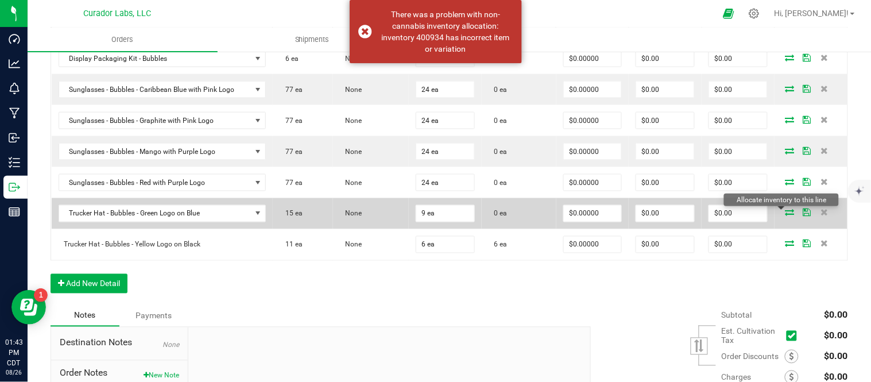
click at [785, 211] on icon at bounding box center [789, 212] width 9 height 7
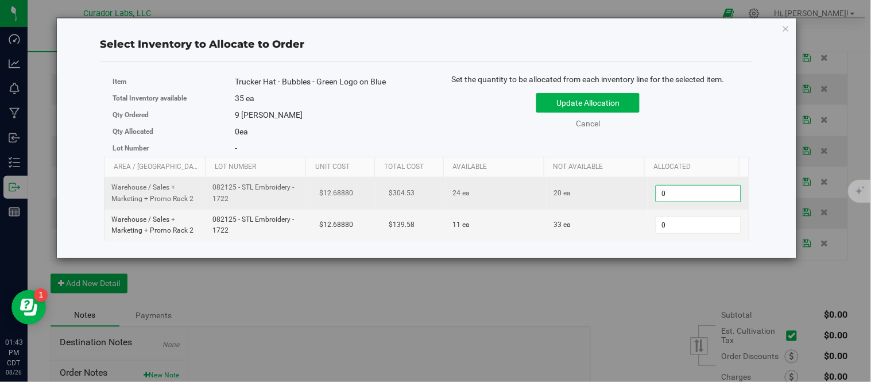
click at [675, 199] on span "0 0" at bounding box center [698, 193] width 86 height 17
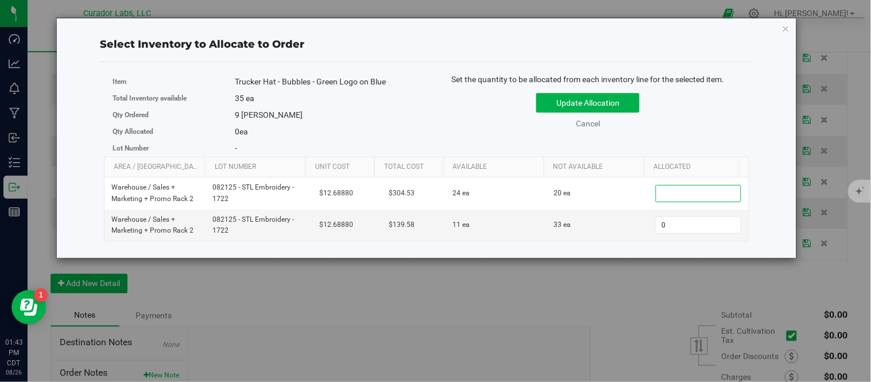
type input "9"
click at [682, 147] on div "Item Trucker Hat - Bubbles - Green Logo on Blue Total Inventory available 35 ea…" at bounding box center [426, 114] width 645 height 83
click at [627, 103] on button "Update Allocation" at bounding box center [587, 103] width 103 height 20
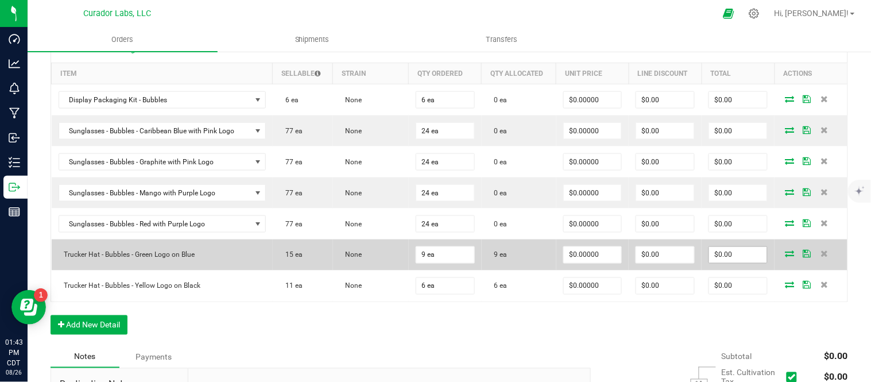
scroll to position [318, 0]
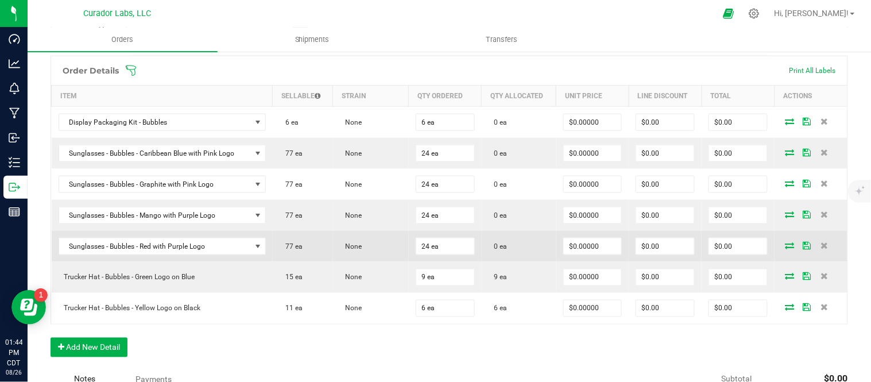
click at [785, 245] on icon at bounding box center [789, 245] width 9 height 7
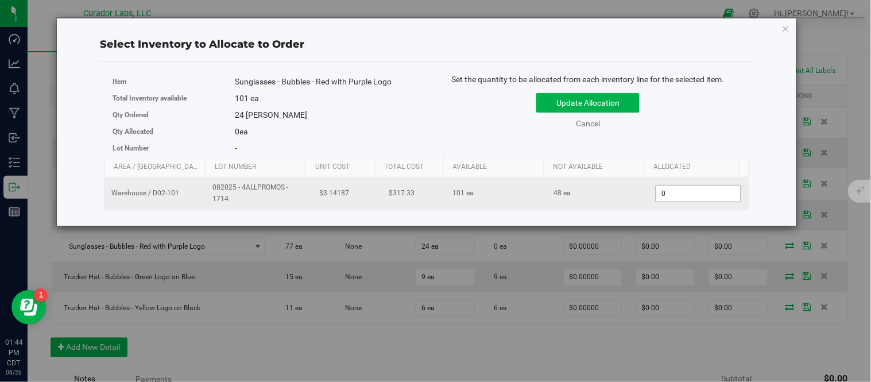
click at [683, 193] on span "0 0" at bounding box center [698, 193] width 86 height 17
type input "024"
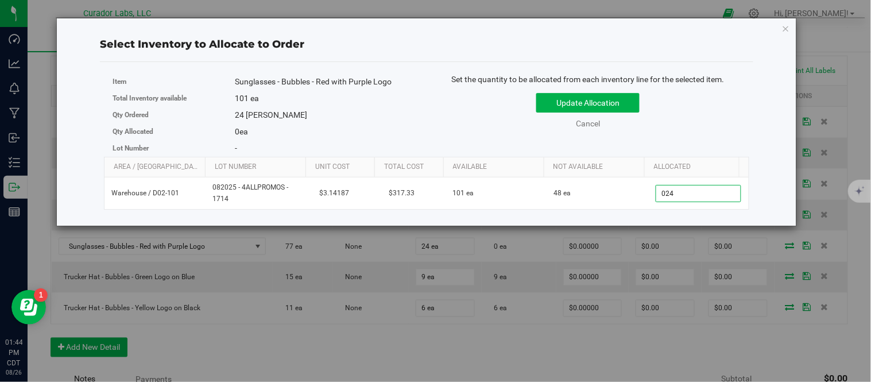
type input "24"
click at [712, 129] on div "Update Allocation Cancel" at bounding box center [587, 109] width 305 height 42
click at [621, 98] on button "Update Allocation" at bounding box center [587, 103] width 103 height 20
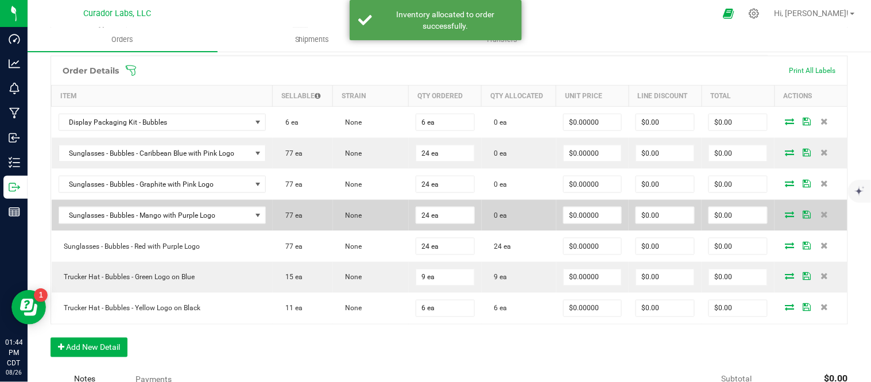
click at [785, 215] on icon at bounding box center [789, 214] width 9 height 7
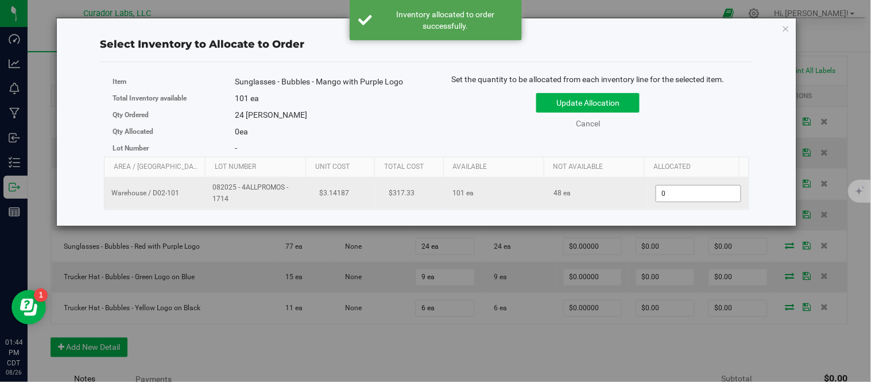
click at [667, 195] on span "0 0" at bounding box center [698, 193] width 86 height 17
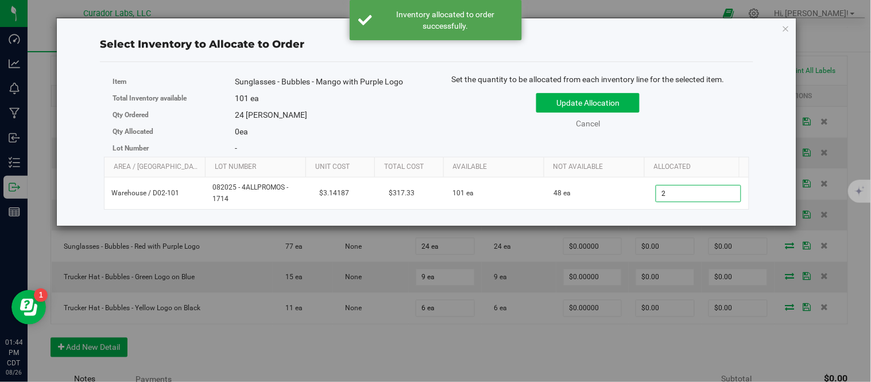
type input "24"
click at [693, 141] on div "Item Sunglasses - Bubbles - Mango with Purple Logo Total Inventory available 10…" at bounding box center [426, 114] width 645 height 83
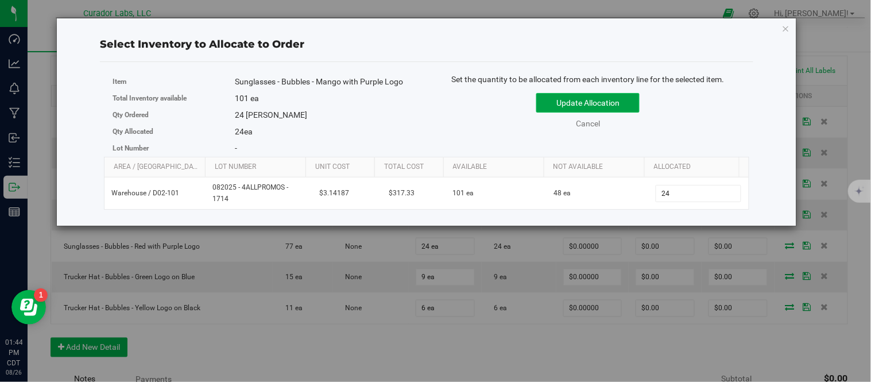
click at [625, 100] on button "Update Allocation" at bounding box center [587, 103] width 103 height 20
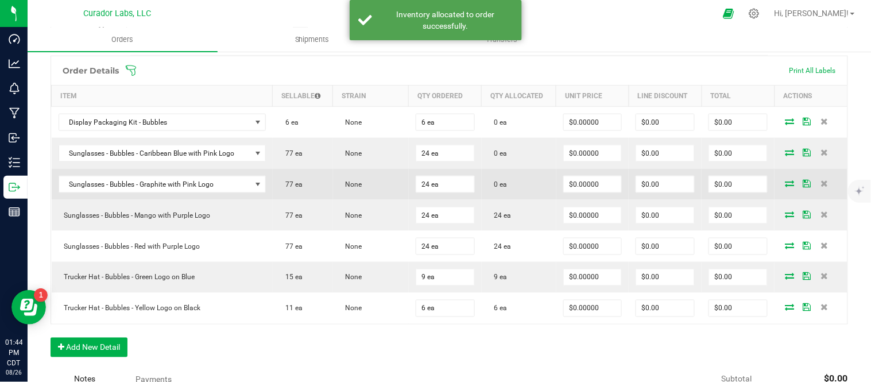
click at [785, 181] on icon at bounding box center [789, 183] width 9 height 7
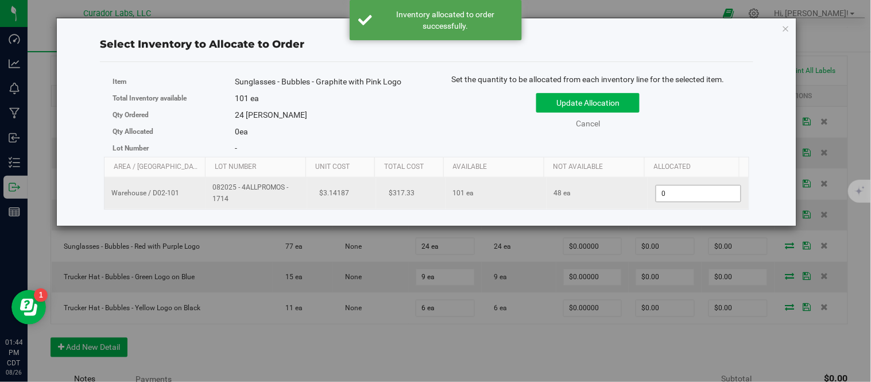
click at [692, 185] on span "0 0" at bounding box center [698, 193] width 86 height 17
click at [691, 192] on span "0 0" at bounding box center [698, 193] width 86 height 17
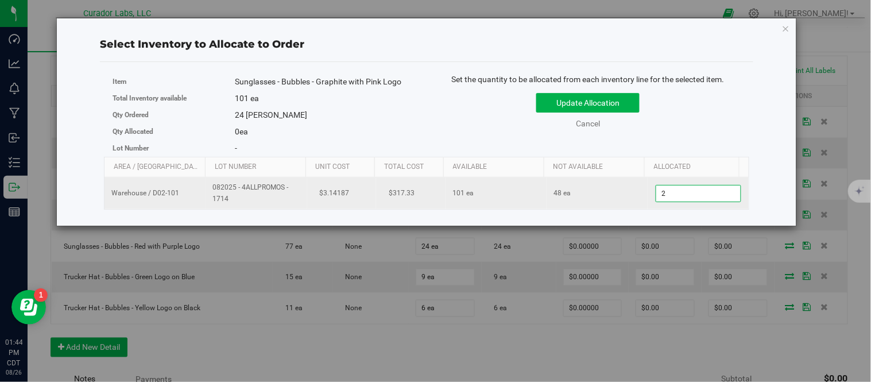
type input "24"
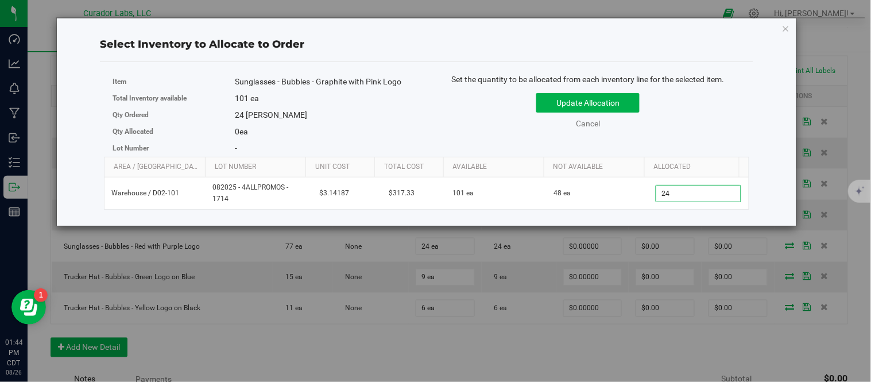
type input "24"
click at [684, 133] on div "Set the quantity to be allocated from each inventory line for the selected item…" at bounding box center [587, 106] width 322 height 67
click at [621, 104] on button "Update Allocation" at bounding box center [587, 103] width 103 height 20
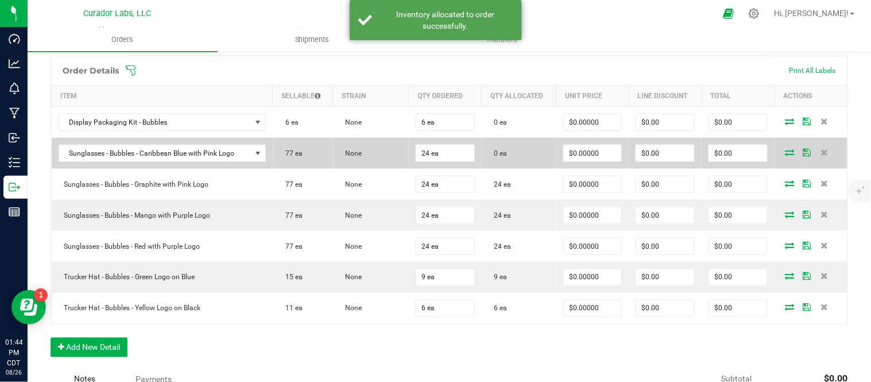
click at [785, 150] on icon at bounding box center [789, 152] width 9 height 7
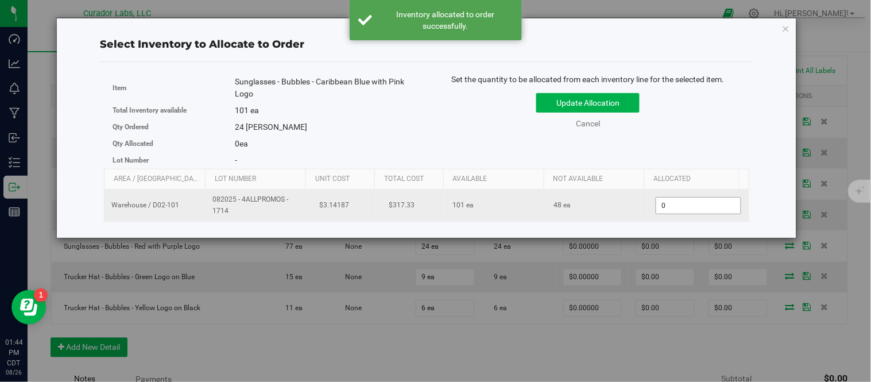
click at [698, 203] on span "0 0" at bounding box center [698, 205] width 86 height 17
type input "2"
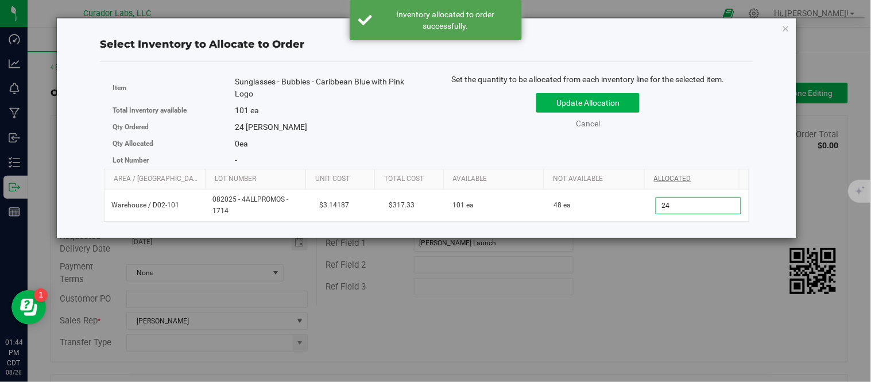
scroll to position [318, 0]
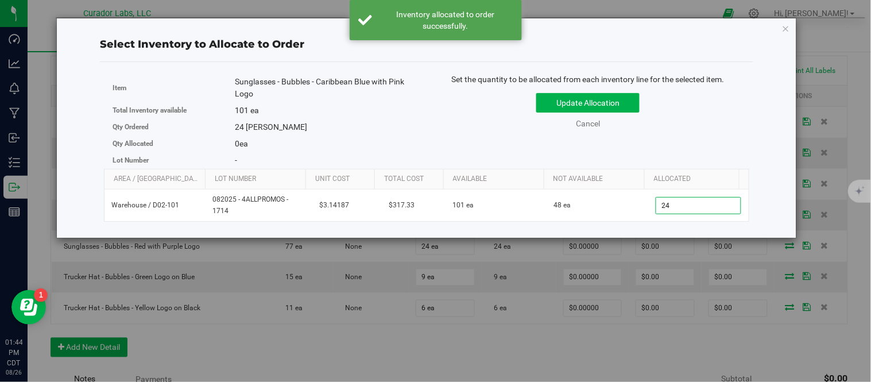
type input "24"
click at [722, 147] on div "Item Sunglasses - Bubbles - Caribbean Blue with Pink Logo Total Inventory avail…" at bounding box center [426, 120] width 645 height 95
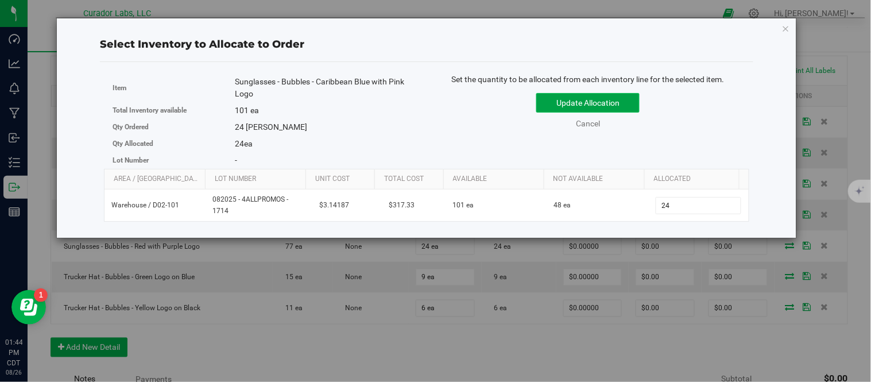
click at [630, 100] on button "Update Allocation" at bounding box center [587, 103] width 103 height 20
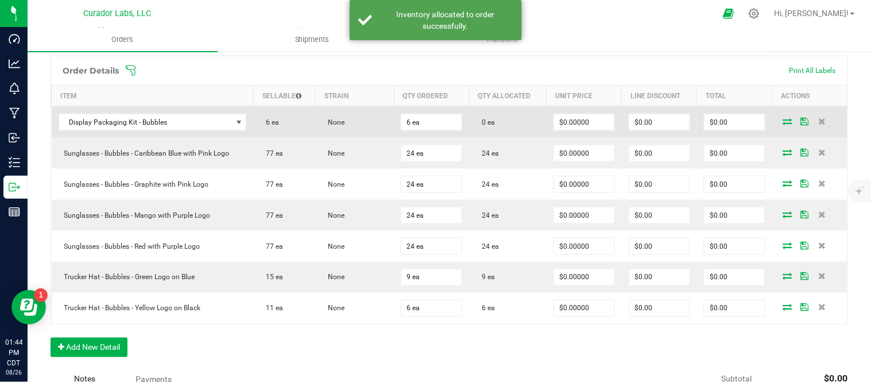
click at [783, 119] on icon at bounding box center [787, 121] width 9 height 7
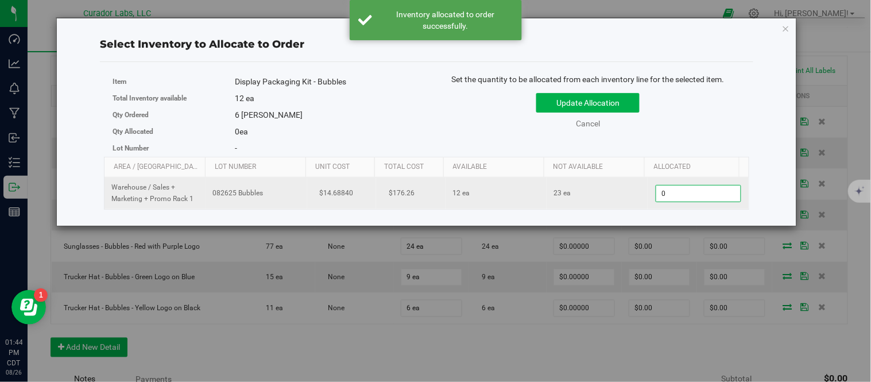
click at [690, 190] on span "0 0" at bounding box center [698, 193] width 86 height 17
type input "6"
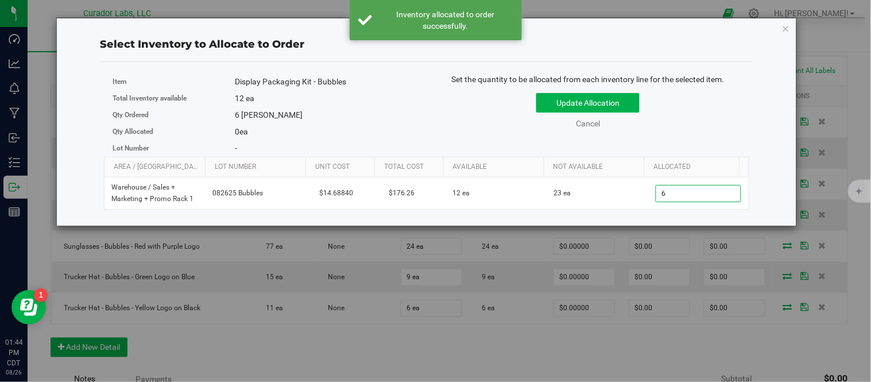
type input "6"
click at [707, 145] on div "Item Display Packaging Kit - Bubbles Total Inventory available 12 ea Qty Ordere…" at bounding box center [426, 114] width 645 height 83
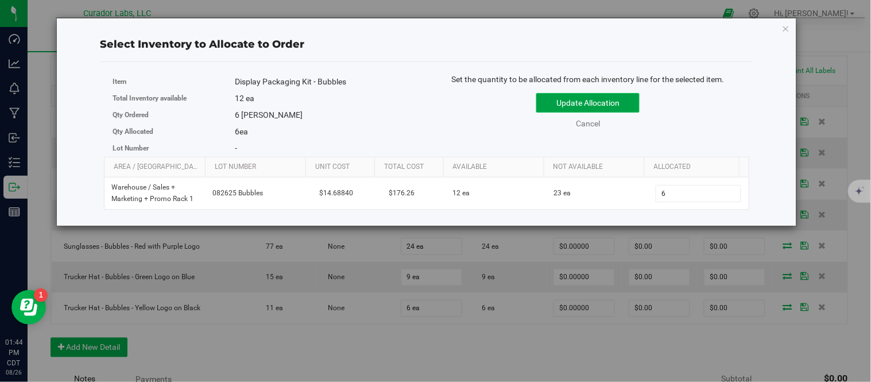
click at [632, 98] on button "Update Allocation" at bounding box center [587, 103] width 103 height 20
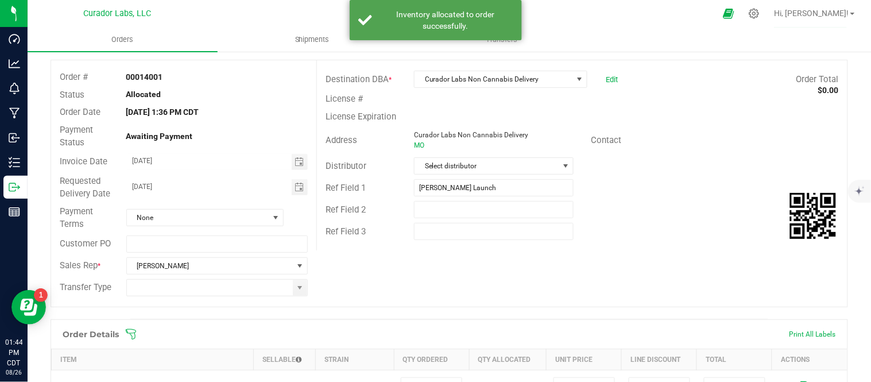
scroll to position [0, 0]
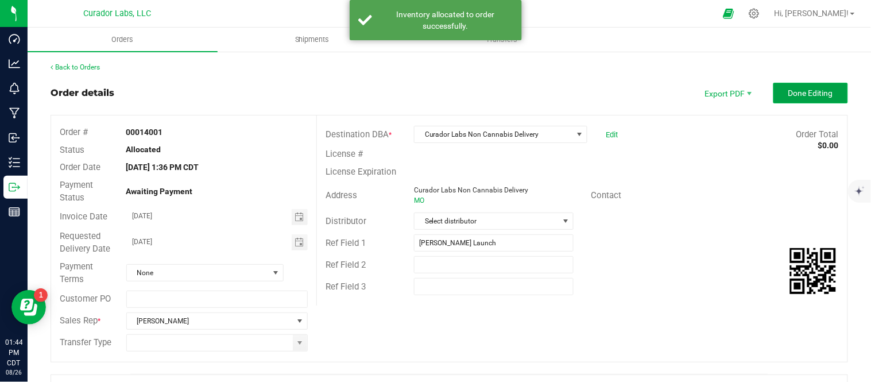
click at [788, 96] on span "Done Editing" at bounding box center [810, 92] width 45 height 9
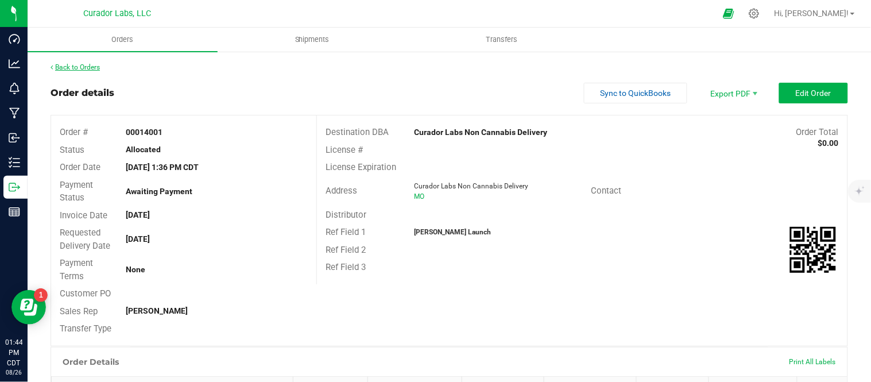
click at [81, 70] on link "Back to Orders" at bounding box center [74, 67] width 49 height 8
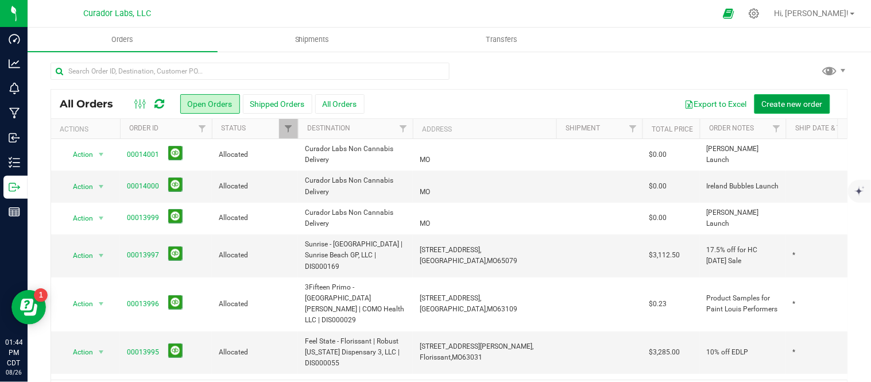
click at [803, 101] on span "Create new order" at bounding box center [791, 103] width 61 height 9
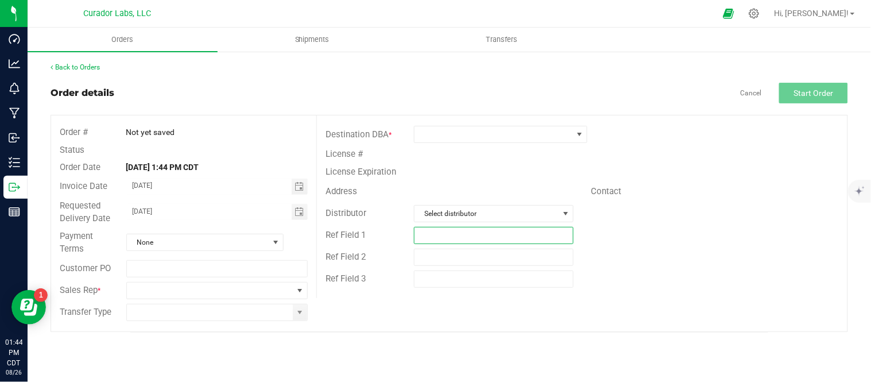
click at [418, 236] on input "text" at bounding box center [494, 235] width 160 height 17
type input "[PERSON_NAME] Launch"
click at [651, 251] on div "Ref Field 2" at bounding box center [582, 257] width 530 height 22
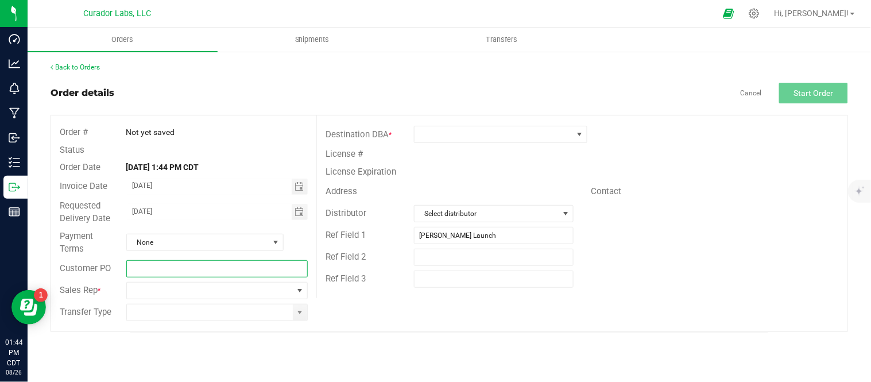
click at [213, 266] on input "text" at bounding box center [217, 268] width 182 height 17
click at [194, 287] on span at bounding box center [210, 290] width 166 height 16
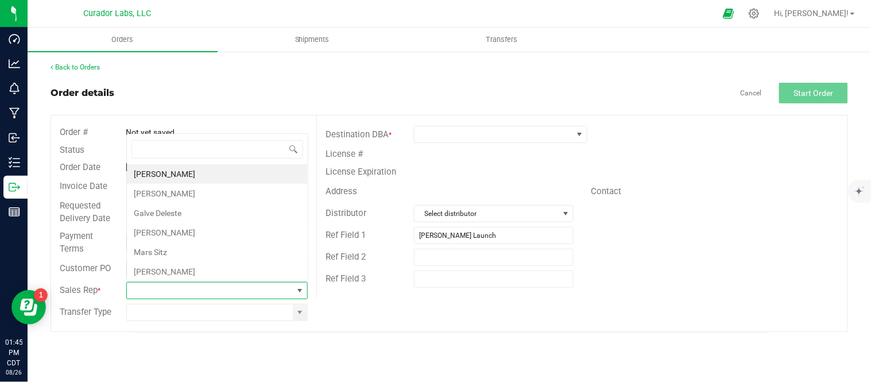
scroll to position [17, 180]
click at [170, 270] on li "[PERSON_NAME]" at bounding box center [217, 272] width 181 height 20
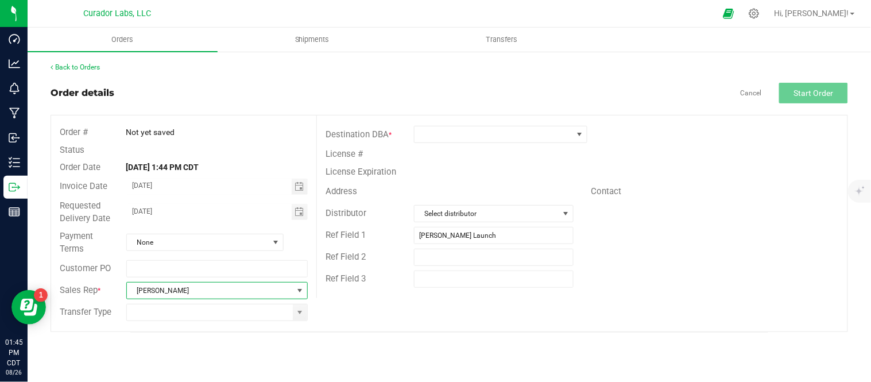
click at [694, 278] on div "Ref Field 3" at bounding box center [582, 279] width 530 height 22
click at [545, 132] on span at bounding box center [493, 134] width 158 height 16
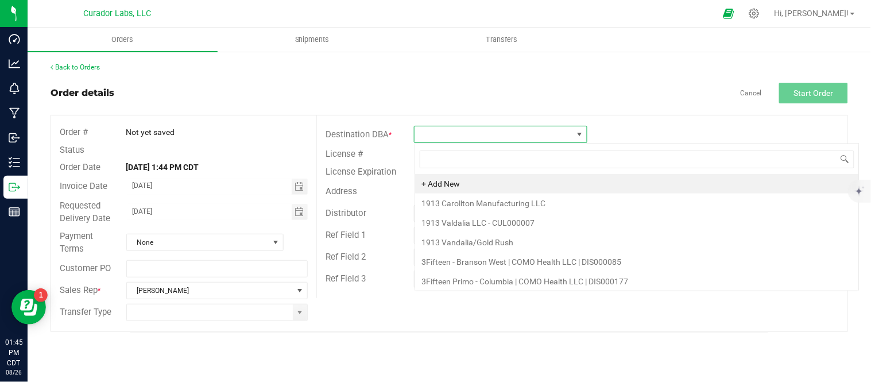
scroll to position [17, 173]
type input "non"
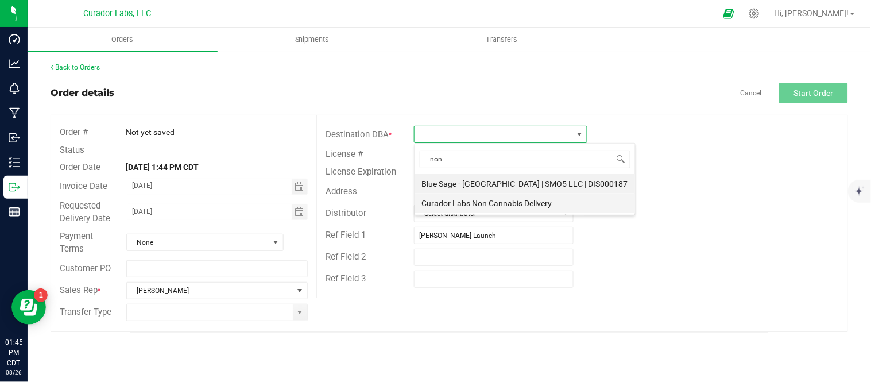
click at [506, 203] on li "Curador Labs Non Cannabis Delivery" at bounding box center [525, 203] width 220 height 20
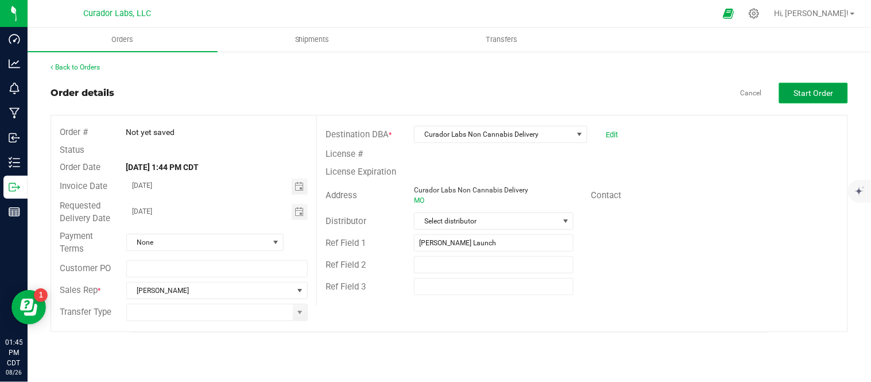
click at [807, 92] on span "Start Order" at bounding box center [814, 92] width 40 height 9
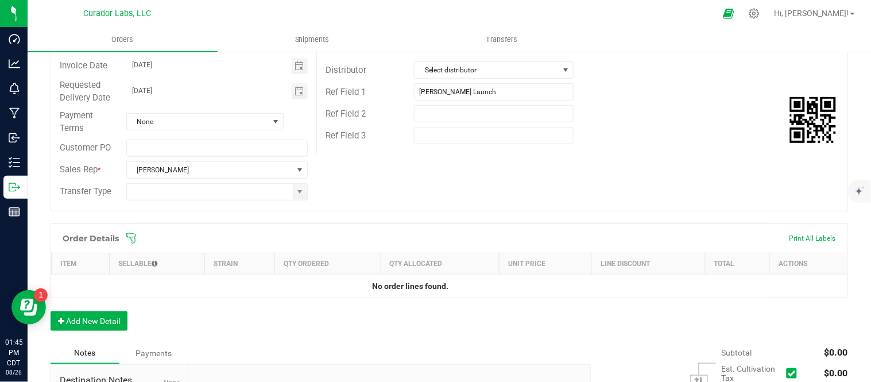
scroll to position [191, 0]
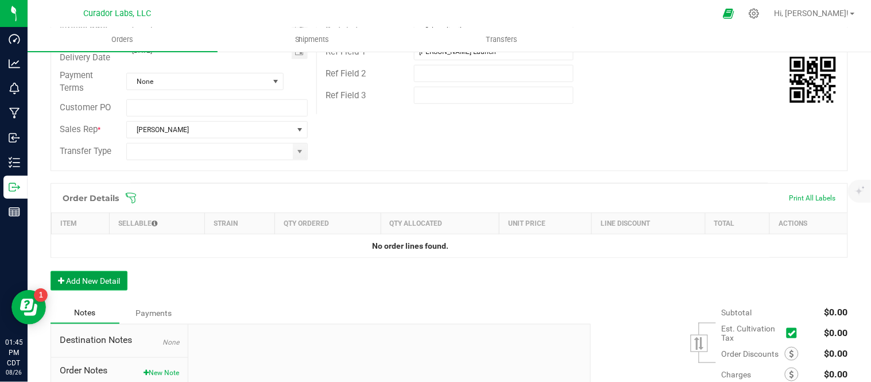
click at [116, 282] on button "Add New Detail" at bounding box center [88, 281] width 77 height 20
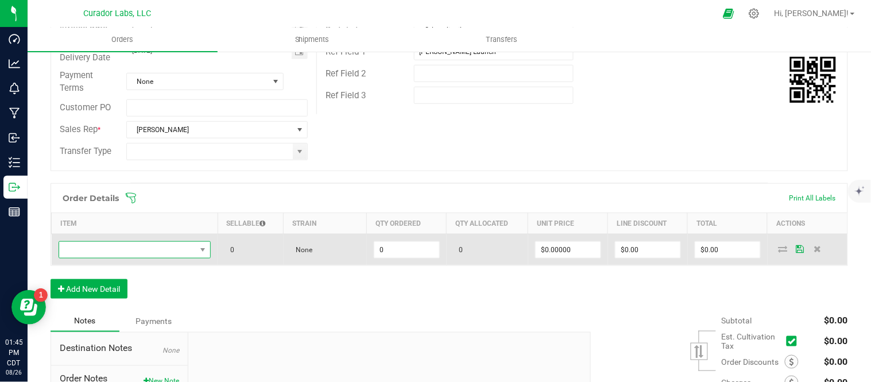
click at [142, 247] on span "NO DATA FOUND" at bounding box center [127, 250] width 137 height 16
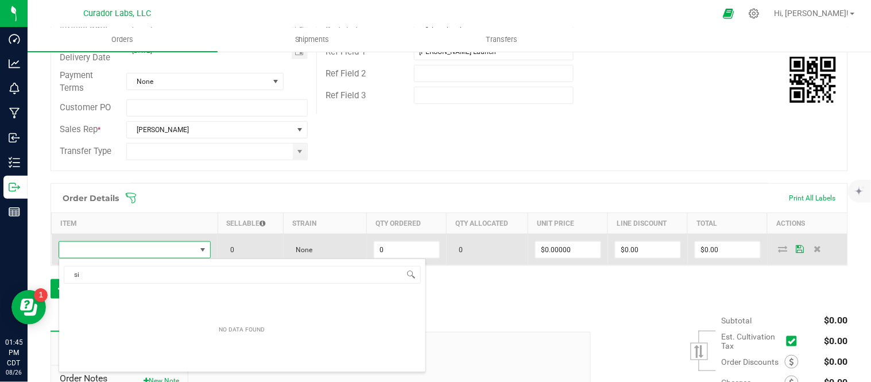
scroll to position [17, 147]
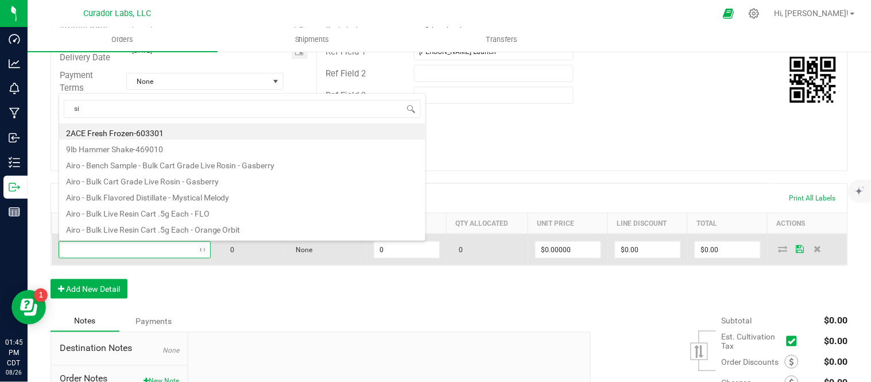
type input "s"
type input "display"
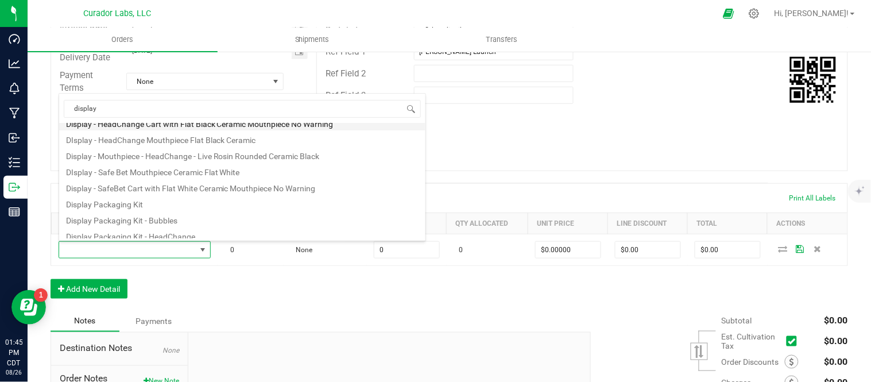
scroll to position [64, 0]
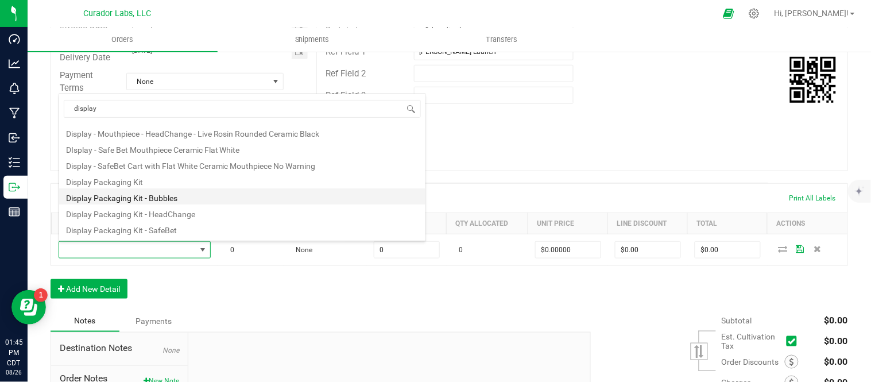
click at [199, 203] on li "Display Packaging Kit - Bubbles" at bounding box center [242, 196] width 366 height 16
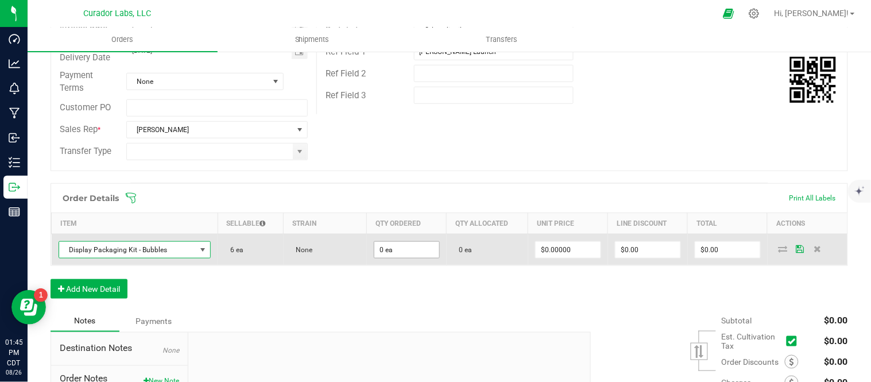
type input "0"
click at [406, 254] on input "0" at bounding box center [406, 250] width 65 height 16
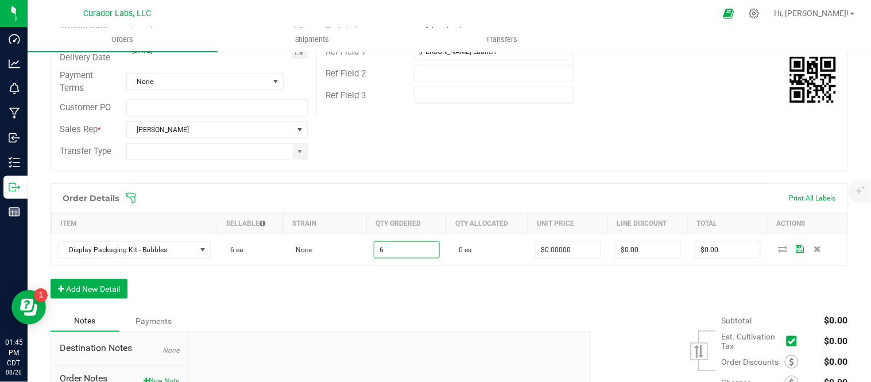
type input "6 ea"
click at [354, 296] on div "Order Details Print All Labels Item Sellable Strain Qty Ordered Qty Allocated U…" at bounding box center [448, 246] width 797 height 127
click at [98, 288] on button "Add New Detail" at bounding box center [88, 289] width 77 height 20
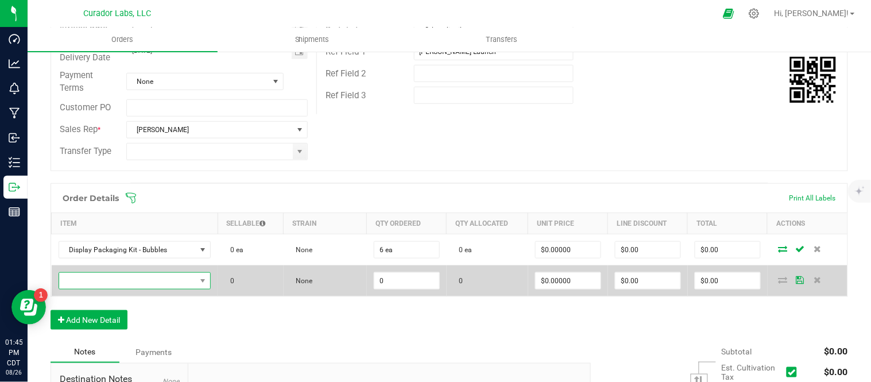
click at [112, 283] on span "NO DATA FOUND" at bounding box center [127, 281] width 137 height 16
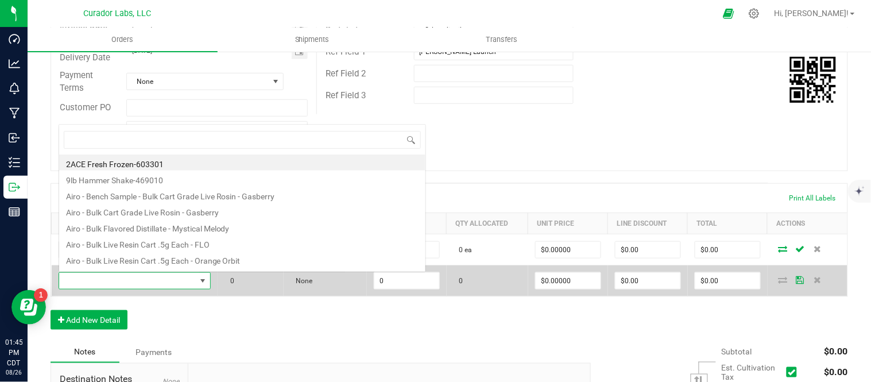
scroll to position [17, 147]
type input "g"
type input "sungl"
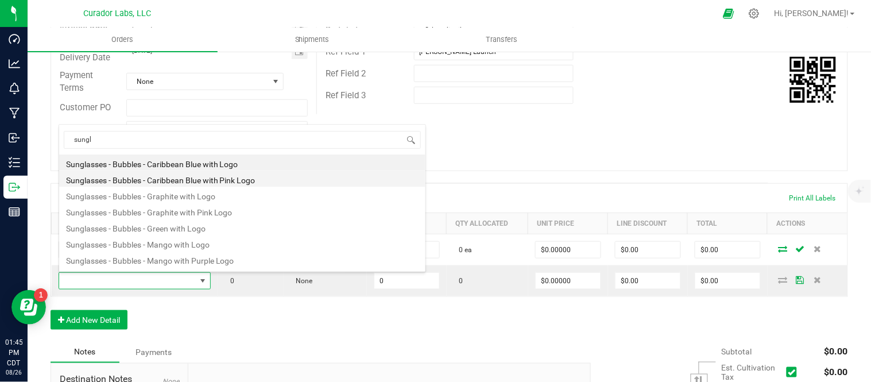
click at [204, 178] on li "Sunglasses - Bubbles - Caribbean Blue with Pink Logo" at bounding box center [242, 178] width 366 height 16
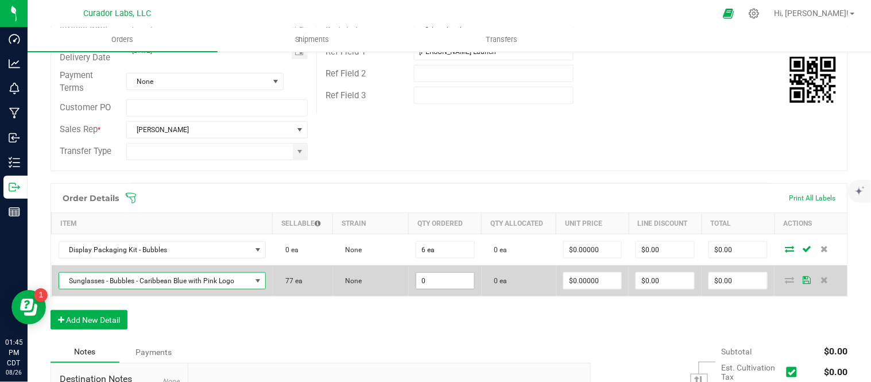
click at [449, 284] on input "0" at bounding box center [445, 281] width 58 height 16
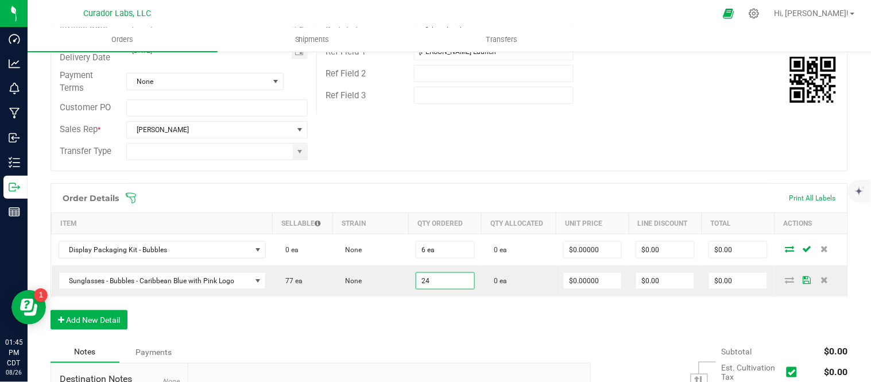
type input "24 ea"
click at [503, 197] on span at bounding box center [523, 197] width 797 height 11
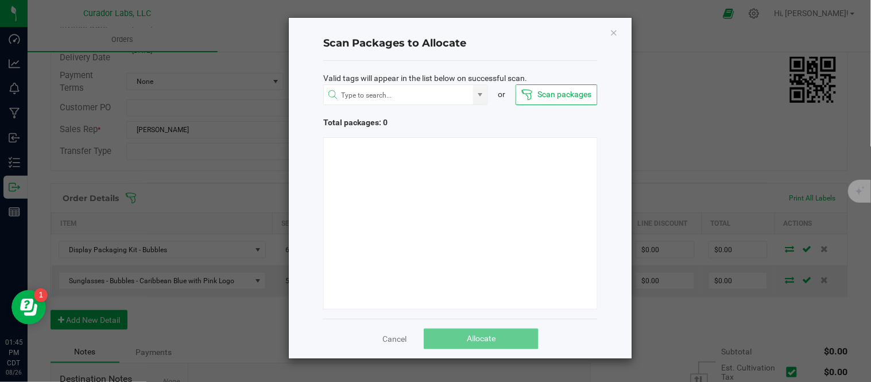
click at [613, 27] on icon "Close" at bounding box center [613, 32] width 8 height 14
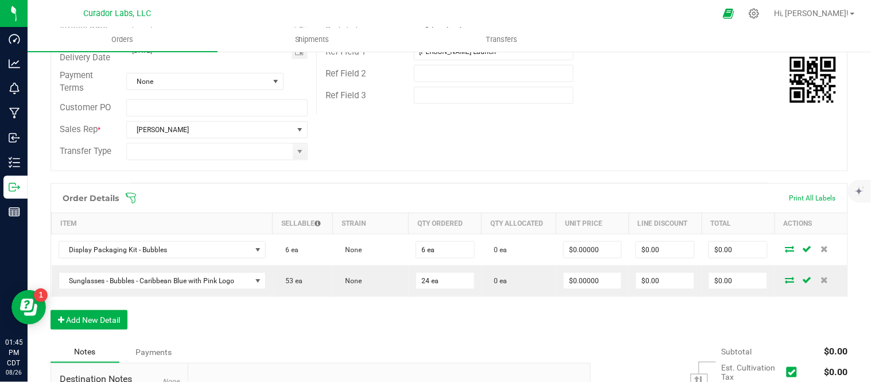
click at [221, 316] on div "Order Details Print All Labels Item Sellable Strain Qty Ordered Qty Allocated U…" at bounding box center [448, 262] width 797 height 158
click at [107, 316] on button "Add New Detail" at bounding box center [88, 320] width 77 height 20
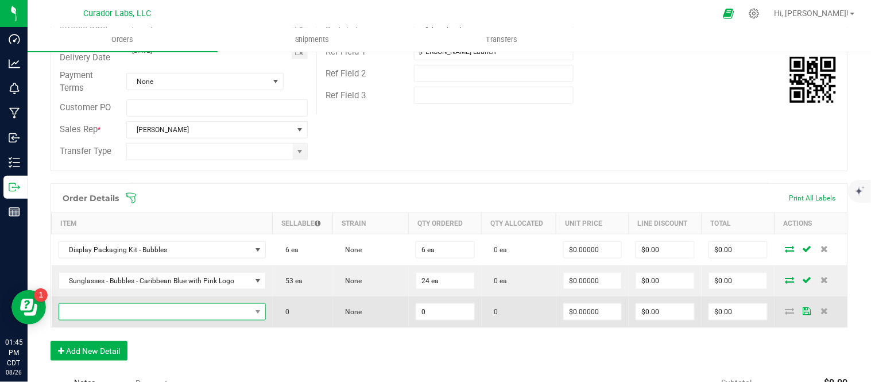
click at [115, 312] on span "NO DATA FOUND" at bounding box center [155, 312] width 192 height 16
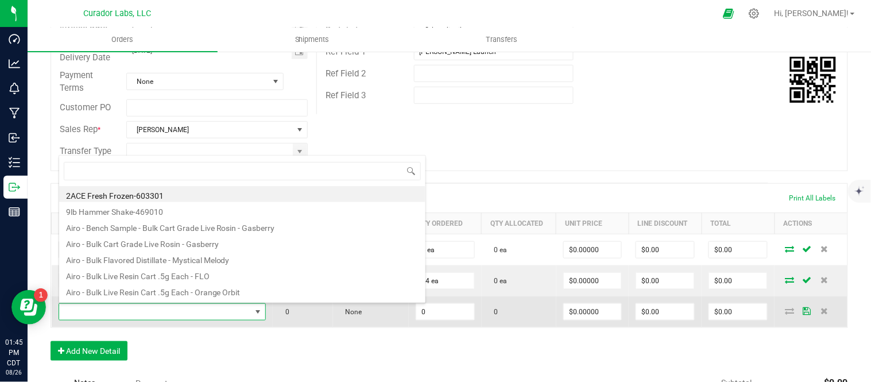
scroll to position [17, 200]
type input "sunglas"
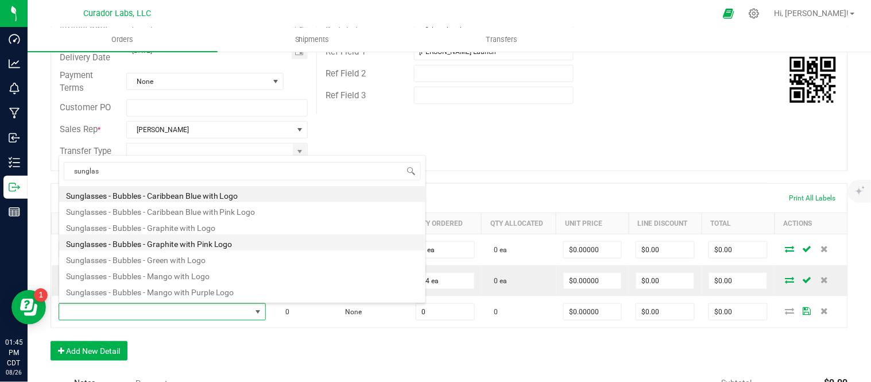
click at [207, 248] on li "Sunglasses - Bubbles - Graphite with Pink Logo" at bounding box center [242, 242] width 366 height 16
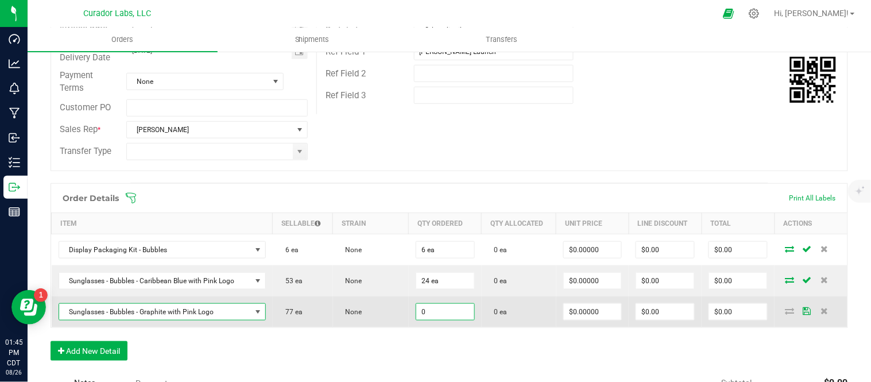
click at [444, 314] on input "0" at bounding box center [445, 312] width 58 height 16
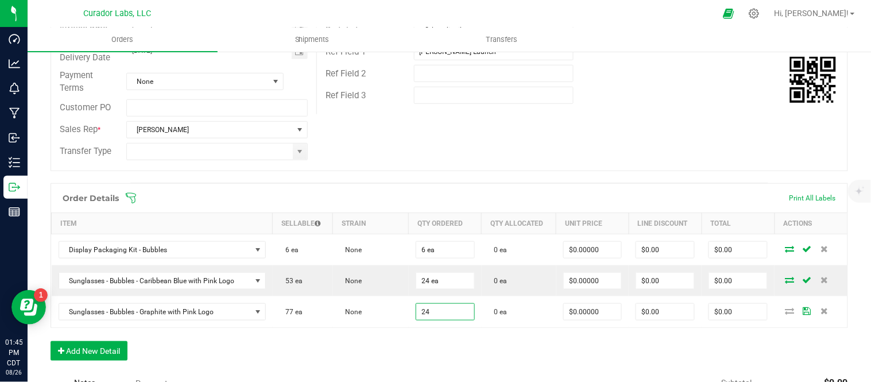
type input "24 ea"
click at [412, 342] on div "Order Details Print All Labels Item Sellable Strain Qty Ordered Qty Allocated U…" at bounding box center [448, 277] width 797 height 189
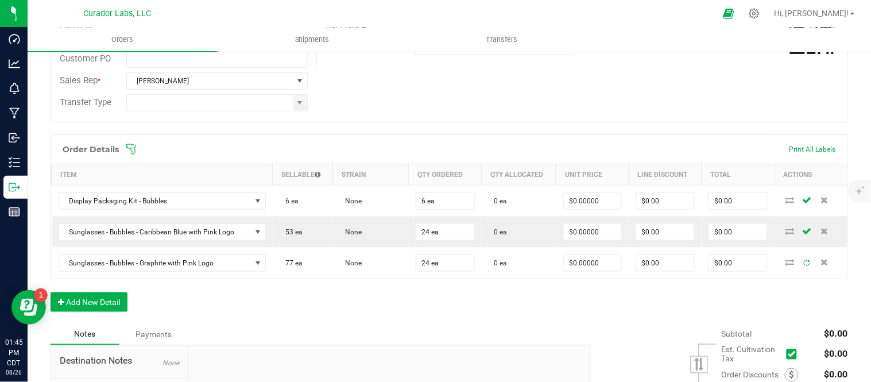
scroll to position [255, 0]
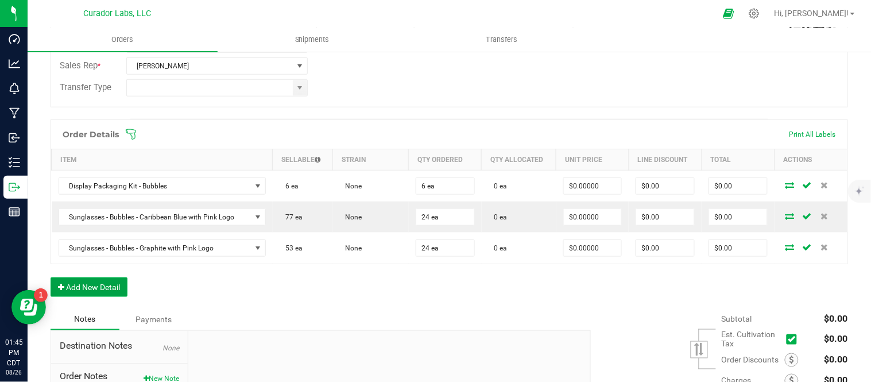
click at [102, 289] on button "Add New Detail" at bounding box center [88, 287] width 77 height 20
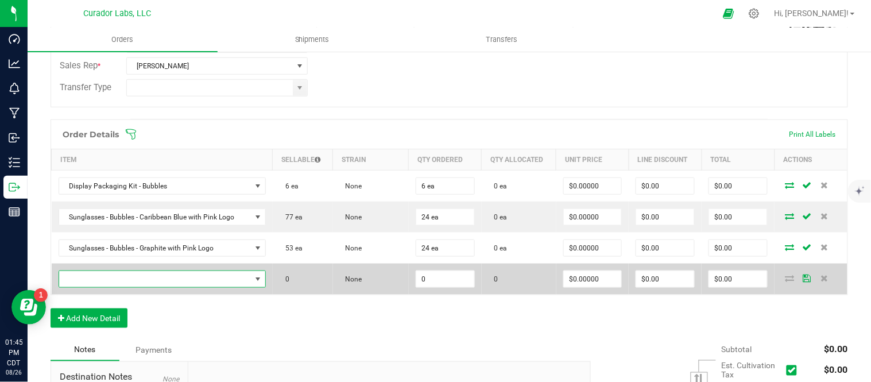
click at [116, 281] on span "NO DATA FOUND" at bounding box center [155, 279] width 192 height 16
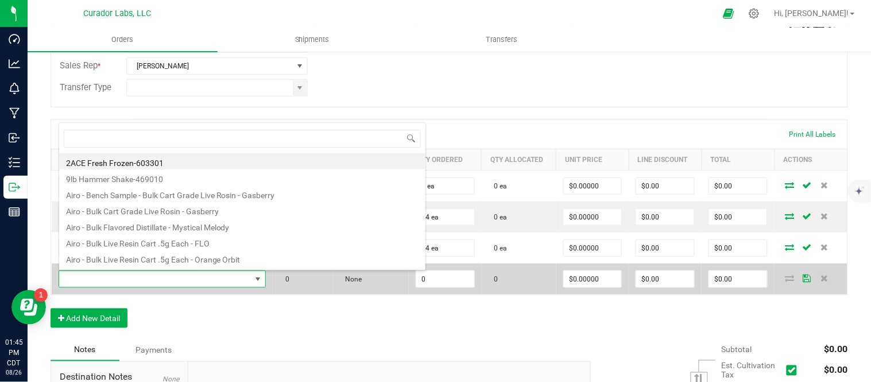
scroll to position [17, 200]
type input "sunglass"
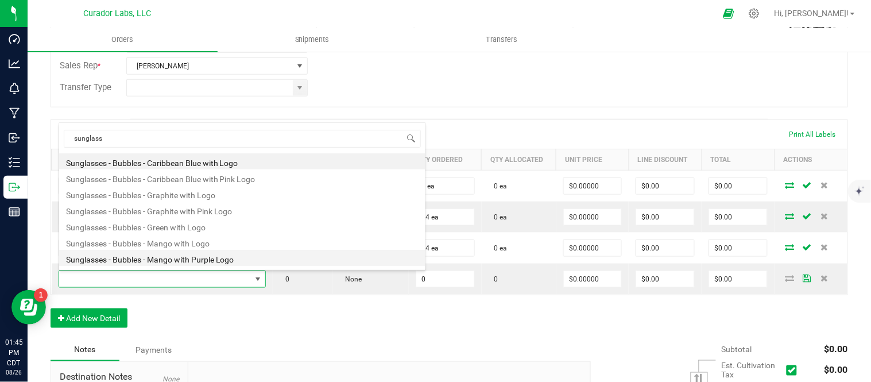
click at [143, 264] on li "Sunglasses - Bubbles - Mango with Purple Logo" at bounding box center [242, 258] width 366 height 16
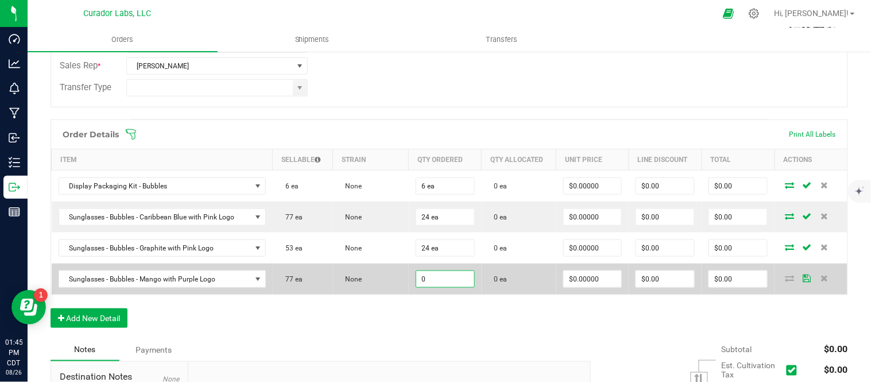
click at [449, 279] on input "0" at bounding box center [445, 279] width 58 height 16
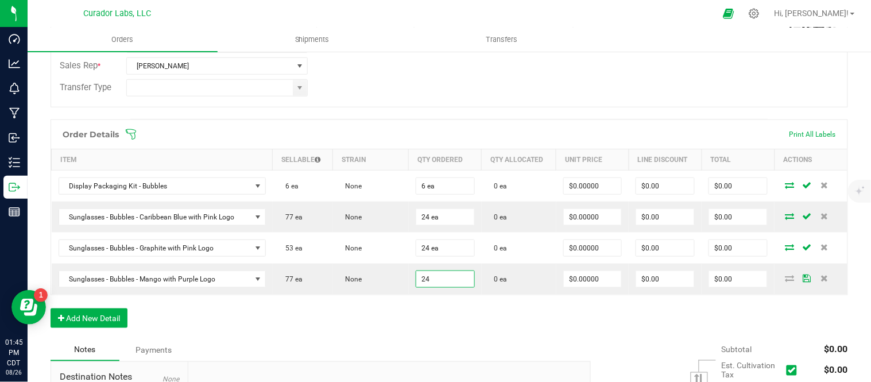
type input "24 ea"
click at [461, 310] on div "Order Details Print All Labels Item Sellable Strain Qty Ordered Qty Allocated U…" at bounding box center [448, 229] width 797 height 220
click at [102, 313] on button "Add New Detail" at bounding box center [88, 318] width 77 height 20
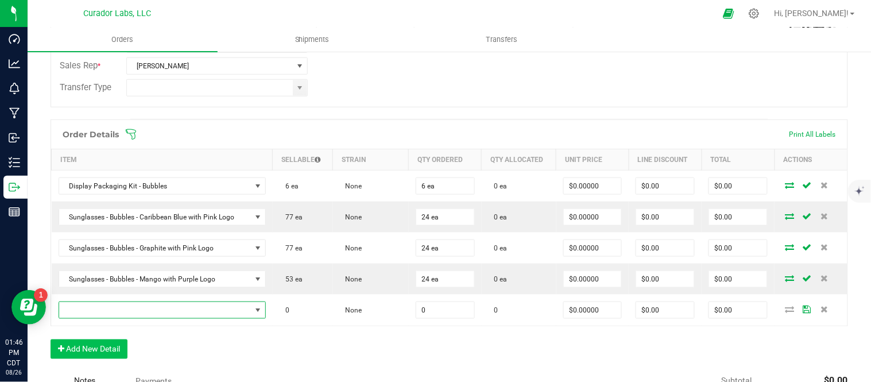
click at [128, 316] on span "NO DATA FOUND" at bounding box center [155, 310] width 192 height 16
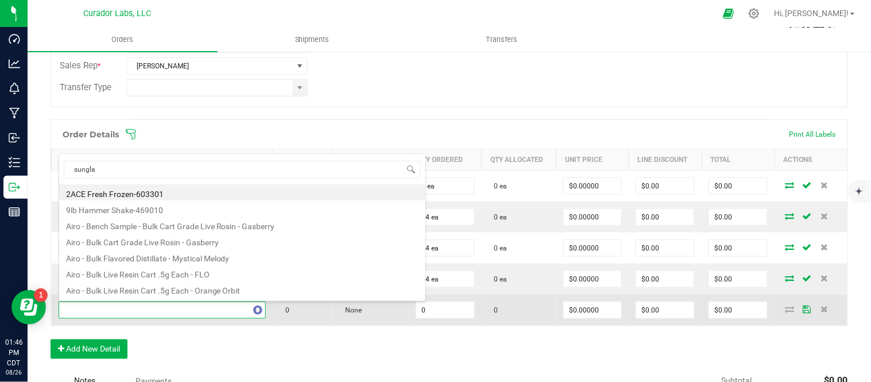
type input "sunglas"
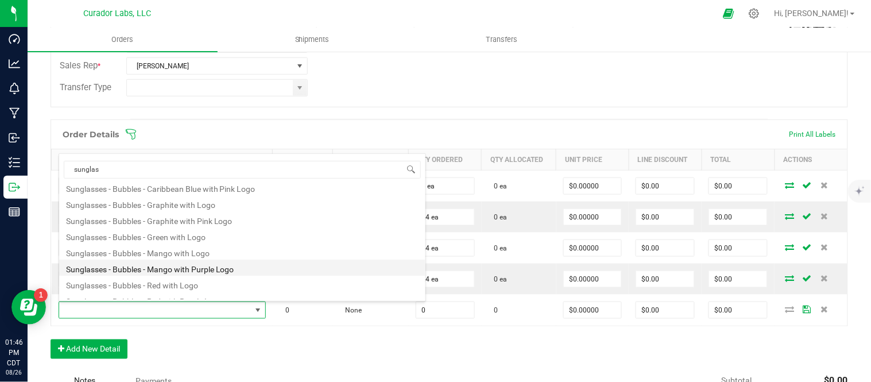
scroll to position [30, 0]
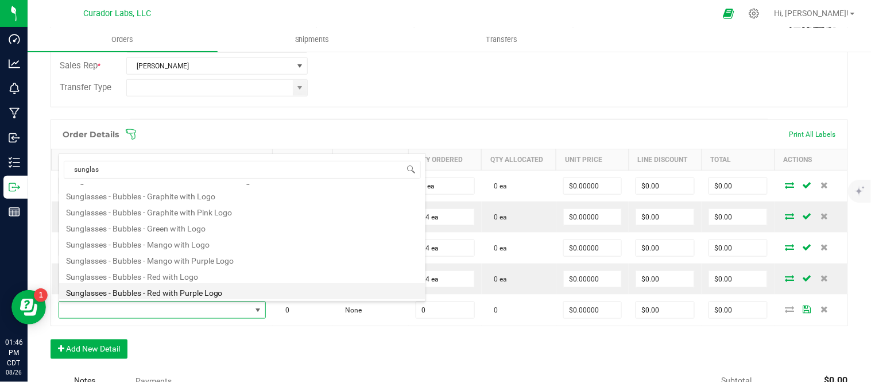
click at [196, 285] on li "Sunglasses - Bubbles - Red with Purple Logo" at bounding box center [242, 291] width 366 height 16
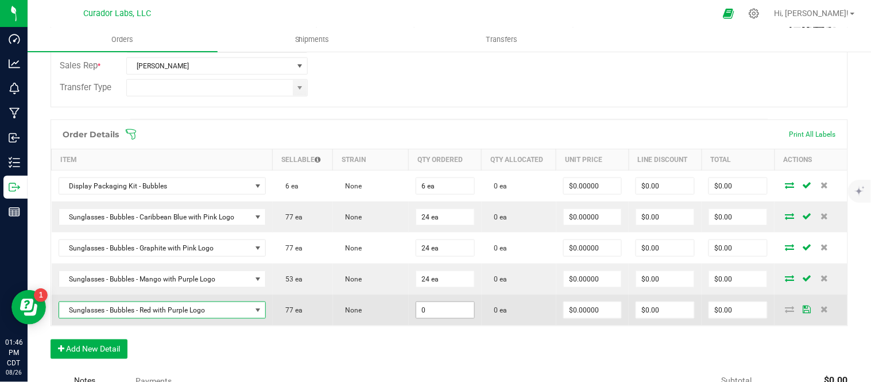
click at [441, 313] on input "0" at bounding box center [445, 310] width 58 height 16
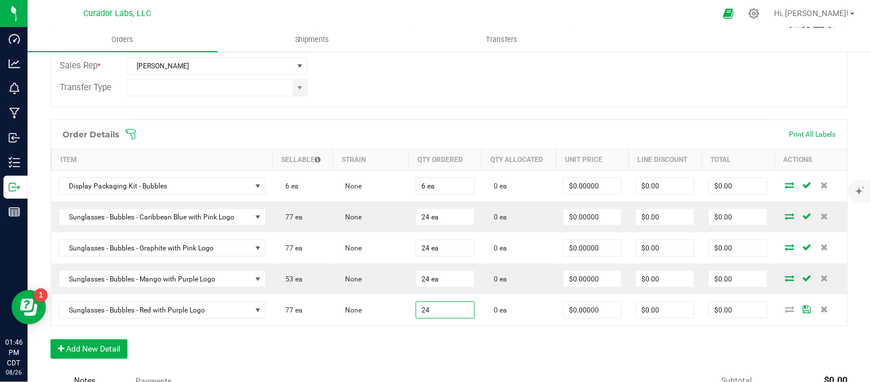
type input "24 ea"
click at [450, 332] on div "Order Details Print All Labels Item Sellable Strain Qty Ordered Qty Allocated U…" at bounding box center [448, 244] width 797 height 251
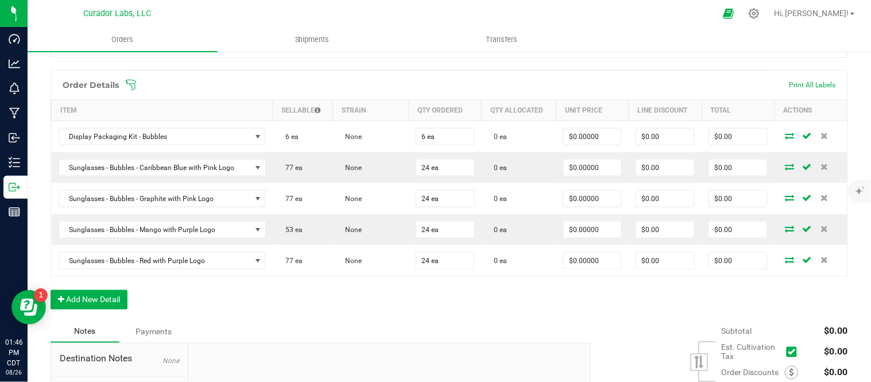
scroll to position [318, 0]
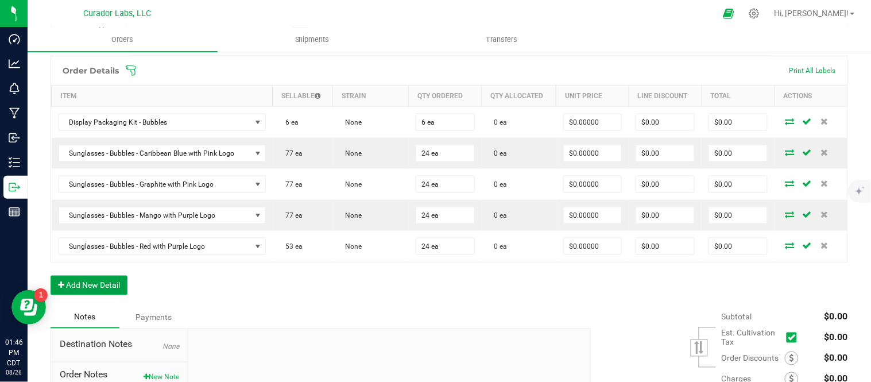
click at [122, 295] on button "Add New Detail" at bounding box center [88, 285] width 77 height 20
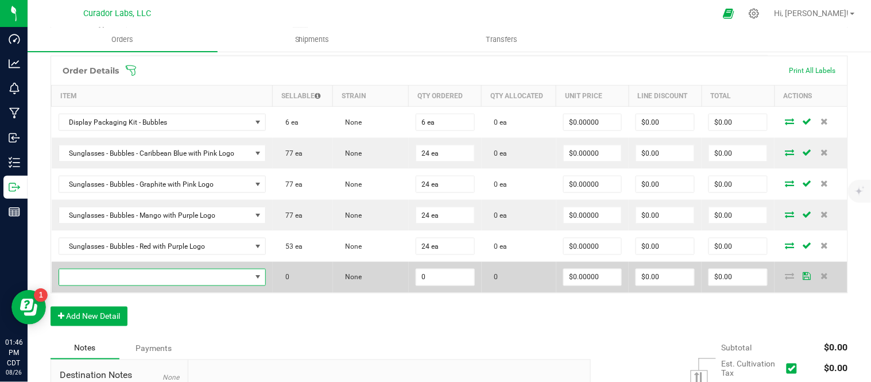
click at [139, 286] on span "NO DATA FOUND" at bounding box center [162, 277] width 207 height 17
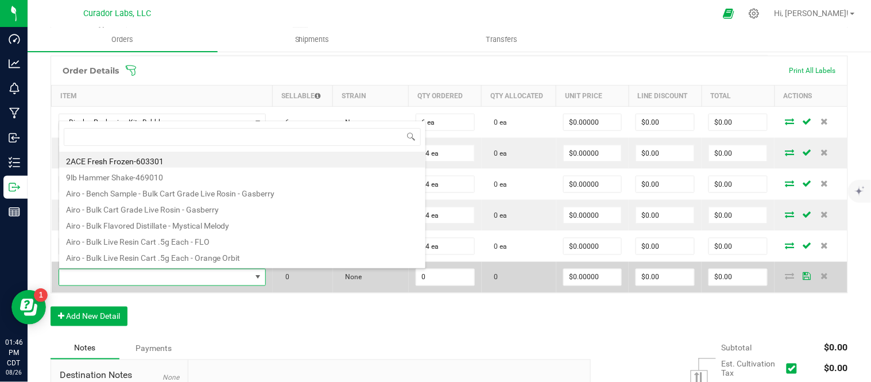
scroll to position [17, 200]
type input "trucker"
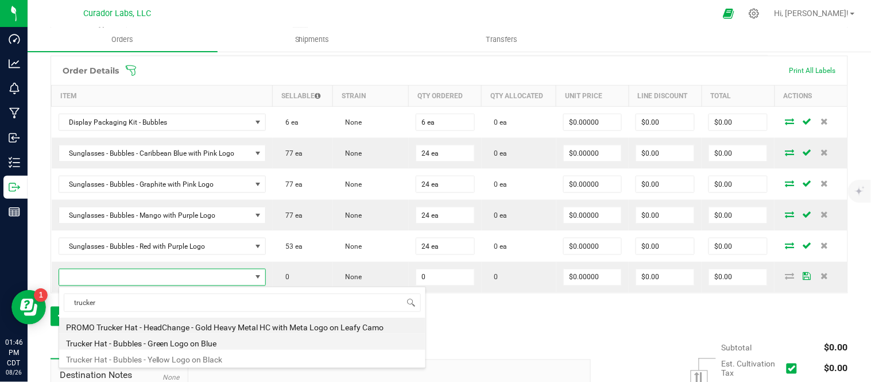
click at [176, 343] on li "Trucker Hat - Bubbles - Green Logo on Blue" at bounding box center [242, 341] width 366 height 16
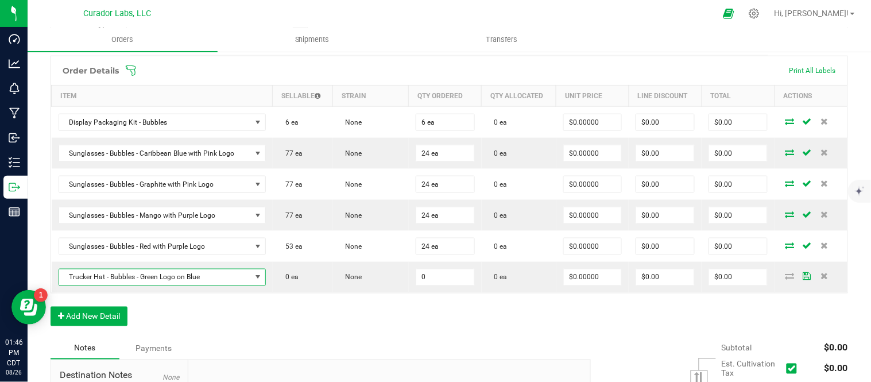
type input "0 ea"
click at [116, 317] on button "Add New Detail" at bounding box center [88, 316] width 77 height 20
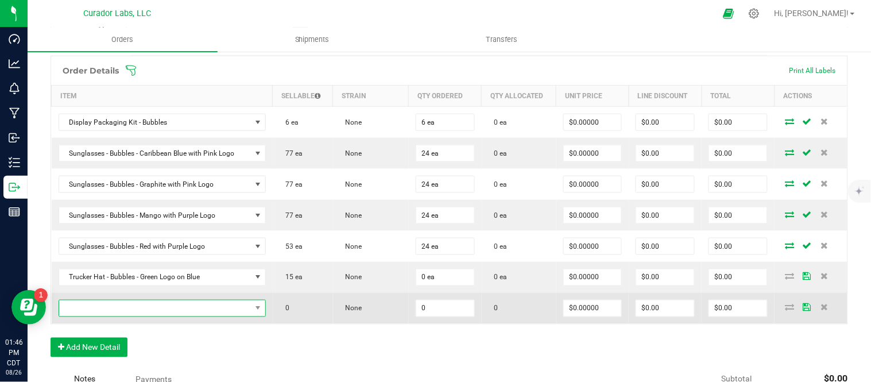
click at [130, 314] on span "NO DATA FOUND" at bounding box center [155, 308] width 192 height 16
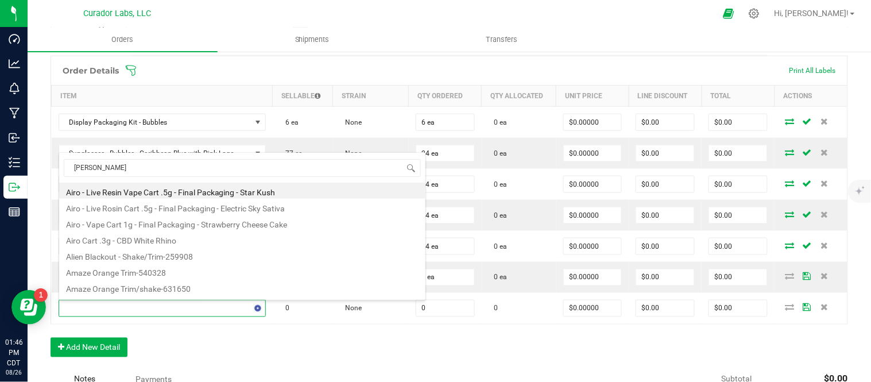
type input "trucker"
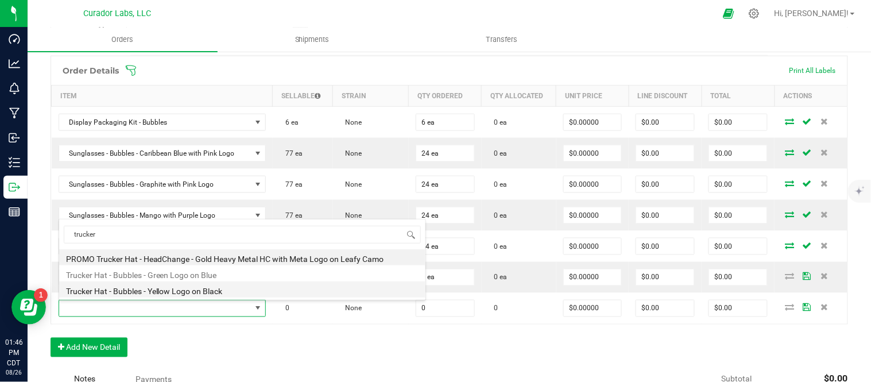
click at [150, 290] on li "Trucker Hat - Bubbles - Yellow Logo on Black" at bounding box center [242, 289] width 366 height 16
type input "0 ea"
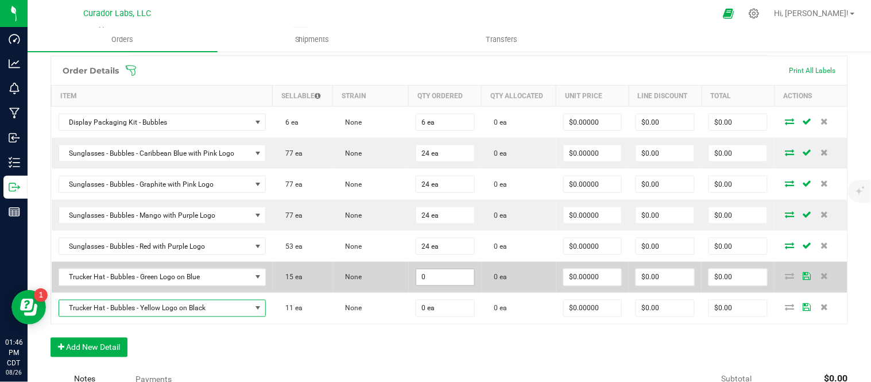
click at [437, 282] on input "0" at bounding box center [445, 277] width 58 height 16
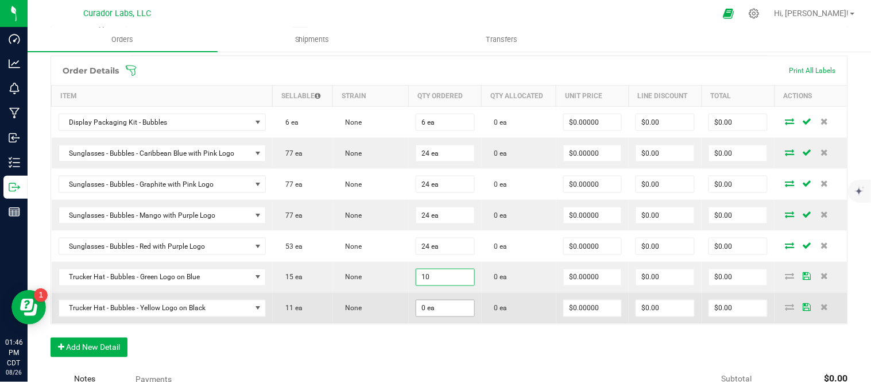
type input "10 ea"
click at [449, 313] on input "0" at bounding box center [445, 308] width 58 height 16
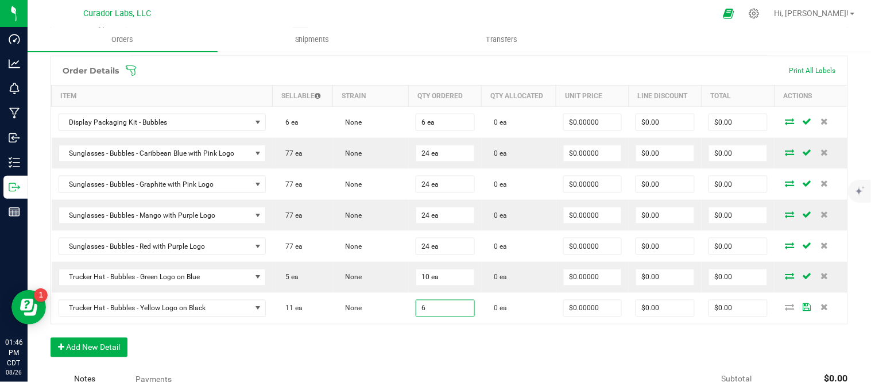
type input "6 ea"
click at [455, 357] on div "Order Details Print All Labels Item Sellable Strain Qty Ordered Qty Allocated U…" at bounding box center [448, 212] width 797 height 313
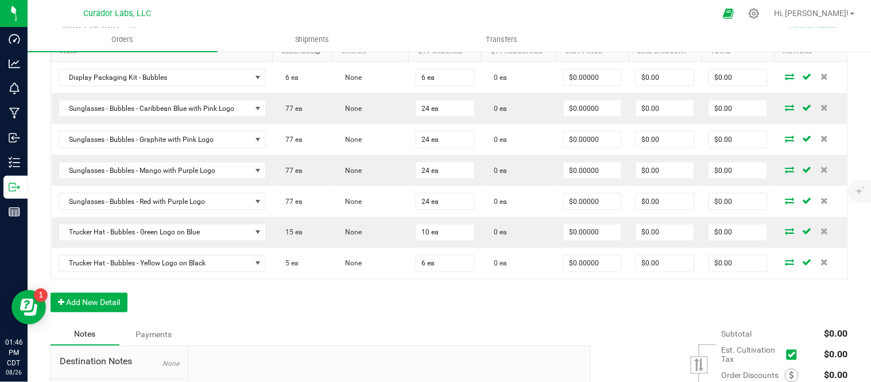
scroll to position [382, 0]
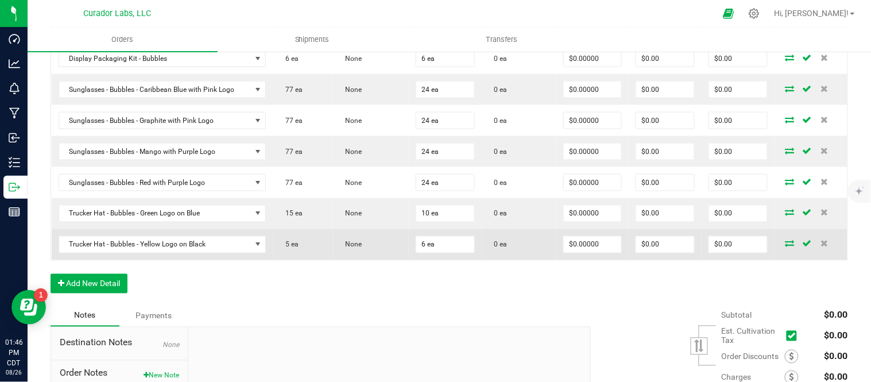
click at [785, 245] on icon at bounding box center [789, 243] width 9 height 7
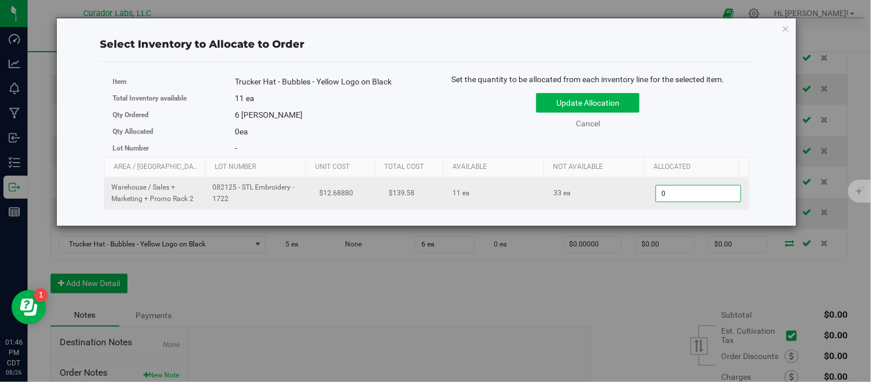
click at [683, 196] on span "0 0" at bounding box center [698, 193] width 86 height 17
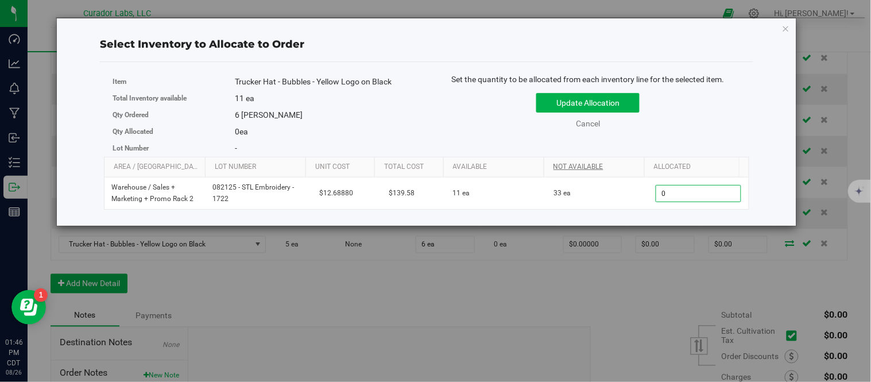
type input "06"
type input "6"
click at [698, 142] on div "Item Trucker Hat - Bubbles - Yellow Logo on Black Total Inventory available 11 …" at bounding box center [426, 114] width 645 height 83
click at [599, 106] on button "Update Allocation" at bounding box center [587, 103] width 103 height 20
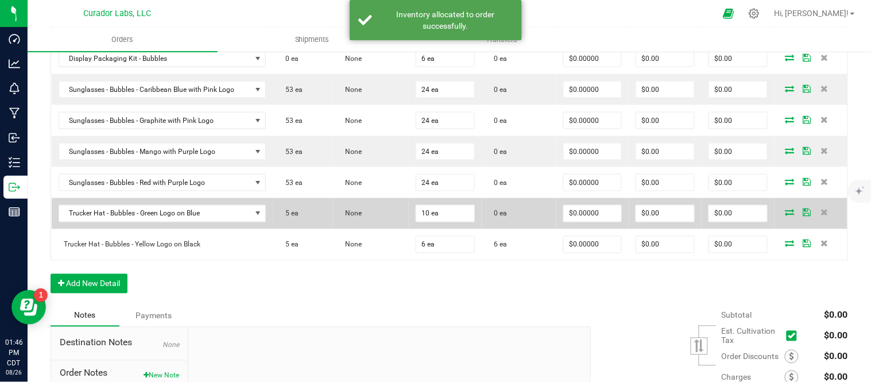
click at [785, 212] on icon at bounding box center [789, 212] width 9 height 7
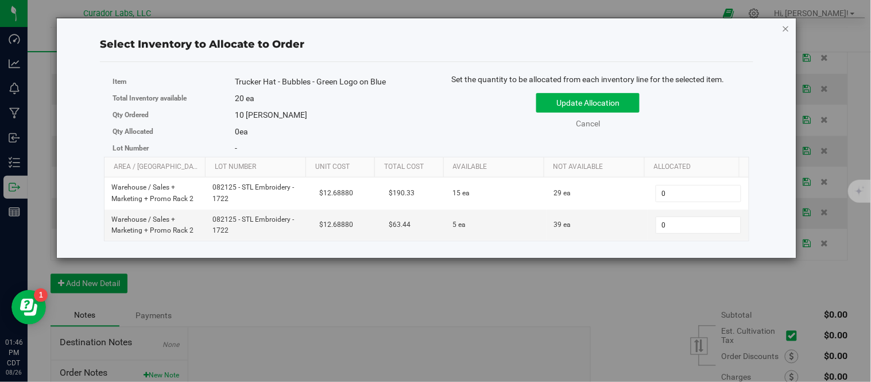
click at [789, 25] on icon "button" at bounding box center [786, 28] width 8 height 14
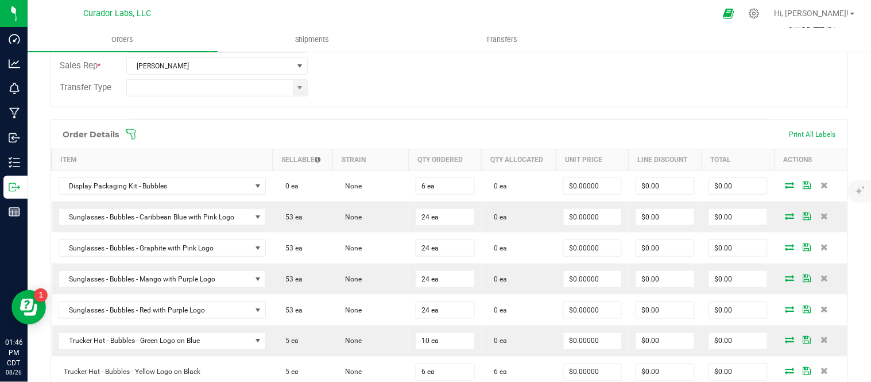
scroll to position [318, 0]
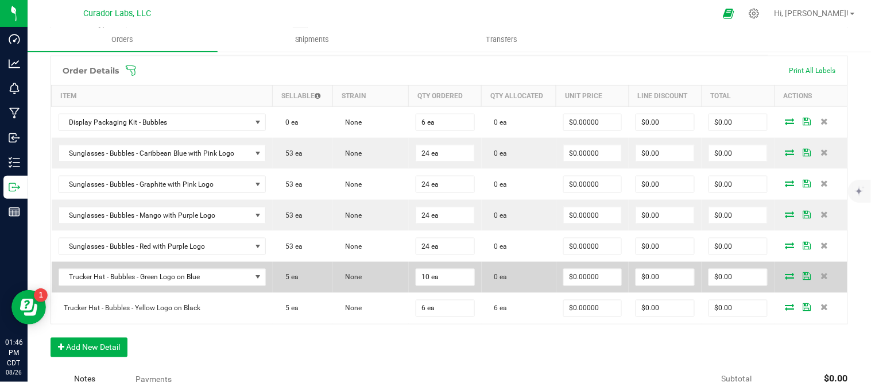
click at [780, 280] on td at bounding box center [810, 277] width 73 height 31
click at [785, 276] on icon at bounding box center [789, 276] width 9 height 7
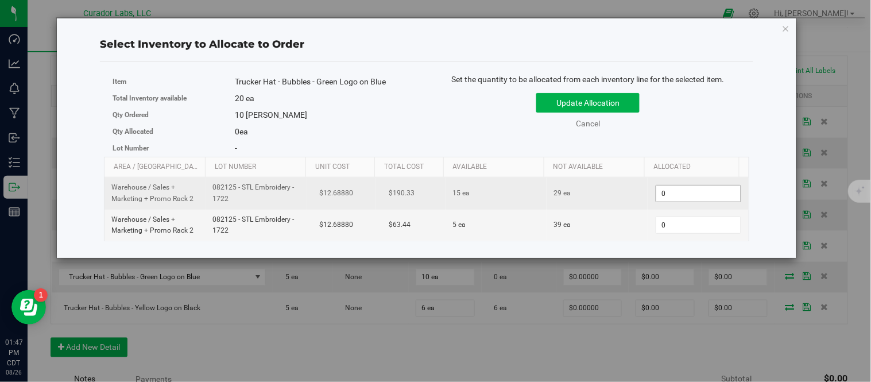
click at [698, 199] on span "0 0" at bounding box center [698, 193] width 86 height 17
type input "10"
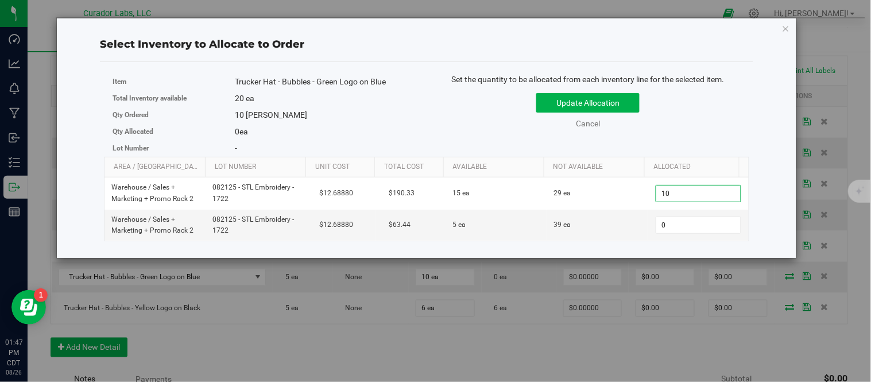
type input "10"
click at [716, 134] on div "Set the quantity to be allocated from each inventory line for the selected item…" at bounding box center [587, 106] width 322 height 67
click at [616, 96] on button "Update Allocation" at bounding box center [587, 103] width 103 height 20
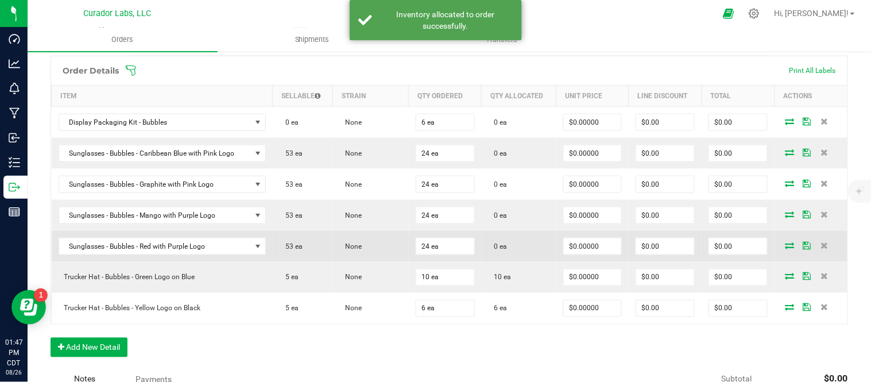
click at [785, 246] on icon at bounding box center [789, 245] width 9 height 7
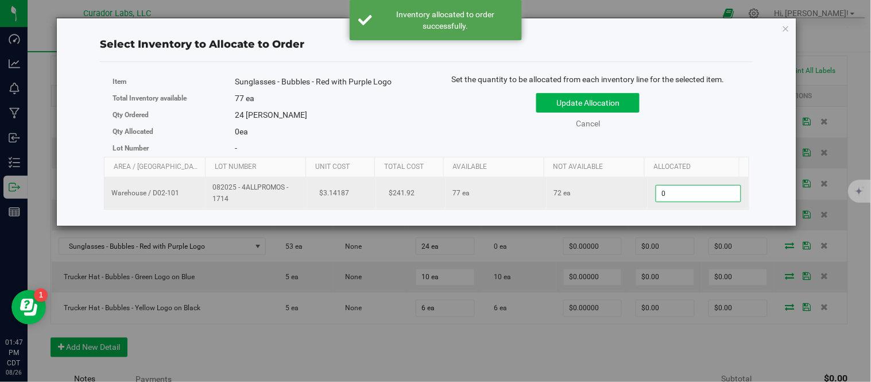
click at [699, 196] on span "0 0" at bounding box center [698, 193] width 86 height 17
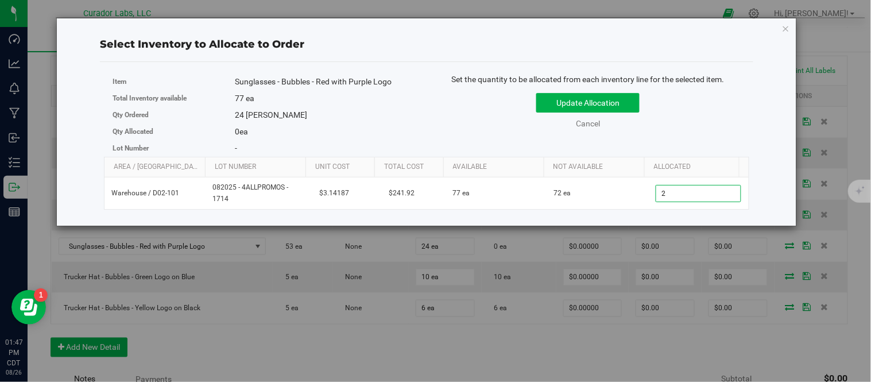
type input "24"
click at [705, 108] on div "Update Allocation Cancel" at bounding box center [587, 109] width 305 height 42
click at [603, 106] on button "Update Allocation" at bounding box center [587, 103] width 103 height 20
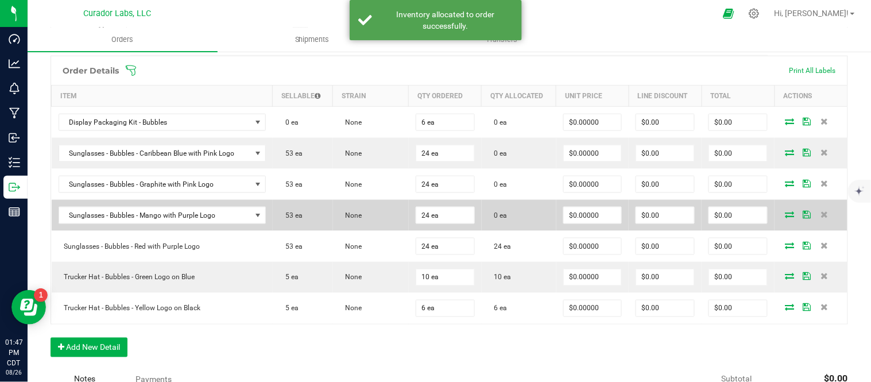
click at [779, 219] on td at bounding box center [810, 215] width 73 height 31
click at [785, 215] on icon at bounding box center [789, 214] width 9 height 7
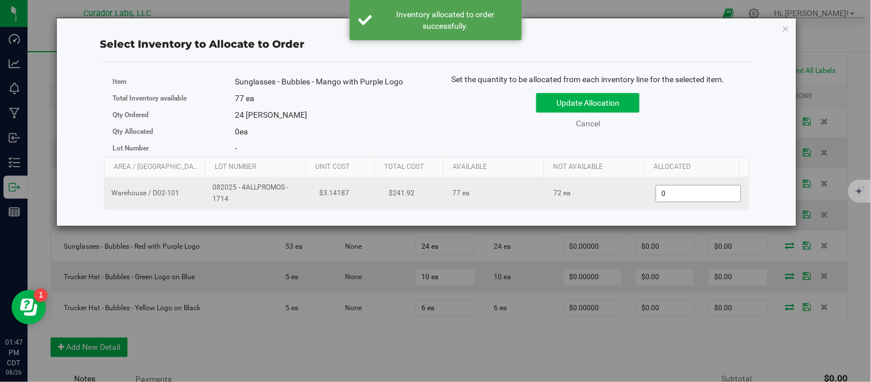
click at [679, 197] on span "0 0" at bounding box center [698, 193] width 86 height 17
type input "24"
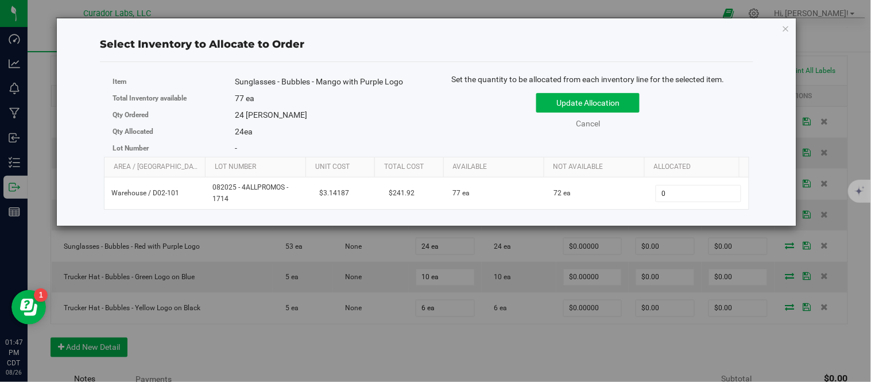
type input "24"
click at [685, 147] on div "Item Sunglasses - Bubbles - Mango with Purple Logo Total Inventory available 77…" at bounding box center [426, 114] width 645 height 83
click at [634, 106] on button "Update Allocation" at bounding box center [587, 103] width 103 height 20
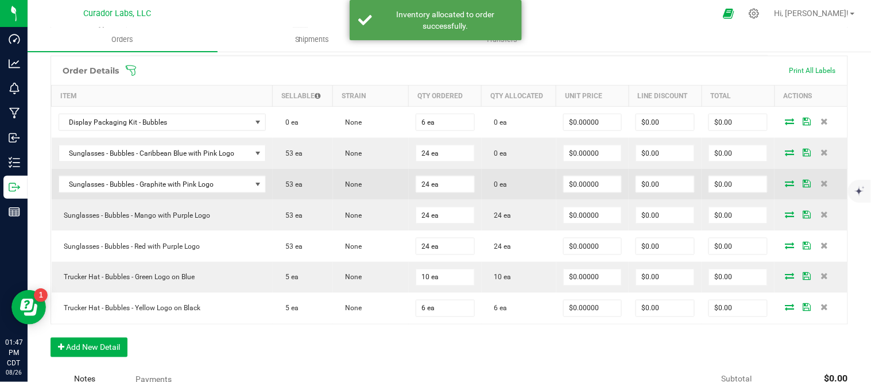
click at [785, 181] on icon at bounding box center [789, 183] width 9 height 7
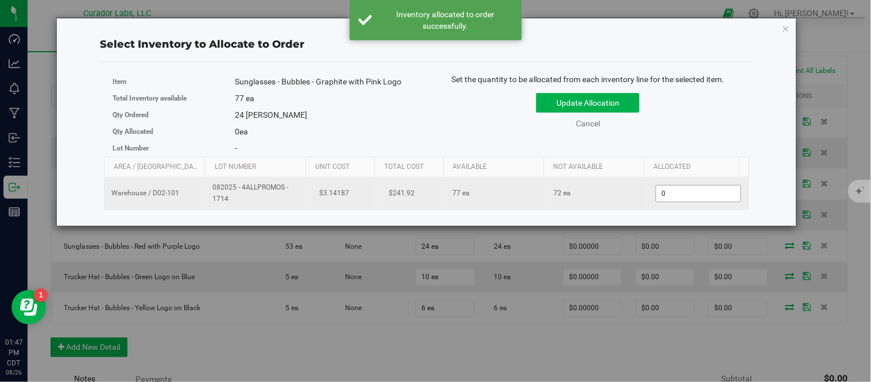
click at [687, 188] on span "0 0" at bounding box center [698, 193] width 86 height 17
type input "24"
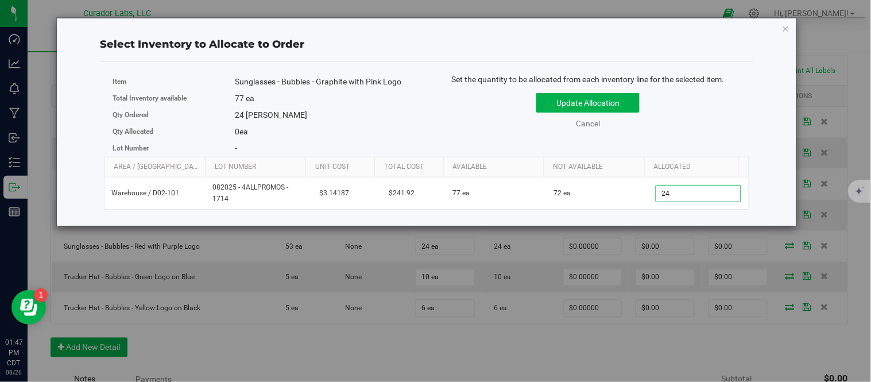
type input "24"
click at [729, 124] on div "Update Allocation Cancel" at bounding box center [587, 109] width 305 height 42
click at [617, 101] on button "Update Allocation" at bounding box center [587, 103] width 103 height 20
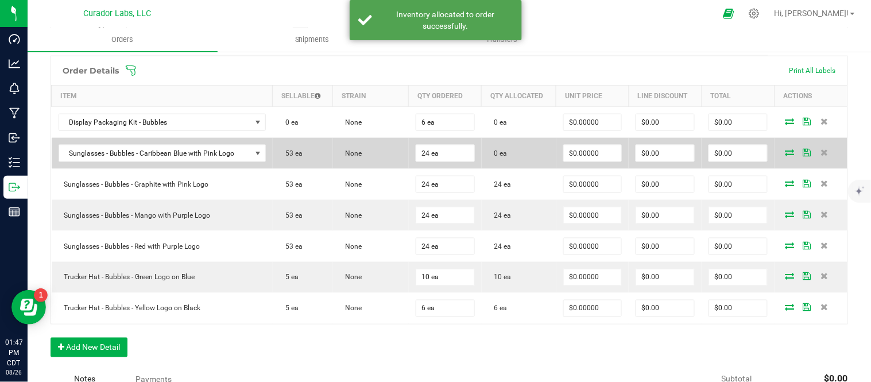
click at [785, 150] on icon at bounding box center [789, 152] width 9 height 7
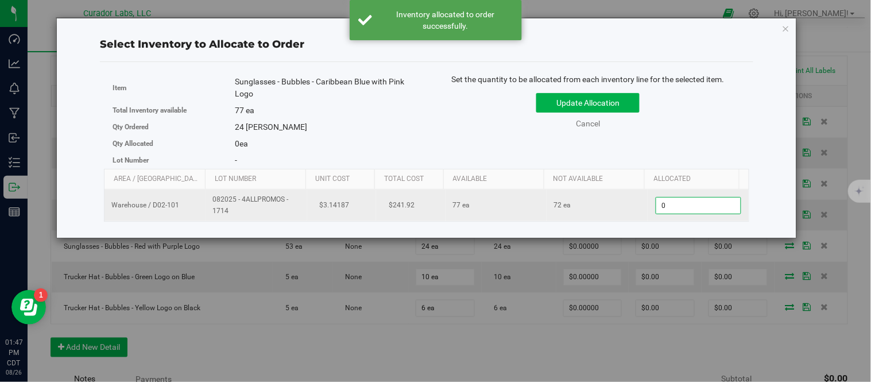
click at [687, 208] on span "0 0" at bounding box center [698, 205] width 86 height 17
type input "24"
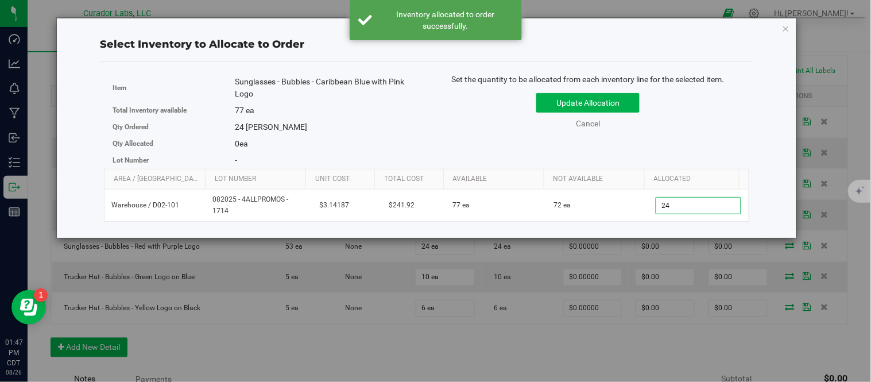
type input "24"
click at [713, 142] on div "Item Sunglasses - Bubbles - Caribbean Blue with Pink Logo Total Inventory avail…" at bounding box center [426, 120] width 645 height 95
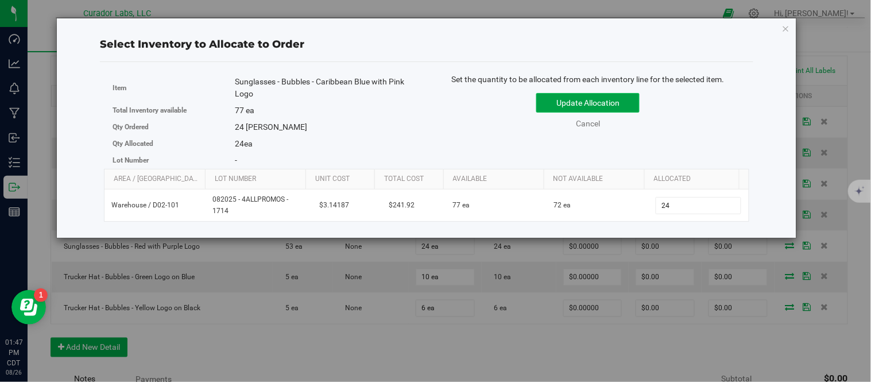
click at [612, 106] on button "Update Allocation" at bounding box center [587, 103] width 103 height 20
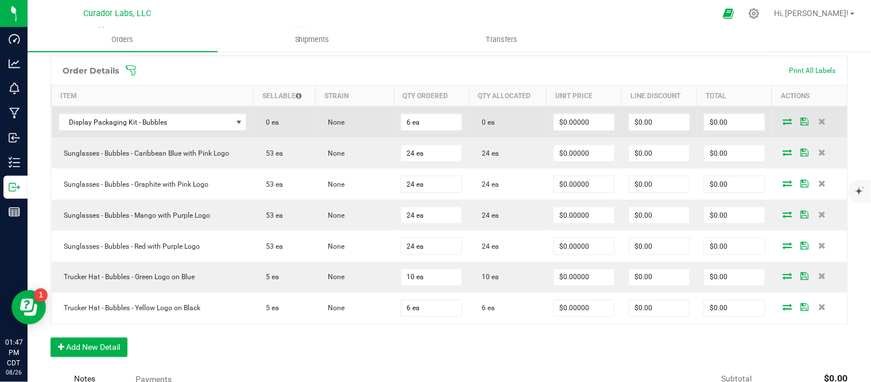
click at [783, 123] on icon at bounding box center [787, 121] width 9 height 7
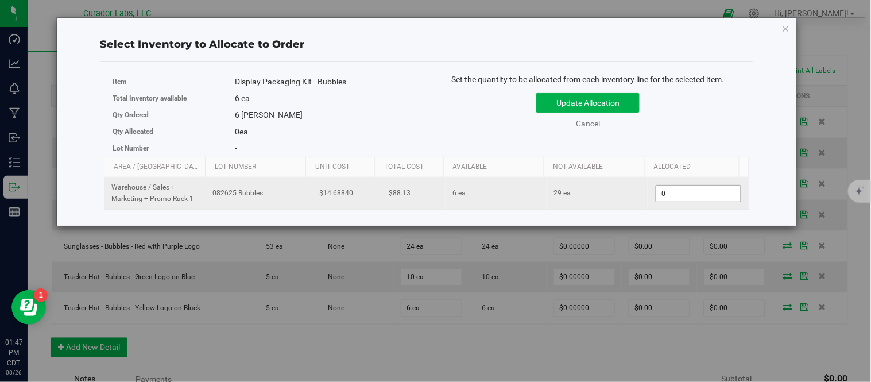
click at [702, 187] on span "0 0" at bounding box center [698, 193] width 86 height 17
type input "6"
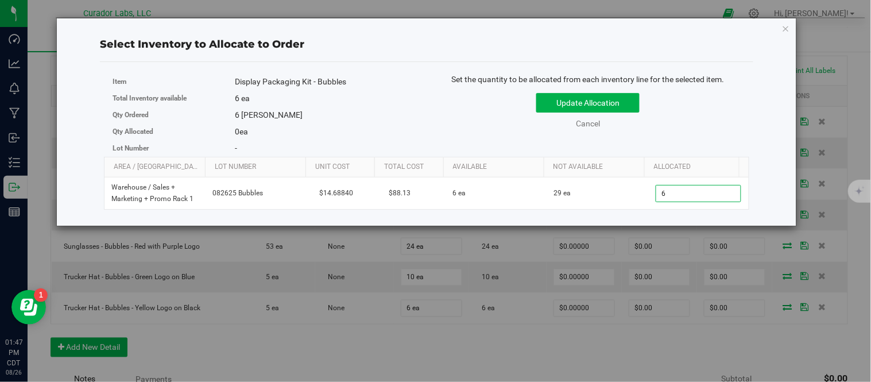
type input "6"
click at [730, 147] on div "Item Display Packaging Kit - Bubbles Total Inventory available 6 ea Qty Ordered…" at bounding box center [426, 114] width 645 height 83
click at [601, 99] on button "Update Allocation" at bounding box center [587, 103] width 103 height 20
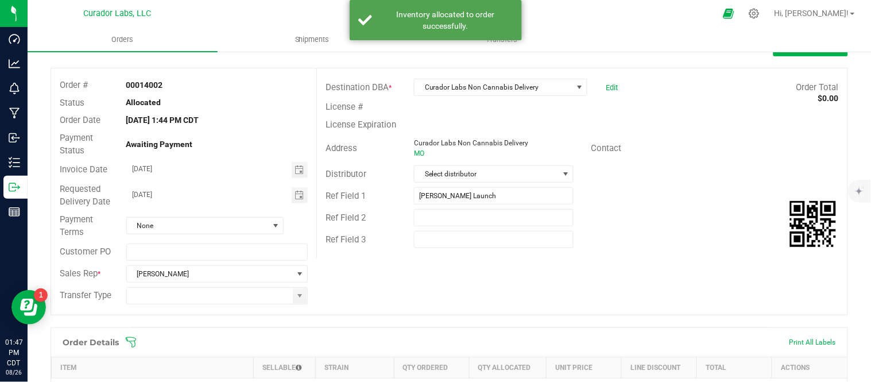
scroll to position [0, 0]
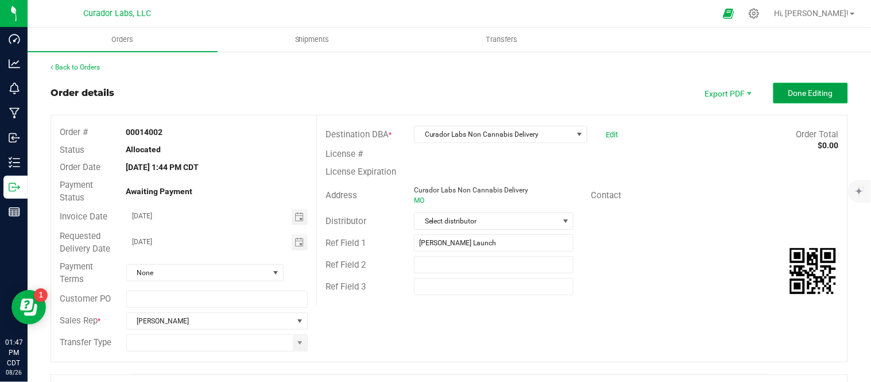
click at [788, 98] on button "Done Editing" at bounding box center [810, 93] width 75 height 21
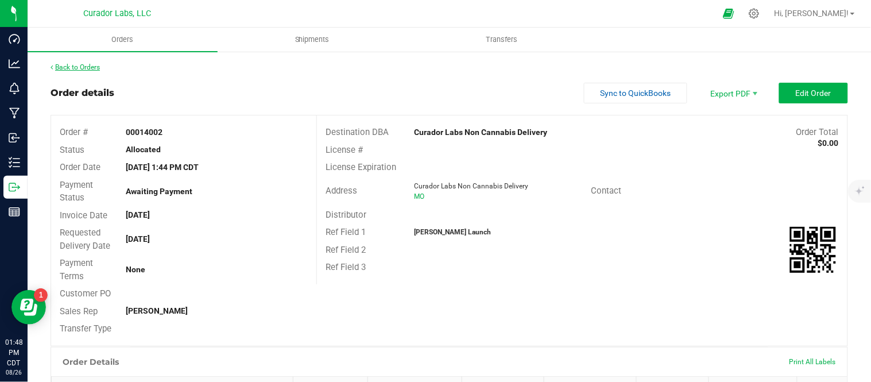
click at [83, 64] on link "Back to Orders" at bounding box center [74, 67] width 49 height 8
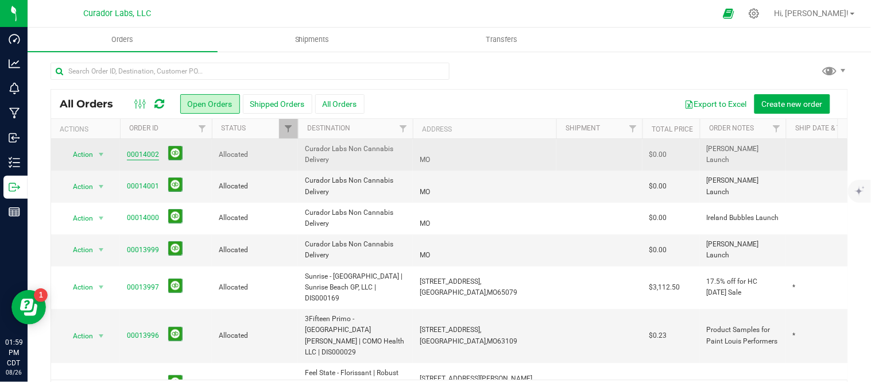
click at [147, 158] on link "00014002" at bounding box center [143, 154] width 32 height 11
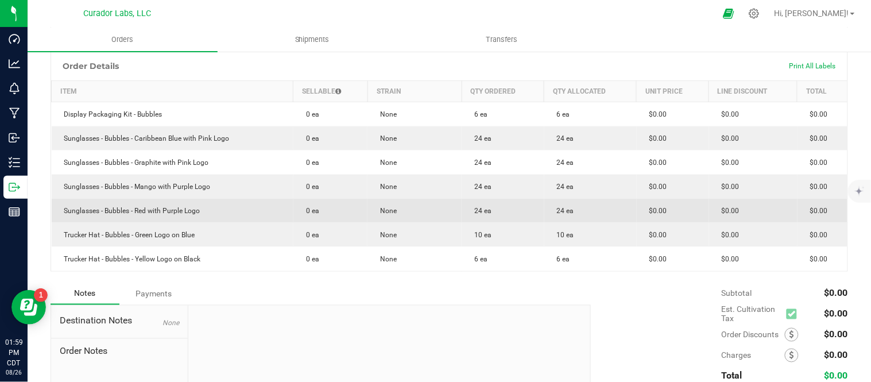
scroll to position [255, 0]
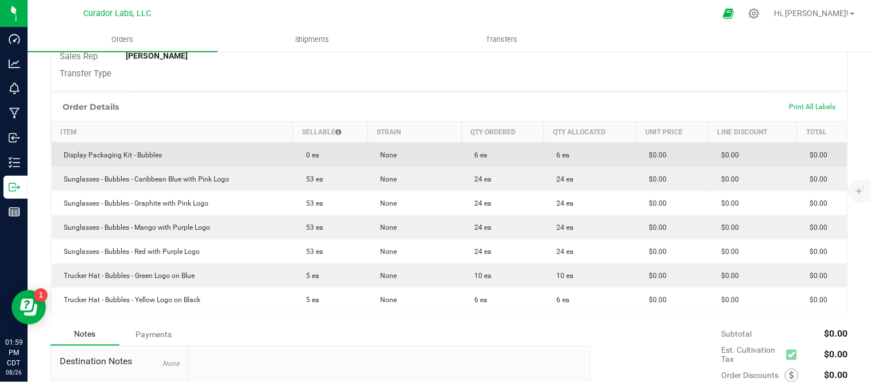
drag, startPoint x: 65, startPoint y: 155, endPoint x: 174, endPoint y: 164, distance: 109.4
click at [174, 165] on td "Display Packaging Kit - Bubbles" at bounding box center [173, 154] width 242 height 25
copy span "Display Packaging Kit - Bubbles"
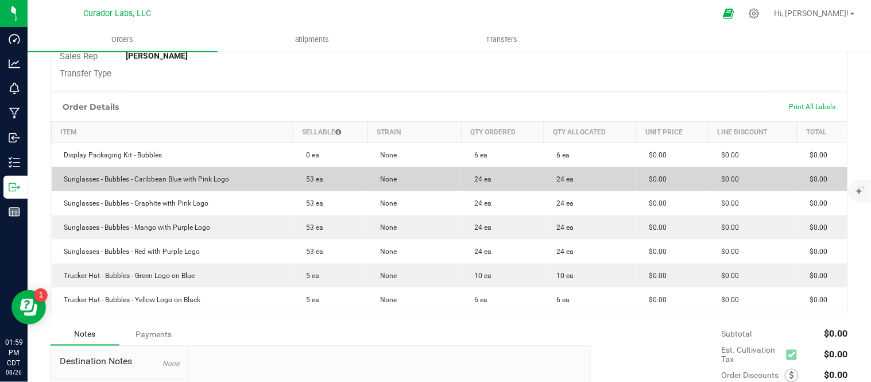
drag, startPoint x: 72, startPoint y: 180, endPoint x: 232, endPoint y: 182, distance: 160.1
click at [249, 181] on td "Sunglasses - Bubbles - Caribbean Blue with Pink Logo" at bounding box center [173, 179] width 242 height 24
copy span "Sunglasses - Bubbles - Caribbean Blue with Pink Logo"
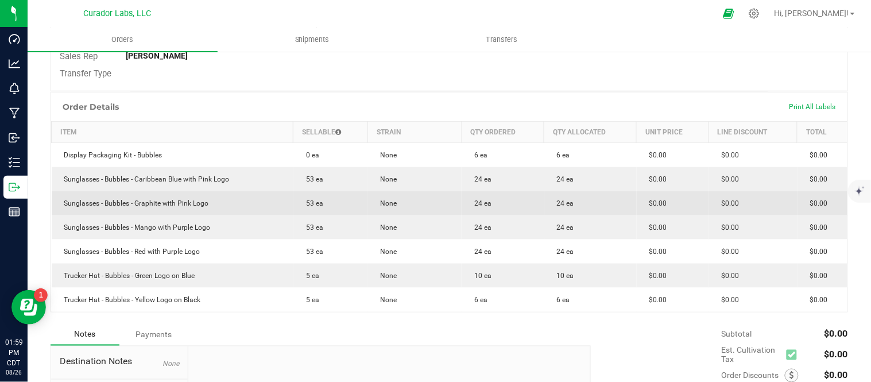
drag, startPoint x: 65, startPoint y: 202, endPoint x: 209, endPoint y: 208, distance: 143.6
click at [209, 208] on td "Sunglasses - Bubbles - Graphite with Pink Logo" at bounding box center [173, 203] width 242 height 24
copy span "Sunglasses - Bubbles - Graphite with Pink Logo"
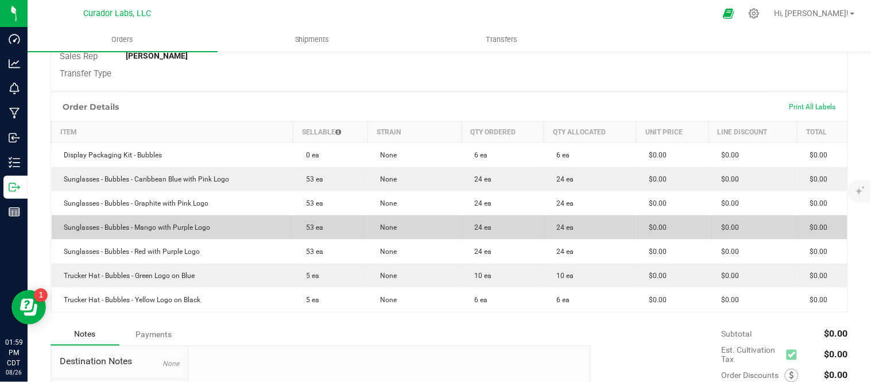
drag, startPoint x: 59, startPoint y: 226, endPoint x: 215, endPoint y: 228, distance: 156.7
click at [215, 228] on td "Sunglasses - Bubbles - Mango with Purple Logo" at bounding box center [173, 227] width 242 height 24
copy span "Sunglasses - Bubbles - Mango with Purple Logo"
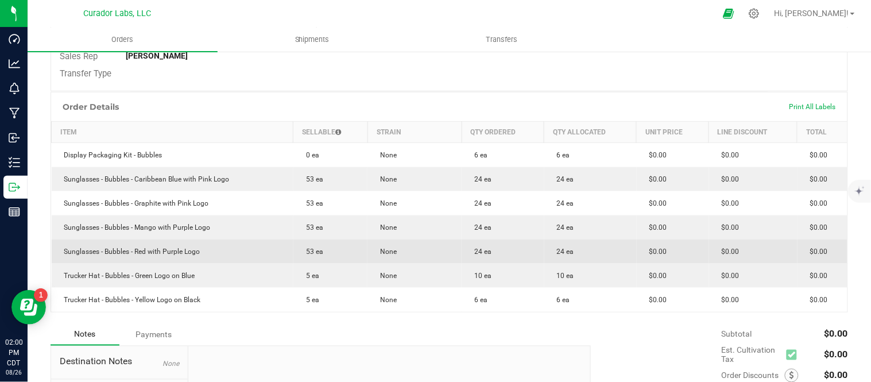
drag, startPoint x: 121, startPoint y: 257, endPoint x: 213, endPoint y: 252, distance: 93.0
click at [215, 252] on td "Sunglasses - Bubbles - Red with Purple Logo" at bounding box center [173, 251] width 242 height 24
copy span "Sunglasses - Bubbles - Red with Purple Logo"
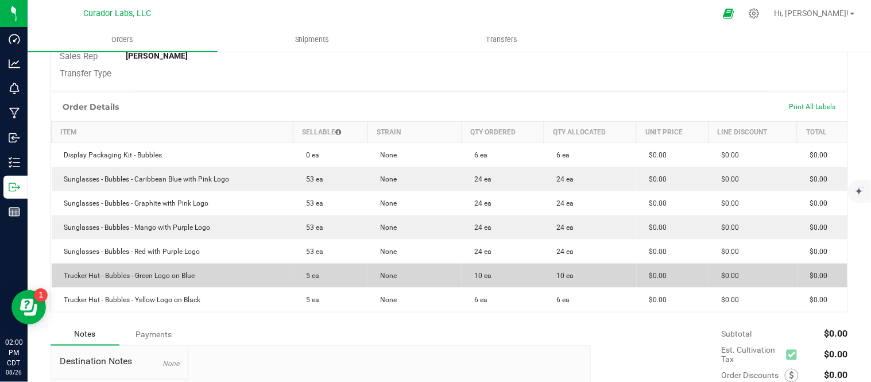
drag, startPoint x: 65, startPoint y: 275, endPoint x: 176, endPoint y: 277, distance: 110.8
click at [209, 276] on td "Trucker Hat - Bubbles - Green Logo on Blue" at bounding box center [173, 275] width 242 height 24
copy span "Trucker Hat - Bubbles - Green Logo on Blue"
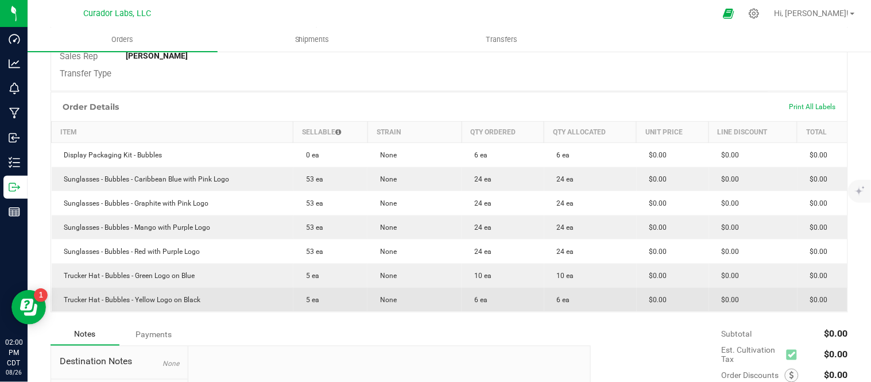
drag, startPoint x: 64, startPoint y: 296, endPoint x: 231, endPoint y: 300, distance: 167.0
click at [231, 300] on td "Trucker Hat - Bubbles - Yellow Logo on Black" at bounding box center [173, 299] width 242 height 24
copy span "Trucker Hat - Bubbles - Yellow Logo on Black"
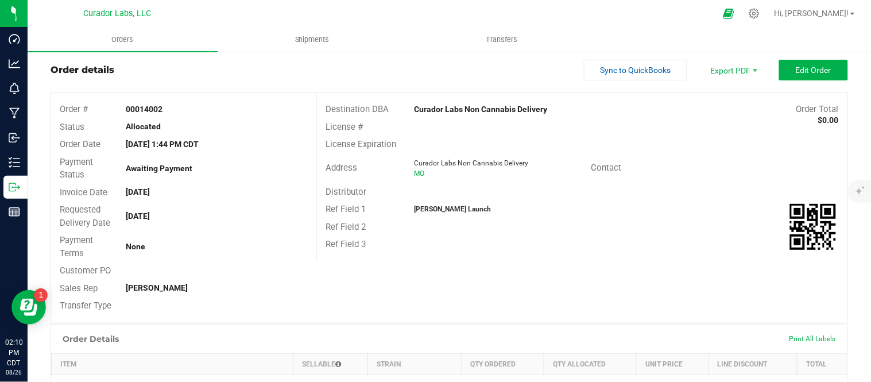
scroll to position [0, 0]
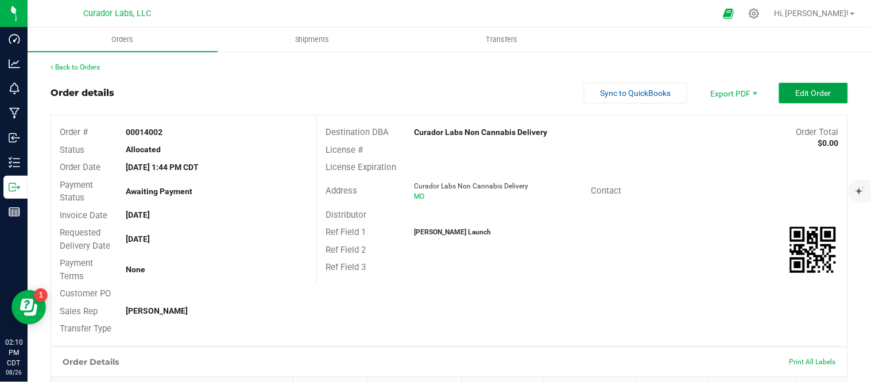
click at [791, 99] on button "Edit Order" at bounding box center [813, 93] width 69 height 21
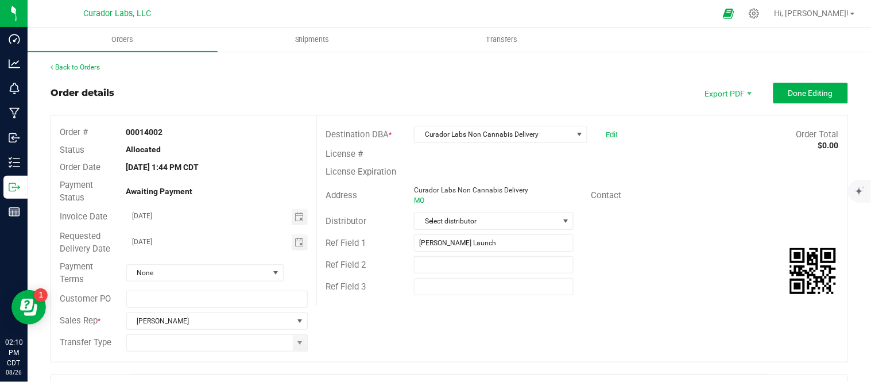
drag, startPoint x: 728, startPoint y: 116, endPoint x: 167, endPoint y: 96, distance: 561.0
click at [167, 96] on div "Order details Export PDF Done Editing" at bounding box center [448, 93] width 797 height 21
click at [71, 70] on link "Back to Orders" at bounding box center [74, 67] width 49 height 8
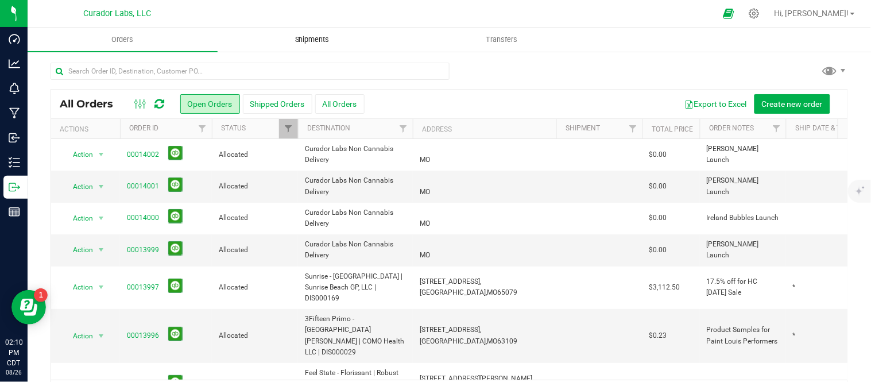
click at [319, 38] on span "Shipments" at bounding box center [311, 39] width 65 height 10
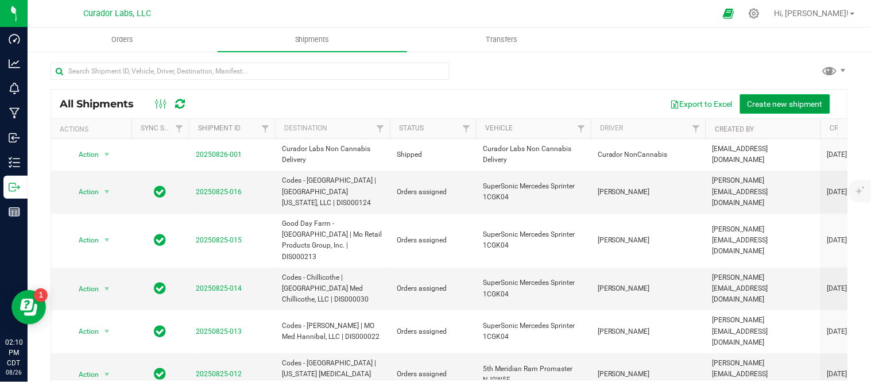
click at [765, 106] on span "Create new shipment" at bounding box center [784, 103] width 75 height 9
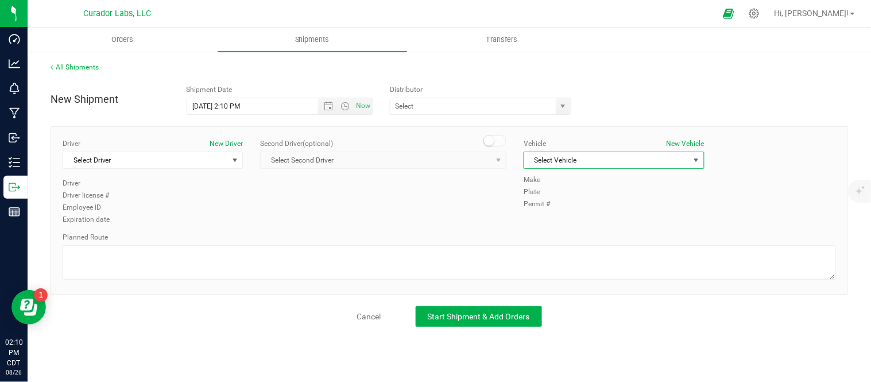
click at [656, 158] on span "Select Vehicle" at bounding box center [606, 160] width 165 height 16
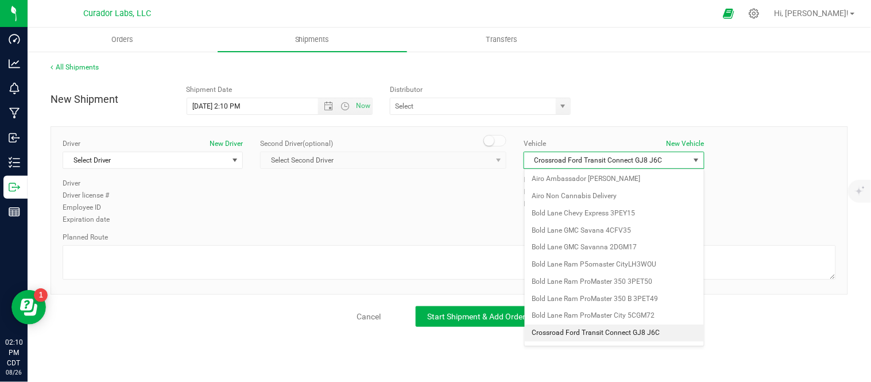
scroll to position [325, 0]
click at [605, 334] on li "Curador Labs Non Cannabis Delivery" at bounding box center [613, 332] width 179 height 17
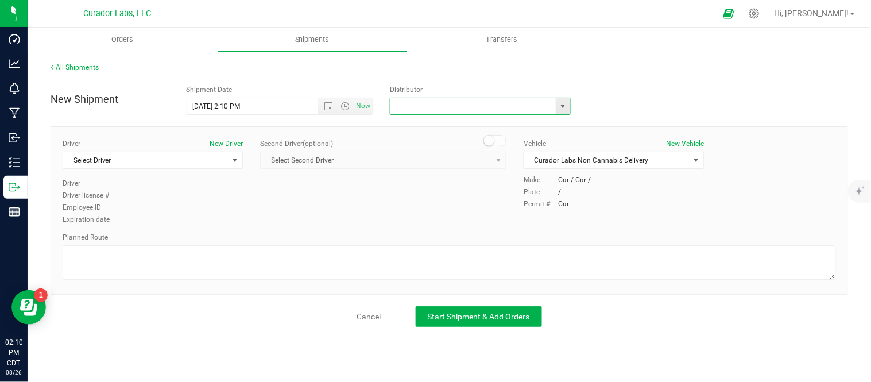
click at [549, 104] on input "text" at bounding box center [470, 106] width 160 height 16
click at [523, 128] on li "Curador Labs Non Cannabis Delivery" at bounding box center [481, 125] width 180 height 17
type input "Curador Labs Non Cannabis Delivery"
click at [146, 164] on span "Select Driver" at bounding box center [145, 160] width 165 height 16
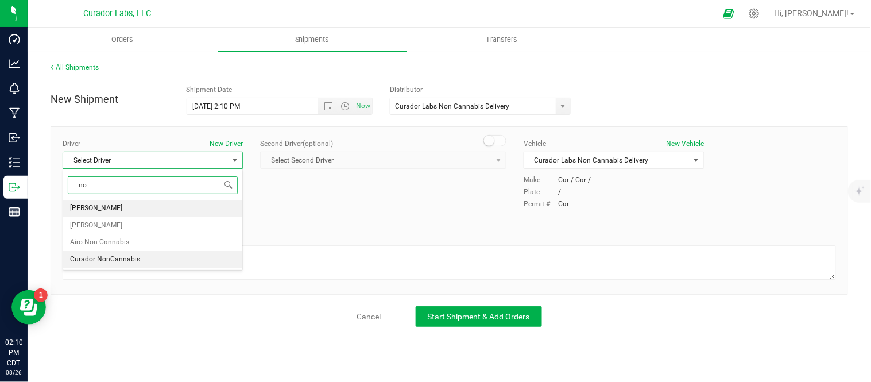
click at [127, 260] on span "Curador NonCannabis" at bounding box center [105, 259] width 70 height 15
type input "no"
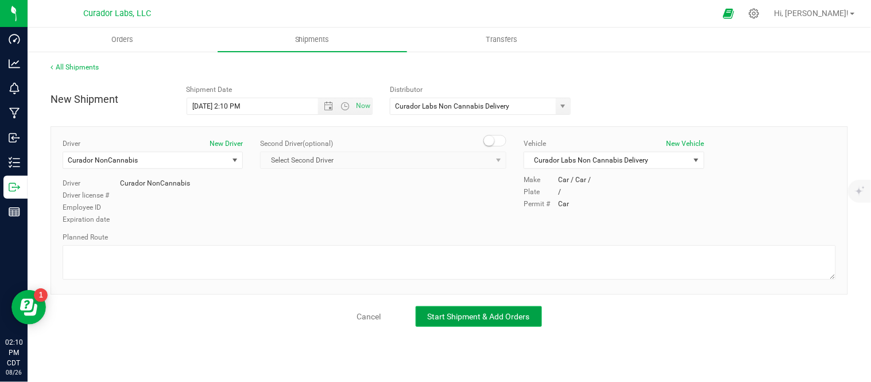
click at [497, 314] on span "Start Shipment & Add Orders" at bounding box center [479, 316] width 102 height 9
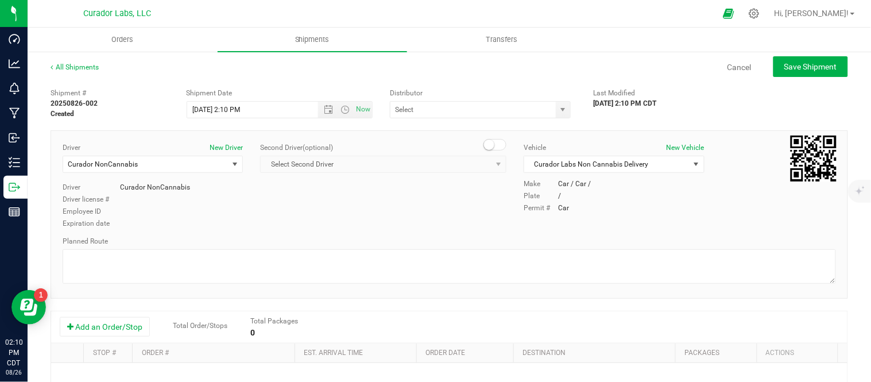
type input "Curador Labs Non Cannabis Delivery"
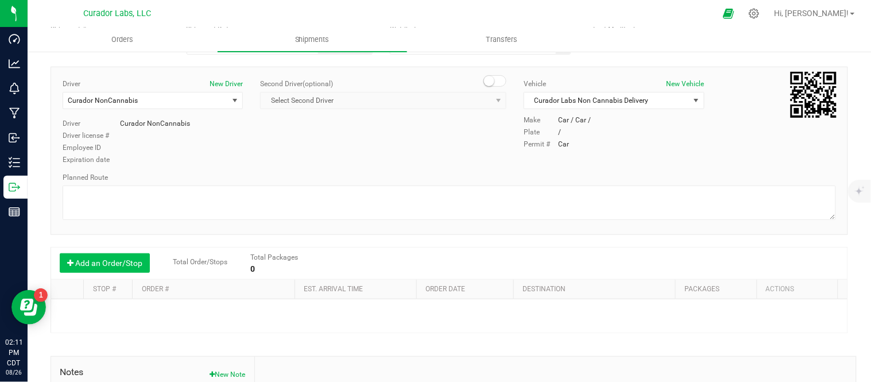
click at [104, 264] on button "Add an Order/Stop" at bounding box center [105, 263] width 90 height 20
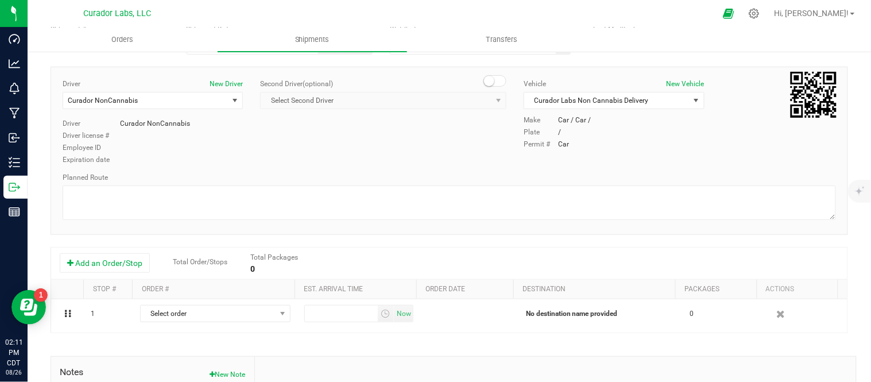
scroll to position [127, 0]
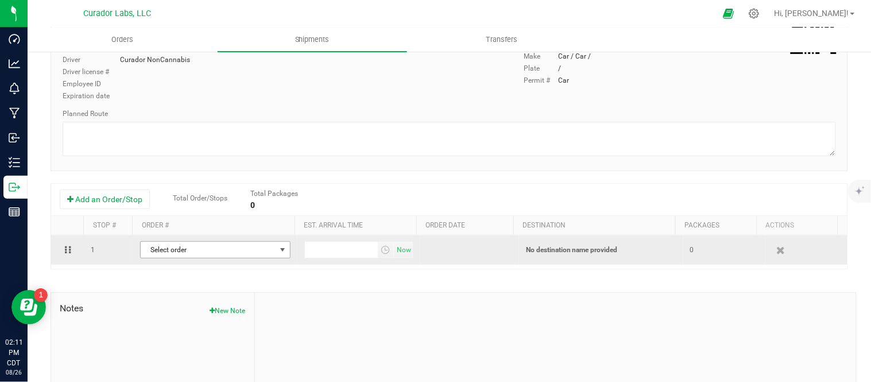
click at [203, 251] on span "Select order" at bounding box center [208, 250] width 135 height 16
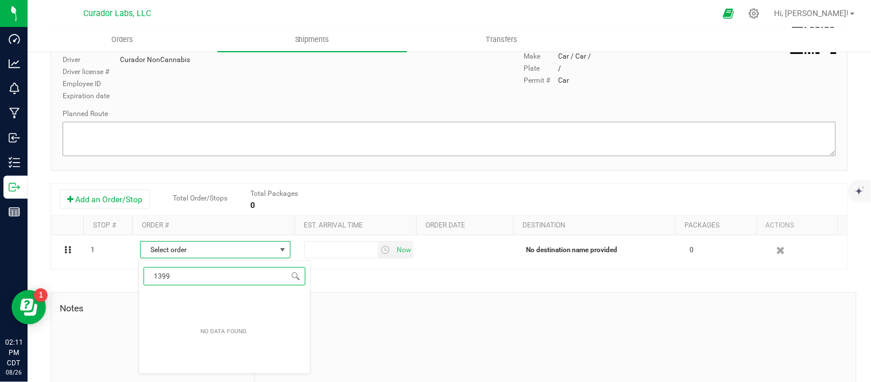
type input "13999"
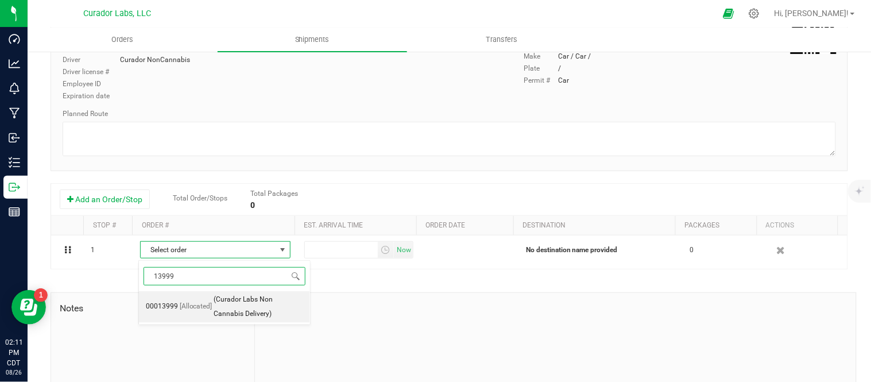
click at [184, 306] on span "[Allocated]" at bounding box center [196, 306] width 33 height 15
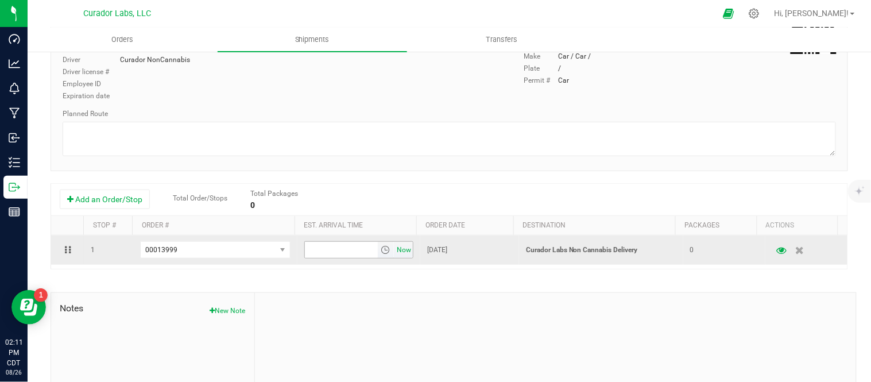
click at [394, 249] on span "Now" at bounding box center [404, 250] width 20 height 17
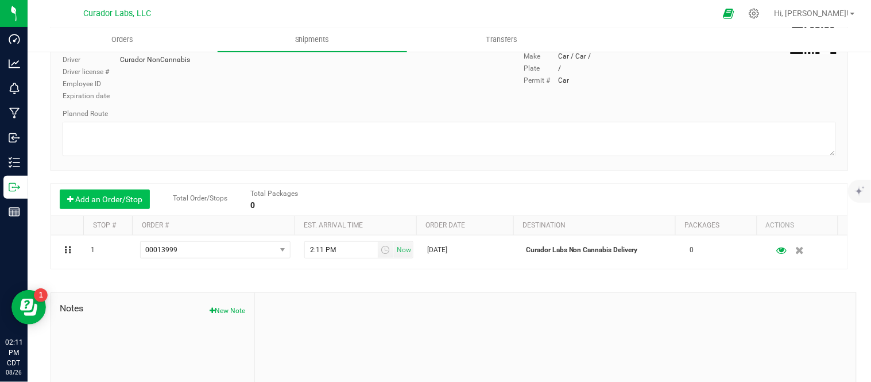
click at [104, 205] on button "Add an Order/Stop" at bounding box center [105, 199] width 90 height 20
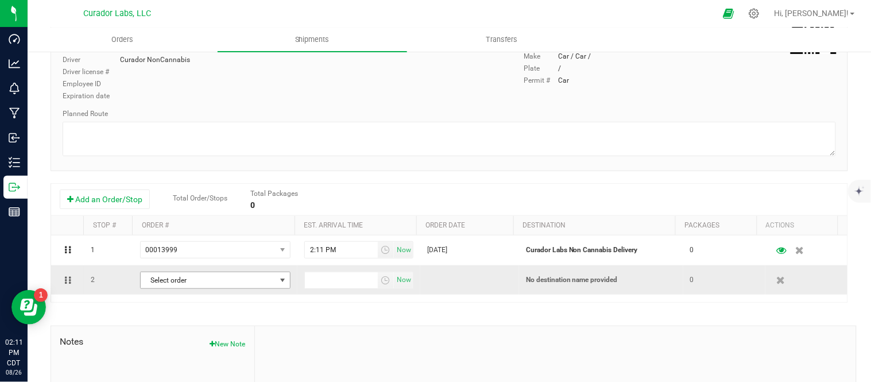
click at [174, 277] on span "Select order" at bounding box center [208, 280] width 135 height 16
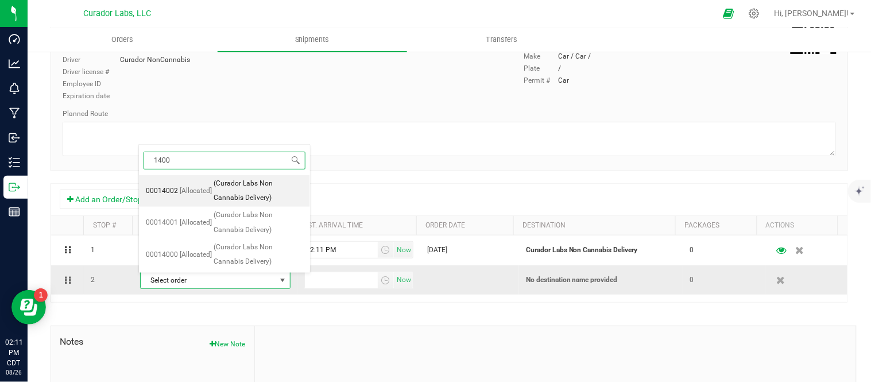
type input "14000"
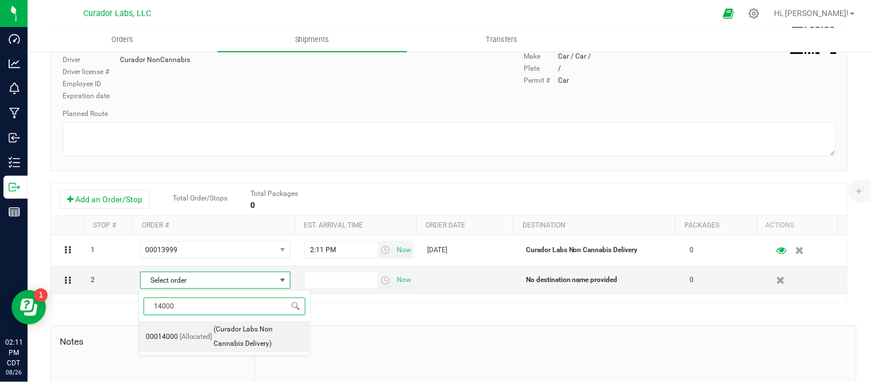
click at [198, 341] on span "[Allocated]" at bounding box center [196, 336] width 33 height 15
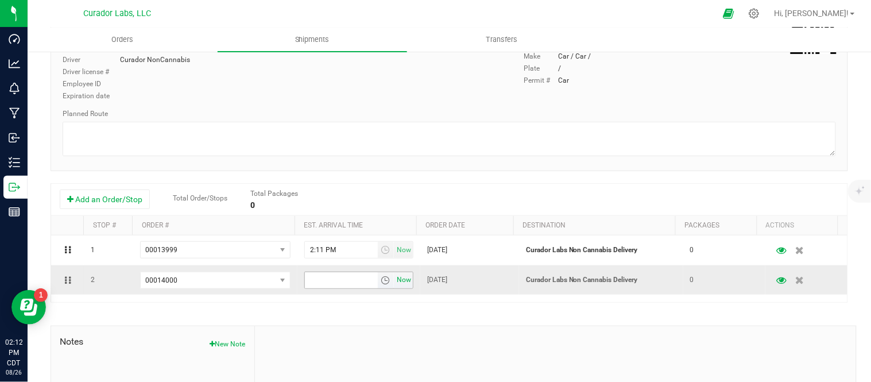
click at [397, 281] on span "Now" at bounding box center [404, 279] width 20 height 17
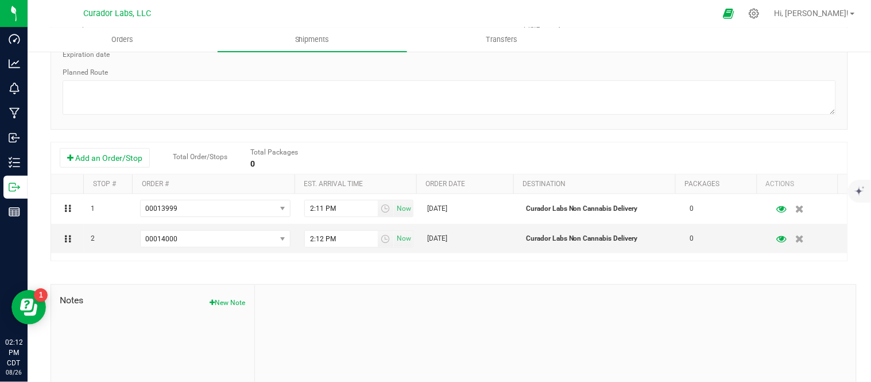
scroll to position [191, 0]
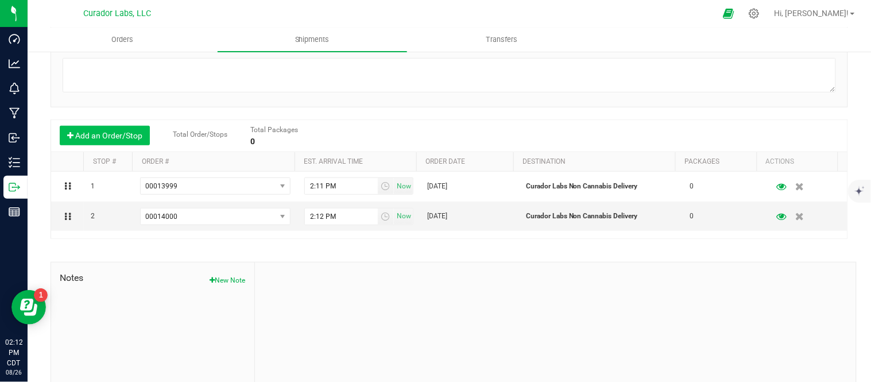
click at [128, 145] on button "Add an Order/Stop" at bounding box center [105, 136] width 90 height 20
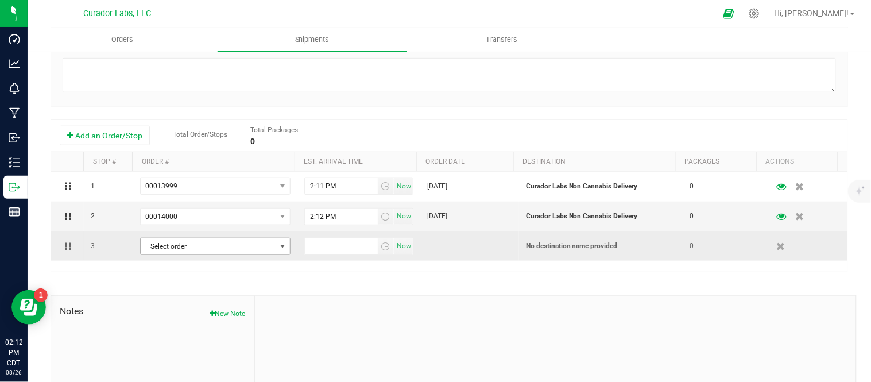
click at [221, 243] on span "Select order" at bounding box center [208, 246] width 135 height 16
type input "140"
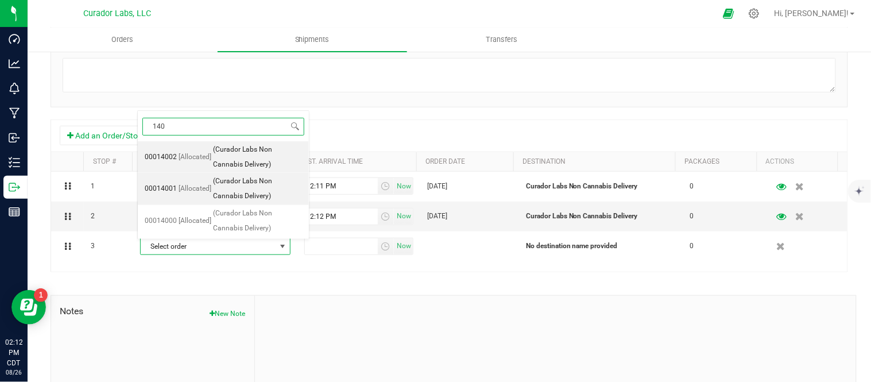
click at [205, 191] on span "[Allocated]" at bounding box center [194, 188] width 33 height 15
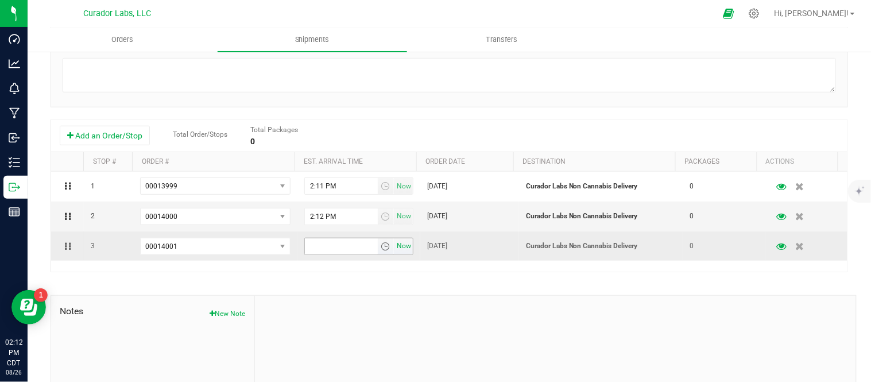
click at [394, 253] on span "Now" at bounding box center [404, 246] width 20 height 17
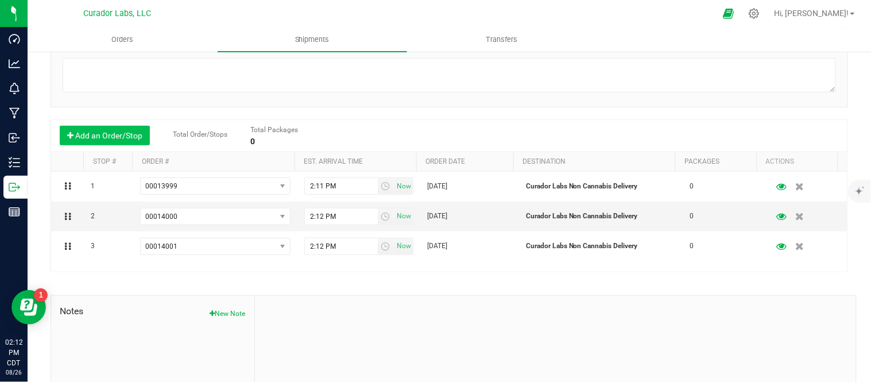
click at [73, 135] on button "Add an Order/Stop" at bounding box center [105, 136] width 90 height 20
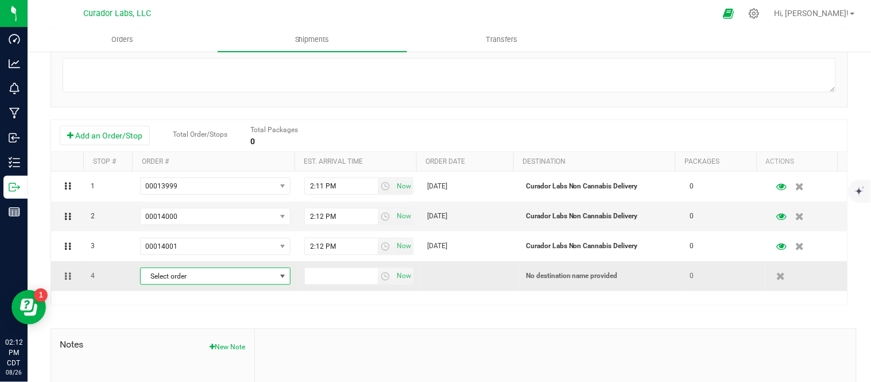
click at [187, 278] on span "Select order" at bounding box center [208, 276] width 135 height 16
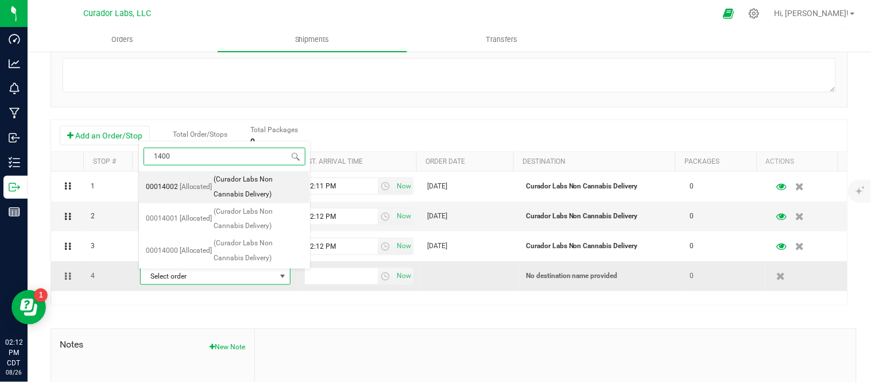
type input "14002"
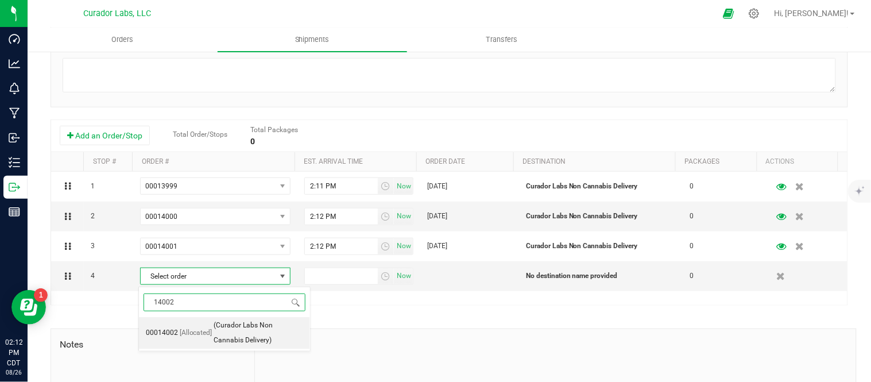
click at [215, 340] on span "(Curador Labs Non Cannabis Delivery)" at bounding box center [258, 332] width 89 height 29
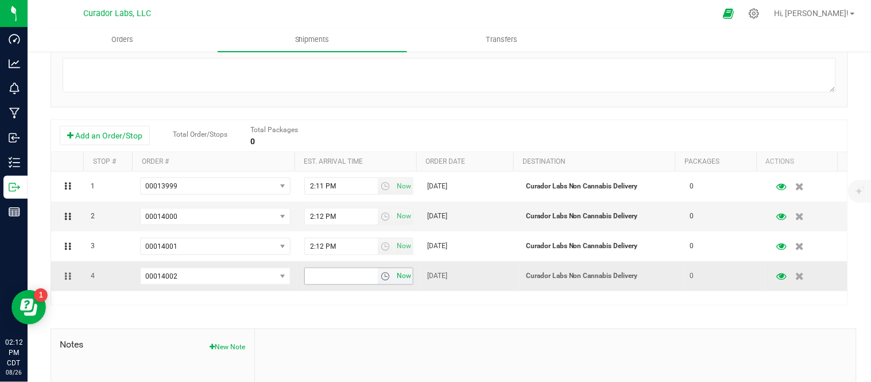
click at [394, 277] on span "Now" at bounding box center [404, 275] width 20 height 17
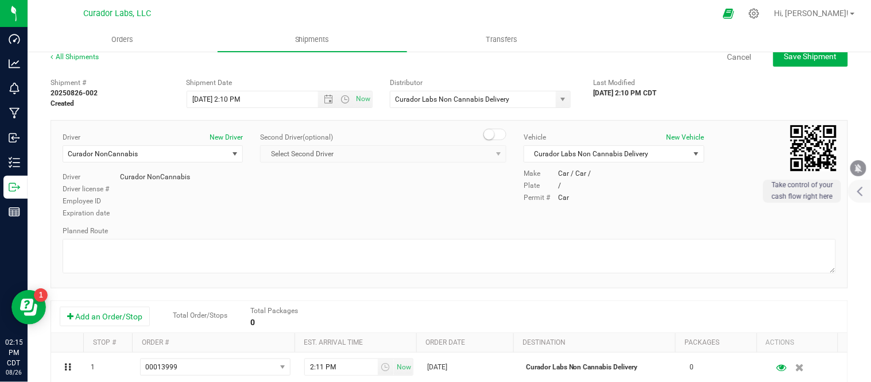
scroll to position [0, 0]
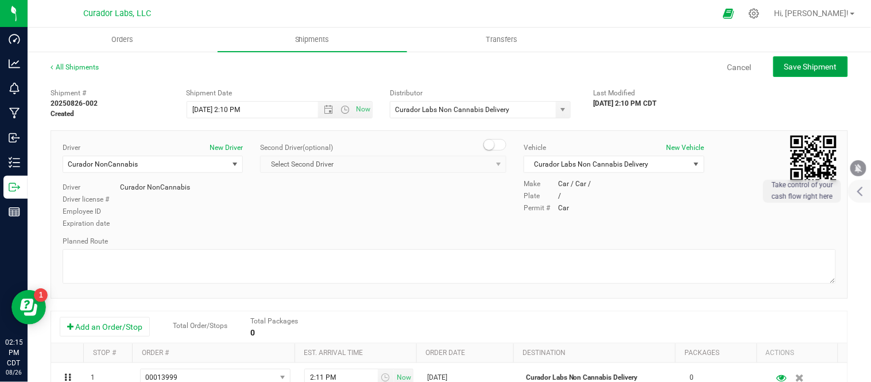
click at [819, 62] on span "Save Shipment" at bounding box center [810, 66] width 53 height 9
type input "[DATE] 7:10 PM"
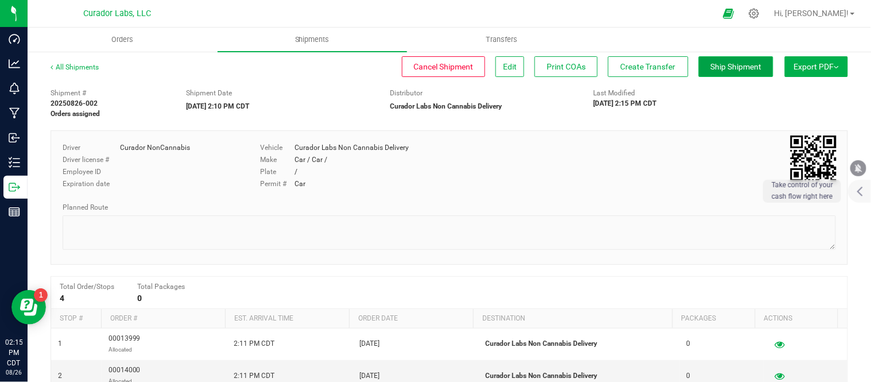
click at [737, 63] on span "Ship Shipment" at bounding box center [735, 66] width 51 height 9
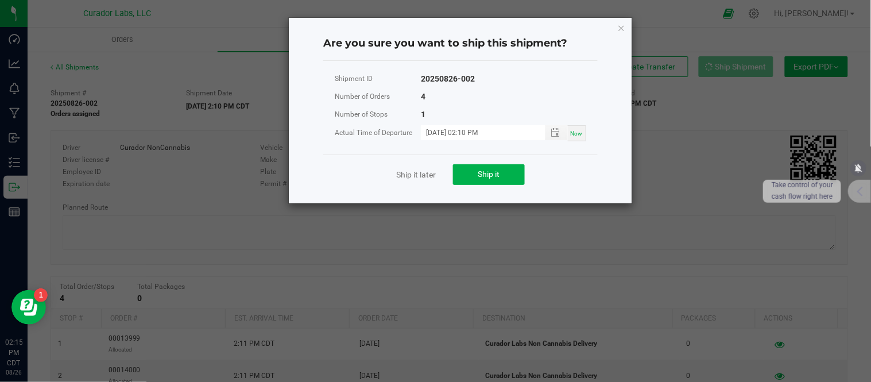
click at [574, 130] on span "Now" at bounding box center [576, 133] width 12 height 6
type input "[DATE] 02:15 PM"
click at [501, 177] on button "Ship it" at bounding box center [489, 174] width 72 height 21
